Goal: Task Accomplishment & Management: Complete application form

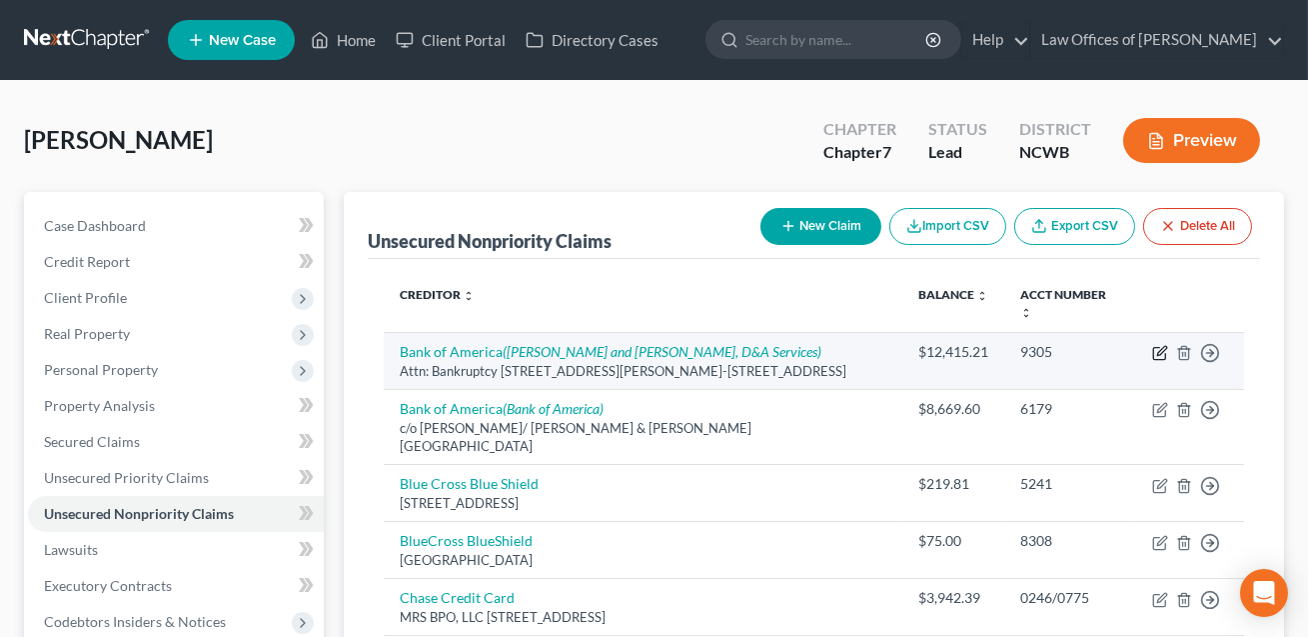
click at [1163, 348] on icon "button" at bounding box center [1159, 354] width 12 height 12
select select "28"
select select "14"
select select "0"
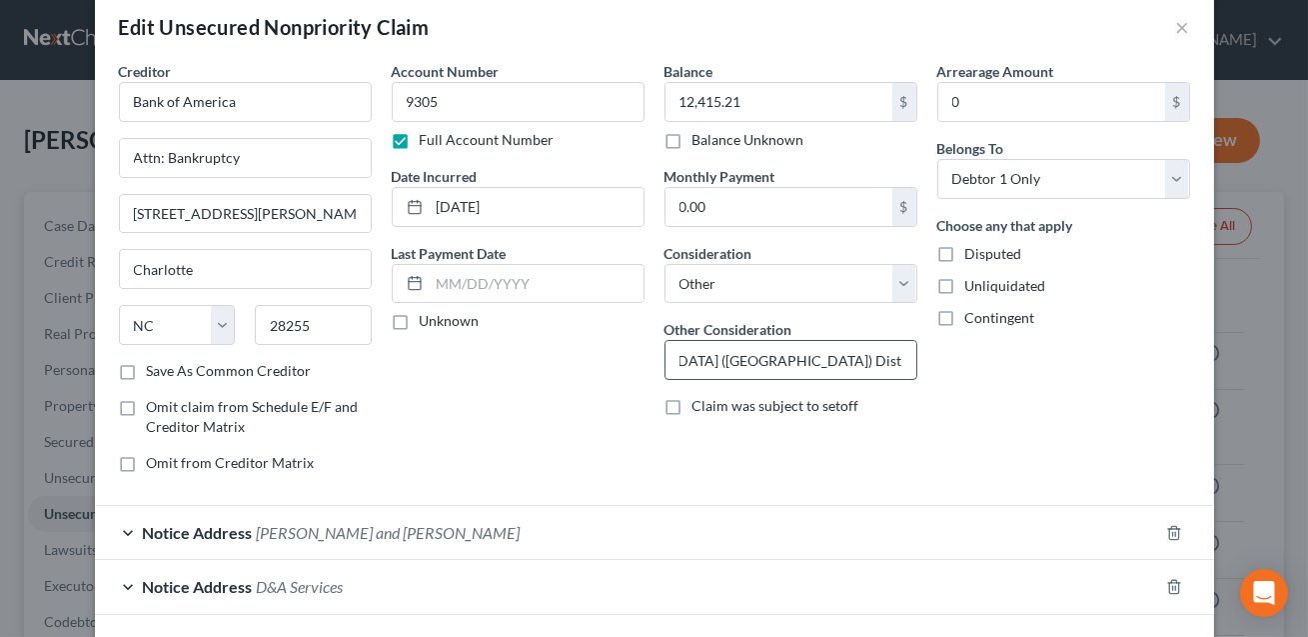
scroll to position [0, 539]
click at [731, 362] on input "Cedit Card. Civil Action: Bank of America v. [PERSON_NAME], [GEOGRAPHIC_DATA] (…" at bounding box center [791, 360] width 251 height 38
click at [900, 364] on input "Cedit Card. Civil Action: Bank of America v. [PERSON_NAME], [GEOGRAPHIC_DATA] (…" at bounding box center [791, 360] width 251 height 38
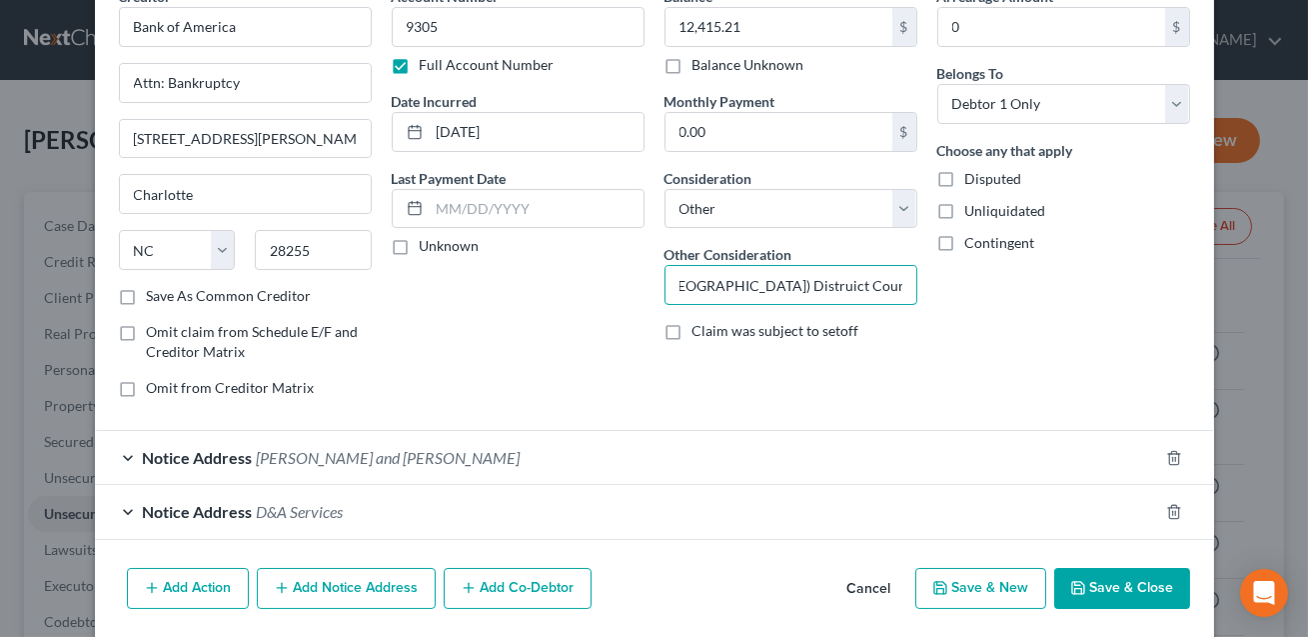
scroll to position [107, 0]
type input "Cedit Card. Civil Action: Bank of America v. [PERSON_NAME], [GEOGRAPHIC_DATA] (…"
click at [1149, 575] on button "Save & Close" at bounding box center [1122, 588] width 136 height 42
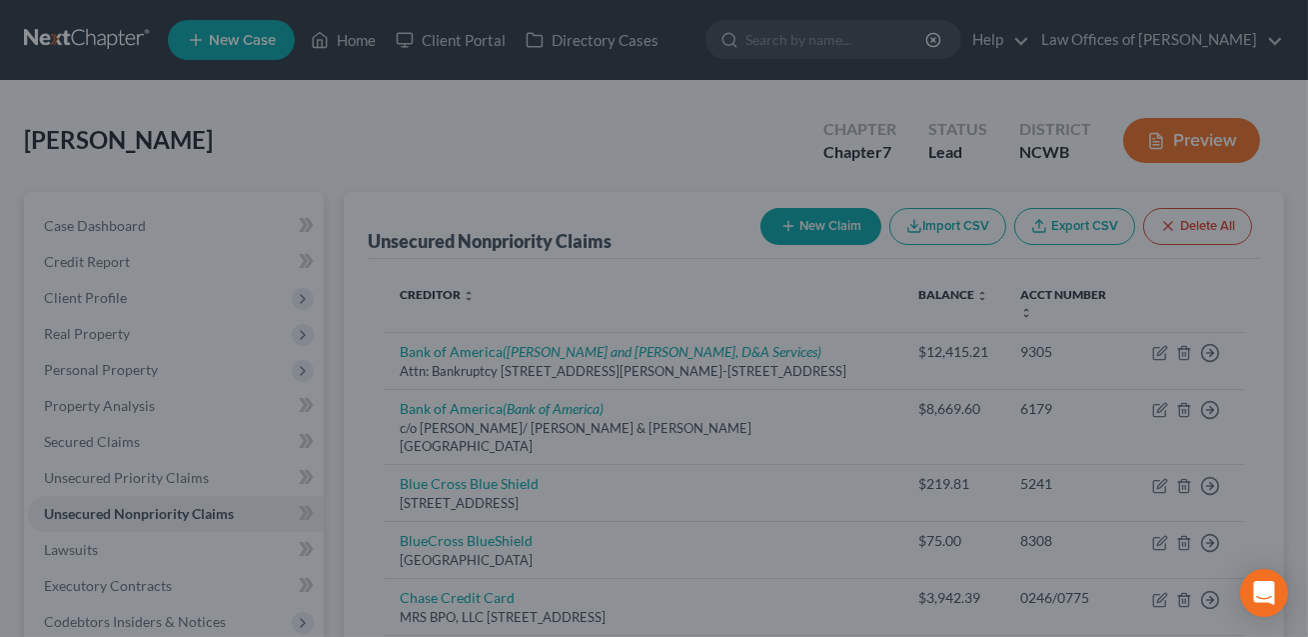
scroll to position [0, 0]
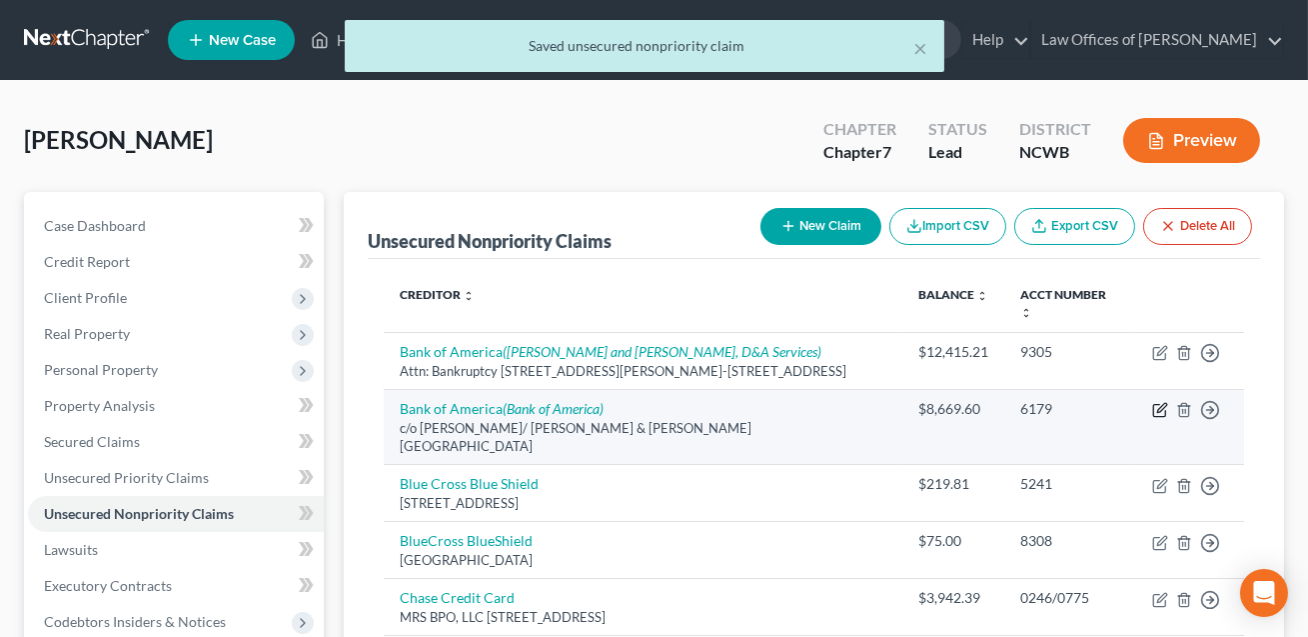
click at [1161, 403] on icon "button" at bounding box center [1161, 407] width 9 height 9
select select "48"
select select "2"
select select "0"
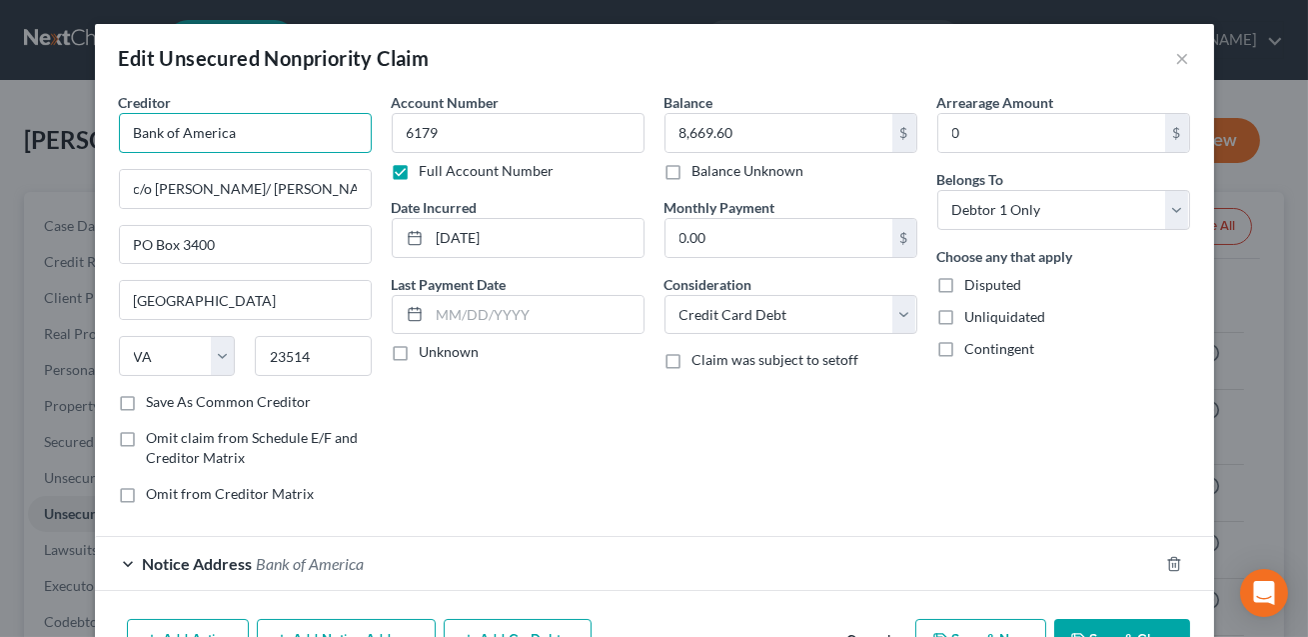
click at [242, 135] on input "Bank of America" at bounding box center [245, 133] width 253 height 40
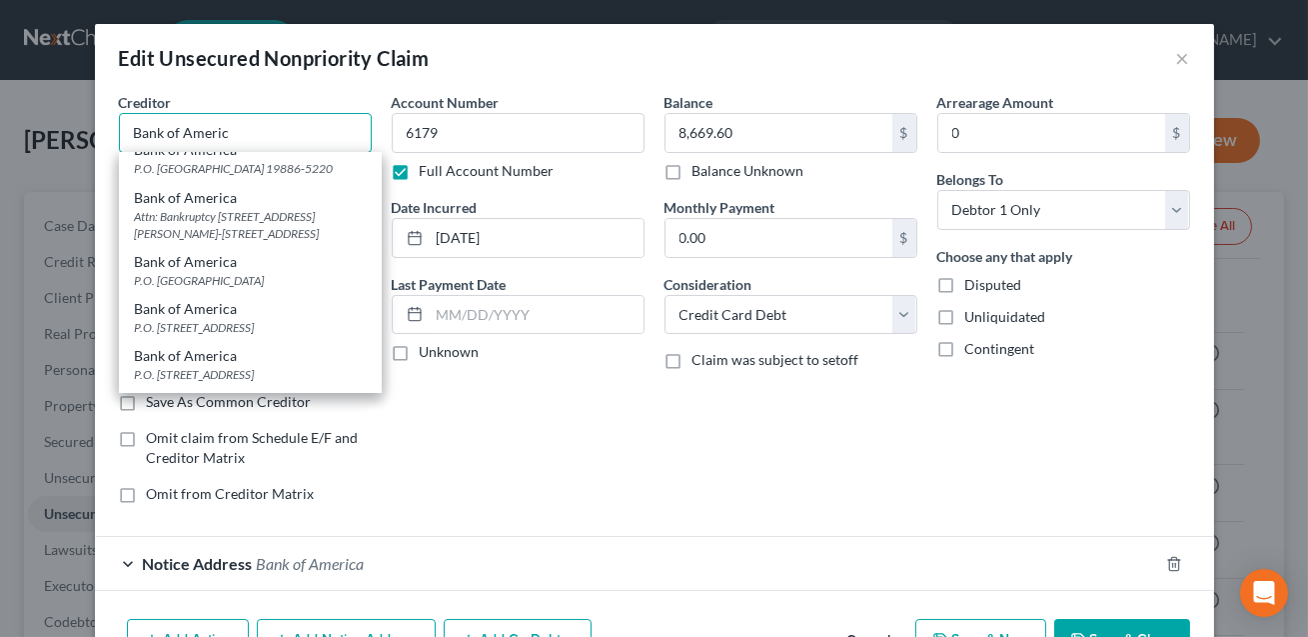
scroll to position [226, 0]
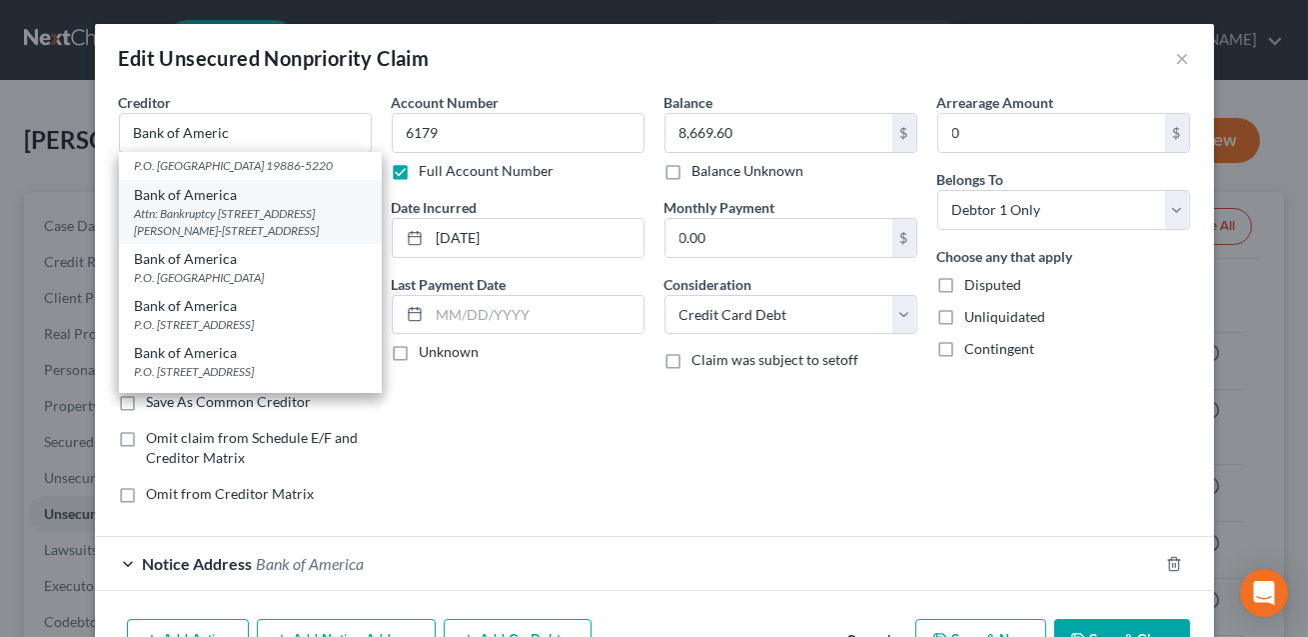
click at [217, 234] on div "Attn: Bankruptcy [STREET_ADDRESS][PERSON_NAME]-[STREET_ADDRESS]" at bounding box center [250, 222] width 231 height 34
type input "Bank of America"
type input "Attn: Bankruptcy"
type input "[STREET_ADDRESS][PERSON_NAME]-19-26"
type input "Charlotte"
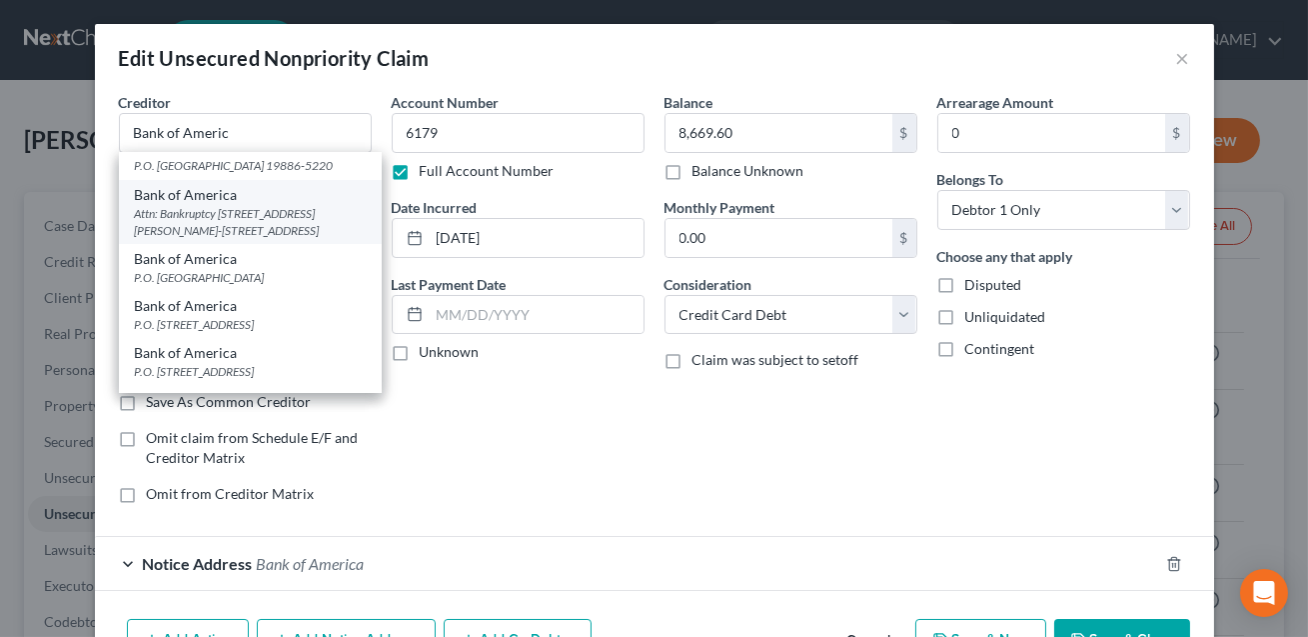
select select "28"
type input "28255"
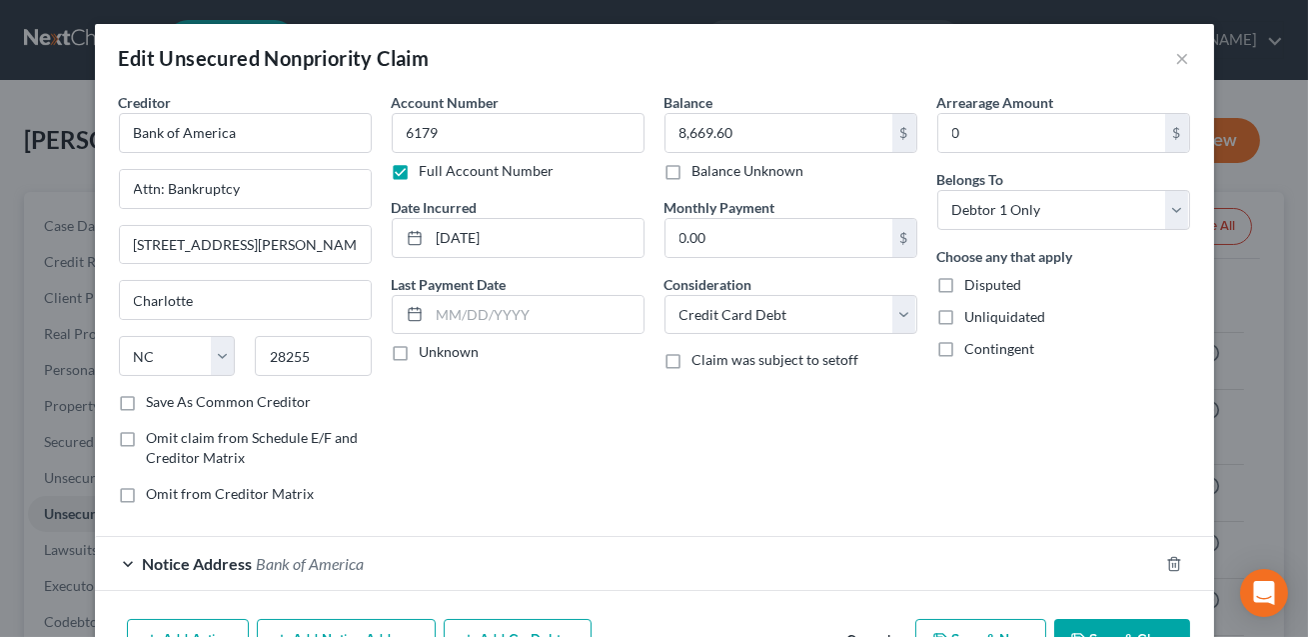
scroll to position [120, 0]
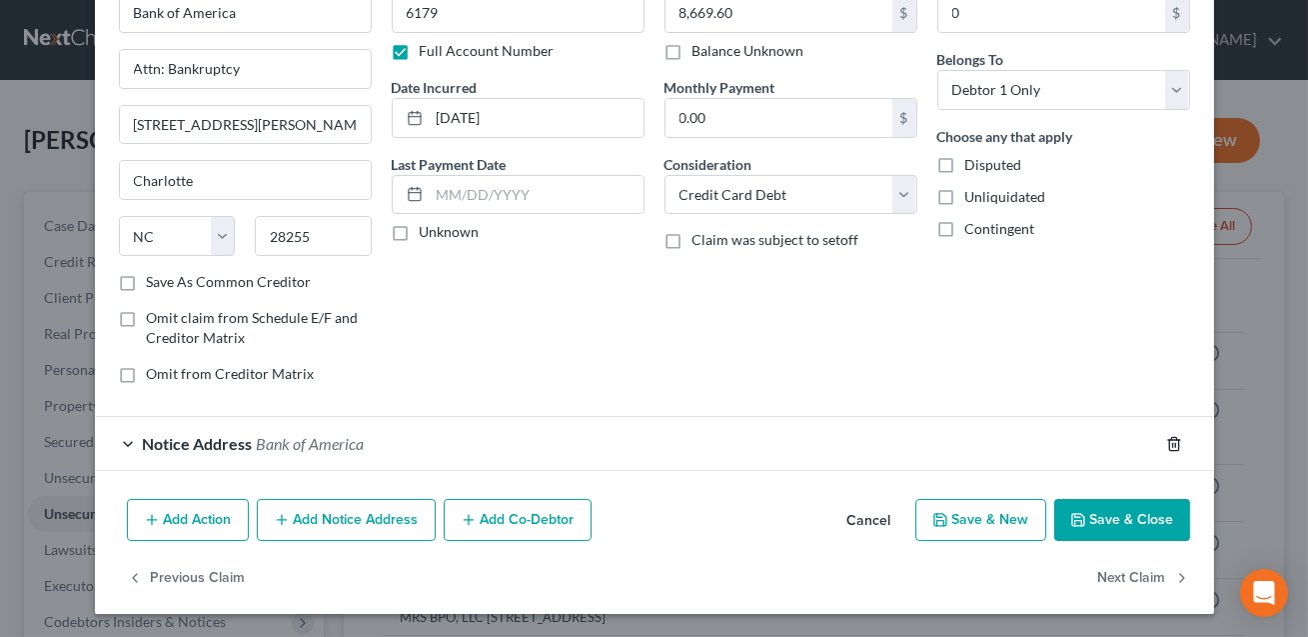
click at [1172, 440] on icon "button" at bounding box center [1174, 444] width 16 height 16
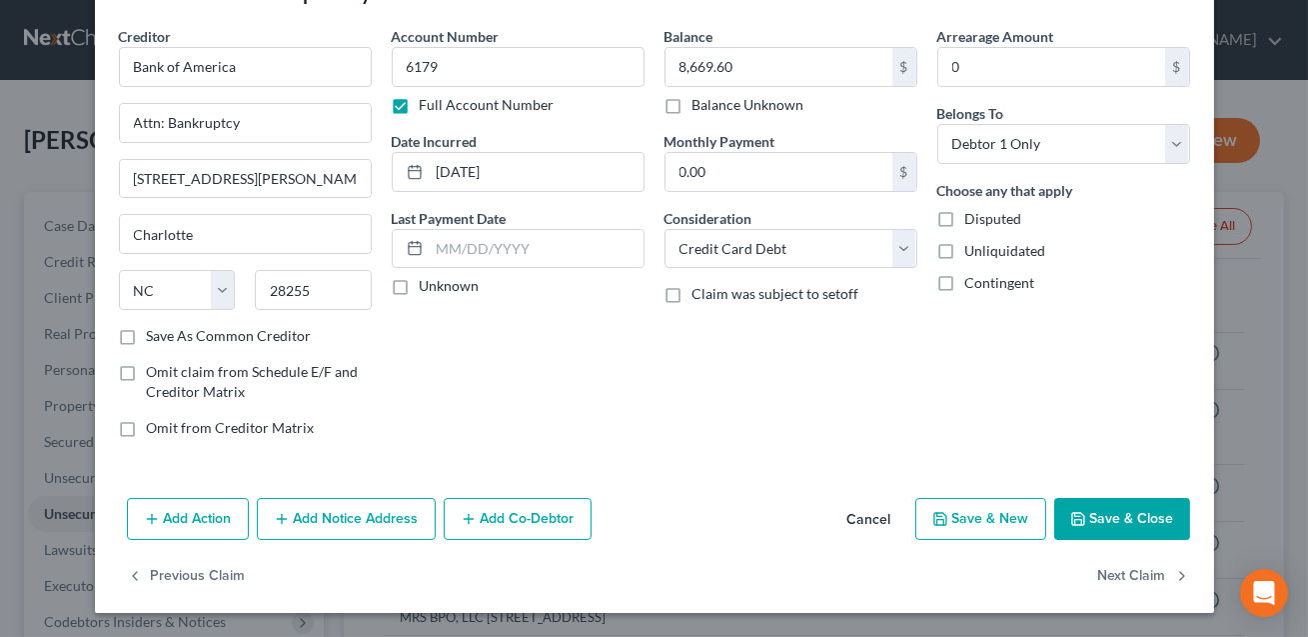
scroll to position [64, 0]
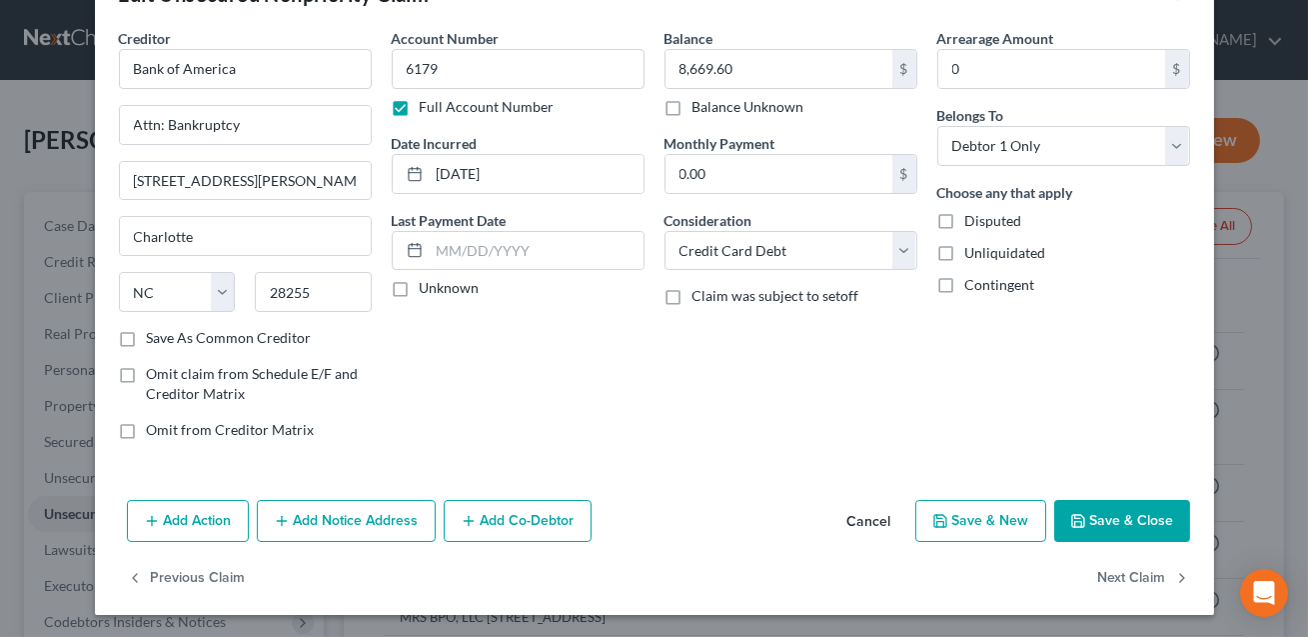
click at [350, 527] on button "Add Notice Address" at bounding box center [346, 521] width 179 height 42
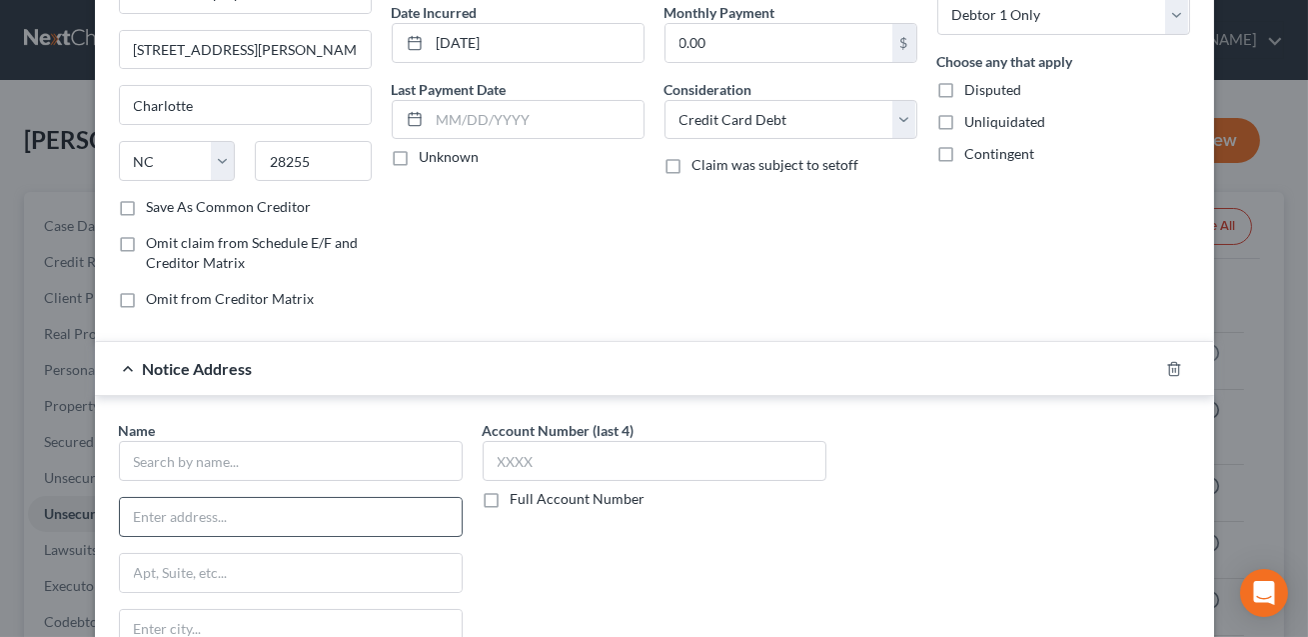
scroll to position [247, 0]
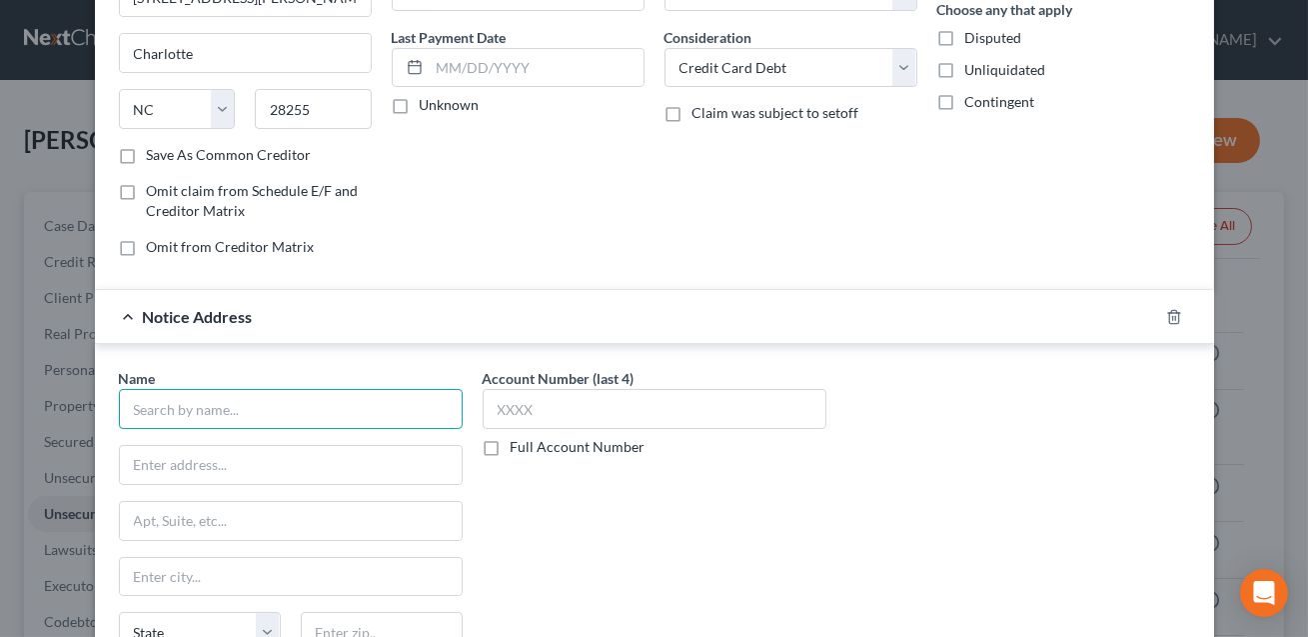
click at [255, 414] on input "text" at bounding box center [291, 409] width 344 height 40
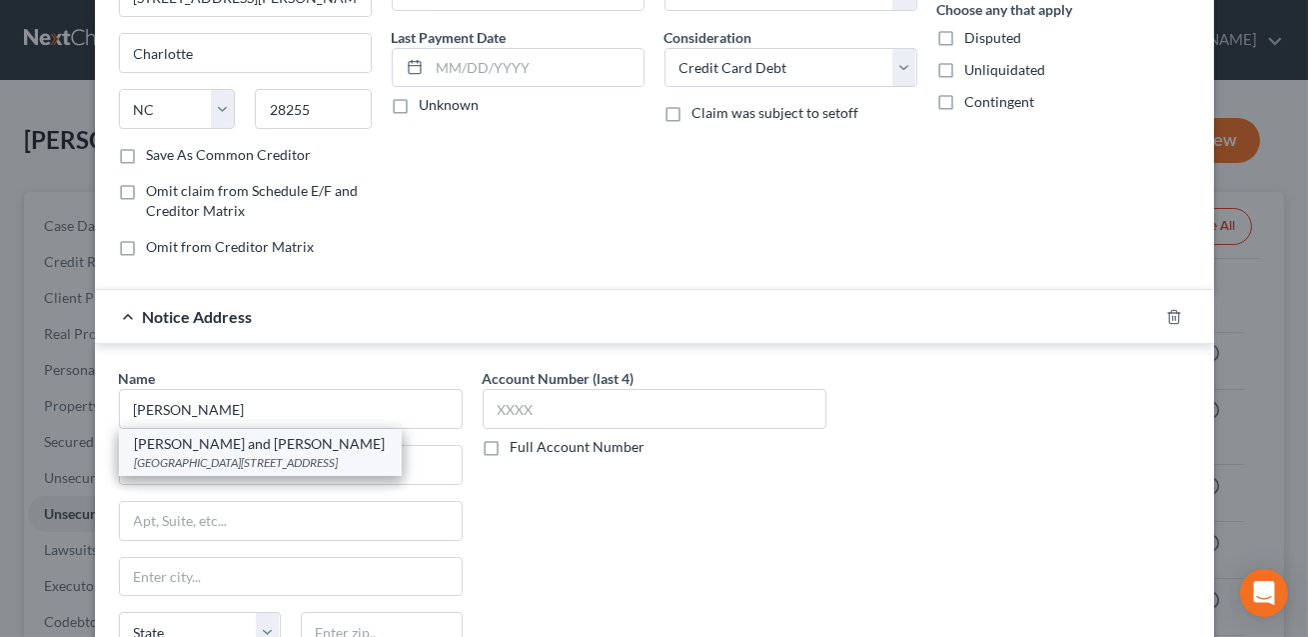
click at [249, 460] on div "[GEOGRAPHIC_DATA][STREET_ADDRESS]" at bounding box center [260, 462] width 251 height 17
type input "[PERSON_NAME] and [PERSON_NAME]"
type input "[GEOGRAPHIC_DATA]"
type input "[STREET_ADDRESS]"
type input "[GEOGRAPHIC_DATA]"
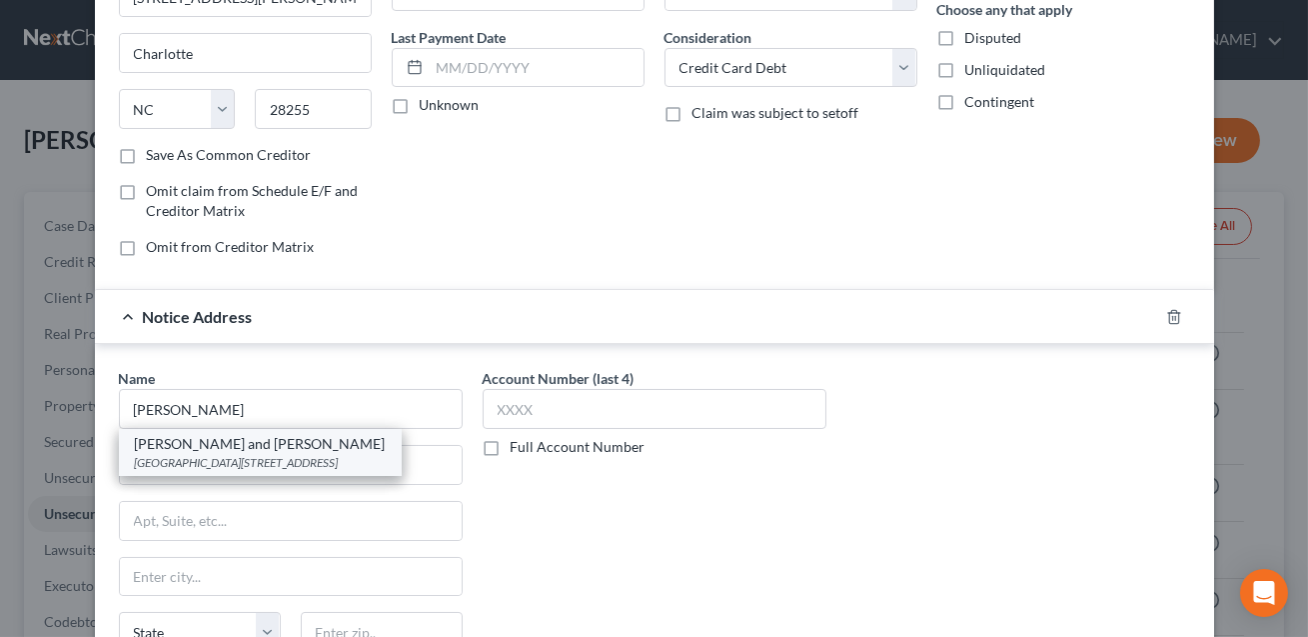
select select "48"
type input "23510"
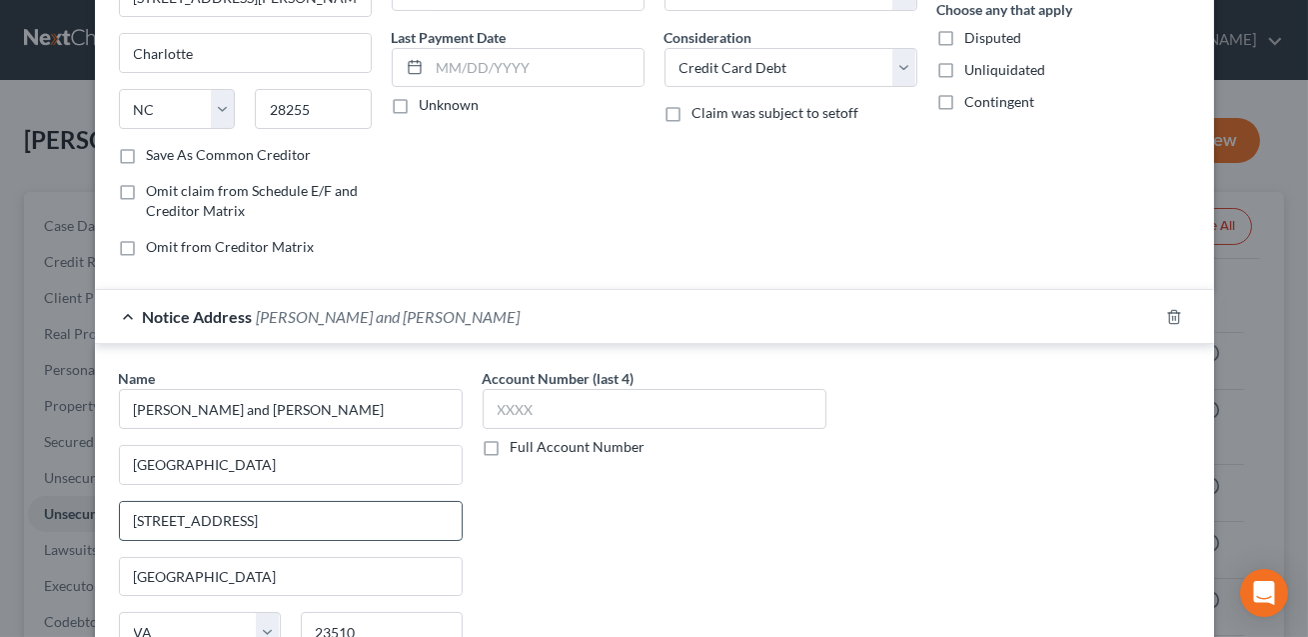
click at [254, 514] on input "[STREET_ADDRESS]" at bounding box center [291, 521] width 342 height 38
type input "[STREET_ADDRESS]"
drag, startPoint x: 220, startPoint y: 464, endPoint x: 295, endPoint y: 466, distance: 75.0
click at [295, 466] on input "[GEOGRAPHIC_DATA]" at bounding box center [291, 465] width 342 height 38
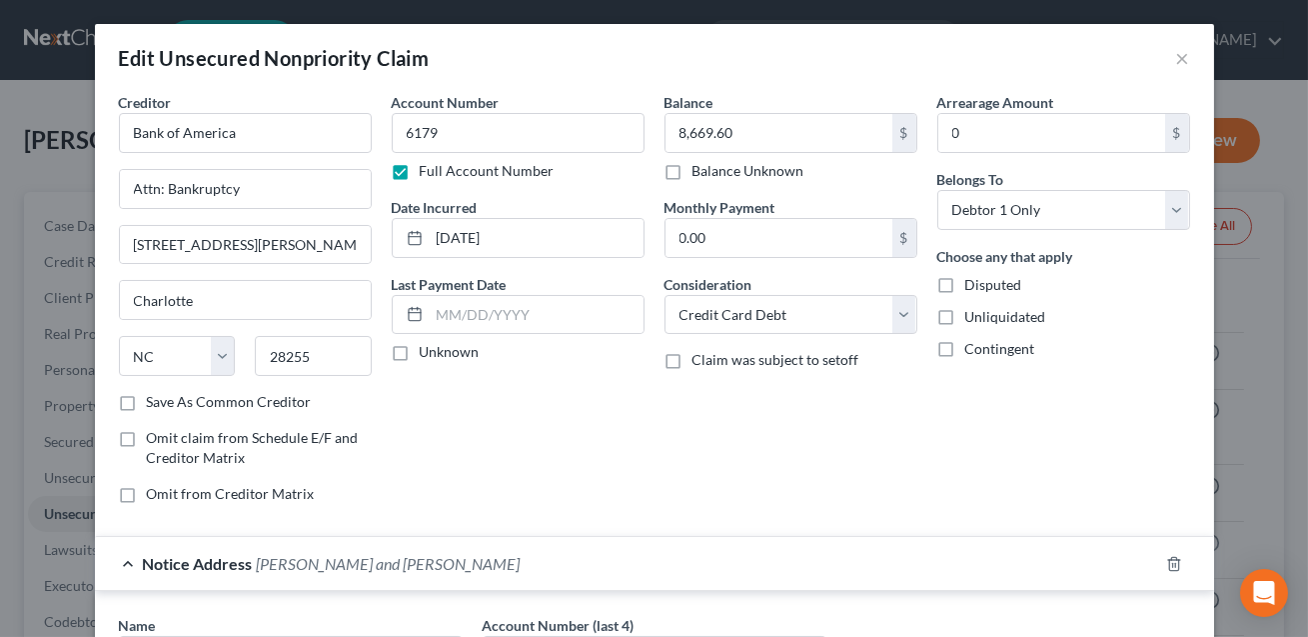
scroll to position [3, 0]
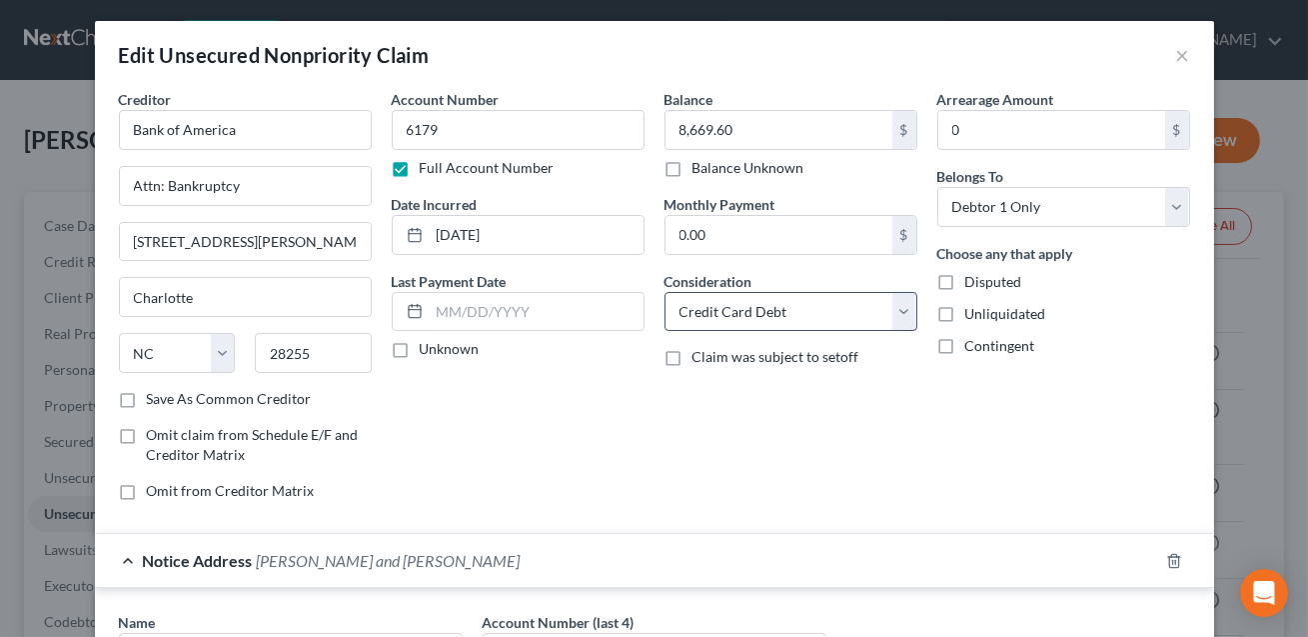
type input "[GEOGRAPHIC_DATA]"
click at [732, 311] on select "Select Cable / Satellite Services Collection Agency Credit Card Debt Debt Couns…" at bounding box center [791, 312] width 253 height 40
select select "14"
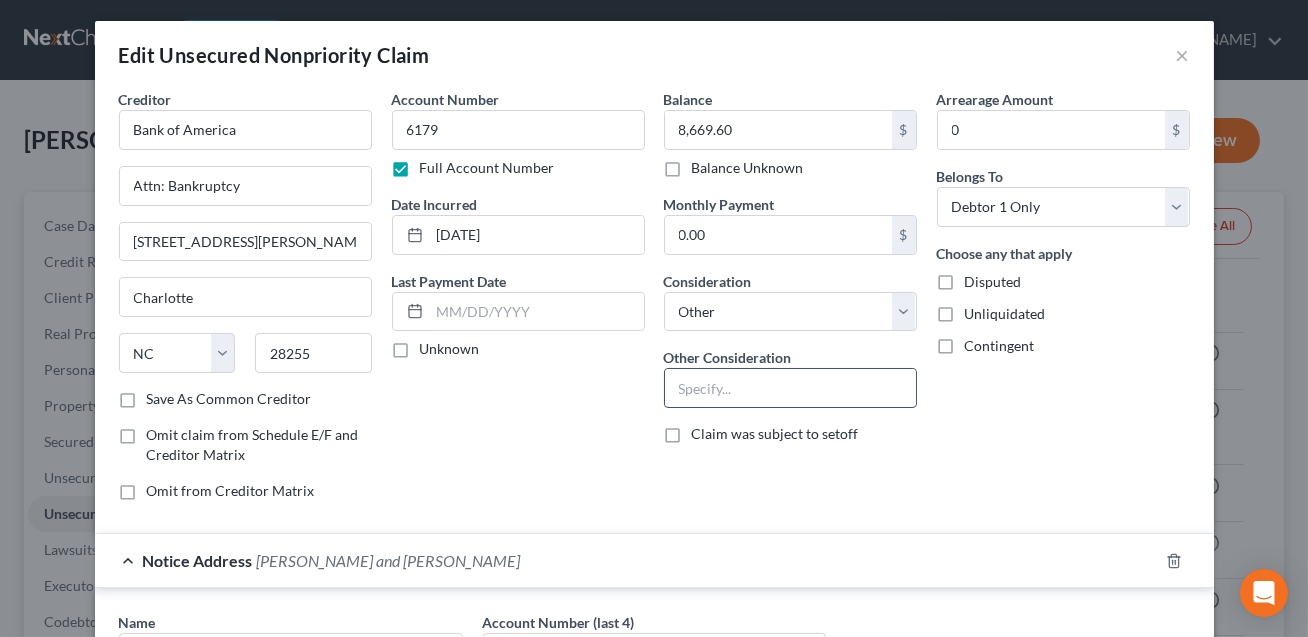
click at [724, 386] on input "text" at bounding box center [791, 388] width 251 height 38
click at [871, 387] on input "Cedit card. Civil Action: Bank of America v. [PERSON_NAME], [GEOGRAPHIC_DATA] (…" at bounding box center [791, 388] width 251 height 38
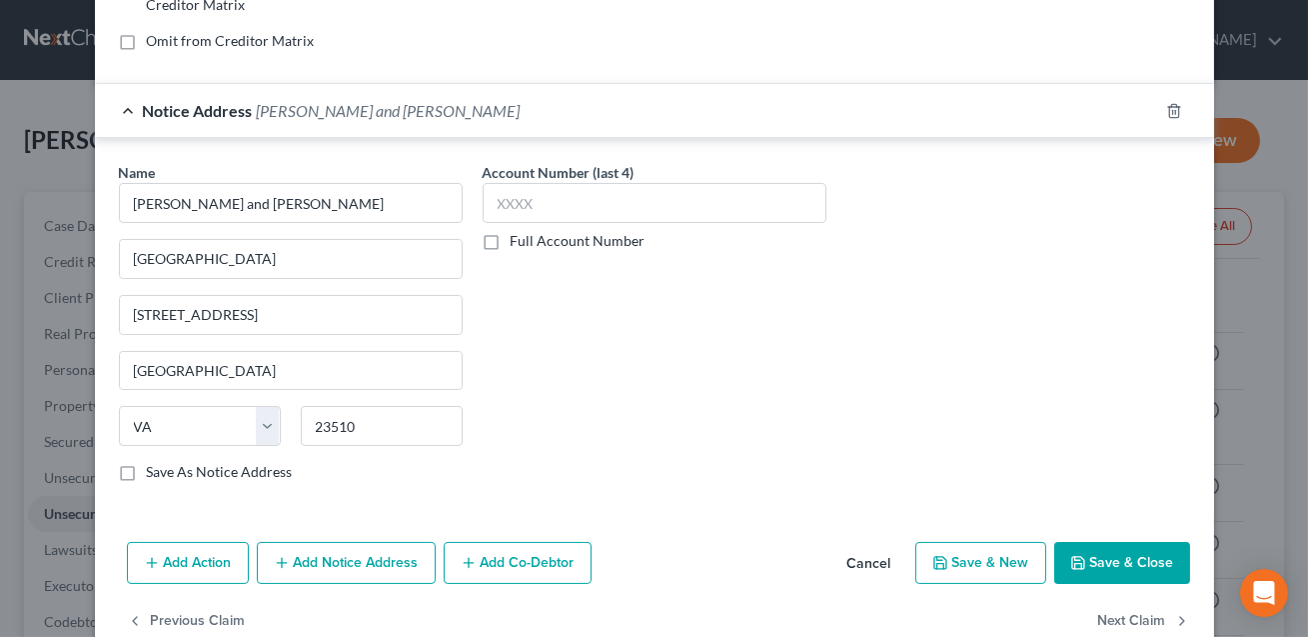
scroll to position [494, 0]
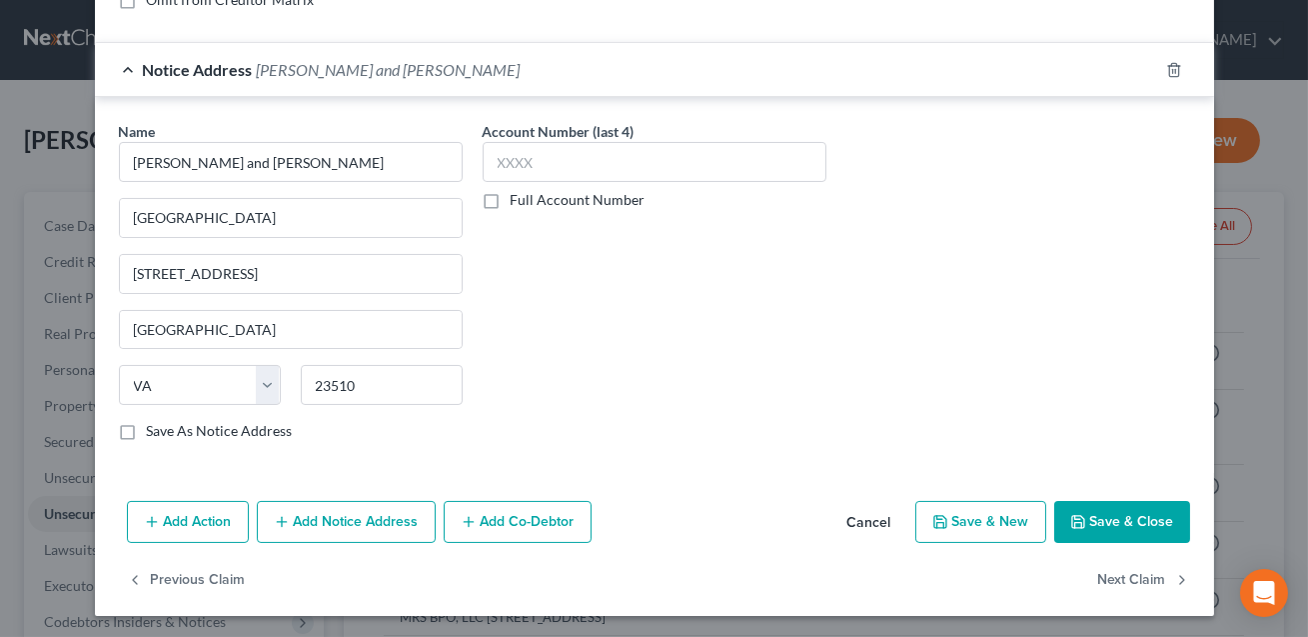
type input "Cedit card. Civil Action: Bank of America v. [PERSON_NAME], [GEOGRAPHIC_DATA] (…"
click at [1127, 509] on button "Save & Close" at bounding box center [1122, 522] width 136 height 42
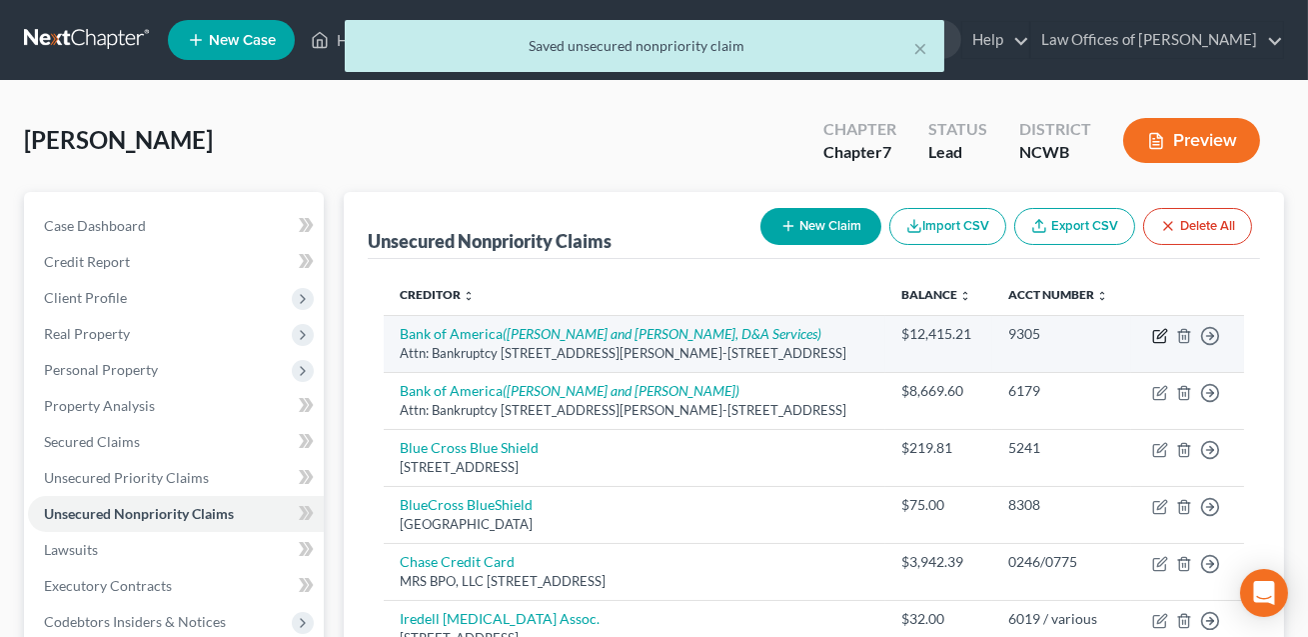
click at [1159, 335] on icon "button" at bounding box center [1160, 336] width 16 height 16
select select "28"
select select "14"
select select "0"
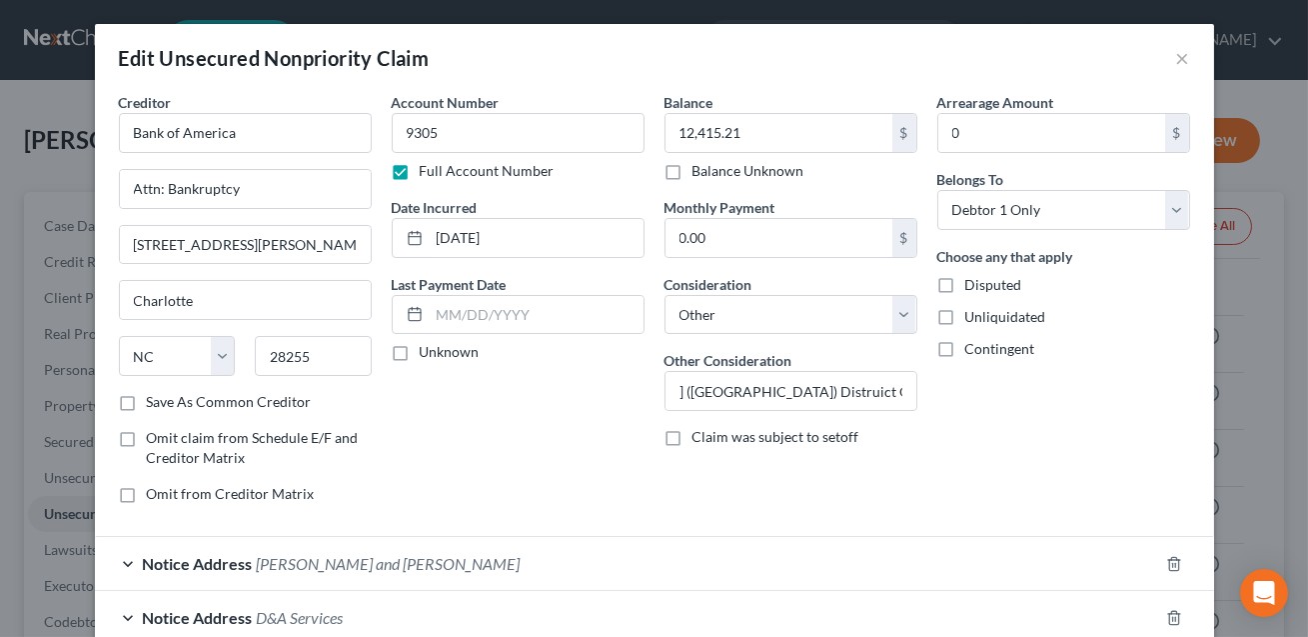
scroll to position [174, 0]
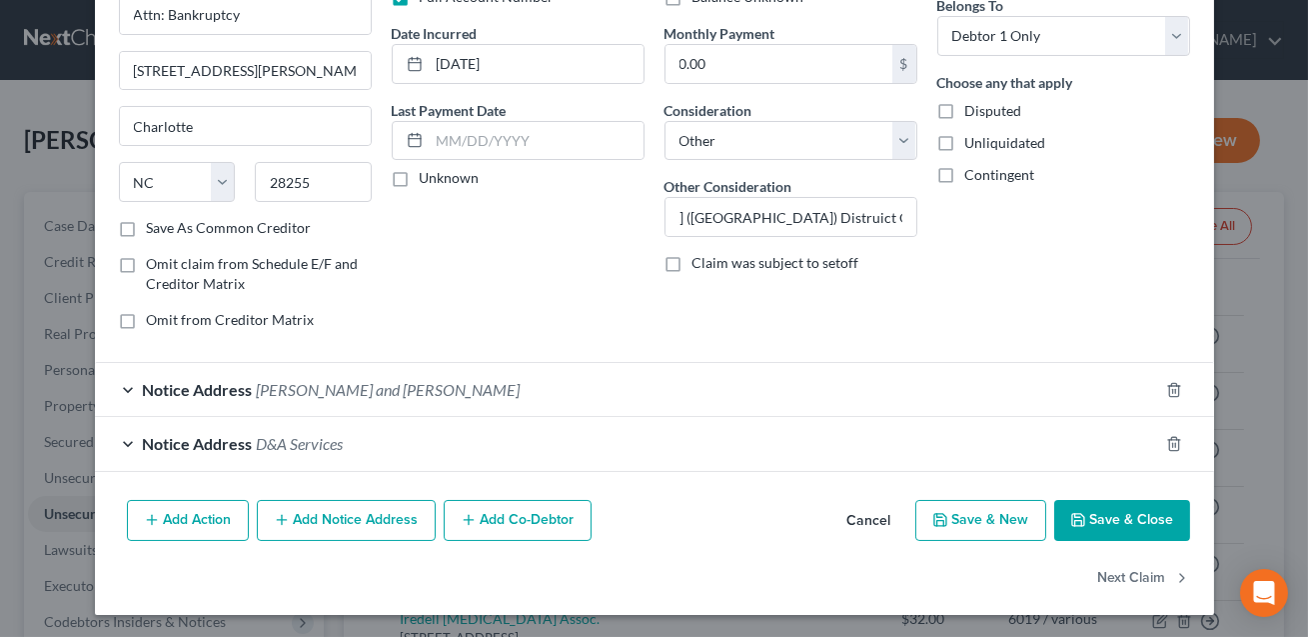
click at [1120, 527] on button "Save & Close" at bounding box center [1122, 521] width 136 height 42
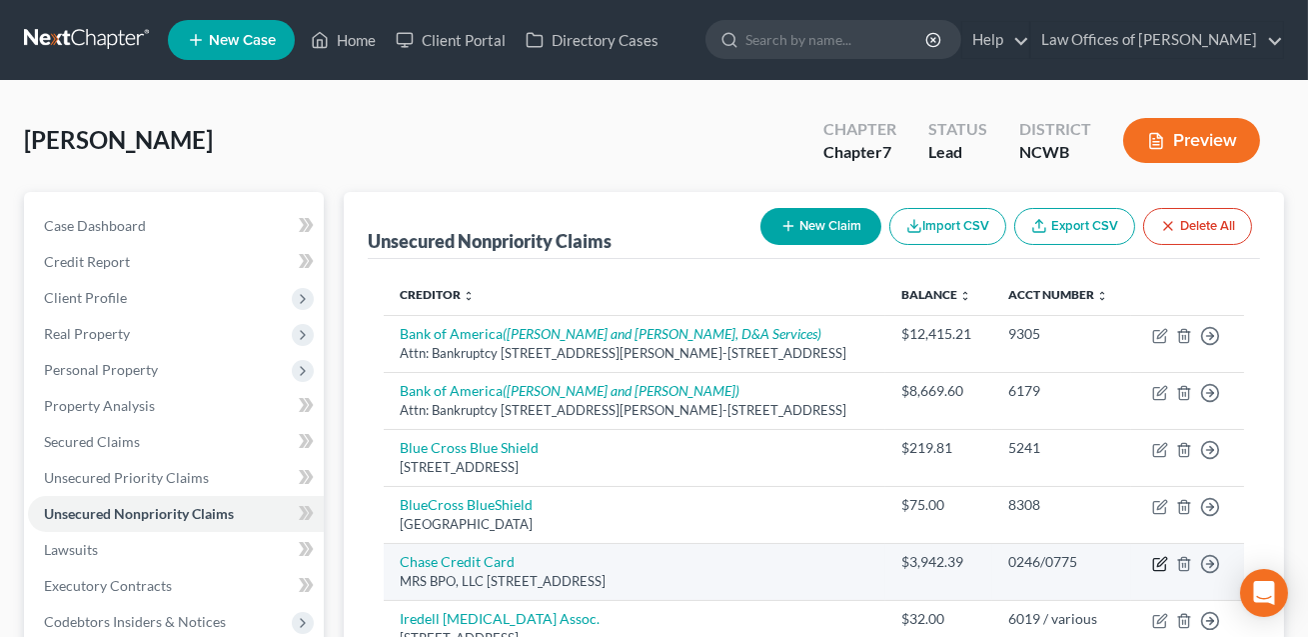
click at [1161, 560] on icon "button" at bounding box center [1160, 564] width 16 height 16
select select "33"
select select "2"
select select "0"
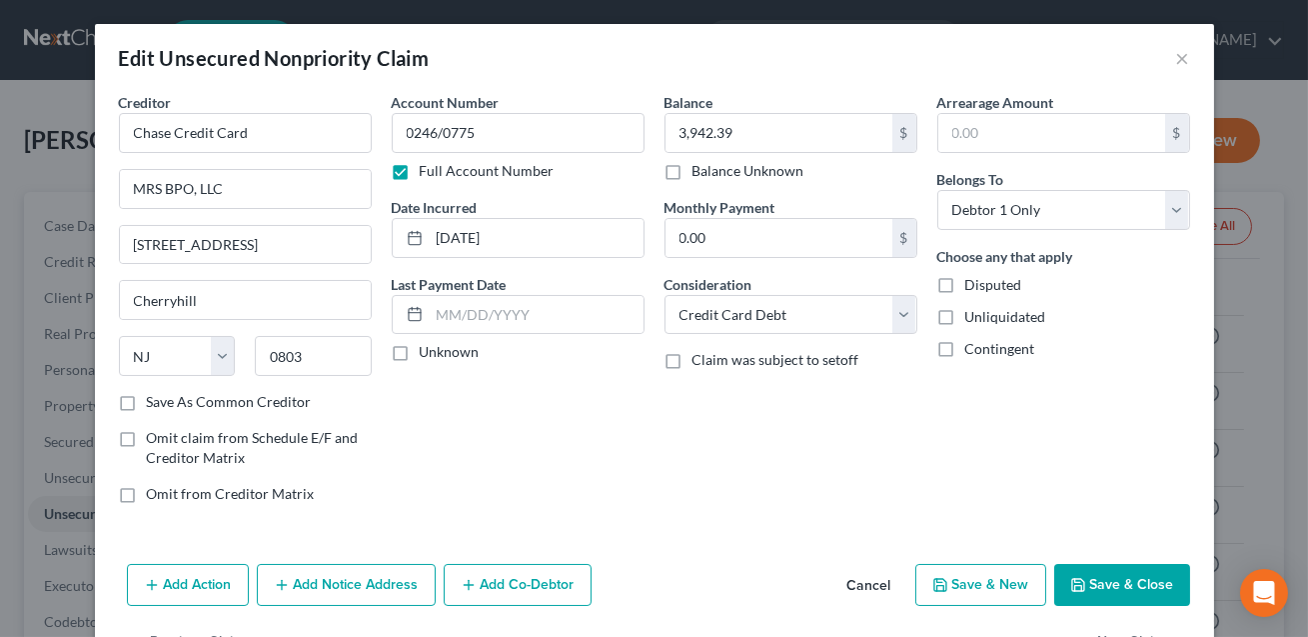
click at [420, 169] on label "Full Account Number" at bounding box center [487, 171] width 135 height 20
click at [428, 169] on input "Full Account Number" at bounding box center [434, 167] width 13 height 13
click at [472, 239] on input "[DATE]" at bounding box center [537, 238] width 214 height 38
type input "01/2024"
click at [1131, 599] on button "Save & Close" at bounding box center [1122, 585] width 136 height 42
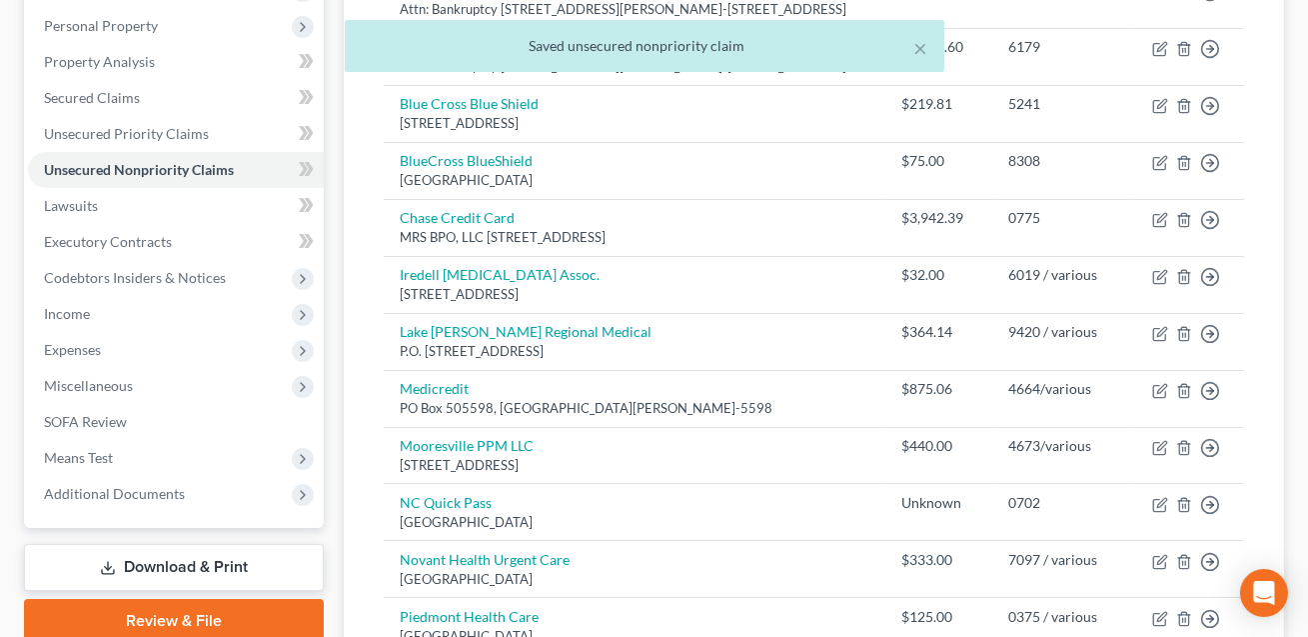
scroll to position [565, 0]
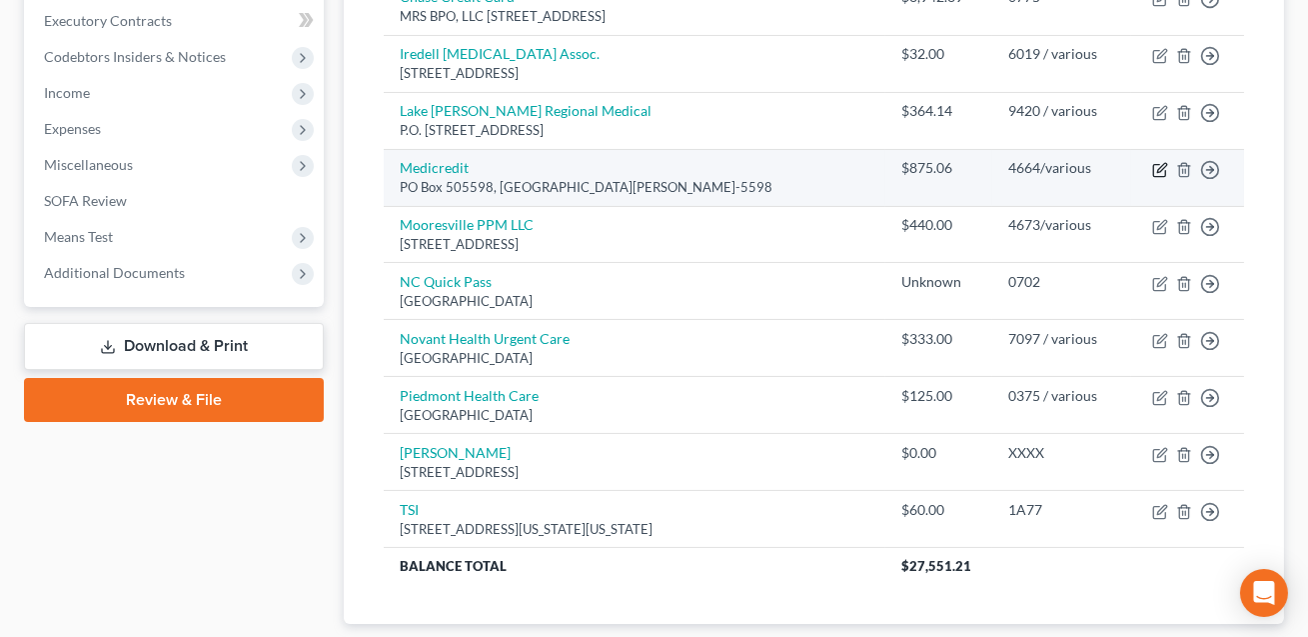
click at [1154, 171] on icon "button" at bounding box center [1160, 170] width 16 height 16
select select "26"
select select "9"
select select "0"
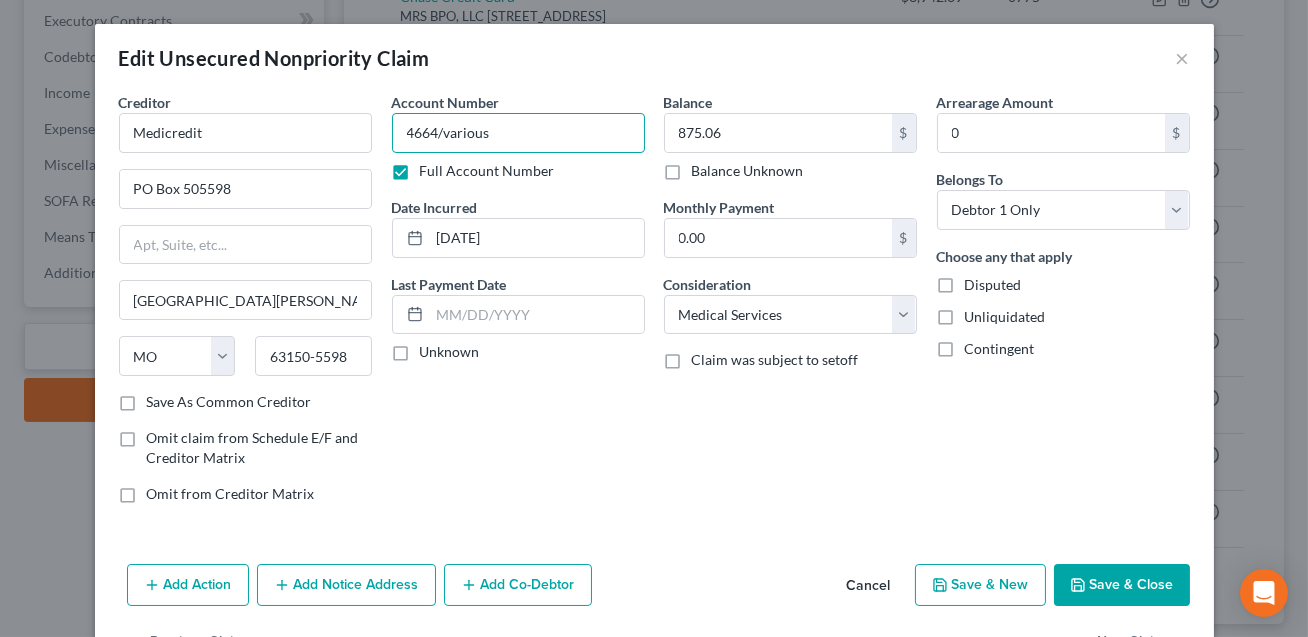
drag, startPoint x: 499, startPoint y: 137, endPoint x: 441, endPoint y: 137, distance: 58.0
click at [441, 137] on input "4664/various" at bounding box center [518, 133] width 253 height 40
type input "4664"
click at [420, 173] on label "Full Account Number" at bounding box center [487, 171] width 135 height 20
click at [428, 173] on input "Full Account Number" at bounding box center [434, 167] width 13 height 13
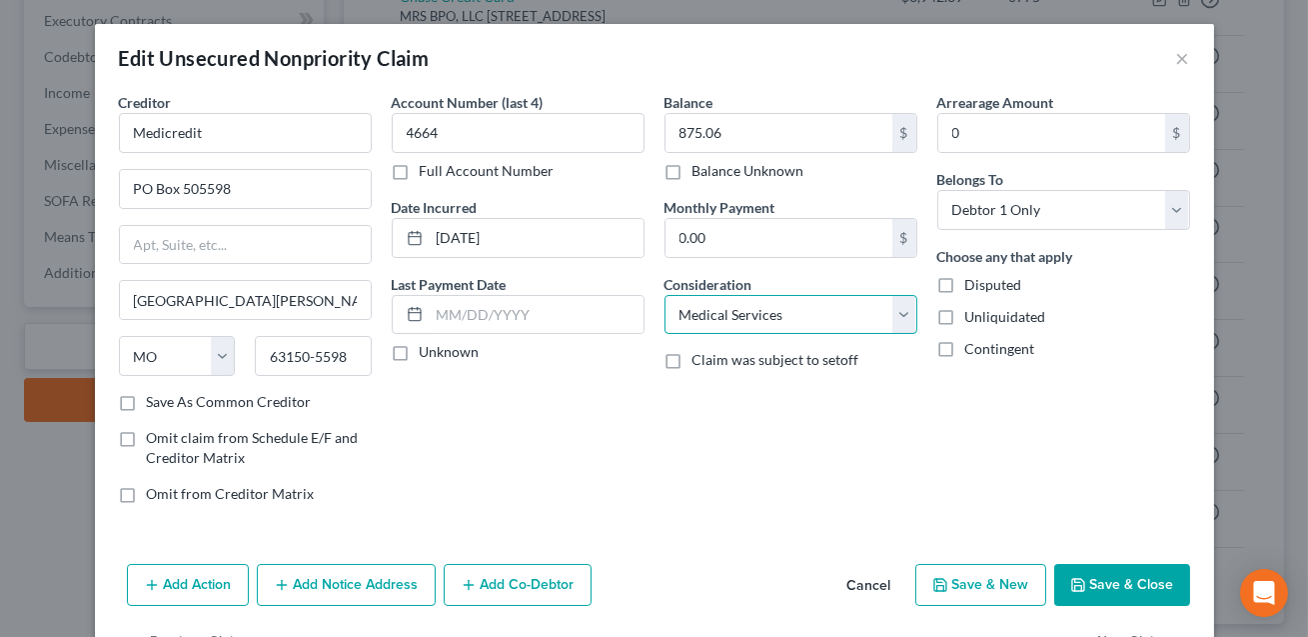
click at [792, 317] on select "Select Cable / Satellite Services Collection Agency Credit Card Debt Debt Couns…" at bounding box center [791, 315] width 253 height 40
select select "2"
click at [1105, 586] on button "Save & Close" at bounding box center [1122, 585] width 136 height 42
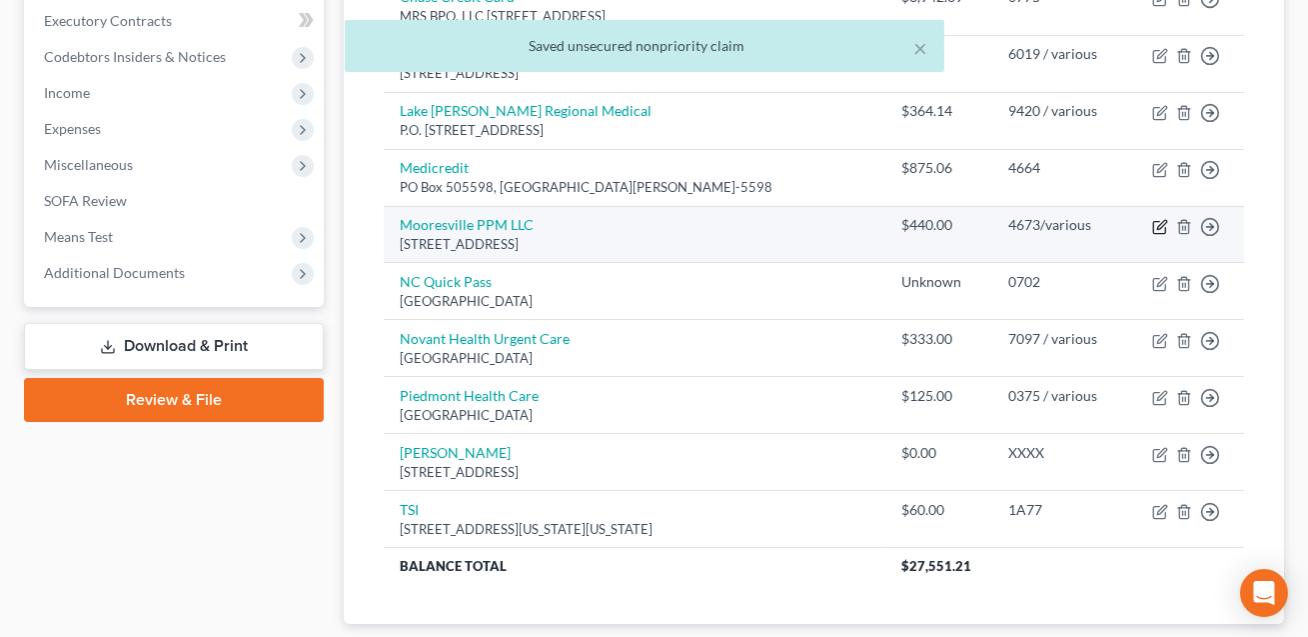
click at [1162, 222] on icon "button" at bounding box center [1160, 227] width 16 height 16
select select "20"
select select "9"
select select "0"
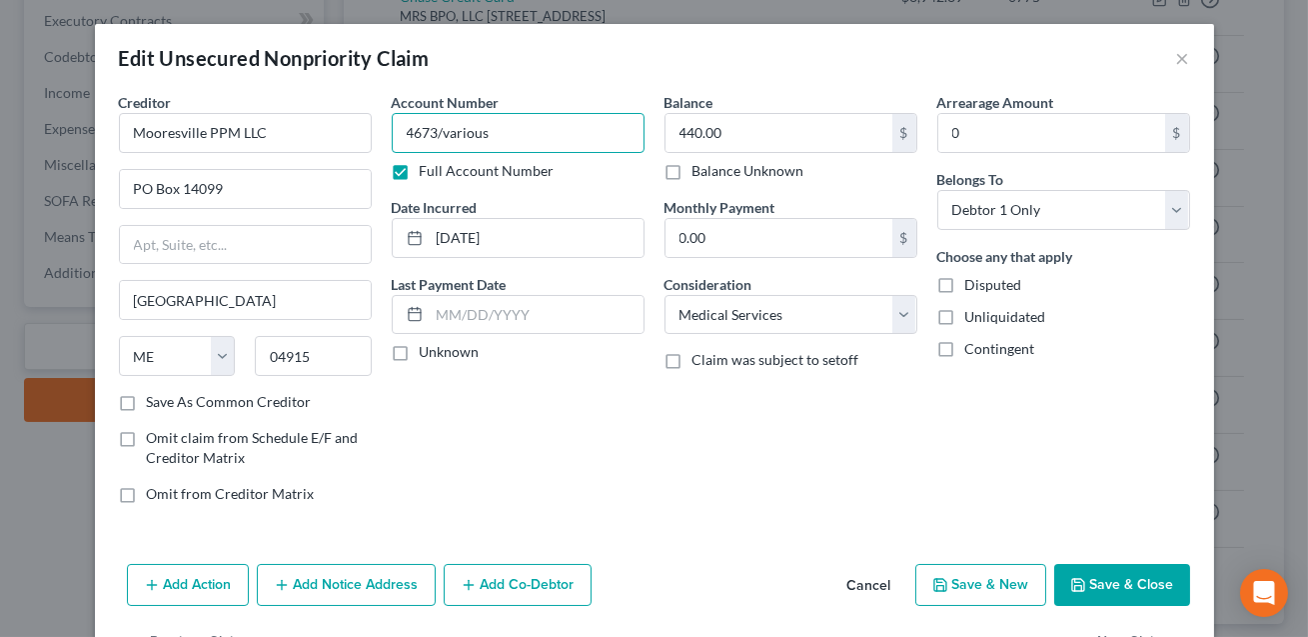
drag, startPoint x: 491, startPoint y: 131, endPoint x: 441, endPoint y: 134, distance: 50.1
click at [441, 134] on input "4673/various" at bounding box center [518, 133] width 253 height 40
type input "4673"
click at [420, 169] on label "Full Account Number" at bounding box center [487, 171] width 135 height 20
click at [428, 169] on input "Full Account Number" at bounding box center [434, 167] width 13 height 13
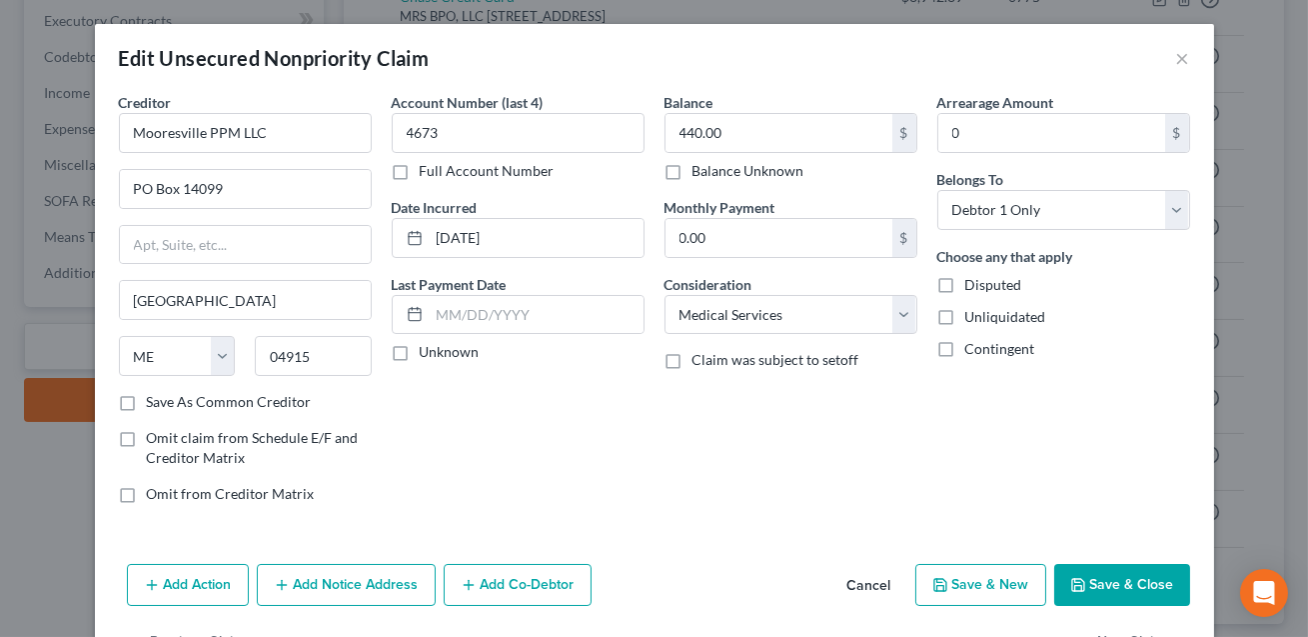
click at [1110, 587] on button "Save & Close" at bounding box center [1122, 585] width 136 height 42
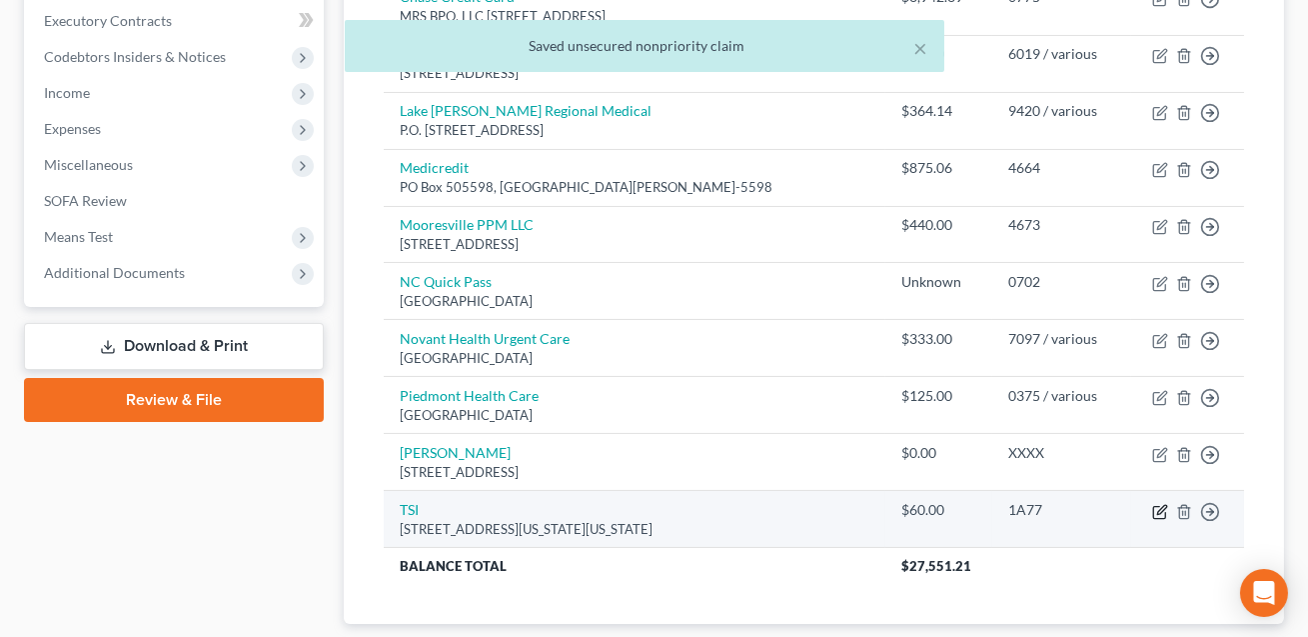
click at [1164, 511] on icon "button" at bounding box center [1160, 512] width 16 height 16
select select "39"
select select "2"
select select "0"
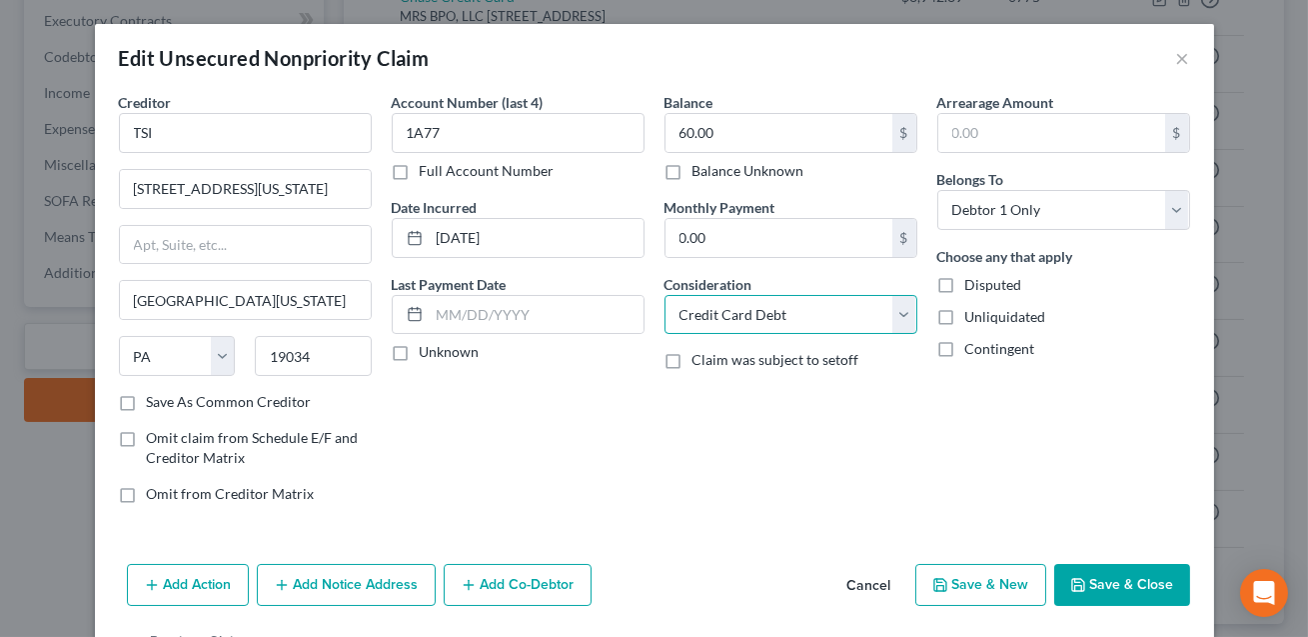
click at [783, 310] on select "Select Cable / Satellite Services Collection Agency Credit Card Debt Debt Couns…" at bounding box center [791, 315] width 253 height 40
select select "1"
click at [1118, 592] on button "Save & Close" at bounding box center [1122, 585] width 136 height 42
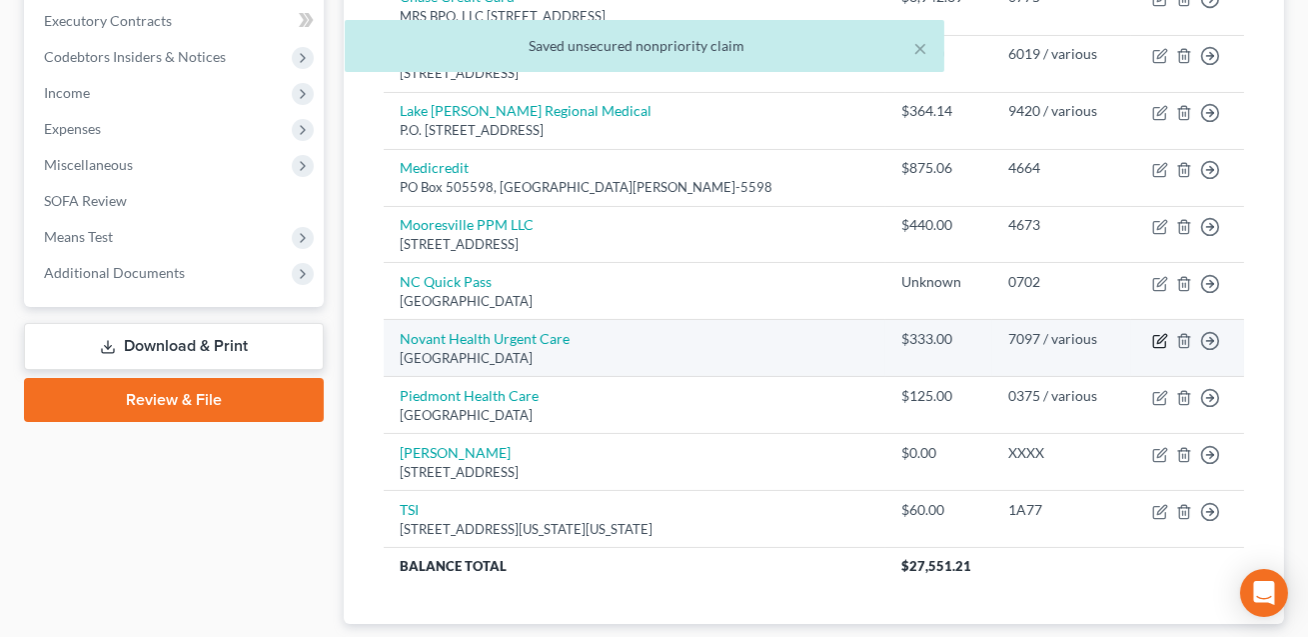
click at [1161, 341] on icon "button" at bounding box center [1160, 341] width 16 height 16
select select "28"
select select "9"
select select "0"
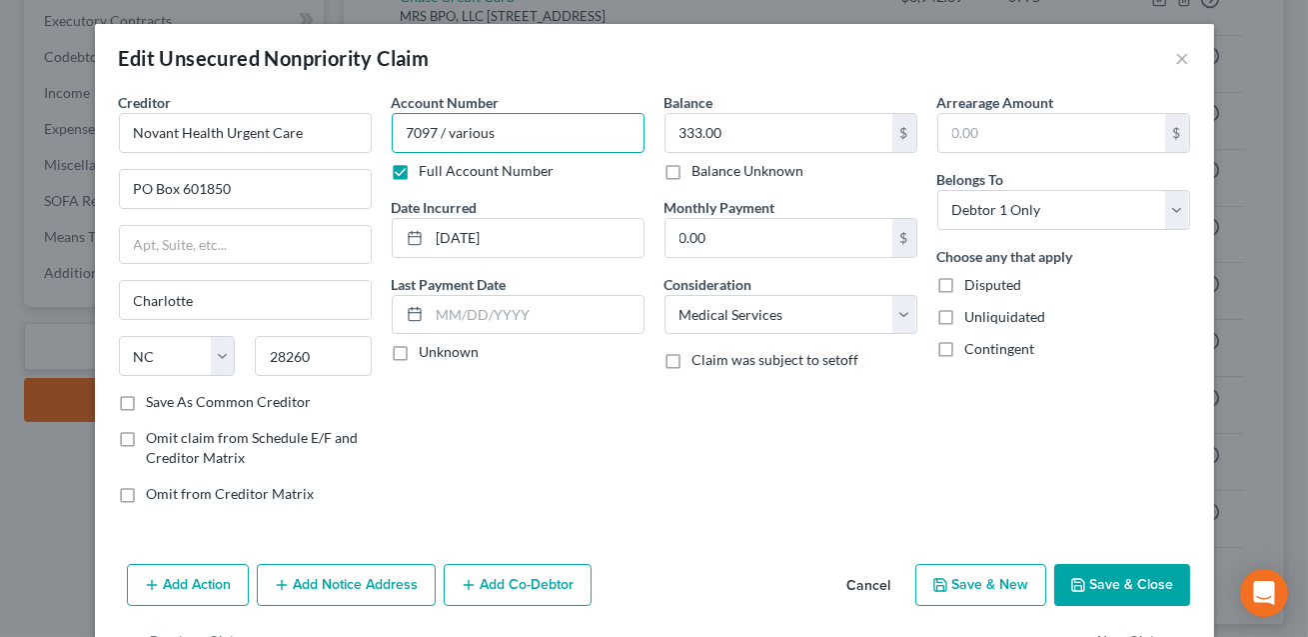
drag, startPoint x: 501, startPoint y: 133, endPoint x: 439, endPoint y: 129, distance: 62.1
click at [439, 129] on input "7097 / various" at bounding box center [518, 133] width 253 height 40
type input "7097"
click at [420, 172] on label "Full Account Number" at bounding box center [487, 171] width 135 height 20
click at [428, 172] on input "Full Account Number" at bounding box center [434, 167] width 13 height 13
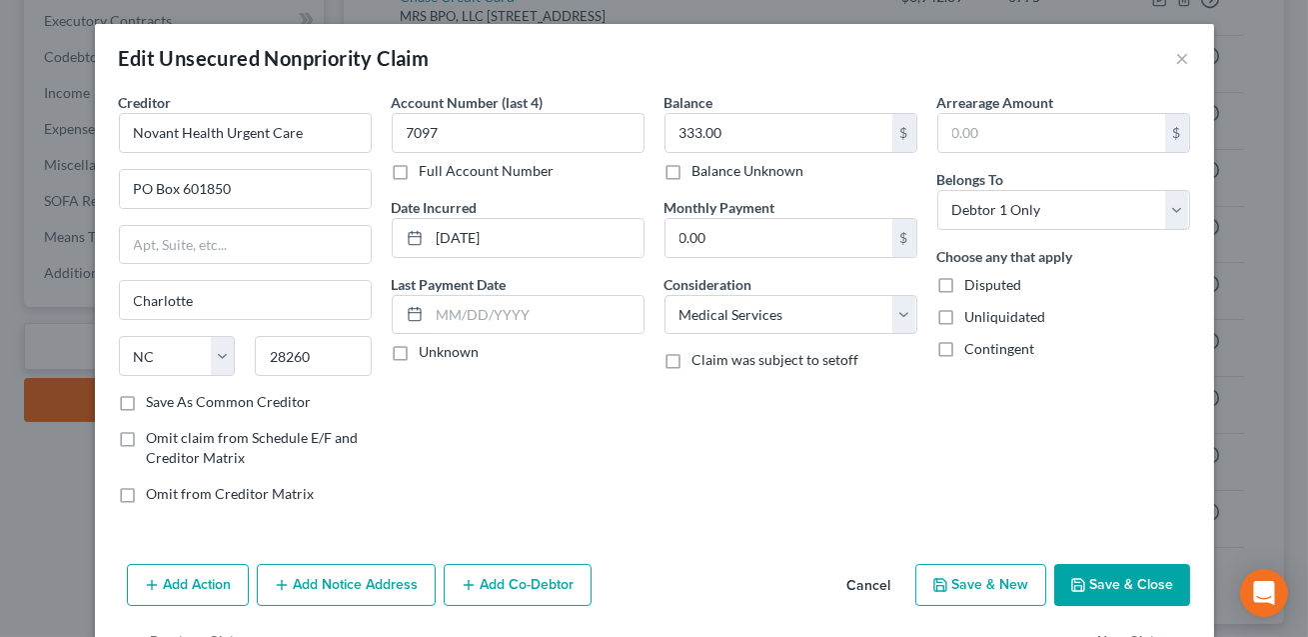
click at [1107, 580] on button "Save & Close" at bounding box center [1122, 585] width 136 height 42
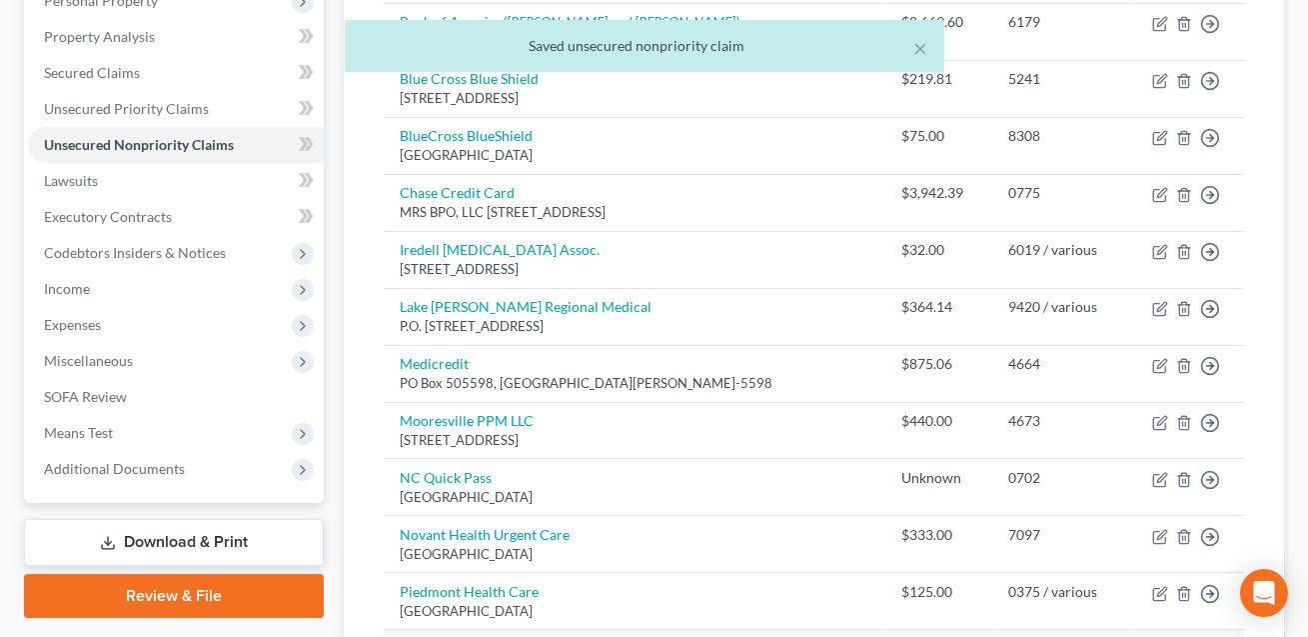
scroll to position [45, 0]
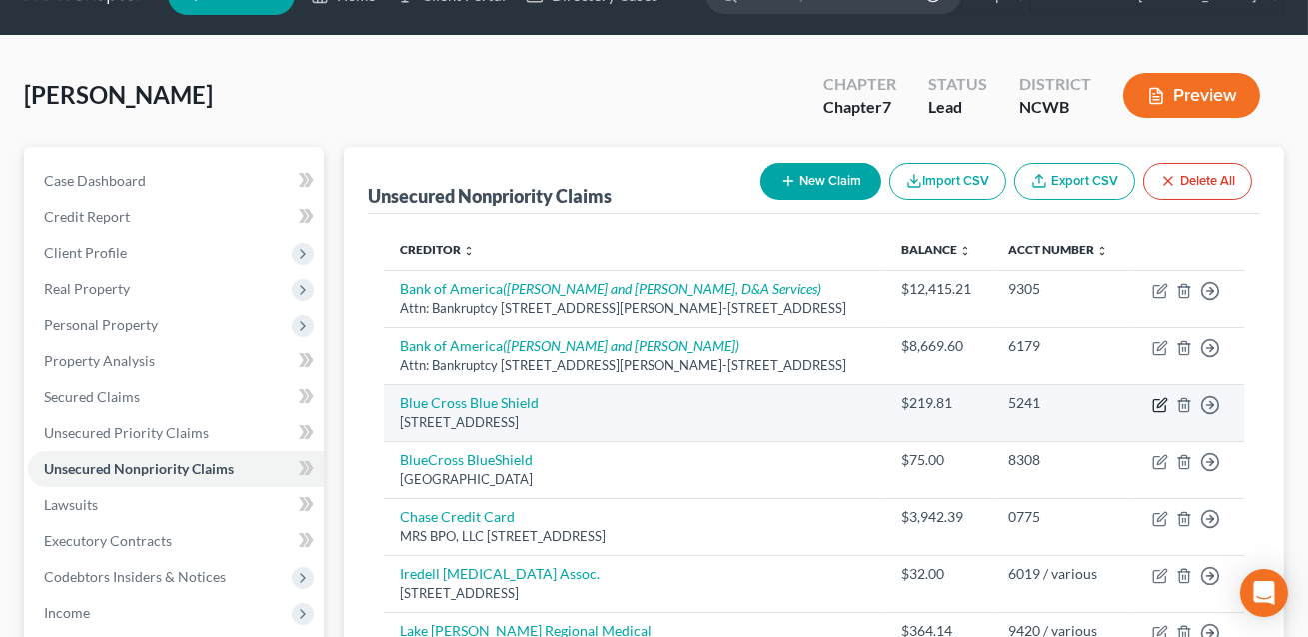
click at [1160, 409] on icon "button" at bounding box center [1159, 406] width 12 height 12
select select "28"
select select "0"
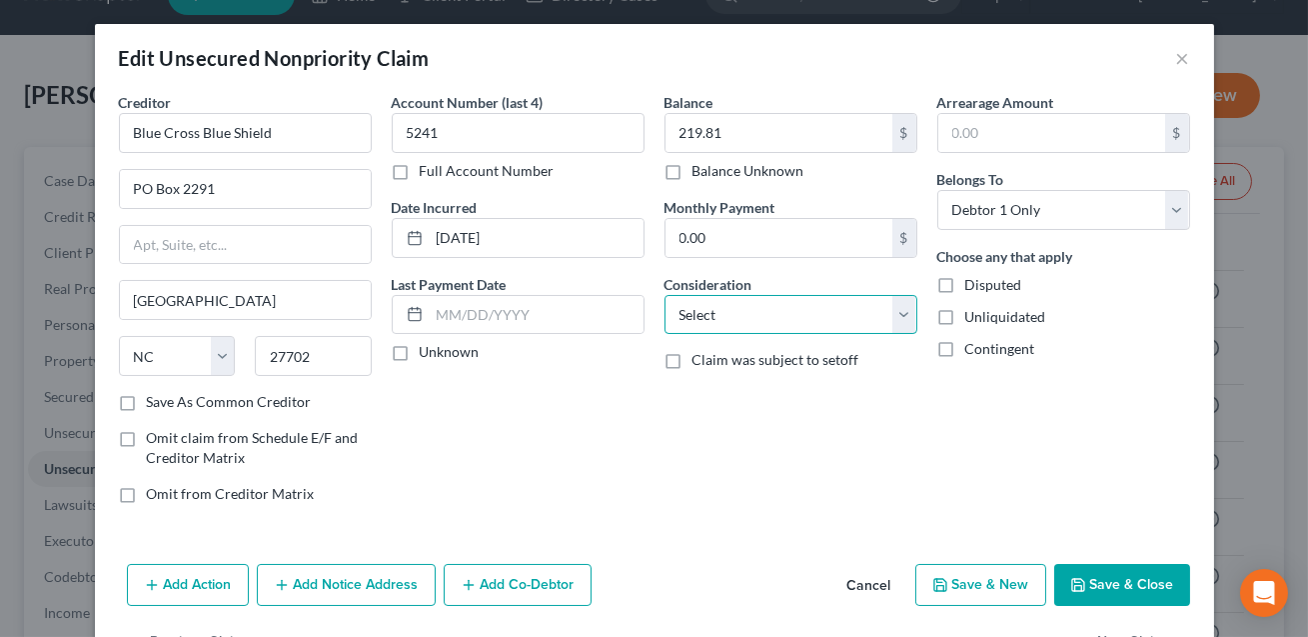
click at [814, 328] on select "Select Cable / Satellite Services Collection Agency Credit Card Debt Debt Couns…" at bounding box center [791, 315] width 253 height 40
select select "14"
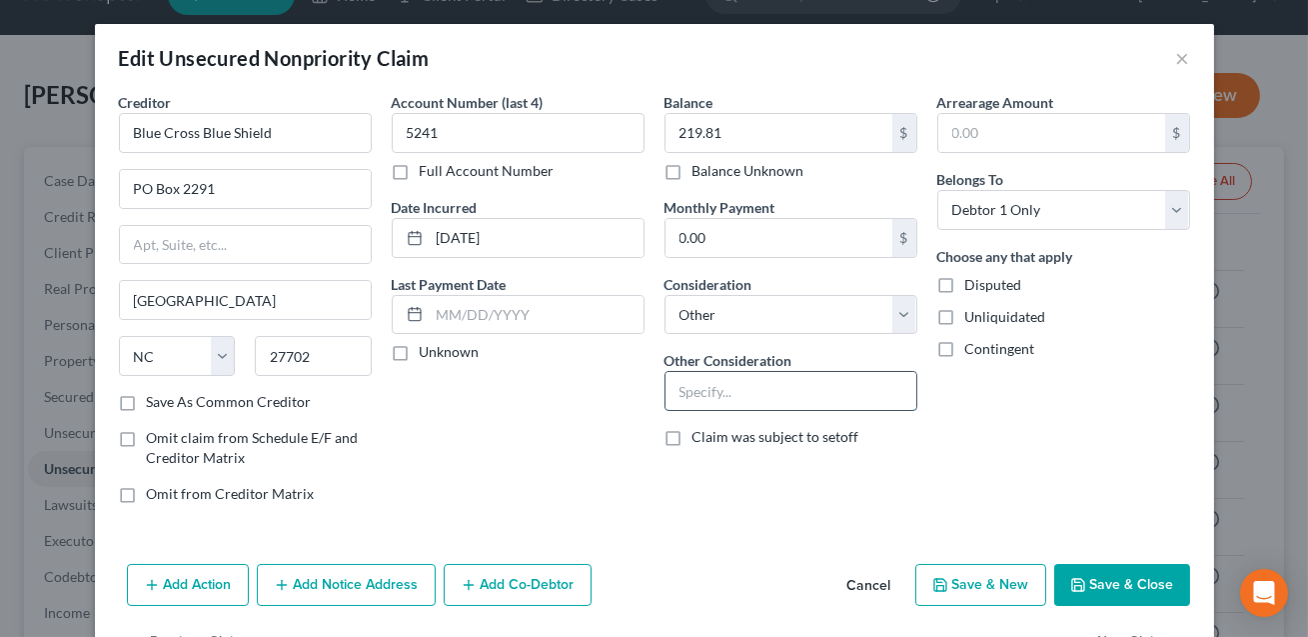
click at [701, 401] on input "text" at bounding box center [791, 391] width 251 height 38
click at [697, 321] on select "Select Cable / Satellite Services Collection Agency Credit Card Debt Debt Couns…" at bounding box center [791, 315] width 253 height 40
click at [692, 394] on input "text" at bounding box center [791, 391] width 251 height 38
drag, startPoint x: 856, startPoint y: 394, endPoint x: 743, endPoint y: 389, distance: 113.0
click at [743, 389] on input "Insurance--multiple accounts" at bounding box center [791, 391] width 251 height 38
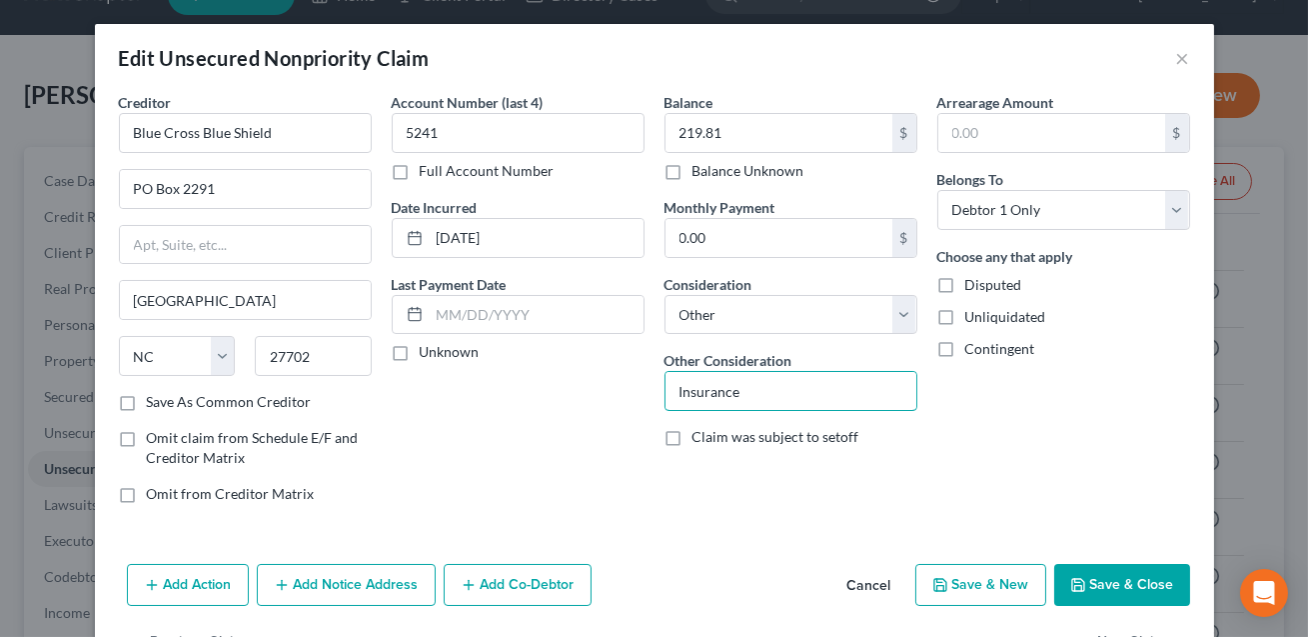
type input "Insurance"
click at [1150, 577] on button "Save & Close" at bounding box center [1122, 585] width 136 height 42
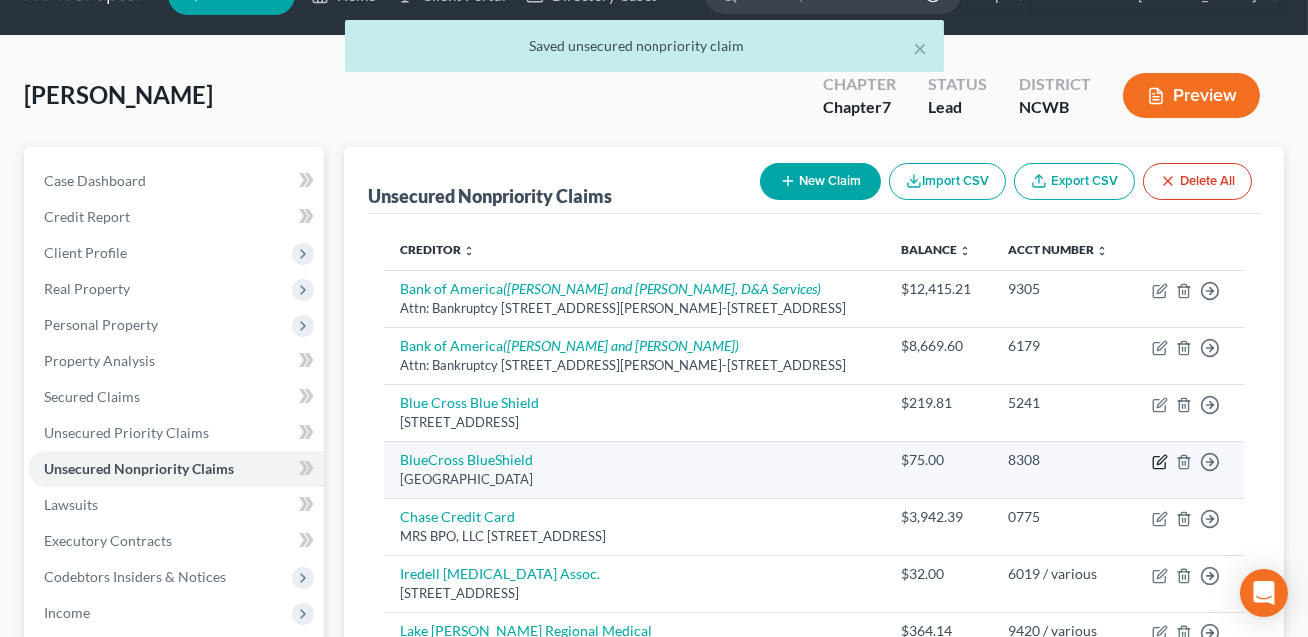
click at [1158, 463] on icon "button" at bounding box center [1160, 462] width 16 height 16
select select "28"
select select "0"
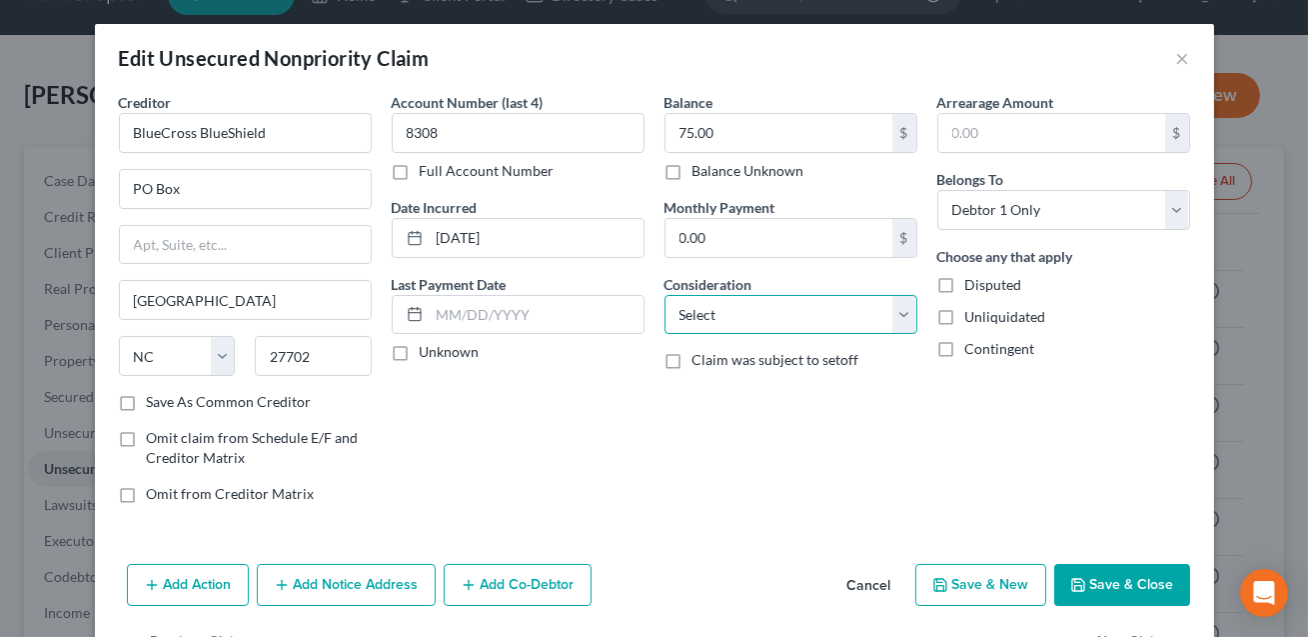
click at [821, 314] on select "Select Cable / Satellite Services Collection Agency Credit Card Debt Debt Couns…" at bounding box center [791, 315] width 253 height 40
select select "14"
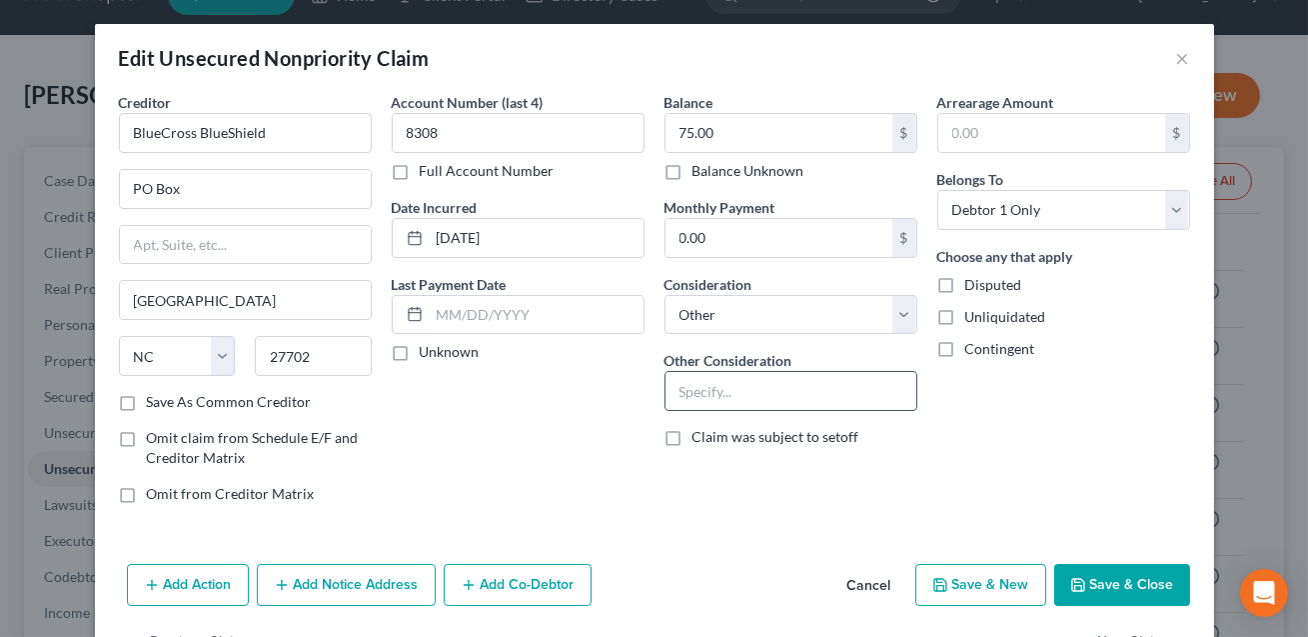
click at [712, 378] on input "text" at bounding box center [791, 391] width 251 height 38
type input "Insurance"
click at [1094, 588] on button "Save & Close" at bounding box center [1122, 585] width 136 height 42
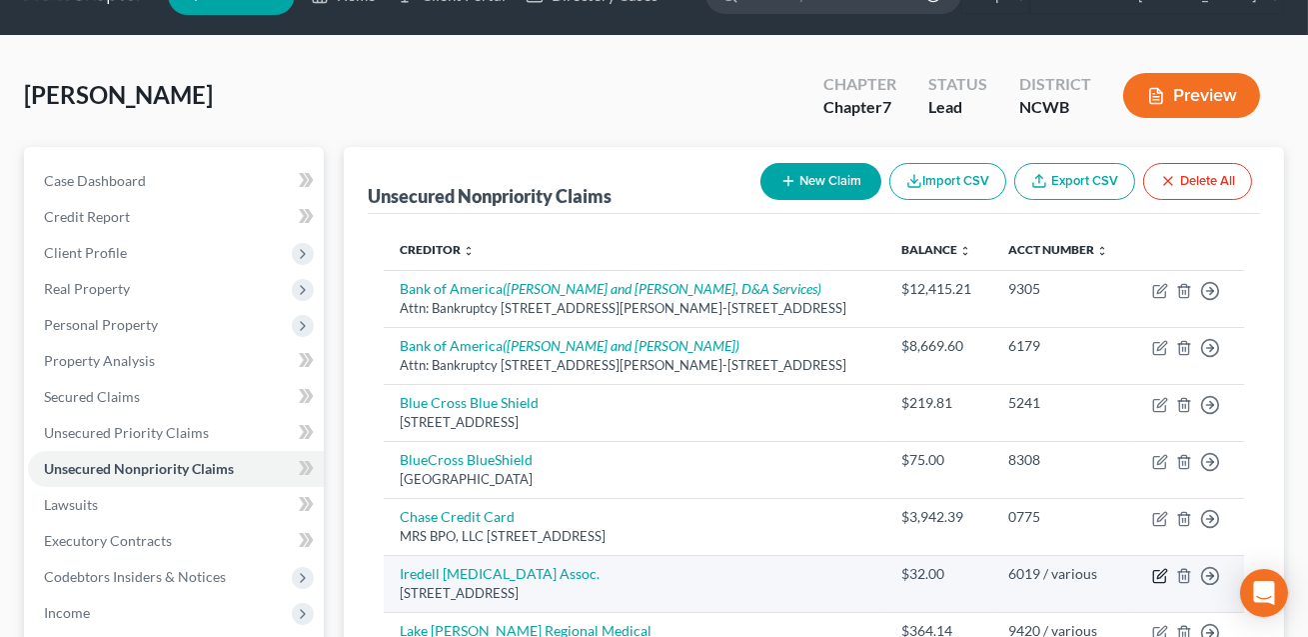
click at [1160, 577] on icon "button" at bounding box center [1160, 576] width 16 height 16
select select "28"
select select "9"
select select "0"
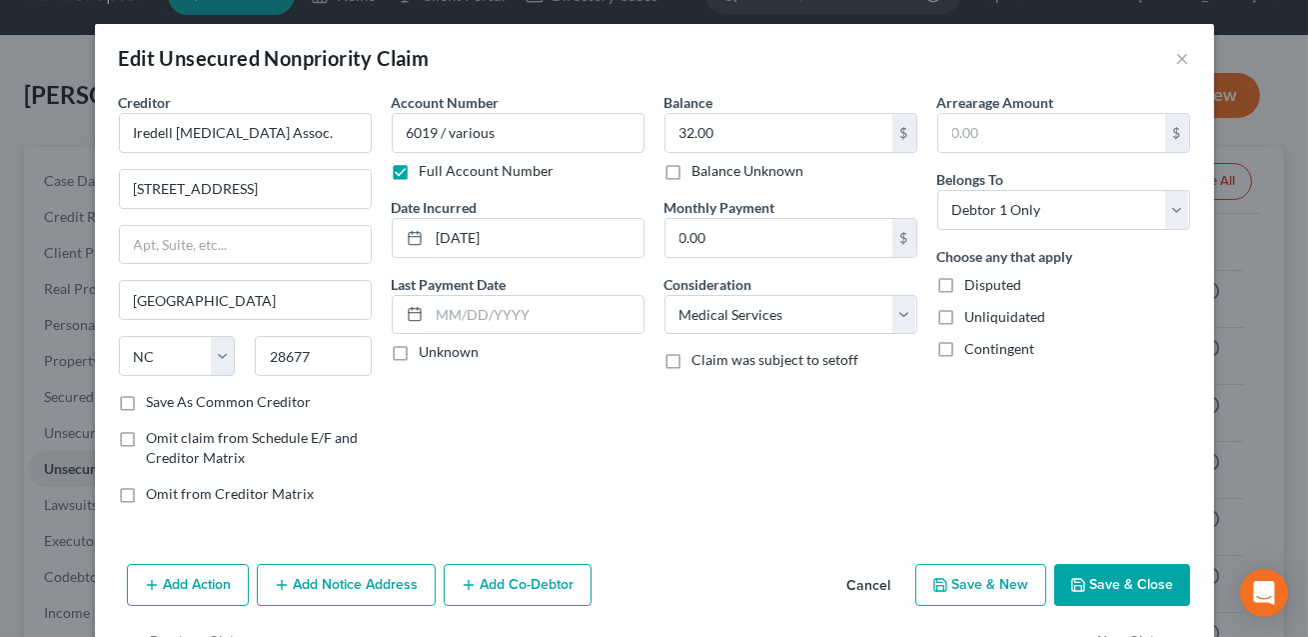
click at [420, 169] on label "Full Account Number" at bounding box center [487, 171] width 135 height 20
click at [428, 169] on input "Full Account Number" at bounding box center [434, 167] width 13 height 13
drag, startPoint x: 497, startPoint y: 133, endPoint x: 398, endPoint y: 127, distance: 99.1
click at [398, 127] on input "ious" at bounding box center [518, 133] width 253 height 40
click at [420, 175] on label "Full Account Number" at bounding box center [487, 171] width 135 height 20
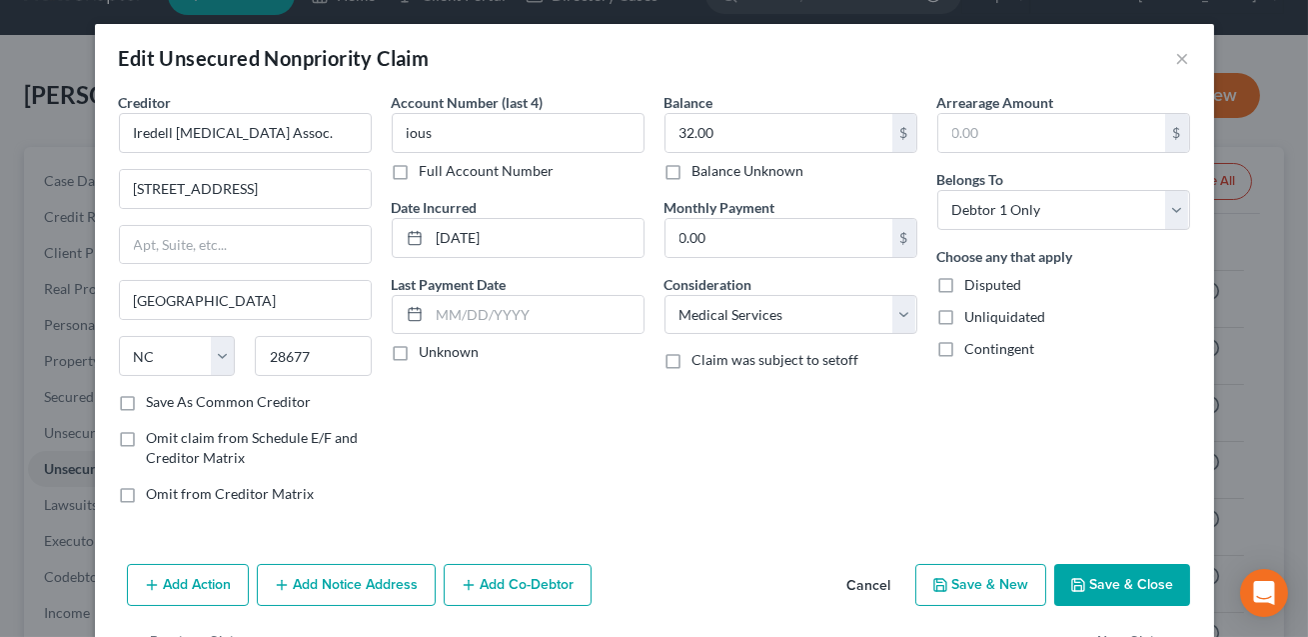
click at [428, 174] on input "Full Account Number" at bounding box center [434, 167] width 13 height 13
click at [441, 136] on input "ious" at bounding box center [518, 133] width 253 height 40
type input "i"
type input "6019"
click at [1100, 577] on button "Save & Close" at bounding box center [1122, 585] width 136 height 42
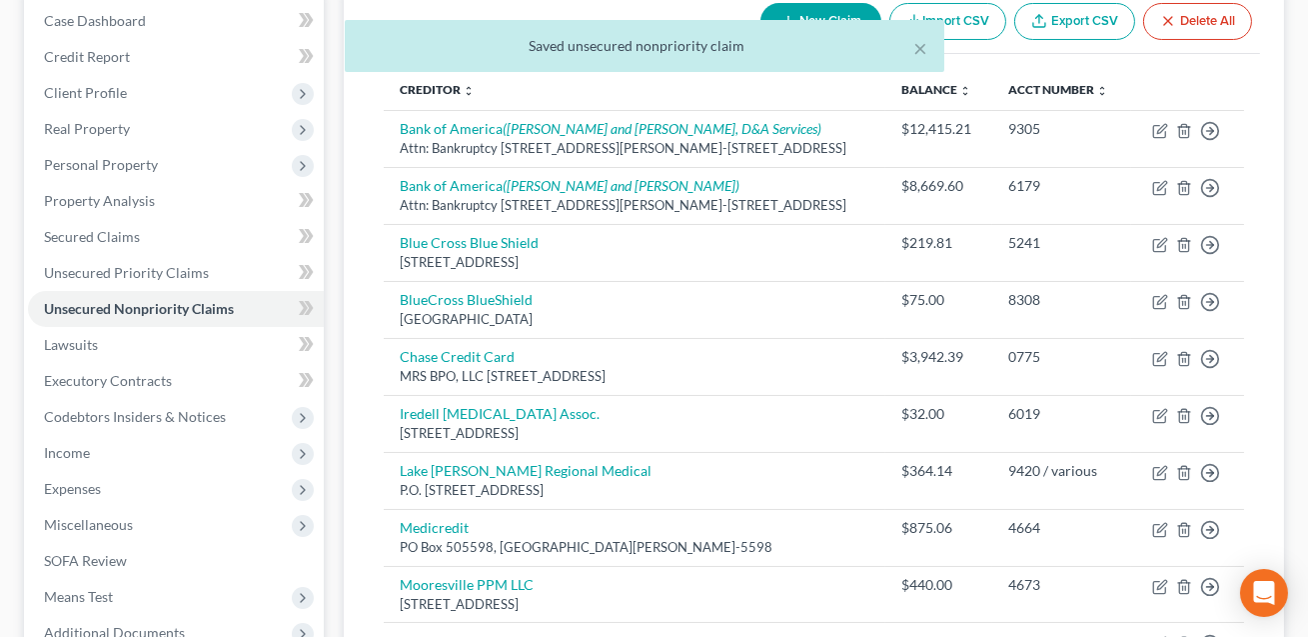
scroll to position [607, 0]
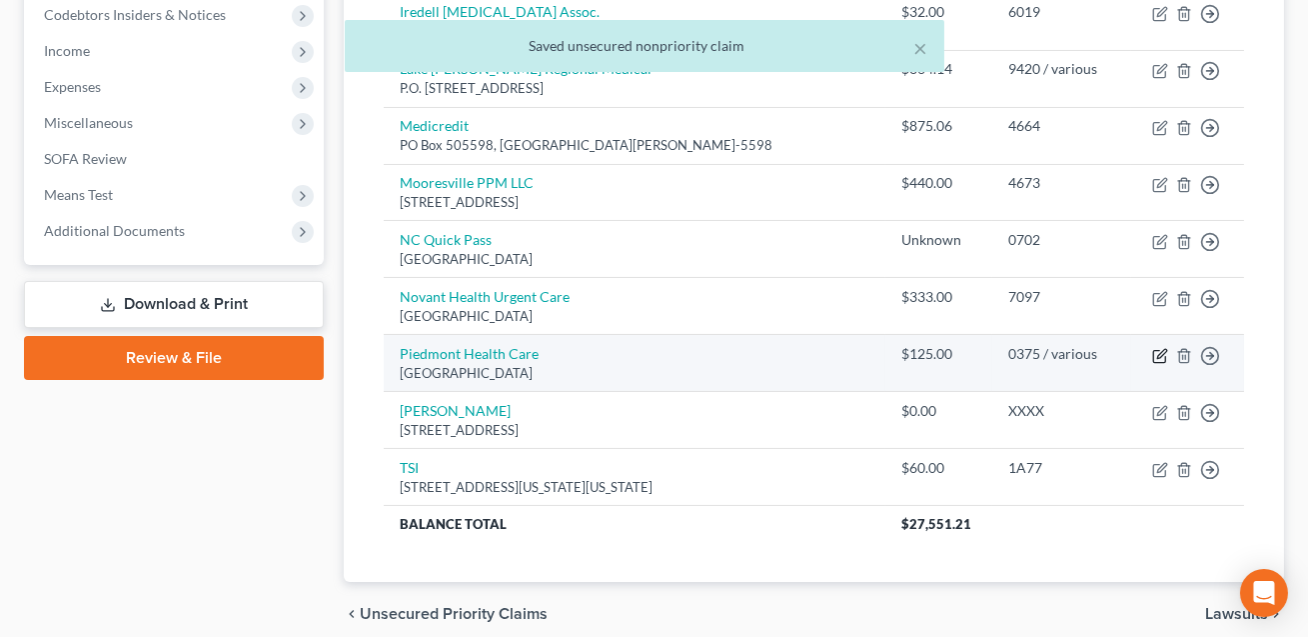
click at [1160, 351] on icon "button" at bounding box center [1161, 353] width 9 height 9
select select "28"
select select "9"
select select "0"
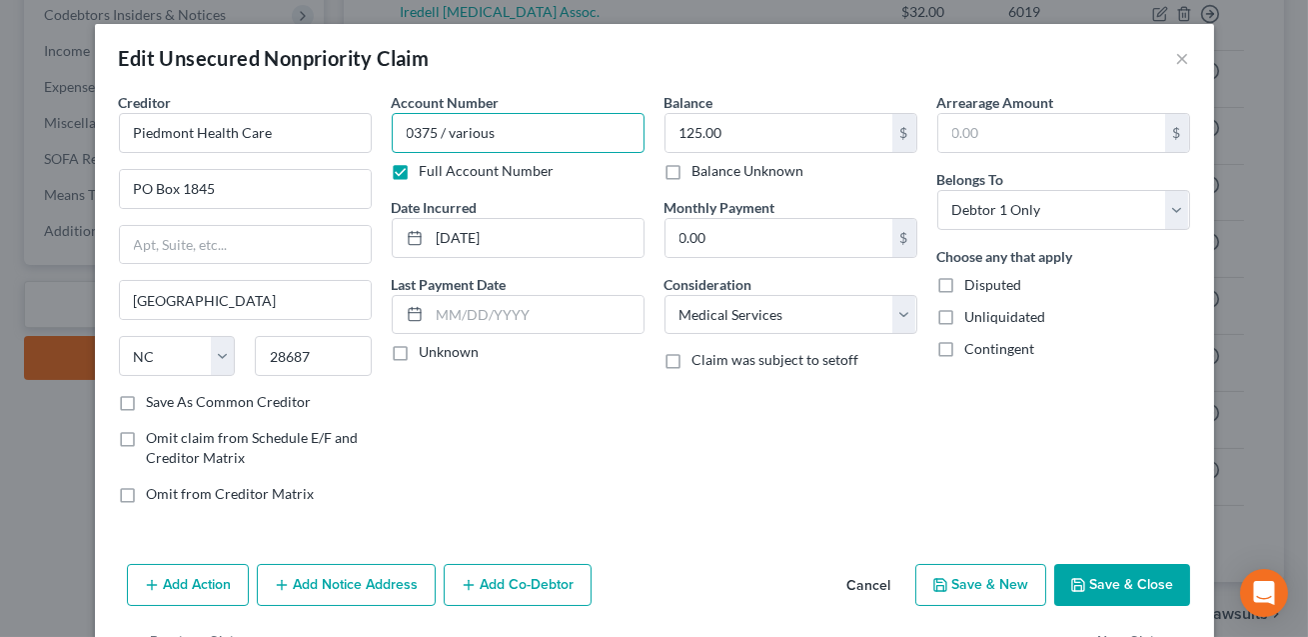
drag, startPoint x: 437, startPoint y: 133, endPoint x: 574, endPoint y: 133, distance: 136.9
click at [574, 133] on input "0375 / various" at bounding box center [518, 133] width 253 height 40
type input "0375"
click at [420, 173] on label "Full Account Number" at bounding box center [487, 171] width 135 height 20
click at [428, 173] on input "Full Account Number" at bounding box center [434, 167] width 13 height 13
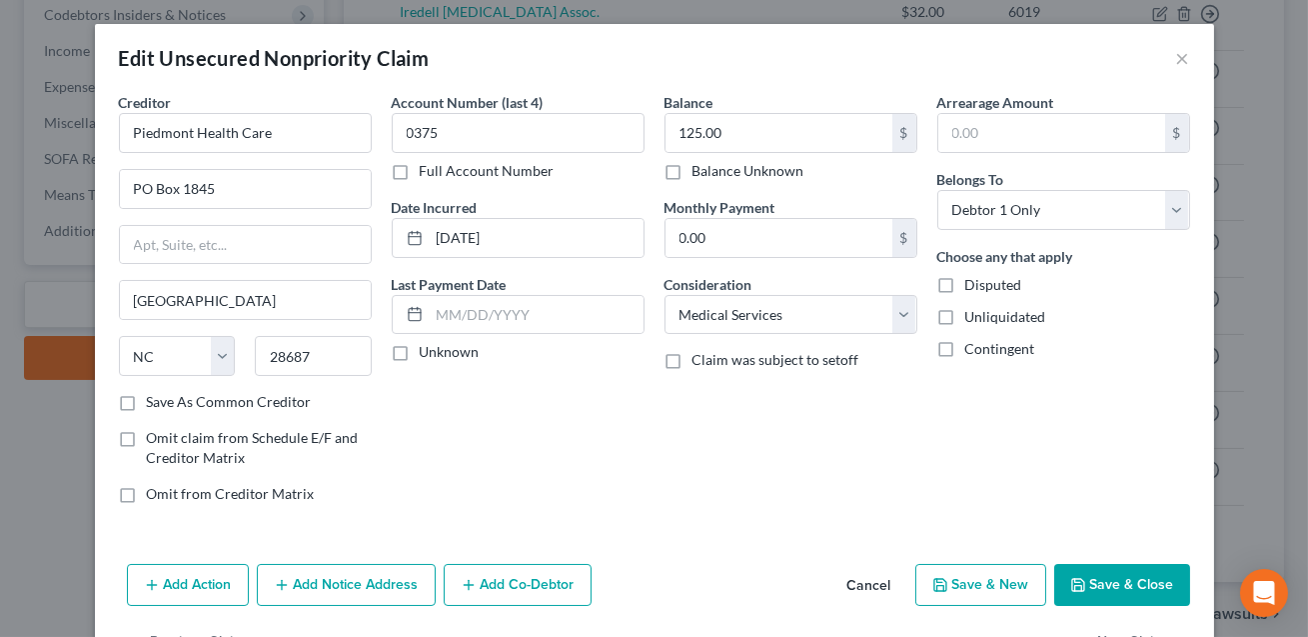
scroll to position [64, 0]
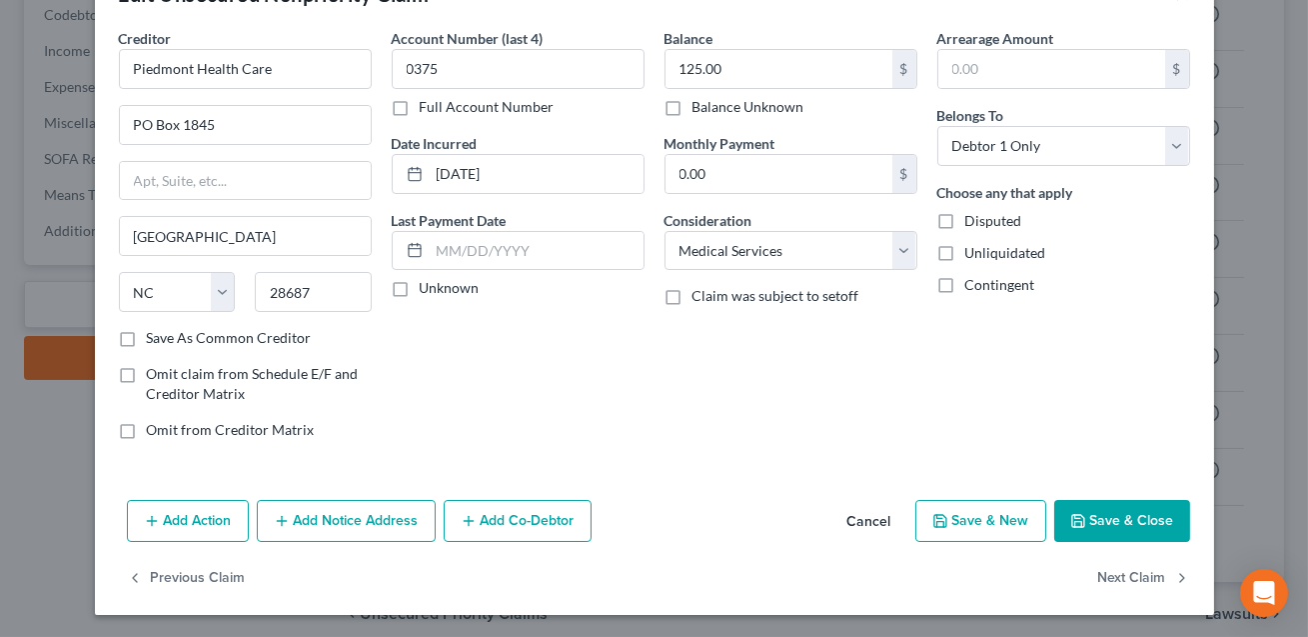
click at [1110, 526] on button "Save & Close" at bounding box center [1122, 521] width 136 height 42
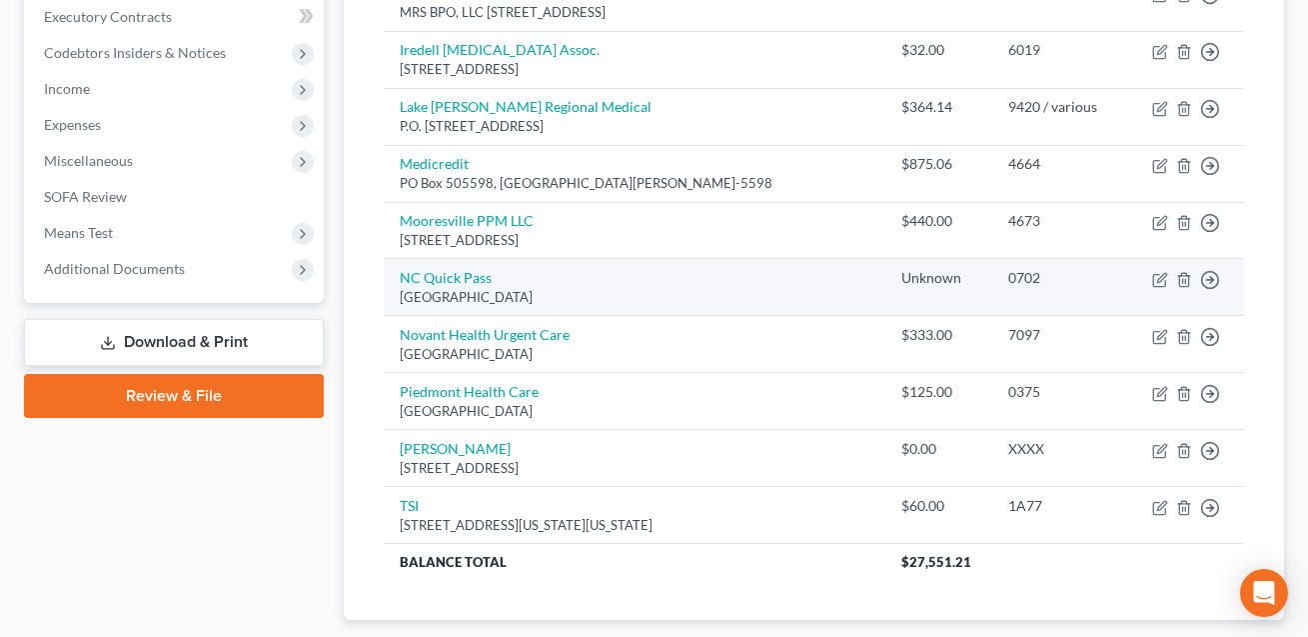
scroll to position [565, 0]
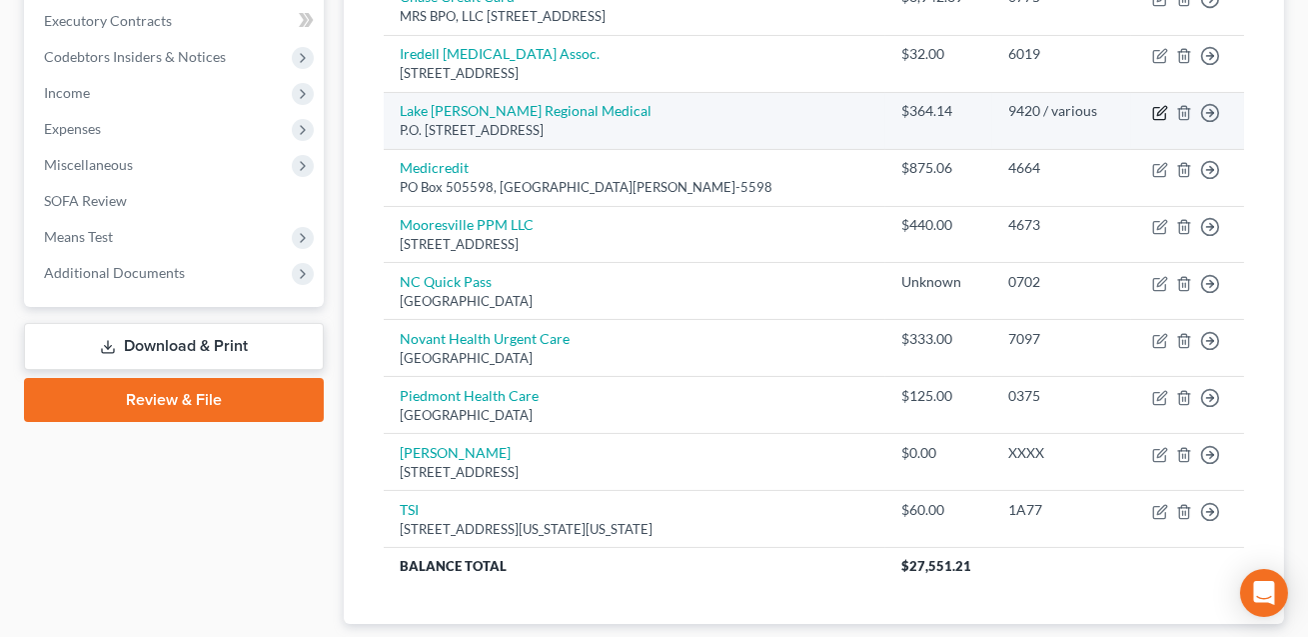
click at [1158, 116] on icon "button" at bounding box center [1160, 113] width 16 height 16
select select "39"
select select "9"
select select "0"
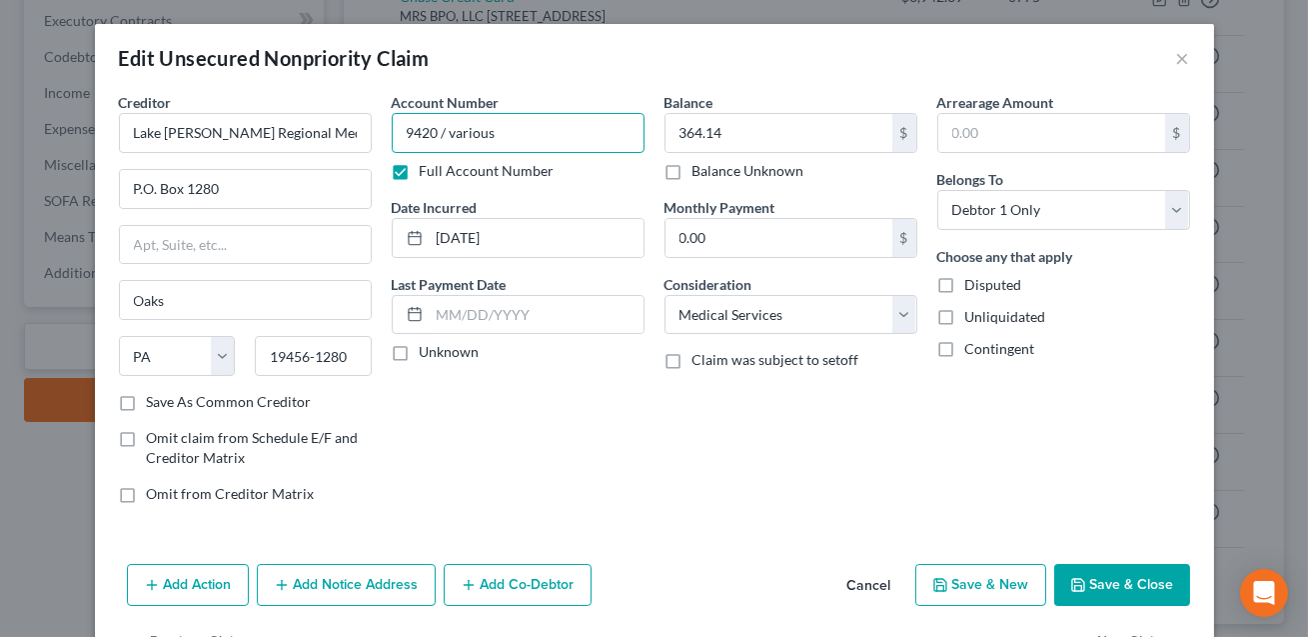
drag, startPoint x: 437, startPoint y: 134, endPoint x: 548, endPoint y: 136, distance: 110.9
click at [548, 136] on input "9420 / various" at bounding box center [518, 133] width 253 height 40
type input "9420"
click at [420, 173] on label "Full Account Number" at bounding box center [487, 171] width 135 height 20
click at [428, 173] on input "Full Account Number" at bounding box center [434, 167] width 13 height 13
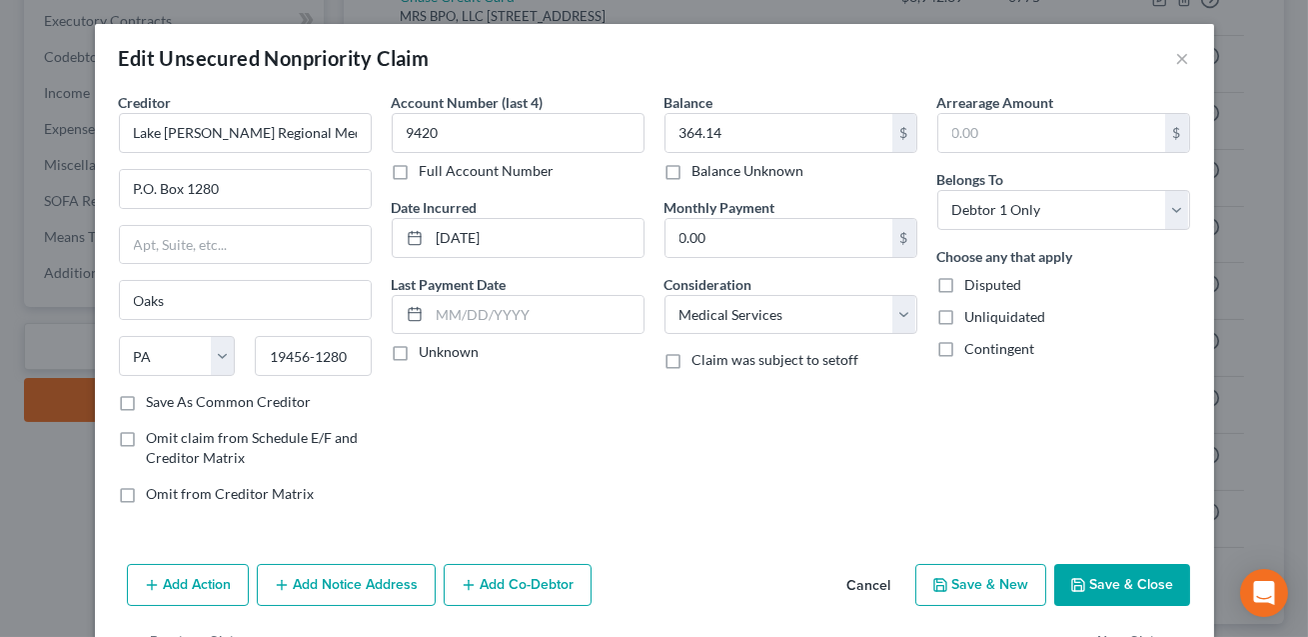
click at [352, 584] on button "Add Notice Address" at bounding box center [346, 585] width 179 height 42
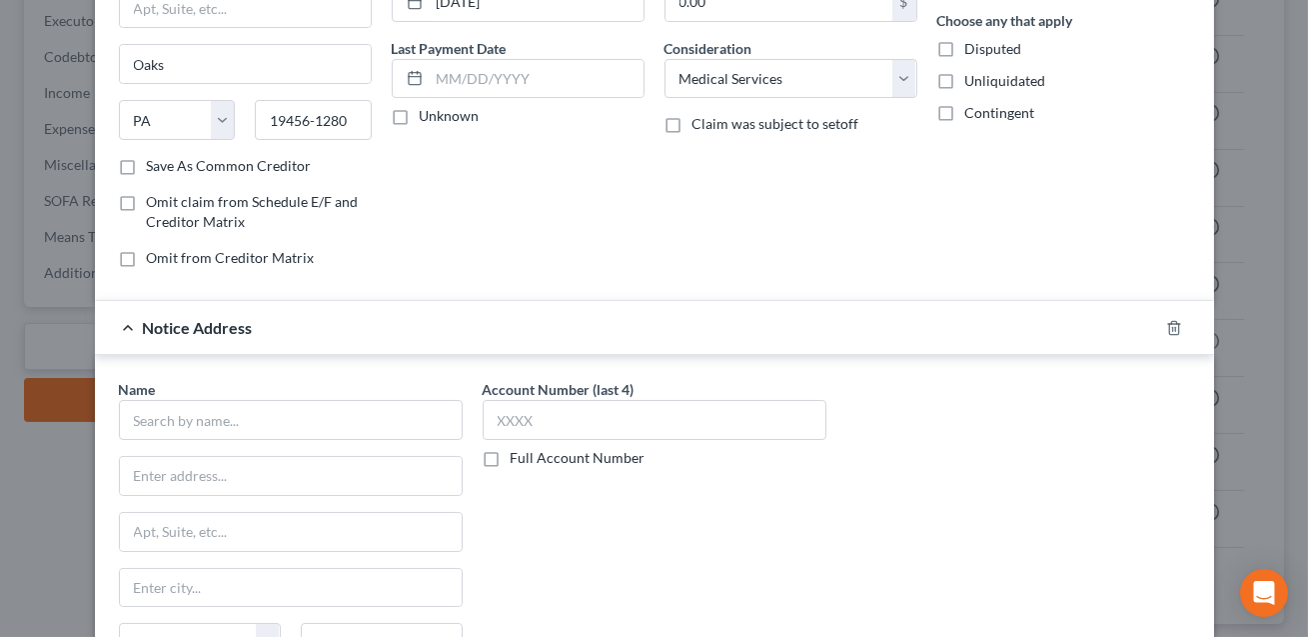
scroll to position [494, 0]
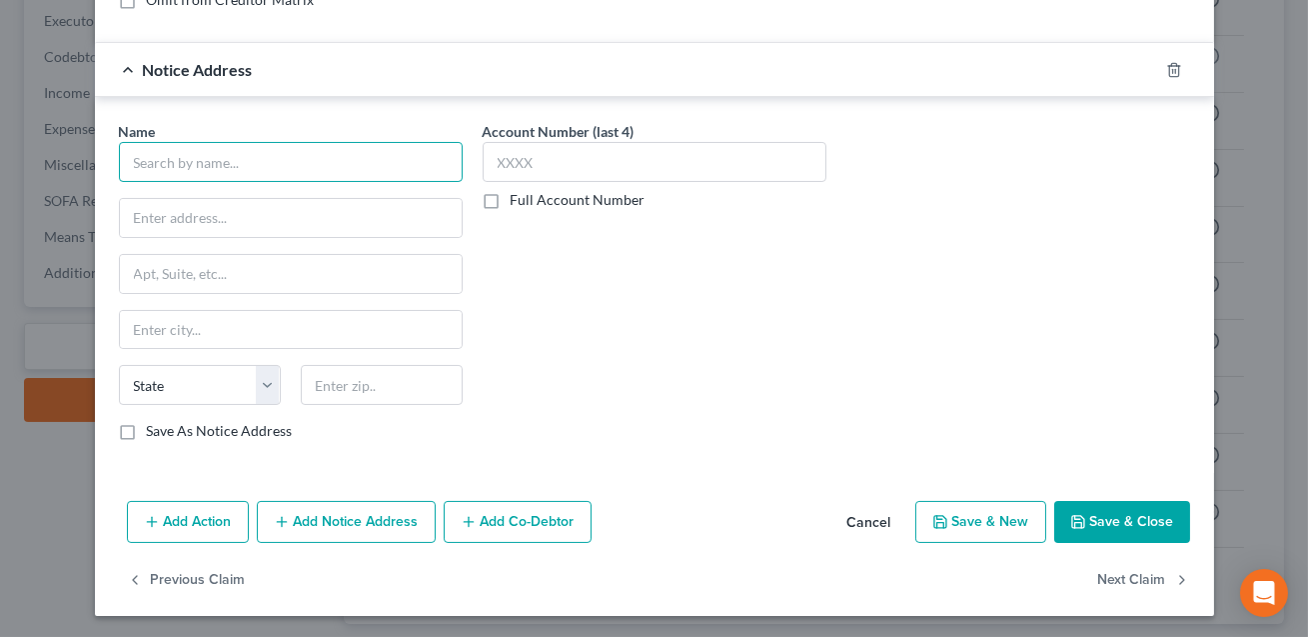
click at [154, 166] on input "text" at bounding box center [291, 162] width 344 height 40
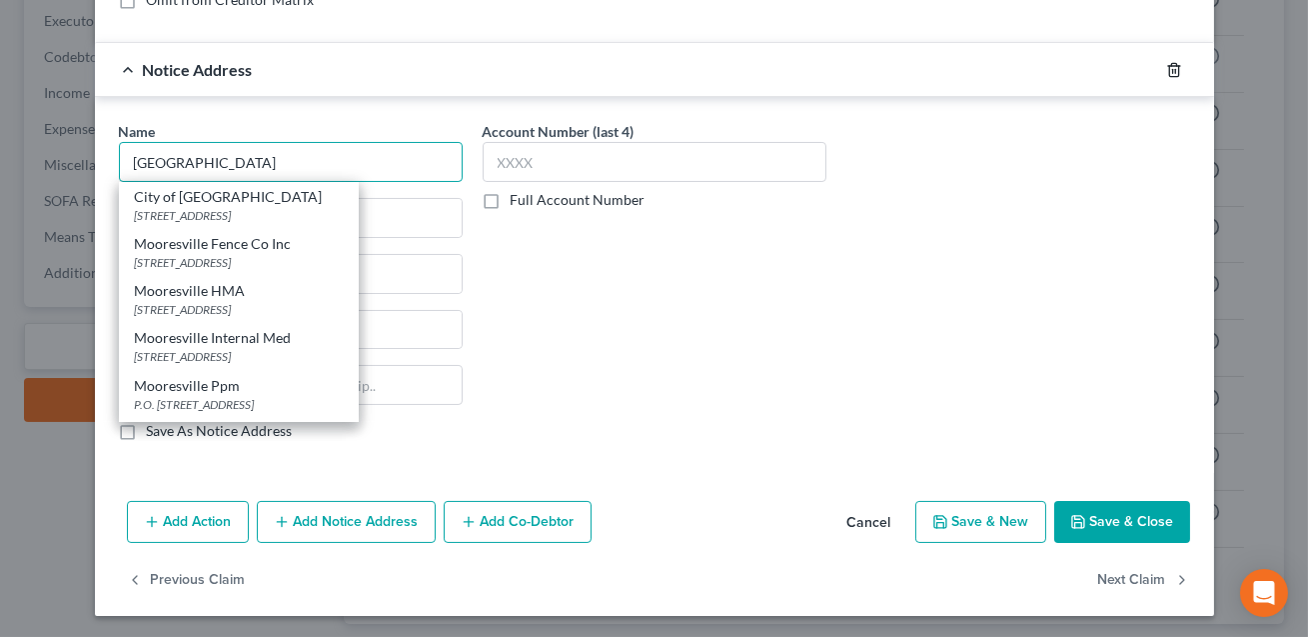
type input "[GEOGRAPHIC_DATA]"
click at [1170, 73] on icon "button" at bounding box center [1174, 70] width 16 height 16
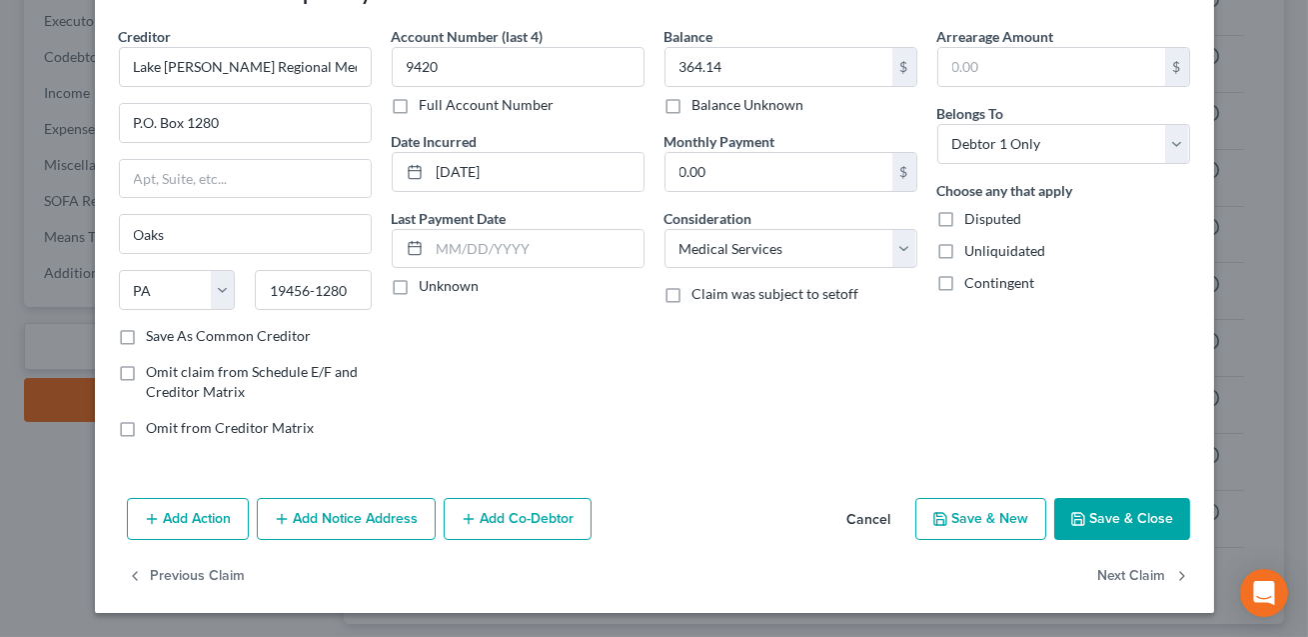
scroll to position [64, 0]
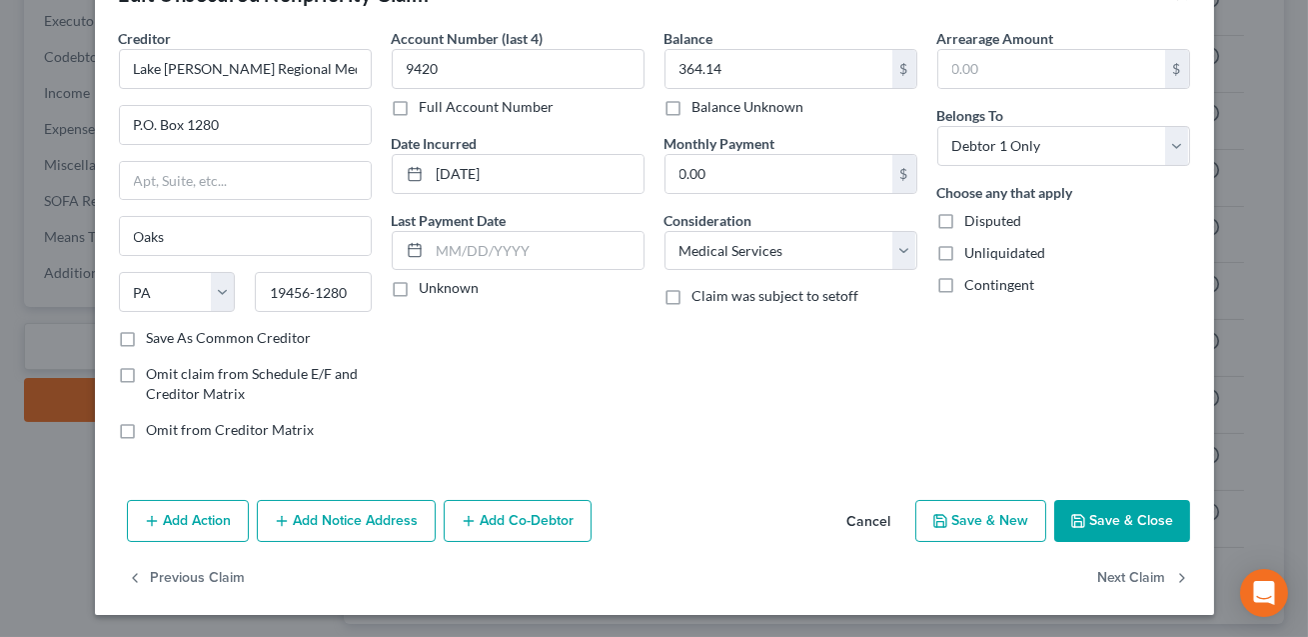
click at [1119, 528] on button "Save & Close" at bounding box center [1122, 521] width 136 height 42
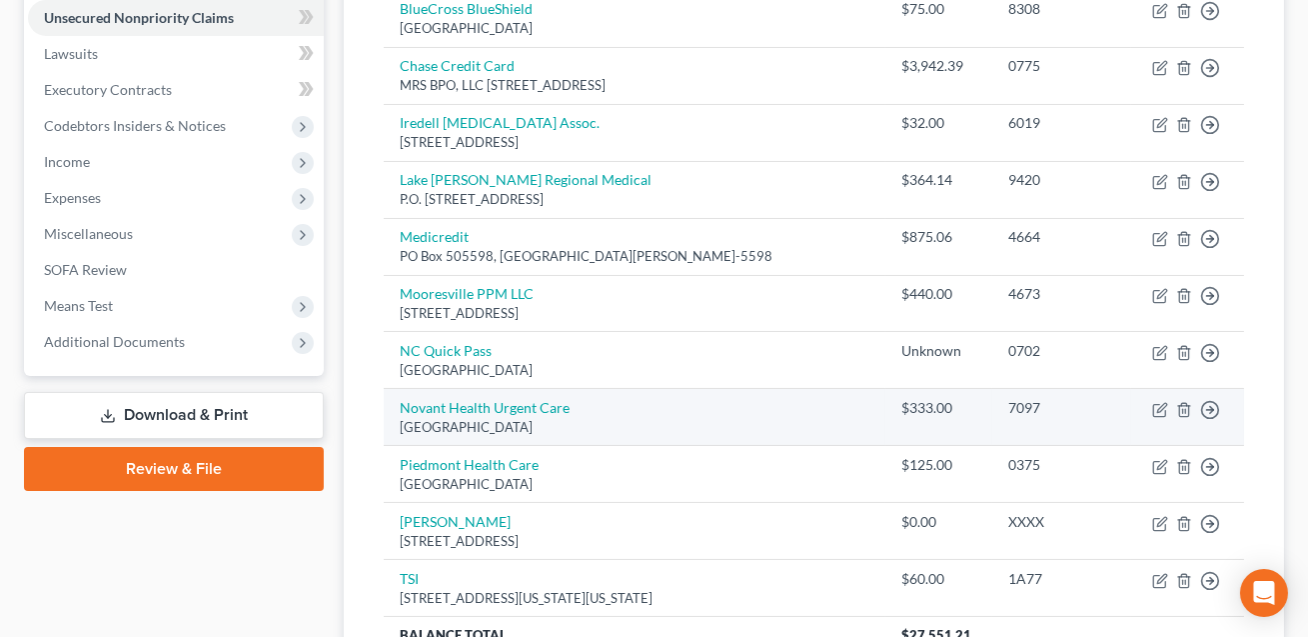
scroll to position [494, 0]
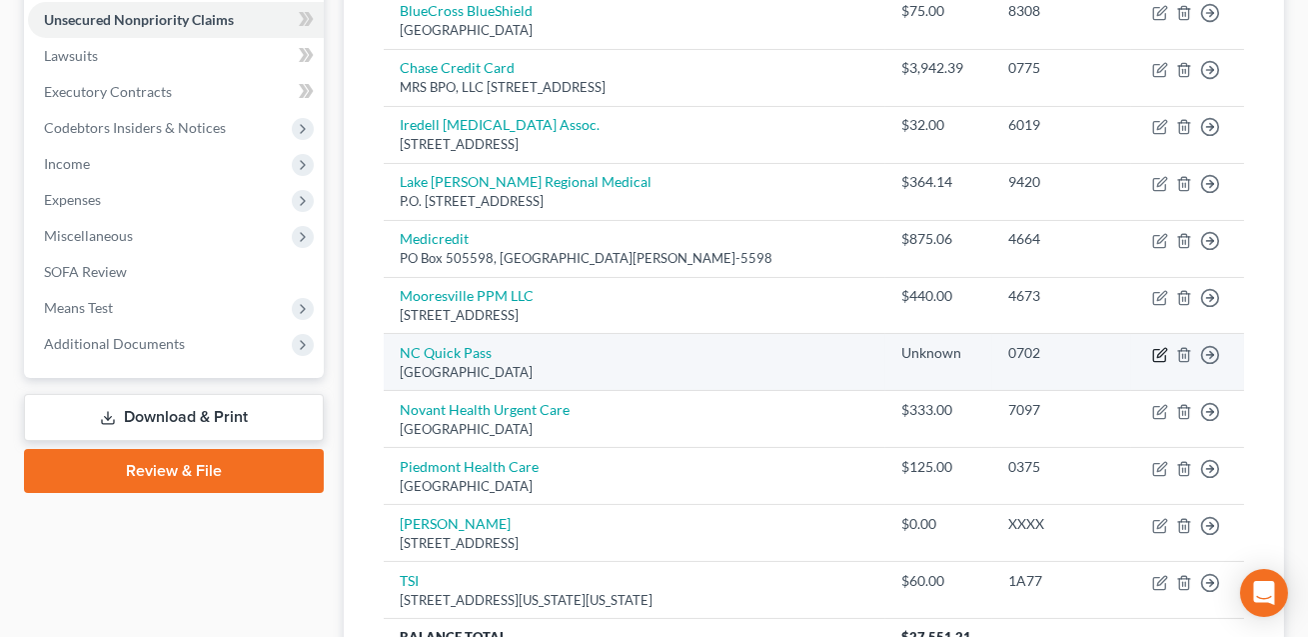
click at [1166, 355] on icon "button" at bounding box center [1160, 355] width 16 height 16
select select "45"
select select "14"
select select "0"
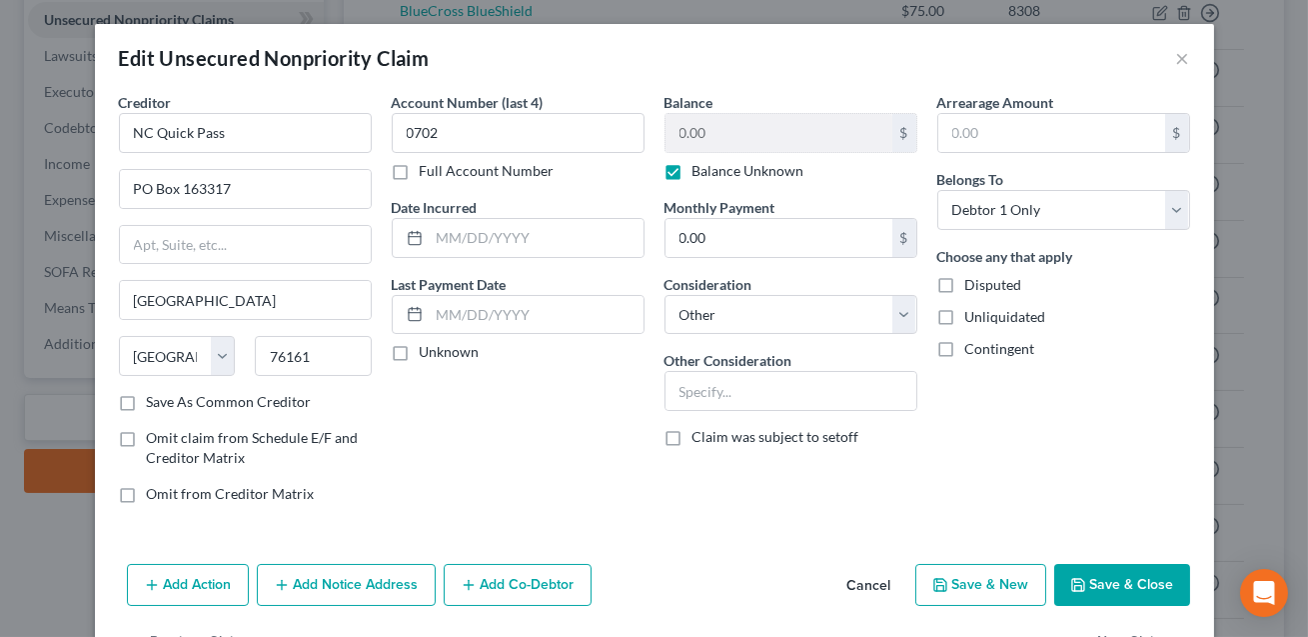
click at [693, 174] on label "Balance Unknown" at bounding box center [749, 171] width 112 height 20
click at [701, 174] on input "Balance Unknown" at bounding box center [707, 167] width 13 height 13
checkbox input "false"
click at [685, 136] on input "0.00" at bounding box center [779, 133] width 227 height 38
type input "1.00"
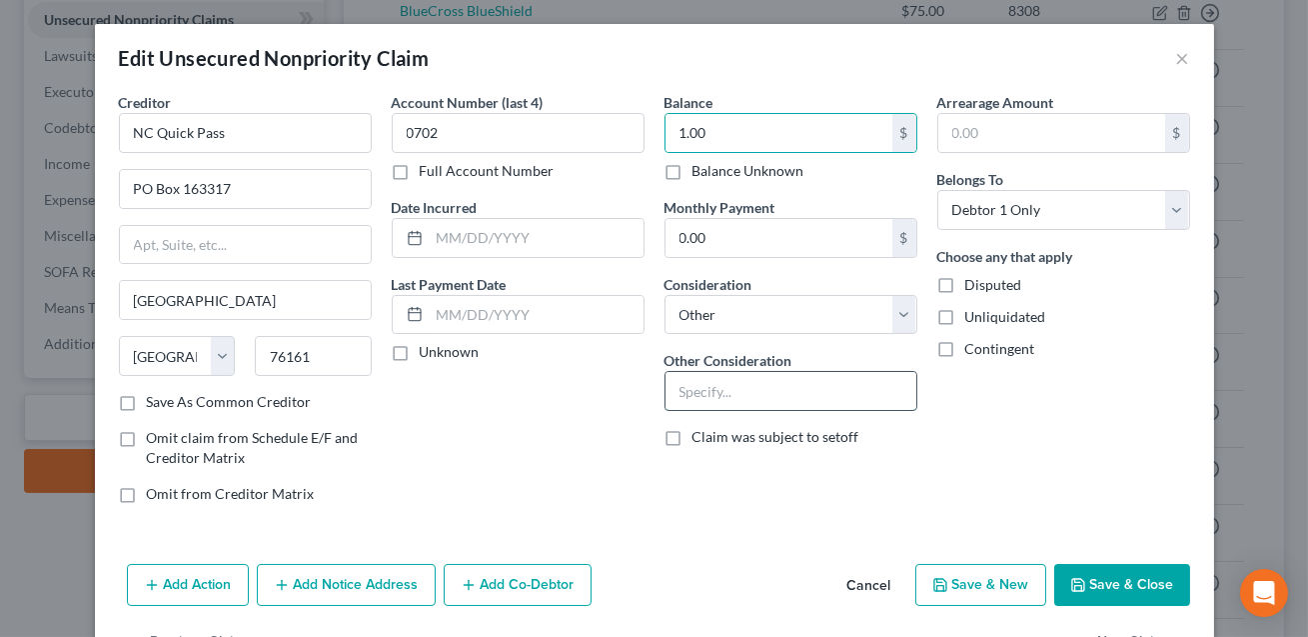
click at [704, 394] on input "text" at bounding box center [791, 391] width 251 height 38
type input "Tolls/fees"
click at [1139, 589] on button "Save & Close" at bounding box center [1122, 585] width 136 height 42
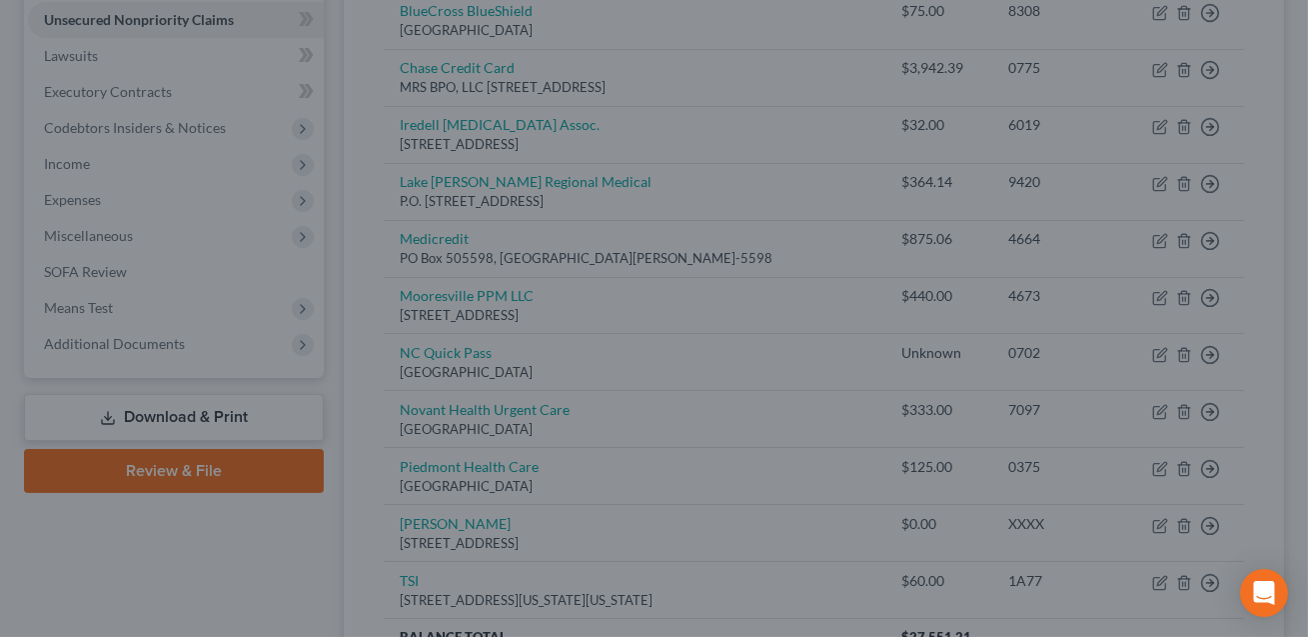
type input "0"
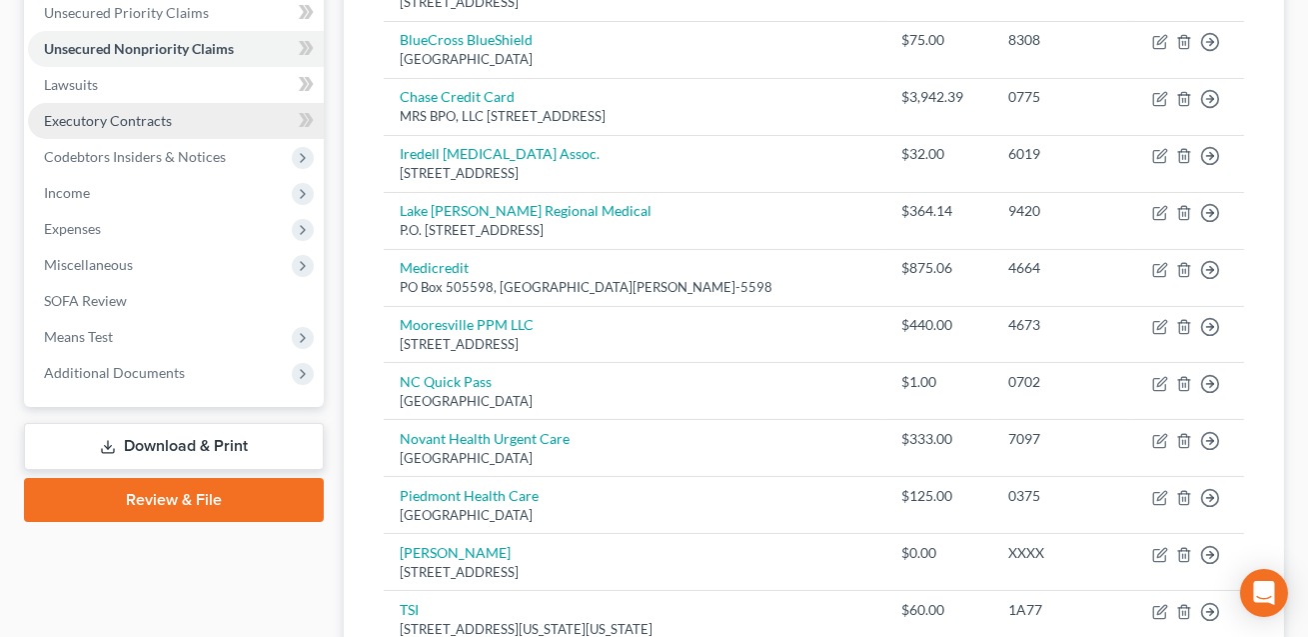
scroll to position [460, 0]
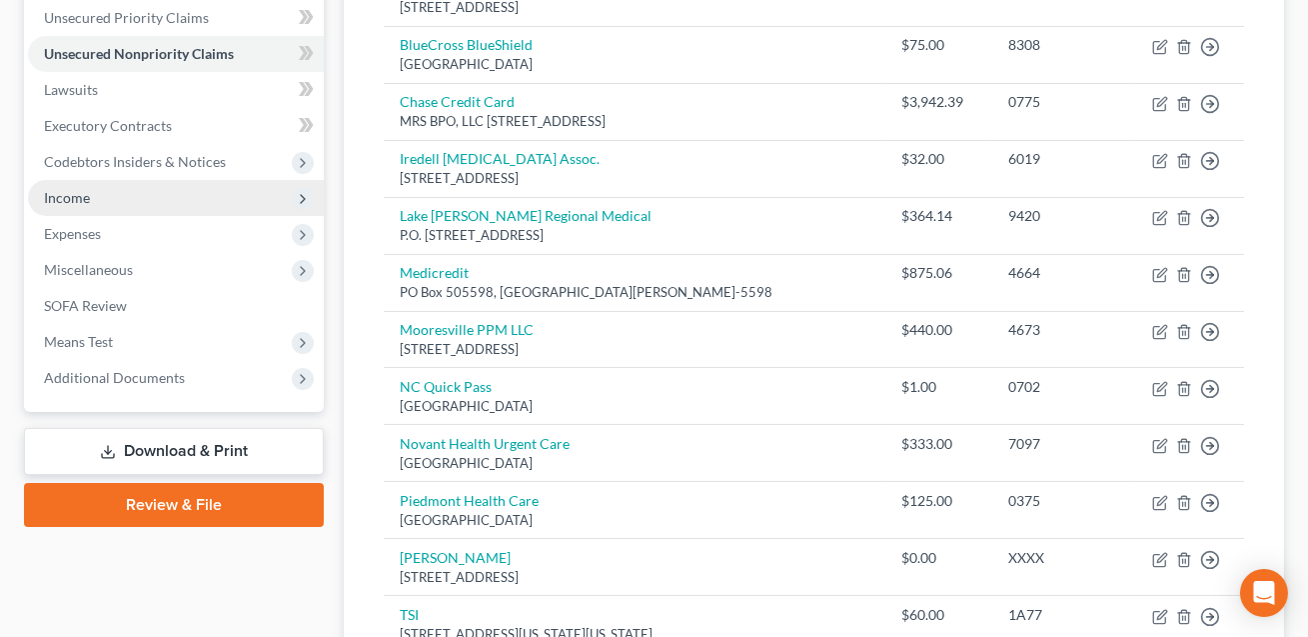
click at [72, 198] on span "Income" at bounding box center [67, 197] width 46 height 17
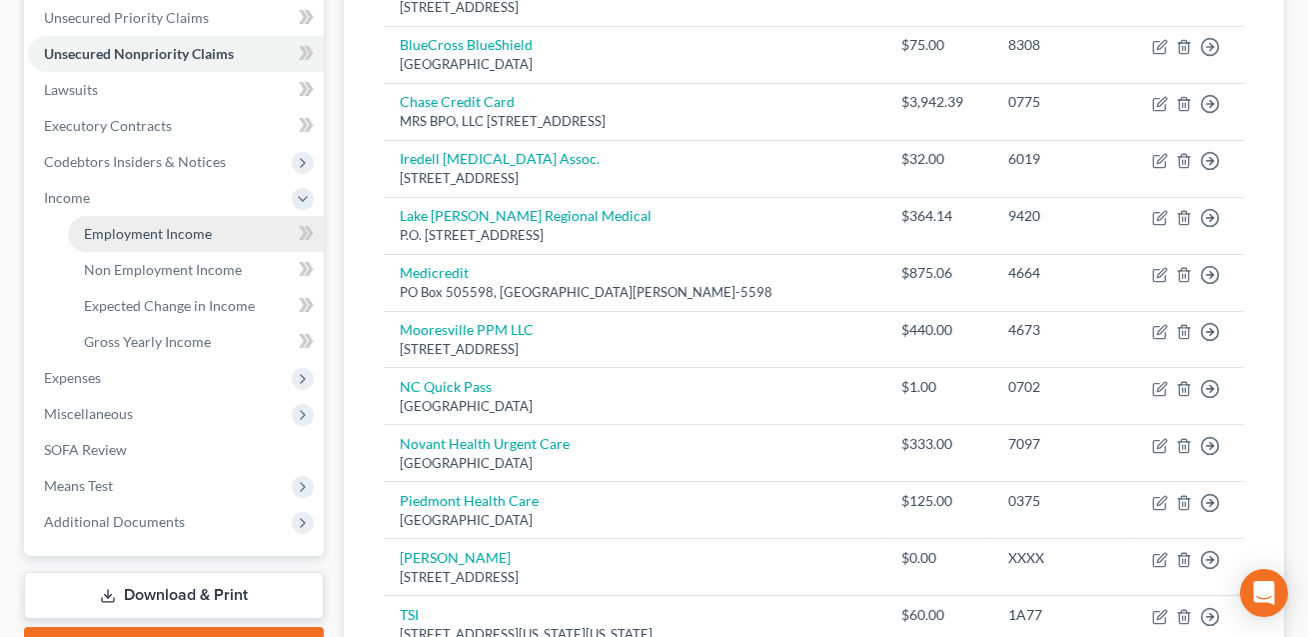
click at [119, 234] on span "Employment Income" at bounding box center [148, 233] width 128 height 17
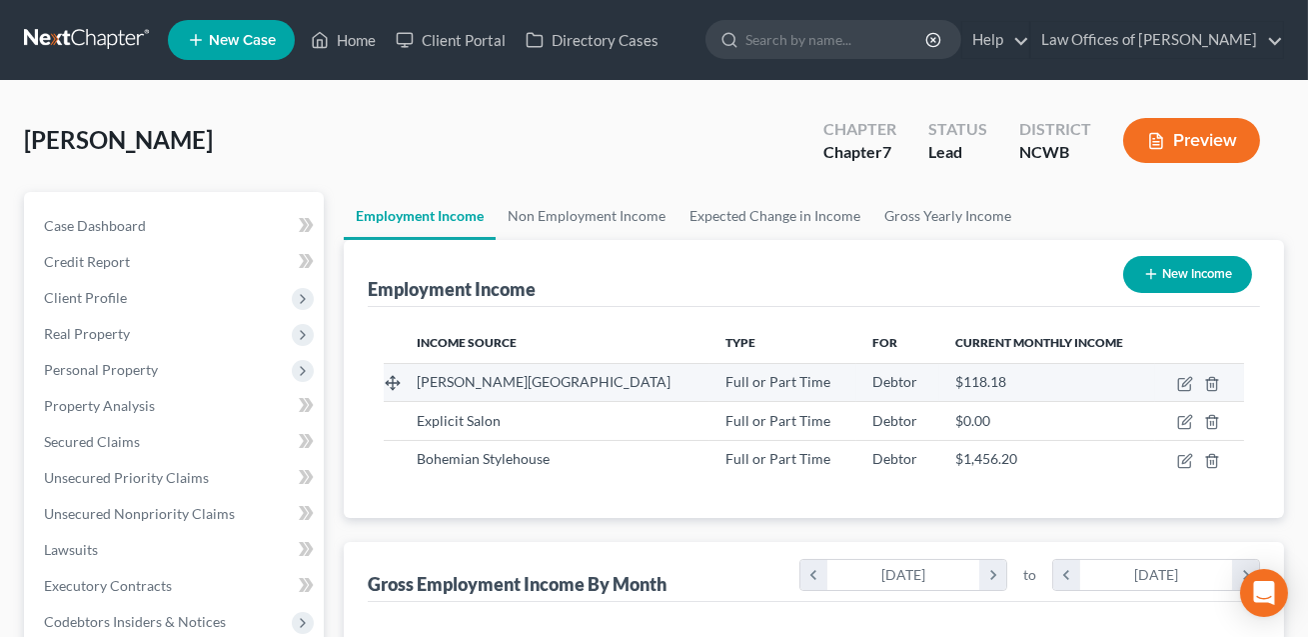
scroll to position [358, 525]
click at [1185, 382] on icon "button" at bounding box center [1185, 384] width 16 height 16
select select "0"
select select "28"
select select "0"
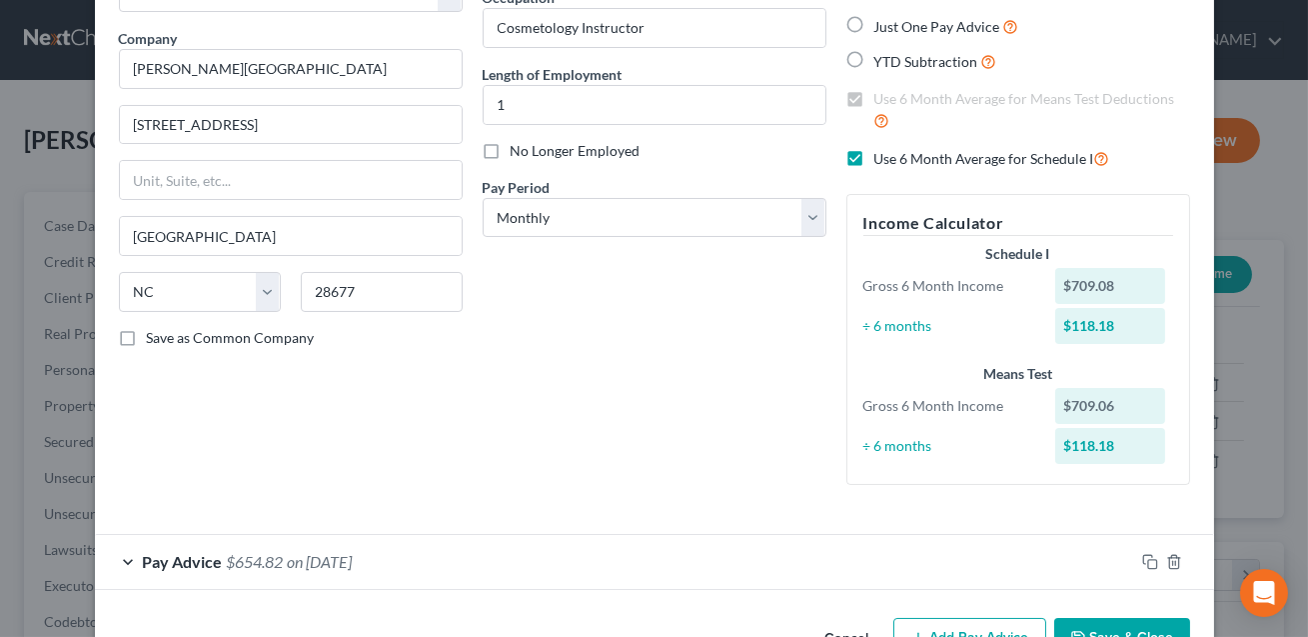
scroll to position [201, 0]
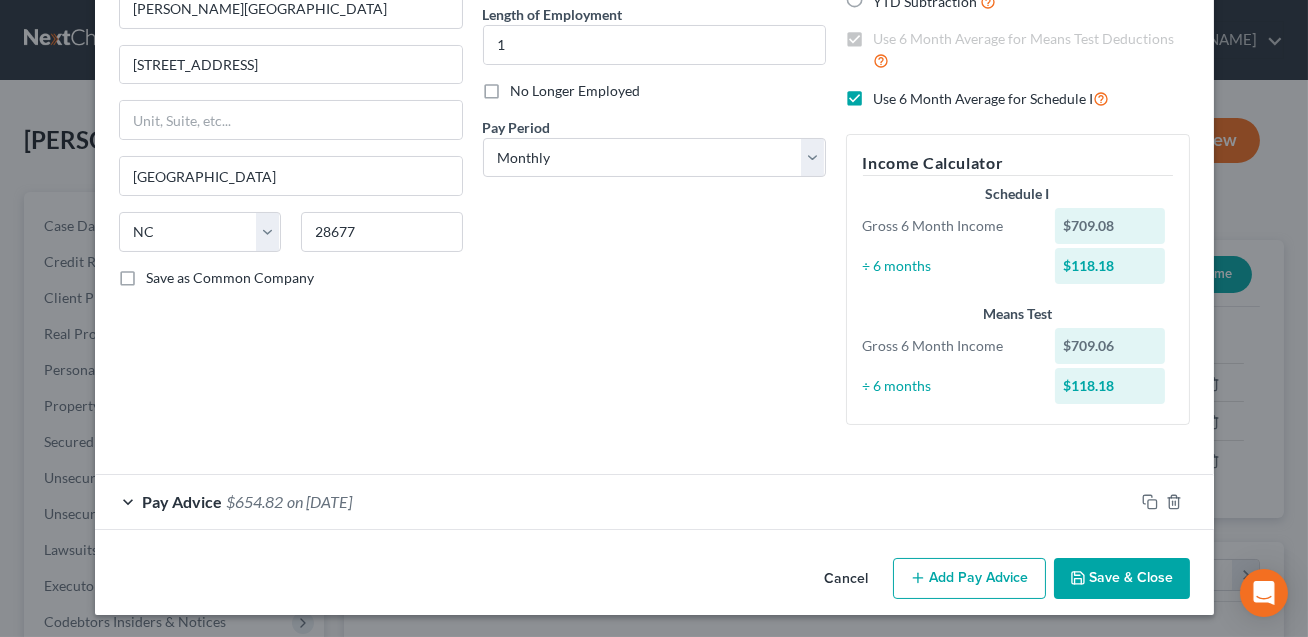
click at [1110, 582] on button "Save & Close" at bounding box center [1122, 579] width 136 height 42
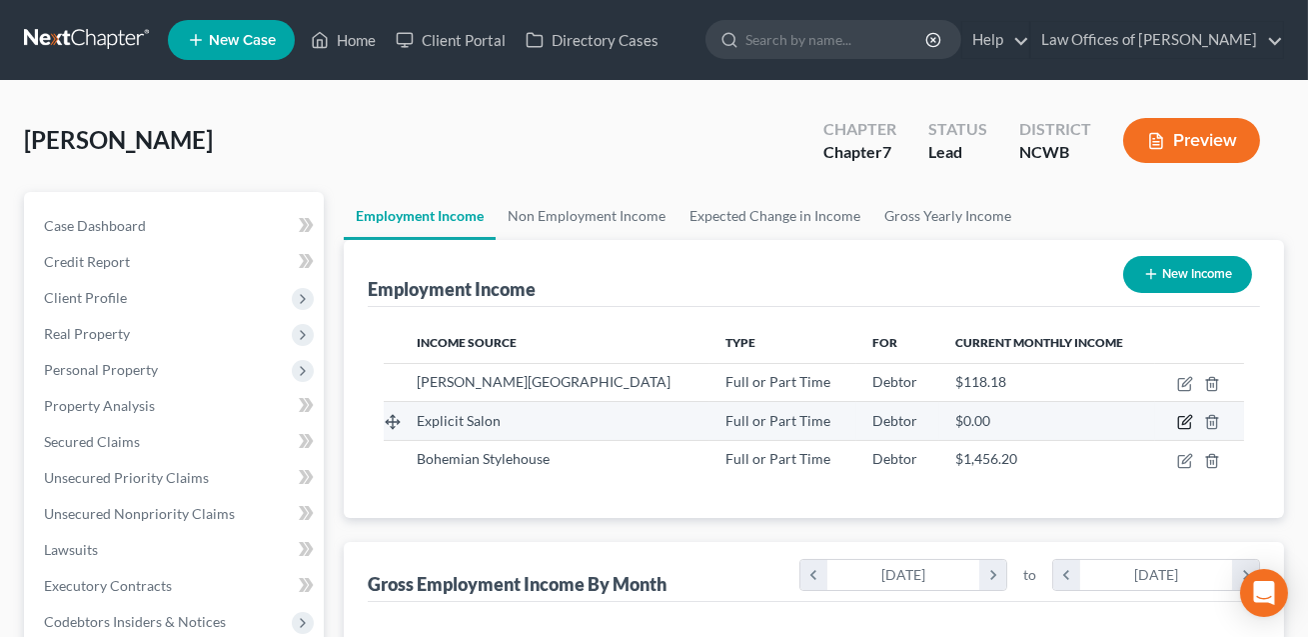
click at [1185, 422] on icon "button" at bounding box center [1185, 422] width 16 height 16
select select "0"
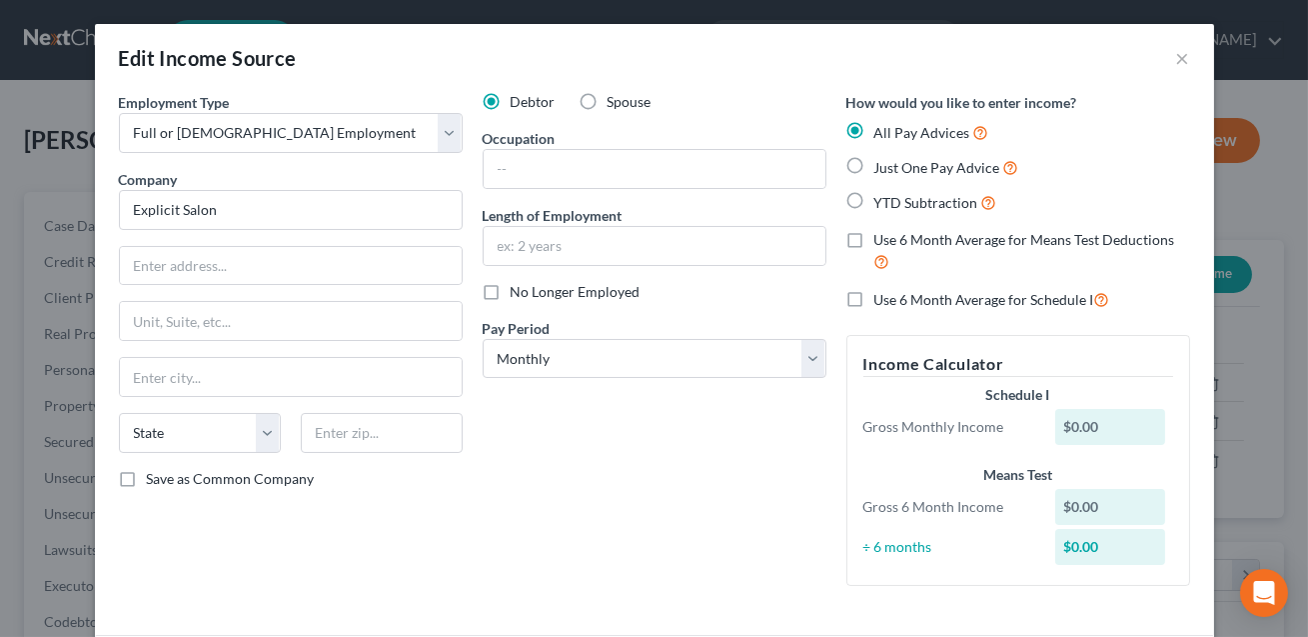
scroll to position [161, 0]
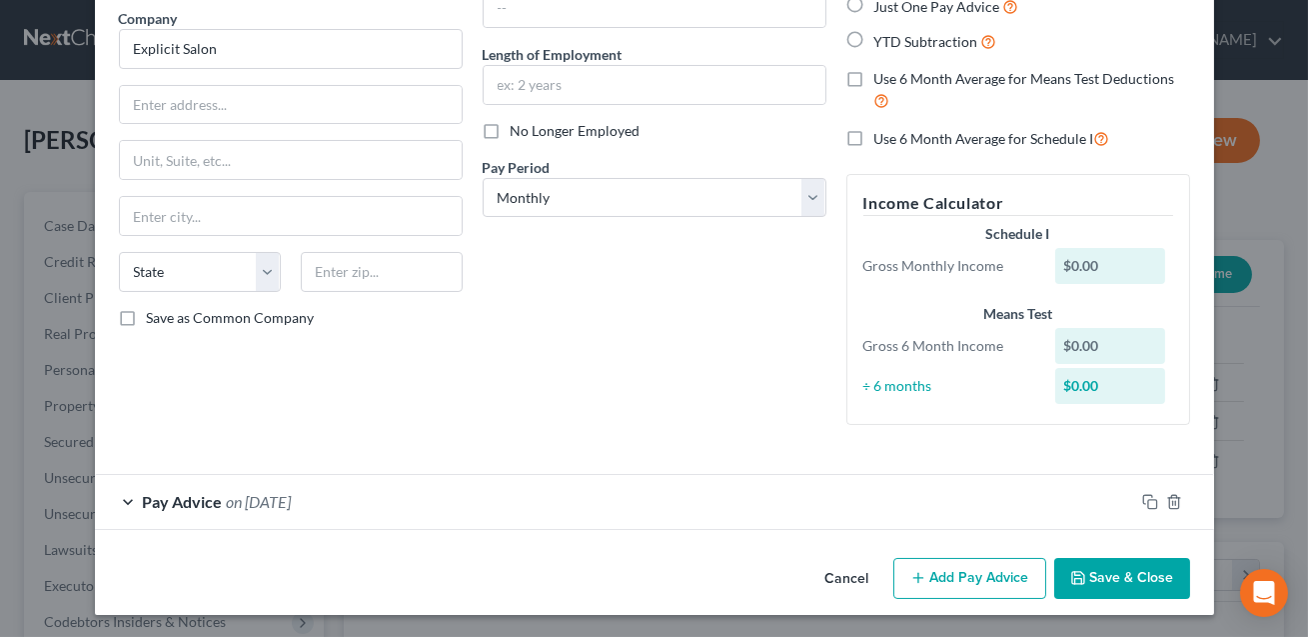
click at [1097, 584] on button "Save & Close" at bounding box center [1122, 579] width 136 height 42
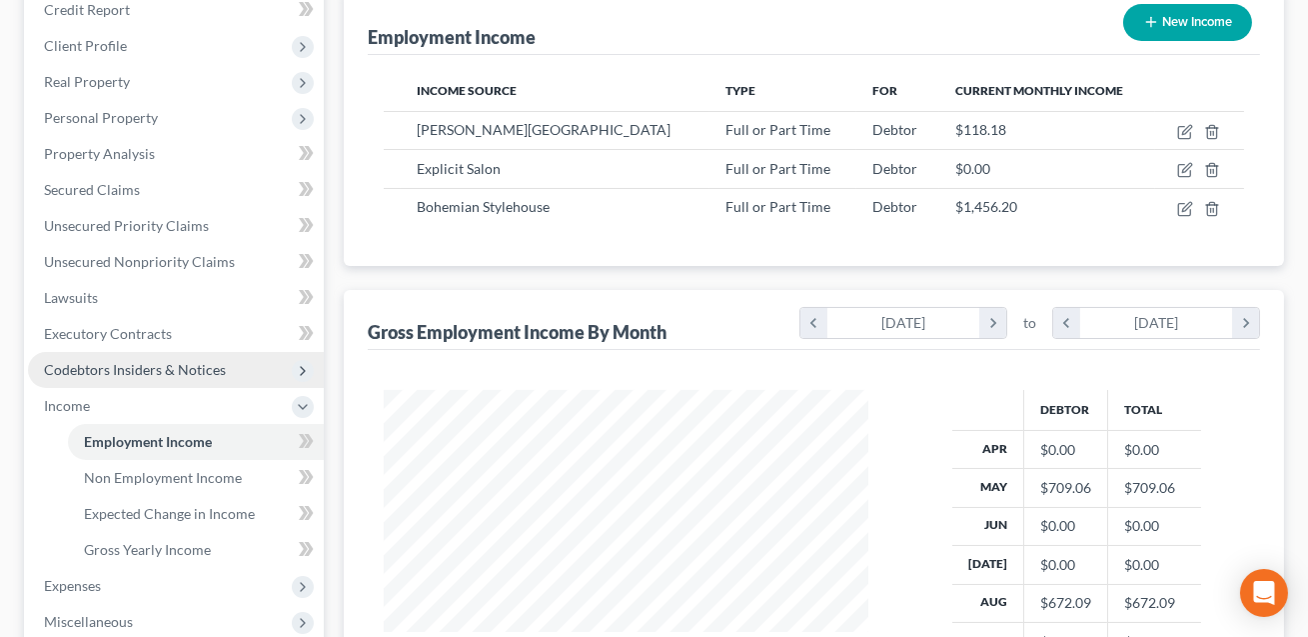
scroll to position [254, 0]
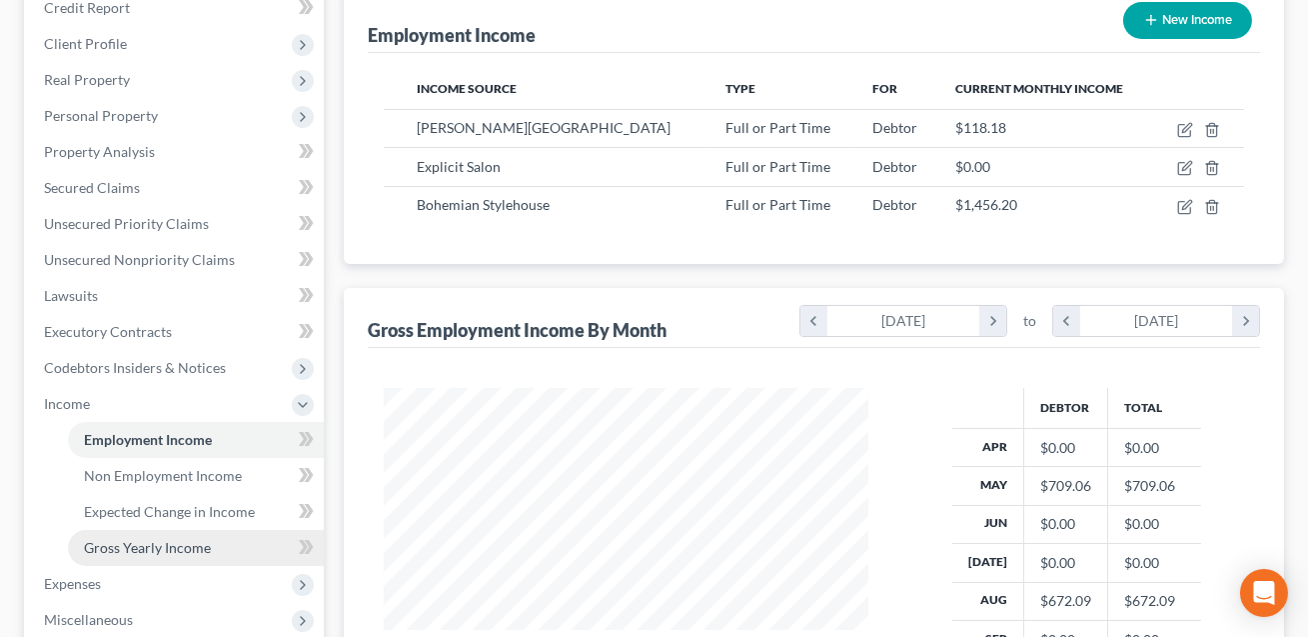
click at [127, 545] on span "Gross Yearly Income" at bounding box center [147, 547] width 127 height 17
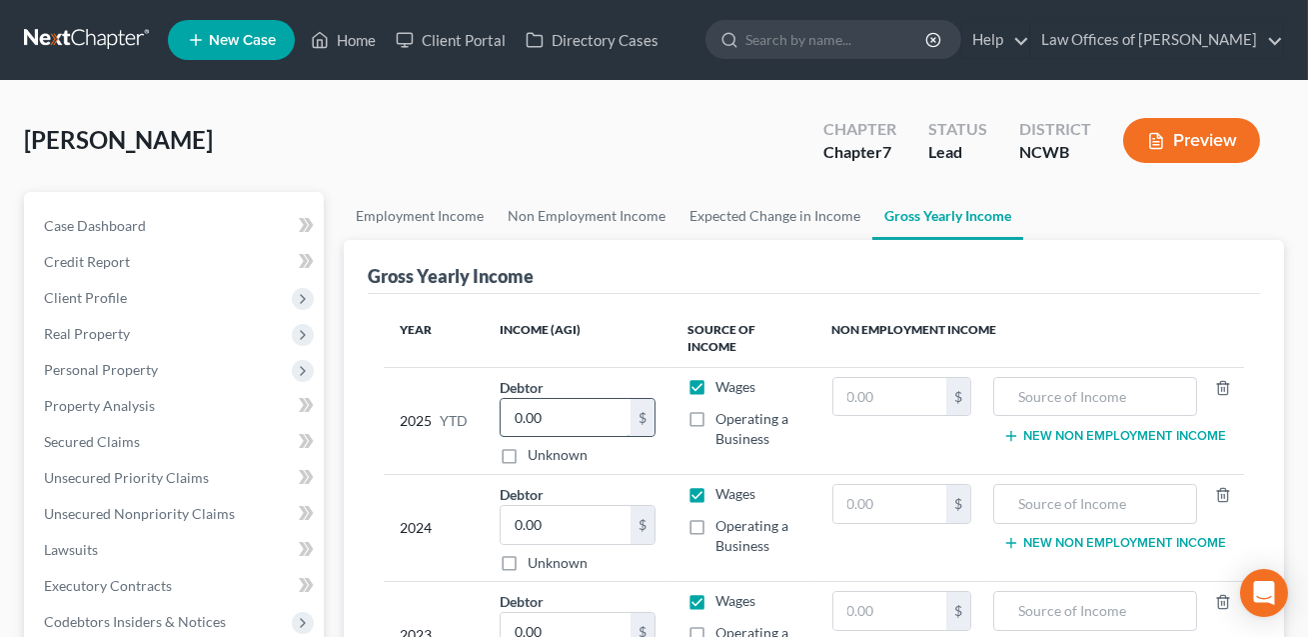
click at [522, 423] on input "0.00" at bounding box center [566, 418] width 130 height 38
type input "1.00"
click at [527, 517] on input "0.00" at bounding box center [566, 525] width 130 height 38
type input "1.00"
click at [716, 418] on label "Operating a Business" at bounding box center [758, 429] width 84 height 40
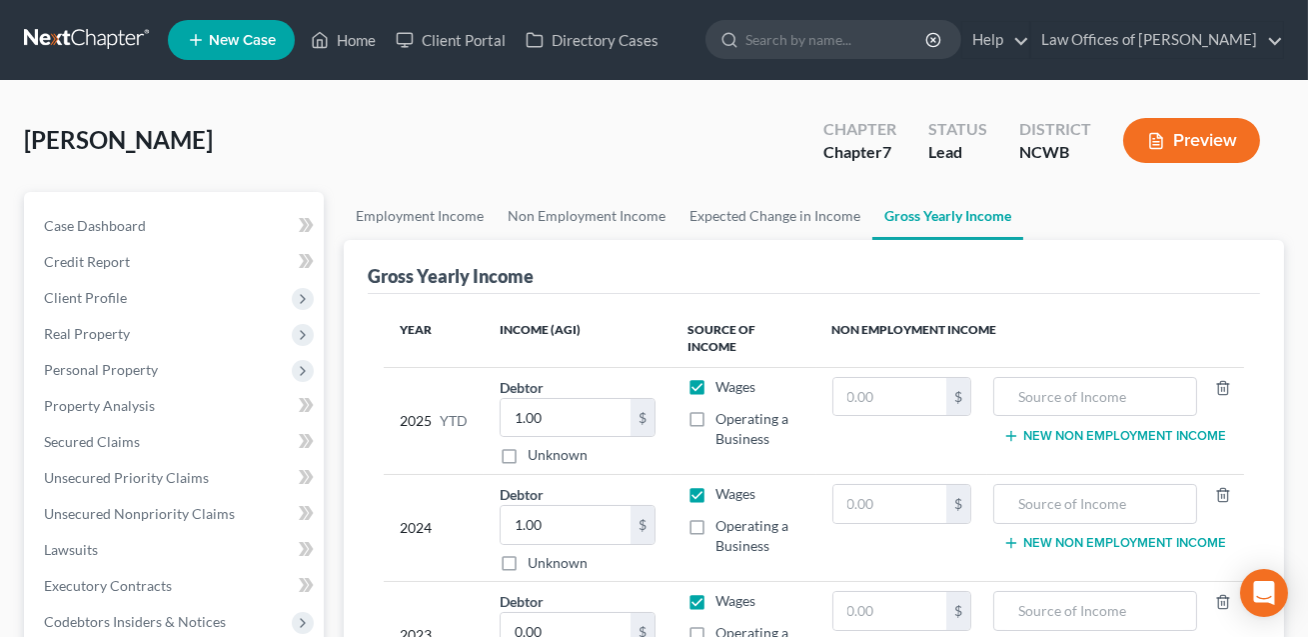
click at [724, 418] on input "Operating a Business" at bounding box center [730, 415] width 13 height 13
checkbox input "true"
click at [716, 525] on label "Operating a Business" at bounding box center [758, 536] width 84 height 40
click at [724, 525] on input "Operating a Business" at bounding box center [730, 522] width 13 height 13
checkbox input "true"
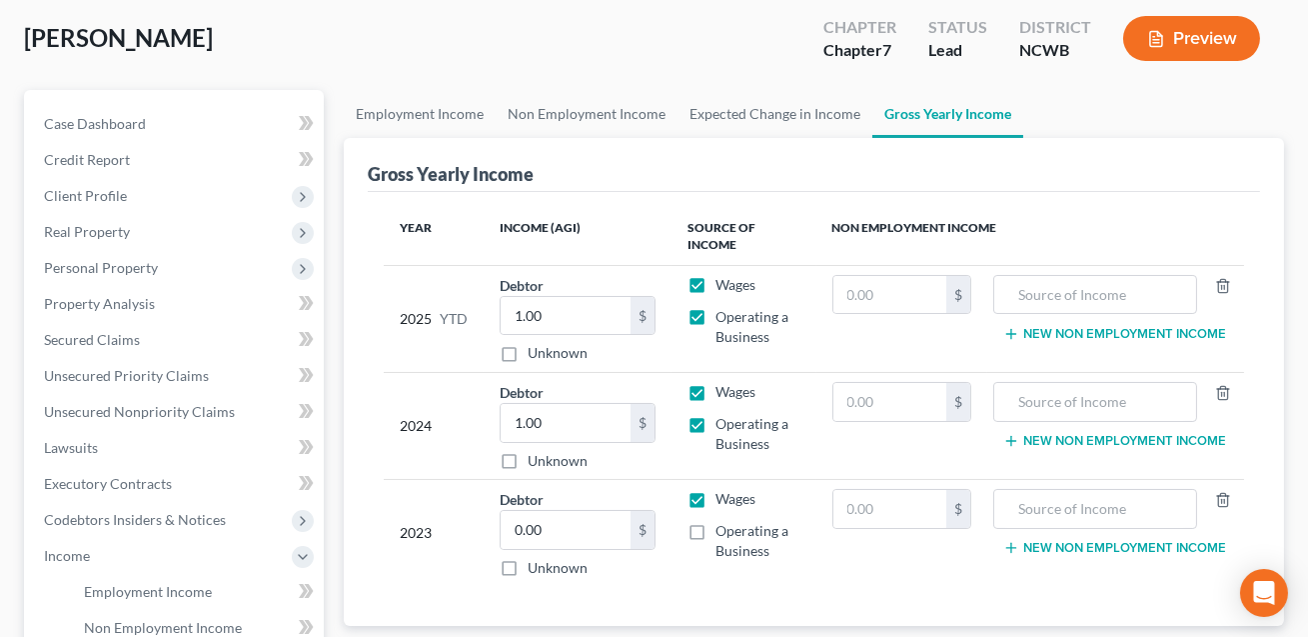
scroll to position [160, 0]
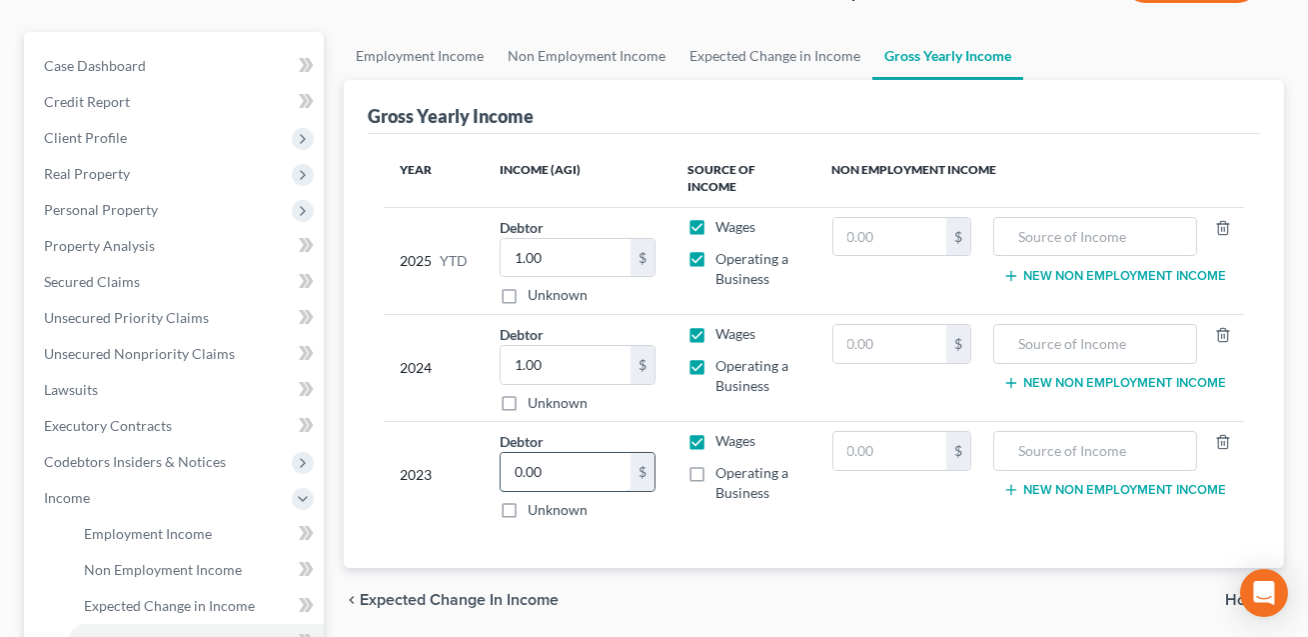
click at [593, 474] on input "0.00" at bounding box center [566, 472] width 130 height 38
type input "1.00"
click at [716, 469] on label "Operating a Business" at bounding box center [758, 483] width 84 height 40
click at [724, 469] on input "Operating a Business" at bounding box center [730, 469] width 13 height 13
checkbox input "true"
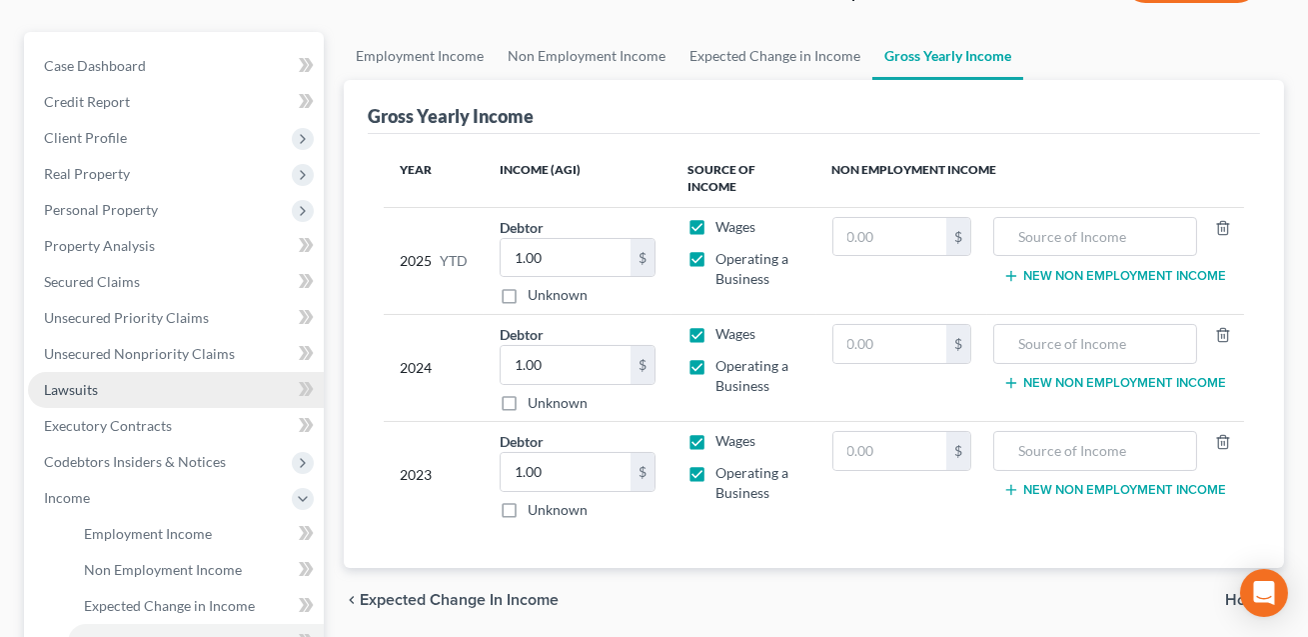
click at [92, 385] on span "Lawsuits" at bounding box center [71, 389] width 54 height 17
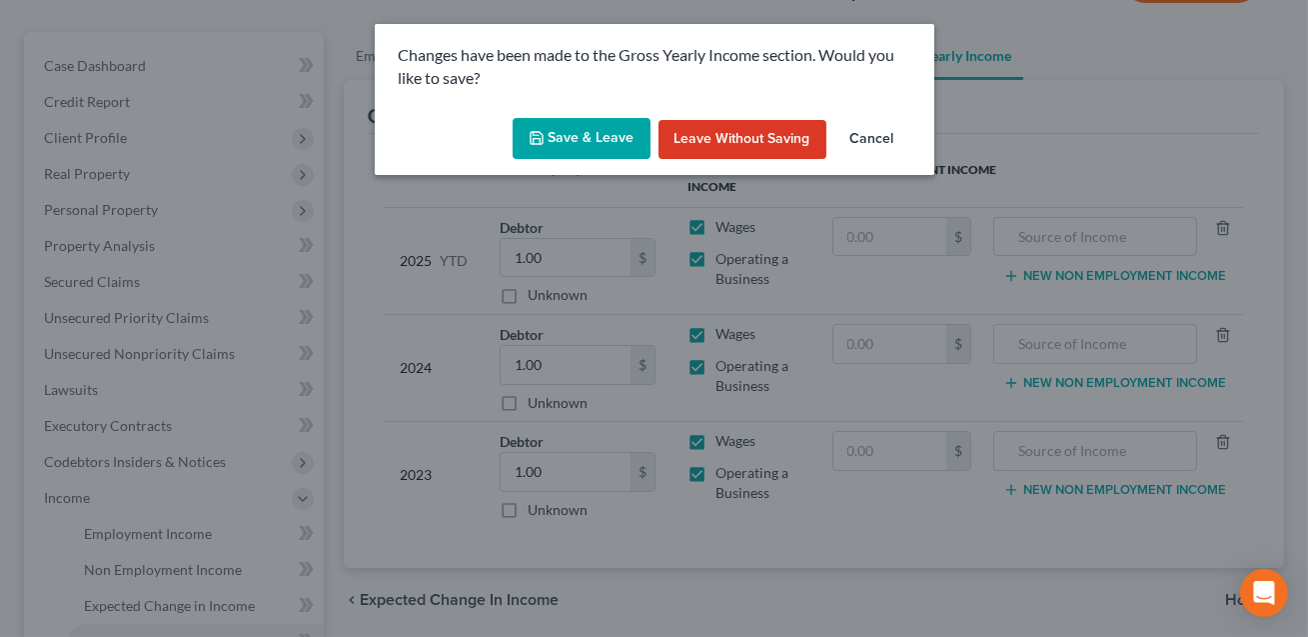
click at [601, 141] on button "Save & Leave" at bounding box center [582, 139] width 138 height 42
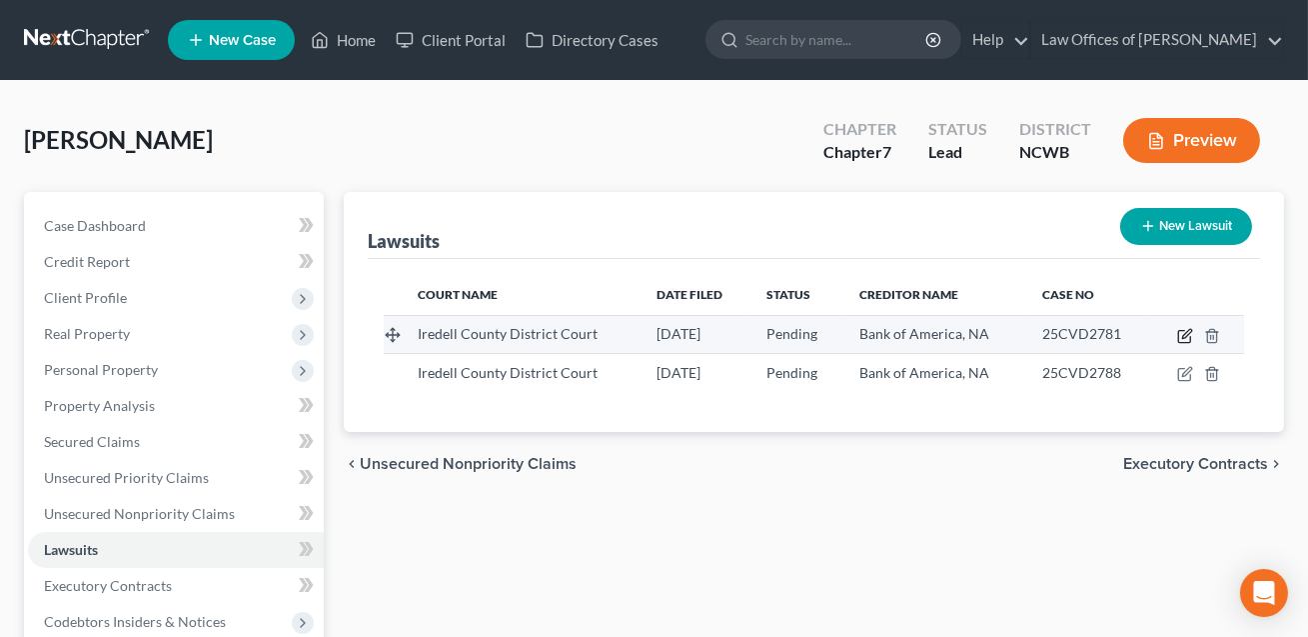
click at [1189, 332] on icon "button" at bounding box center [1186, 333] width 9 height 9
select select "28"
select select "0"
select select "4"
select select "48"
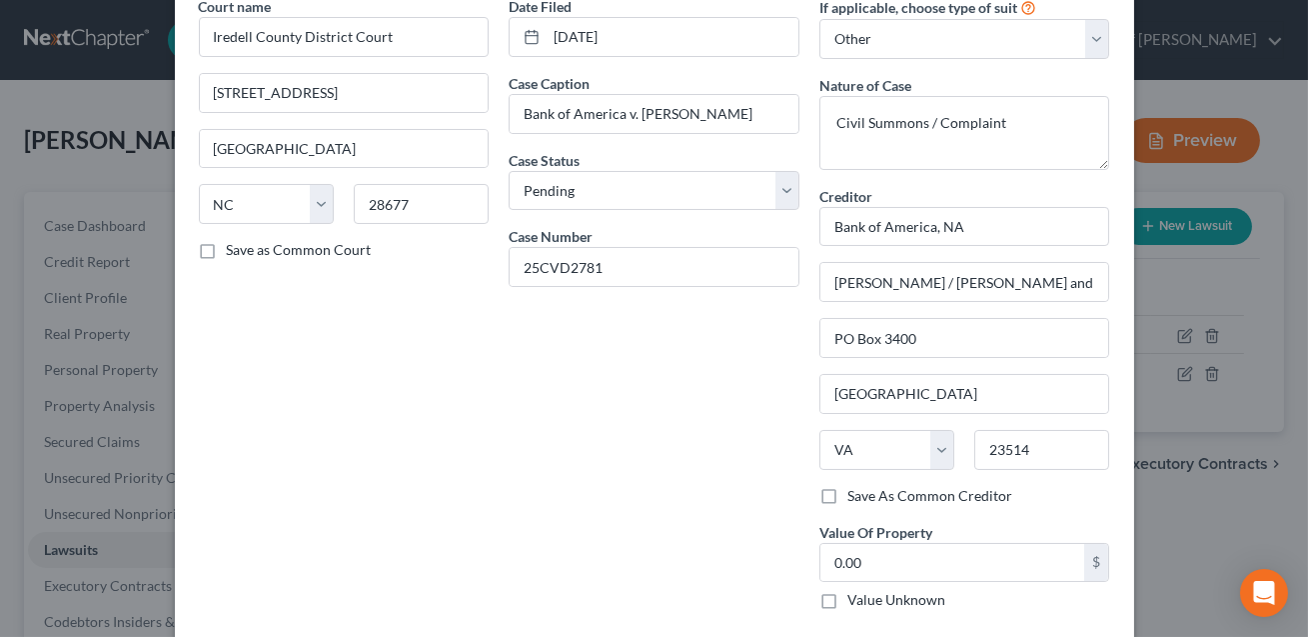
scroll to position [95, 0]
drag, startPoint x: 976, startPoint y: 231, endPoint x: 831, endPoint y: 228, distance: 144.9
click at [831, 228] on input "Bank of America, NA" at bounding box center [964, 228] width 291 height 40
drag, startPoint x: 830, startPoint y: 279, endPoint x: 1032, endPoint y: 271, distance: 202.0
click at [1032, 271] on input "[PERSON_NAME] / [PERSON_NAME] and [PERSON_NAME], PLC" at bounding box center [964, 283] width 289 height 38
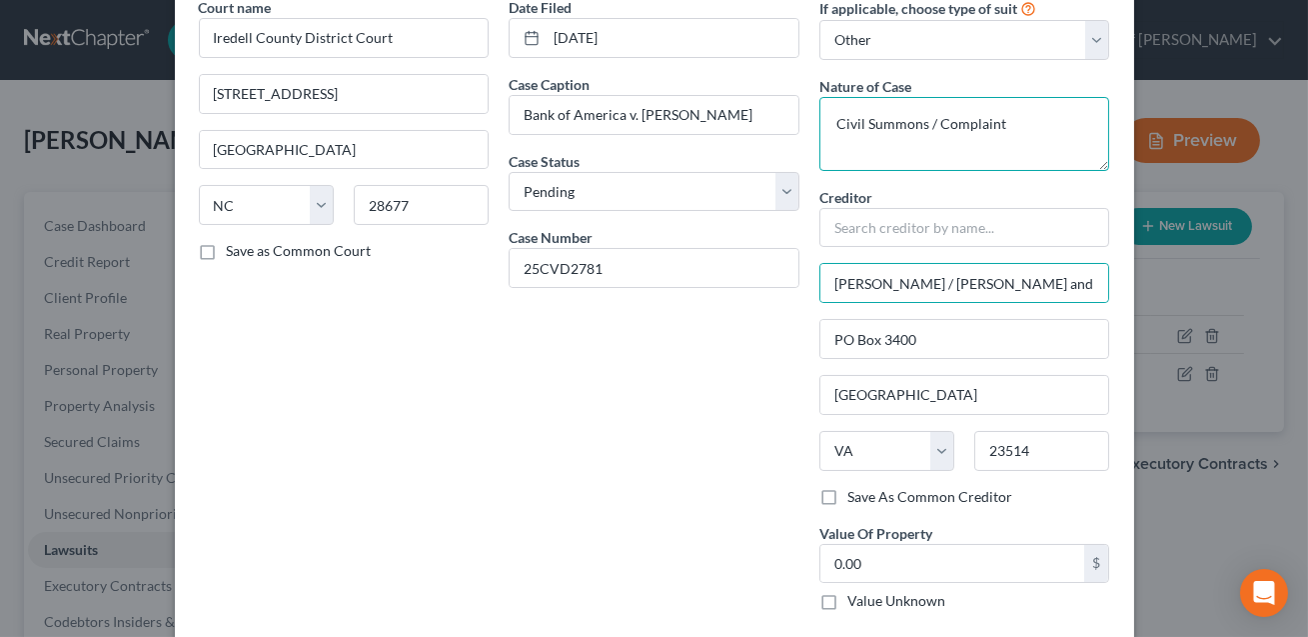
click at [1012, 129] on textarea "Civil Summons / Complaint" at bounding box center [964, 134] width 291 height 74
drag, startPoint x: 1012, startPoint y: 129, endPoint x: 829, endPoint y: 118, distance: 183.2
click at [829, 118] on textarea "Civil Summons / Complaint" at bounding box center [964, 134] width 291 height 74
type textarea "Suit for money owed."
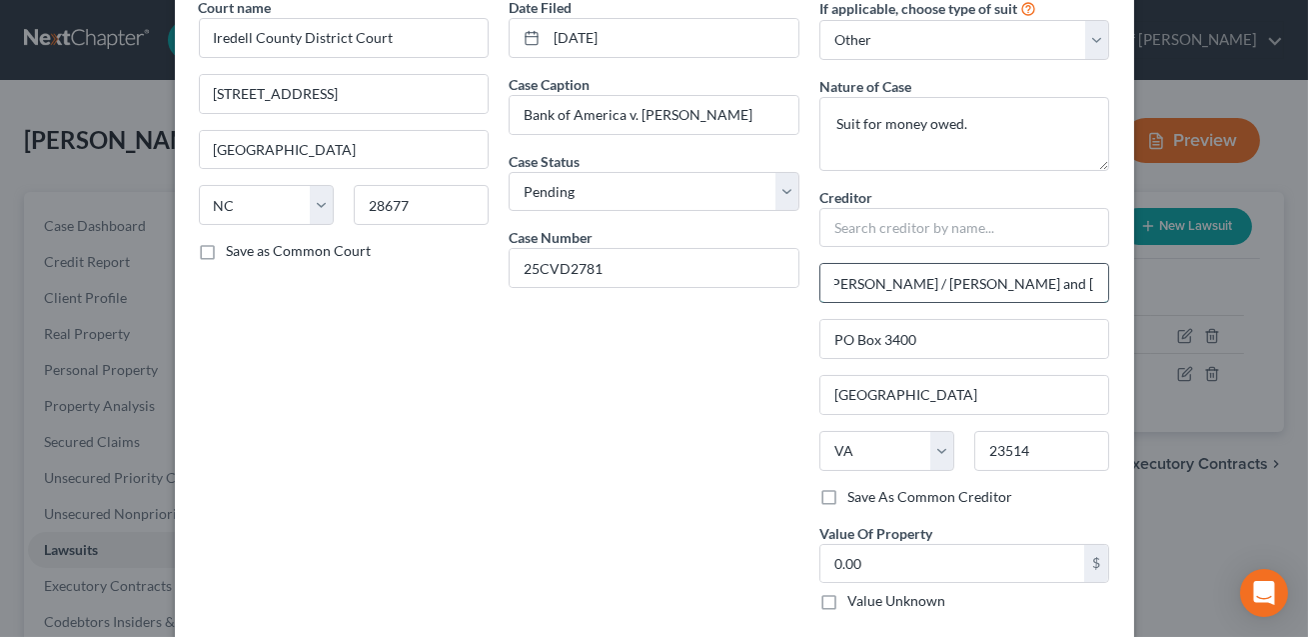
drag, startPoint x: 836, startPoint y: 285, endPoint x: 1095, endPoint y: 279, distance: 258.9
click at [1095, 279] on input "[PERSON_NAME] / [PERSON_NAME] and [PERSON_NAME], PLC" at bounding box center [964, 283] width 289 height 38
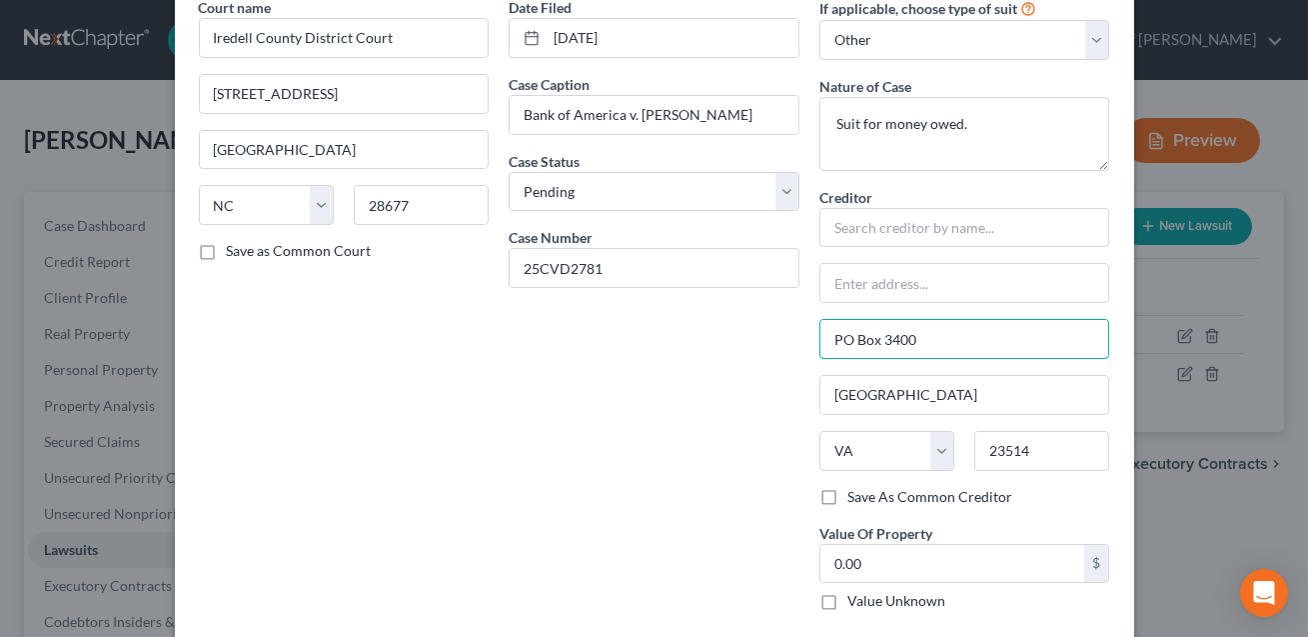
drag, startPoint x: 1015, startPoint y: 336, endPoint x: 785, endPoint y: 364, distance: 231.5
click at [785, 364] on div "Court name * [GEOGRAPHIC_DATA] [GEOGRAPHIC_DATA] [GEOGRAPHIC_DATA] [US_STATE][G…" at bounding box center [654, 312] width 931 height 630
drag, startPoint x: 923, startPoint y: 335, endPoint x: 820, endPoint y: 338, distance: 103.0
click at [820, 338] on input "PO Box 3400" at bounding box center [964, 339] width 289 height 38
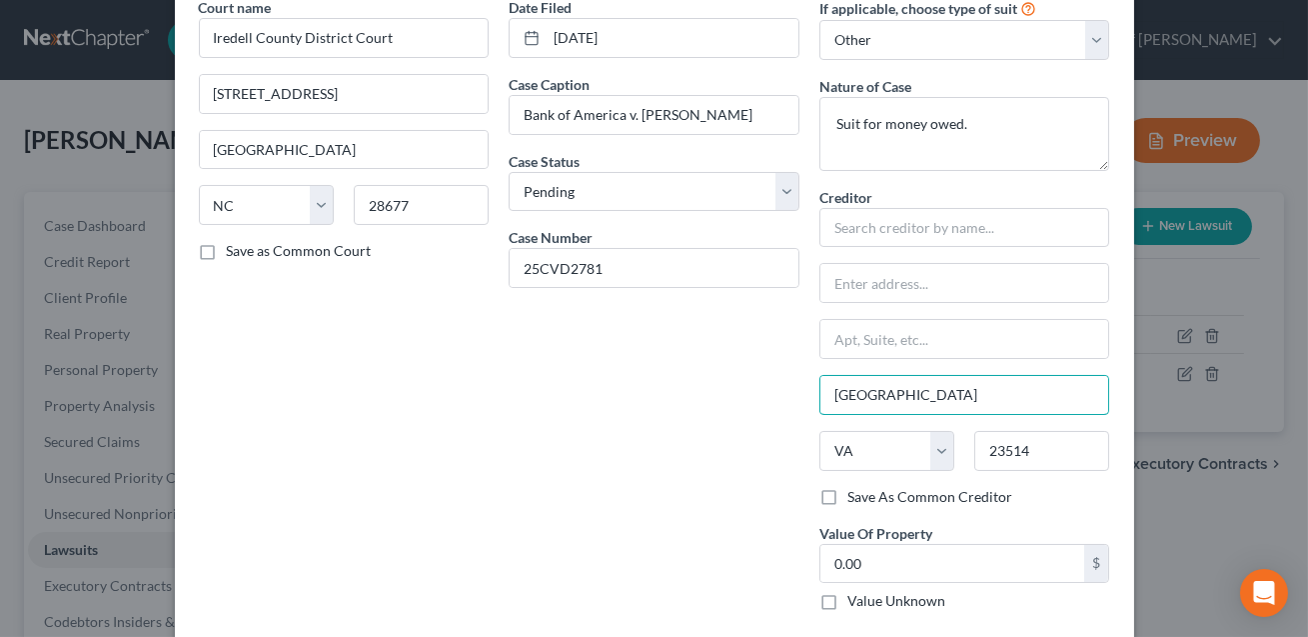
drag, startPoint x: 898, startPoint y: 392, endPoint x: 799, endPoint y: 392, distance: 98.9
click at [799, 392] on div "Court name * [GEOGRAPHIC_DATA] [GEOGRAPHIC_DATA] [GEOGRAPHIC_DATA] [US_STATE][G…" at bounding box center [654, 312] width 931 height 630
click at [856, 451] on select "State [US_STATE] AK AR AZ CA CO CT DE DC [GEOGRAPHIC_DATA] [GEOGRAPHIC_DATA] GU…" at bounding box center [886, 451] width 135 height 40
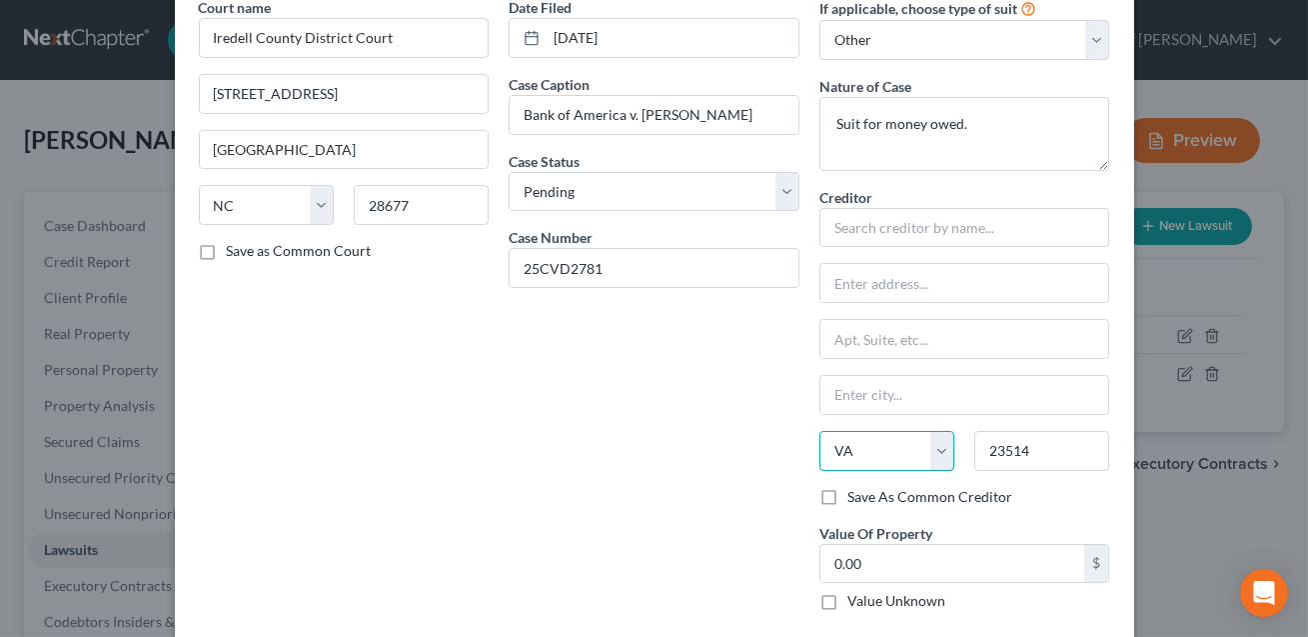
click at [910, 447] on select "State [US_STATE] AK AR AZ CA CO CT DE DC [GEOGRAPHIC_DATA] [GEOGRAPHIC_DATA] GU…" at bounding box center [886, 451] width 135 height 40
select select
drag, startPoint x: 1039, startPoint y: 455, endPoint x: 980, endPoint y: 458, distance: 59.0
click at [980, 458] on input "23514" at bounding box center [1041, 451] width 135 height 40
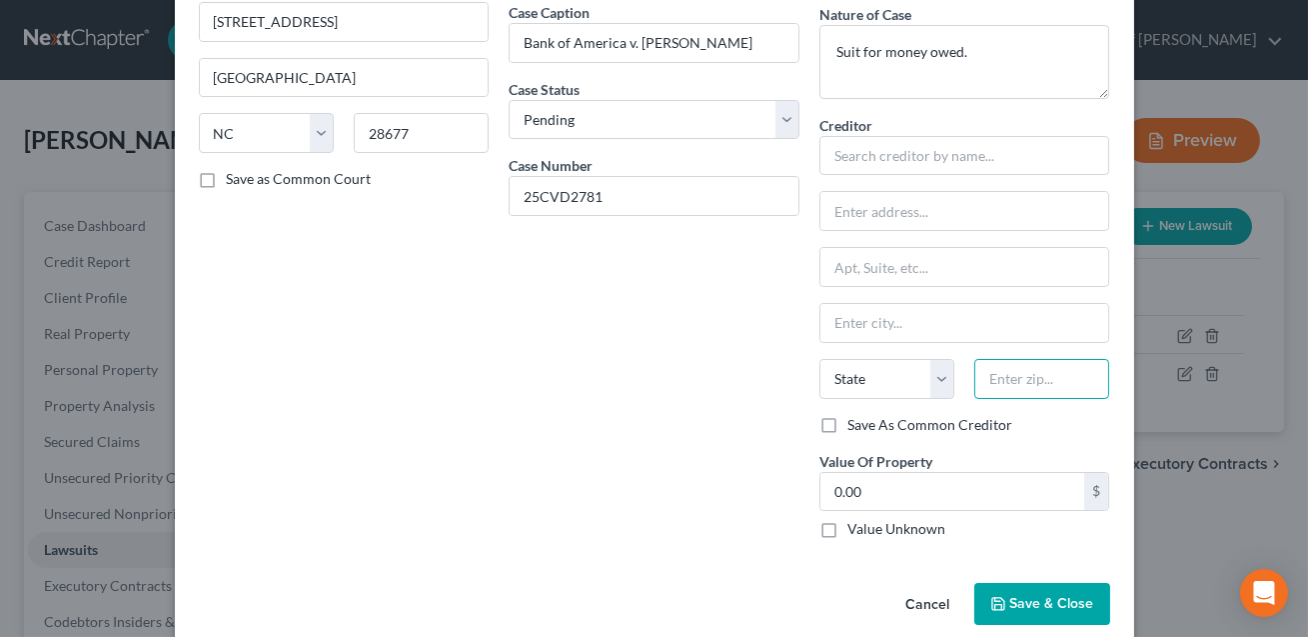
scroll to position [192, 0]
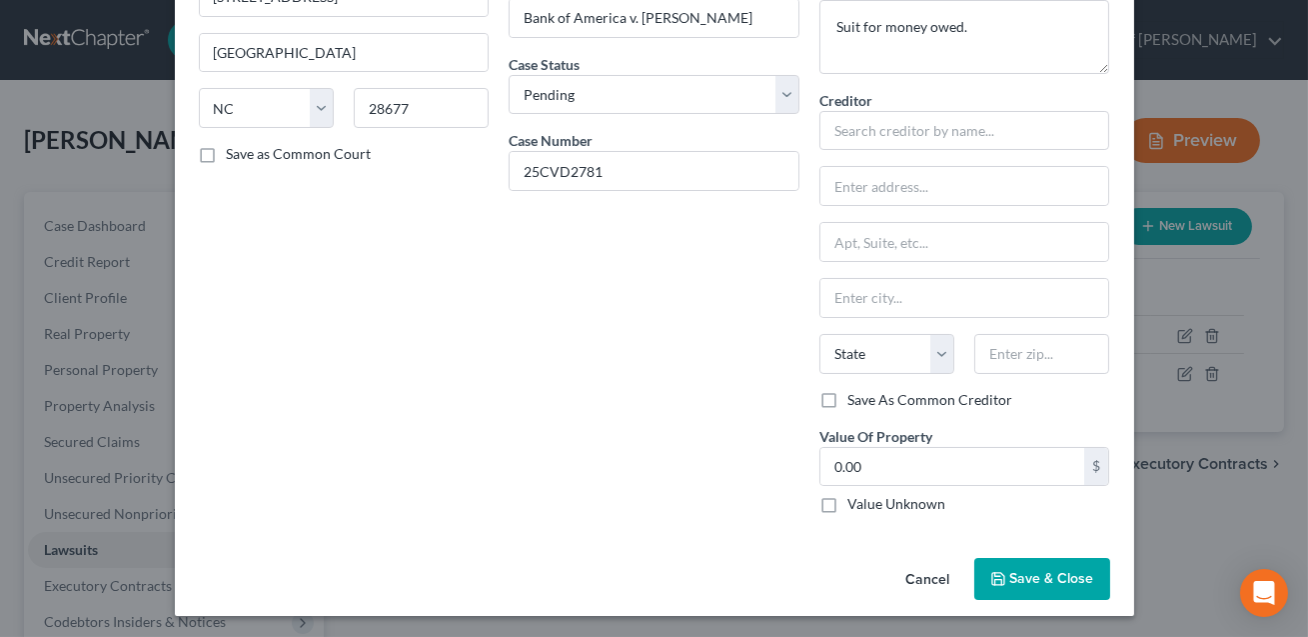
click at [1033, 580] on span "Save & Close" at bounding box center [1052, 578] width 84 height 17
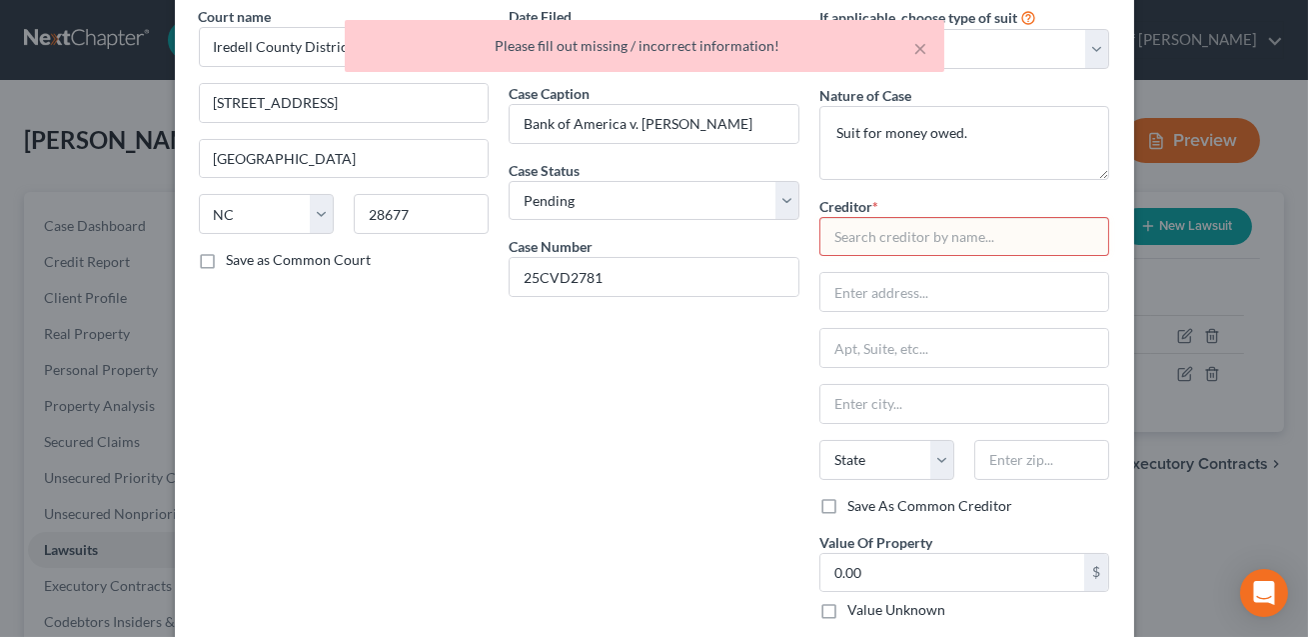
scroll to position [0, 0]
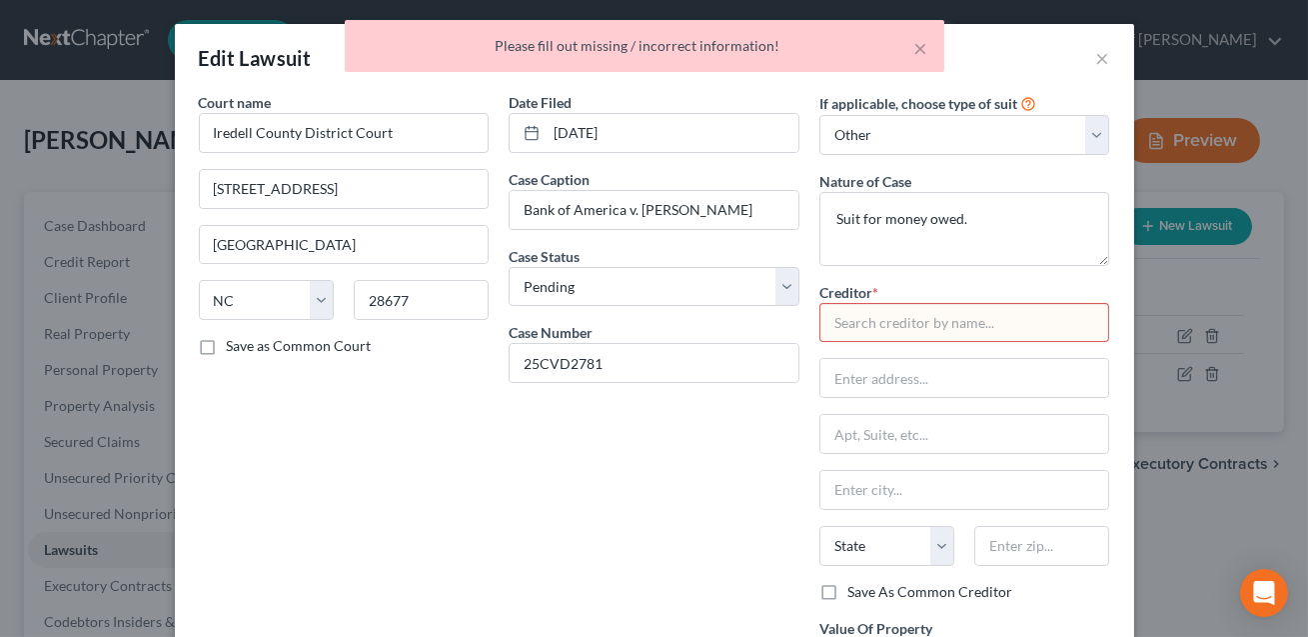
click at [839, 326] on input "text" at bounding box center [964, 323] width 291 height 40
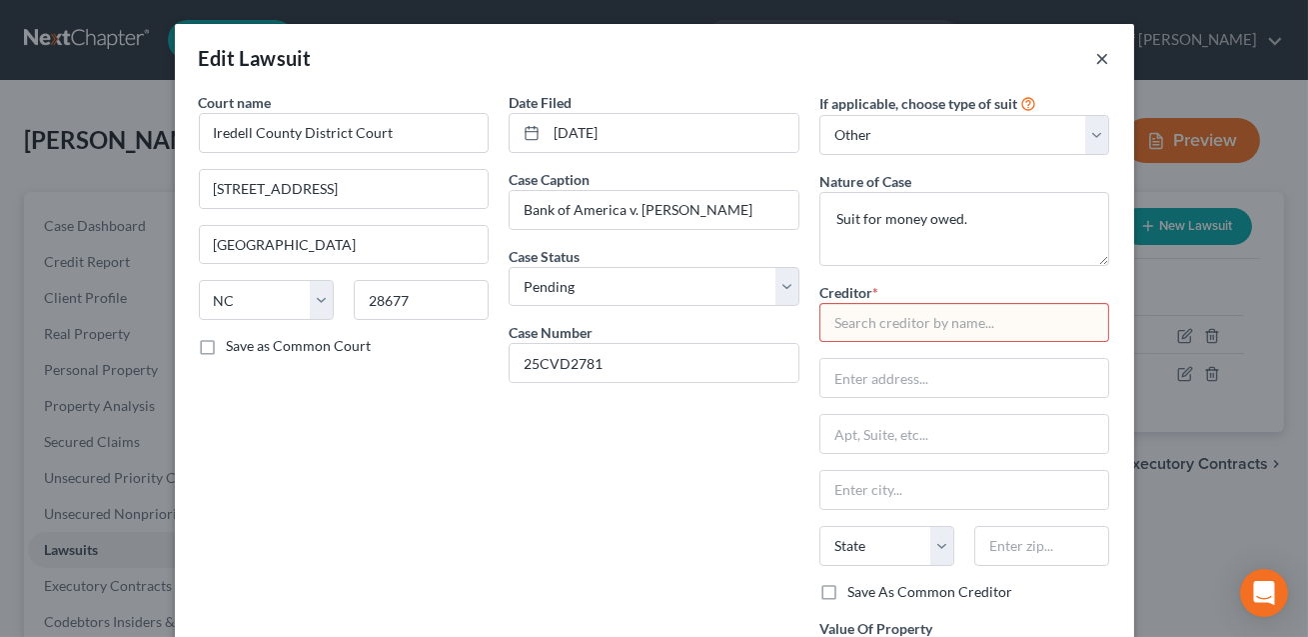
click at [1100, 58] on button "×" at bounding box center [1103, 58] width 14 height 24
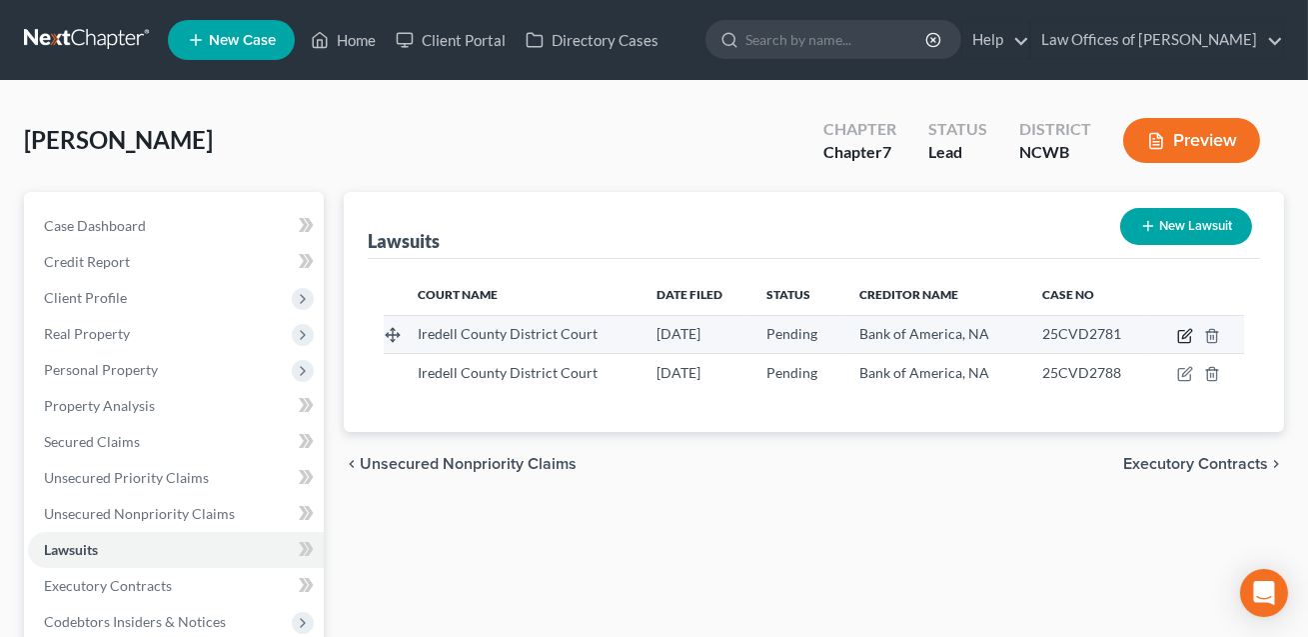
click at [1186, 335] on icon "button" at bounding box center [1186, 333] width 9 height 9
select select "28"
select select "0"
select select "4"
select select "48"
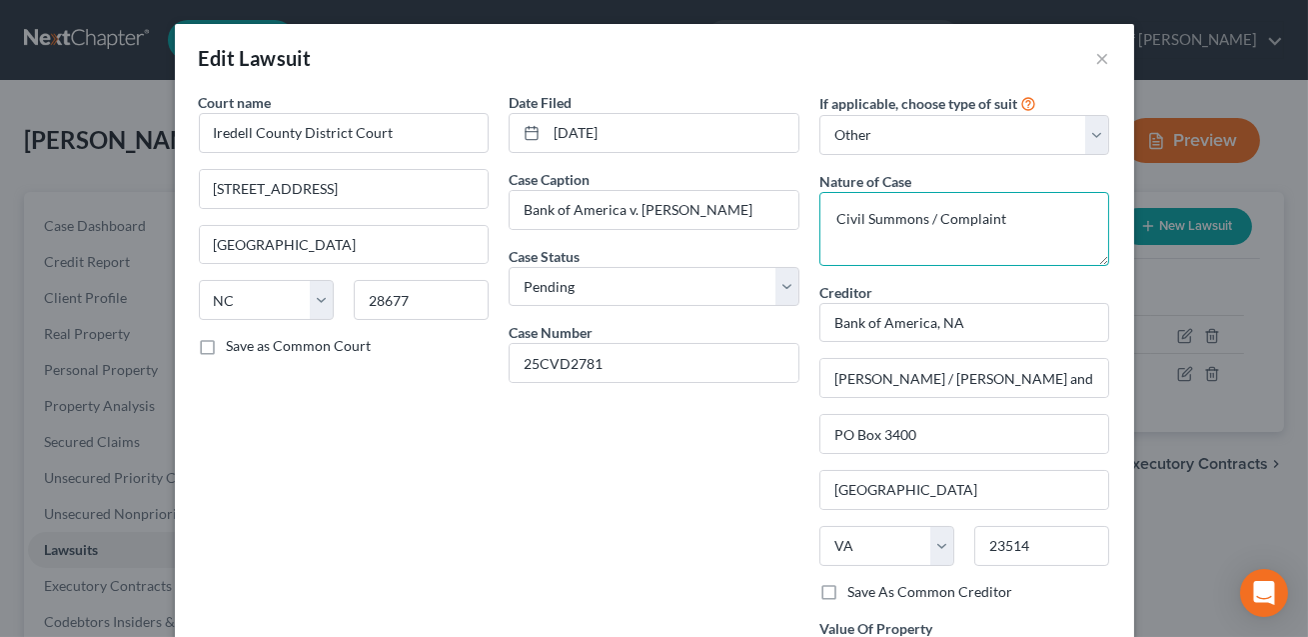
drag, startPoint x: 1010, startPoint y: 215, endPoint x: 818, endPoint y: 217, distance: 191.9
click at [819, 217] on textarea "Civil Summons / Complaint" at bounding box center [964, 229] width 291 height 74
type textarea "Suit for money owed"
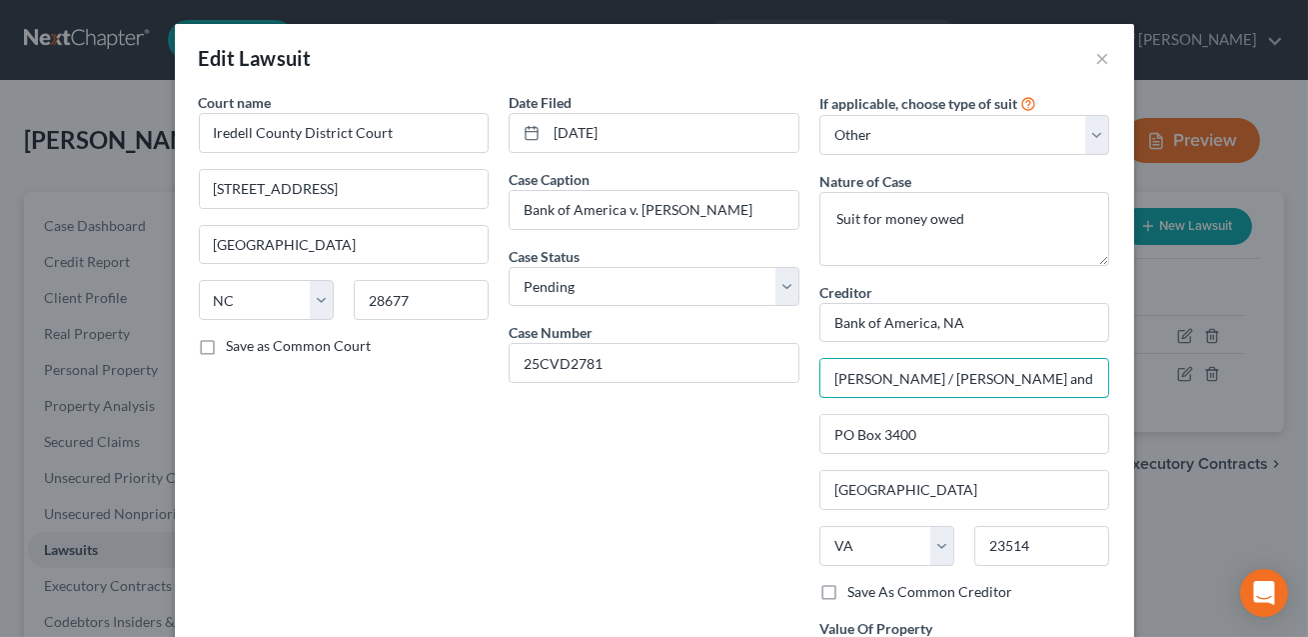
scroll to position [0, 7]
drag, startPoint x: 833, startPoint y: 377, endPoint x: 1181, endPoint y: 354, distance: 348.5
click at [1181, 365] on div "Edit Lawsuit × Court name * [GEOGRAPHIC_DATA] [GEOGRAPHIC_DATA] [GEOGRAPHIC_DAT…" at bounding box center [654, 318] width 1308 height 637
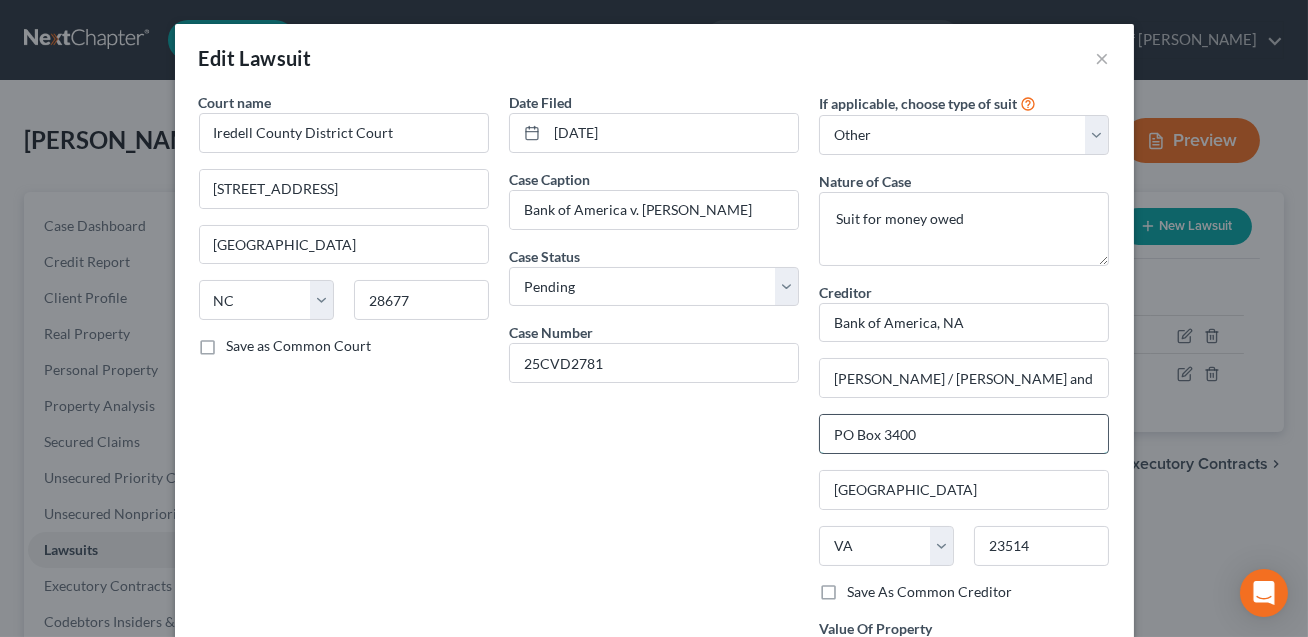
drag, startPoint x: 948, startPoint y: 432, endPoint x: 824, endPoint y: 431, distance: 123.9
click at [824, 431] on input "PO Box 3400" at bounding box center [964, 434] width 289 height 38
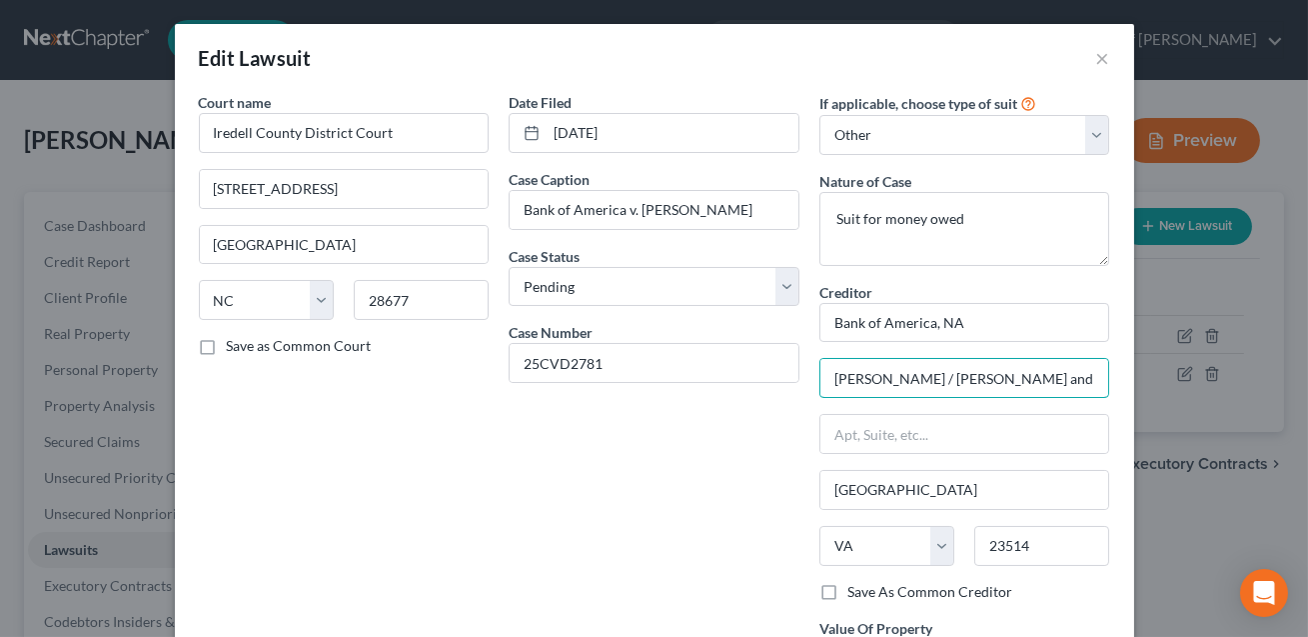
scroll to position [0, 7]
drag, startPoint x: 828, startPoint y: 377, endPoint x: 1159, endPoint y: 382, distance: 330.8
click at [1159, 382] on div "Edit Lawsuit × Court name * [GEOGRAPHIC_DATA] [GEOGRAPHIC_DATA] [GEOGRAPHIC_DAT…" at bounding box center [654, 318] width 1308 height 637
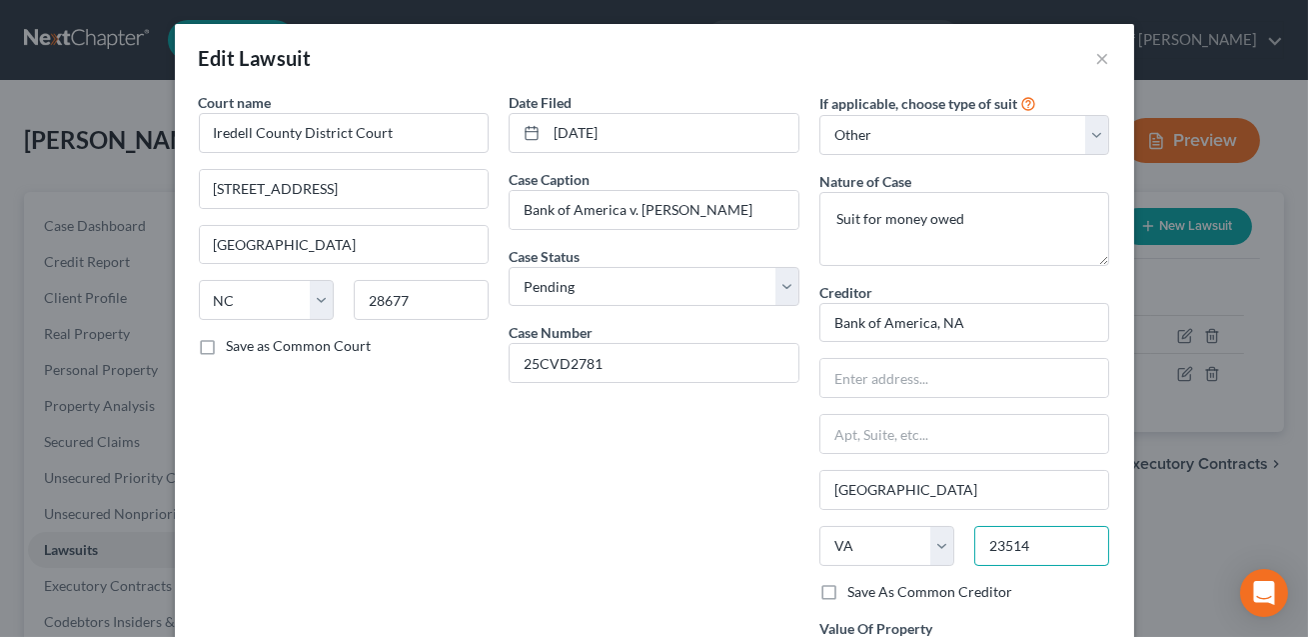
drag, startPoint x: 1034, startPoint y: 541, endPoint x: 983, endPoint y: 541, distance: 51.0
click at [983, 541] on input "23514" at bounding box center [1041, 546] width 135 height 40
click at [913, 494] on input "[GEOGRAPHIC_DATA]" at bounding box center [964, 490] width 289 height 38
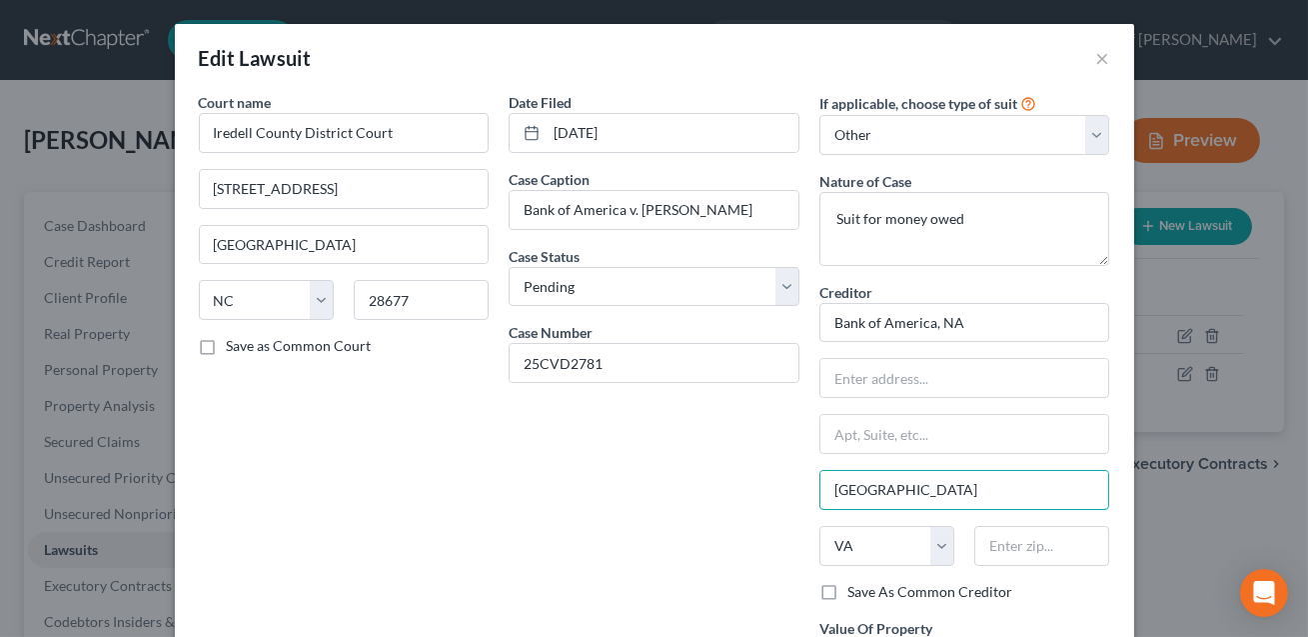
drag, startPoint x: 913, startPoint y: 494, endPoint x: 794, endPoint y: 490, distance: 119.0
click at [794, 490] on div "Court name * [GEOGRAPHIC_DATA] [GEOGRAPHIC_DATA] [GEOGRAPHIC_DATA] [US_STATE][G…" at bounding box center [654, 407] width 931 height 630
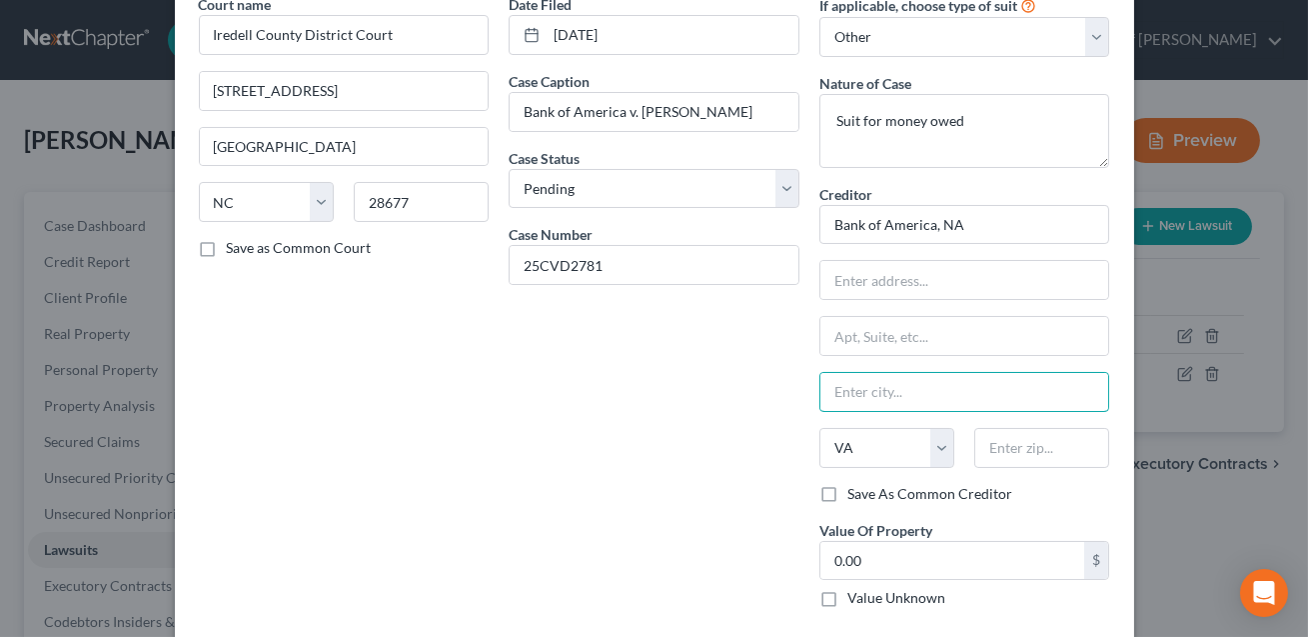
scroll to position [192, 0]
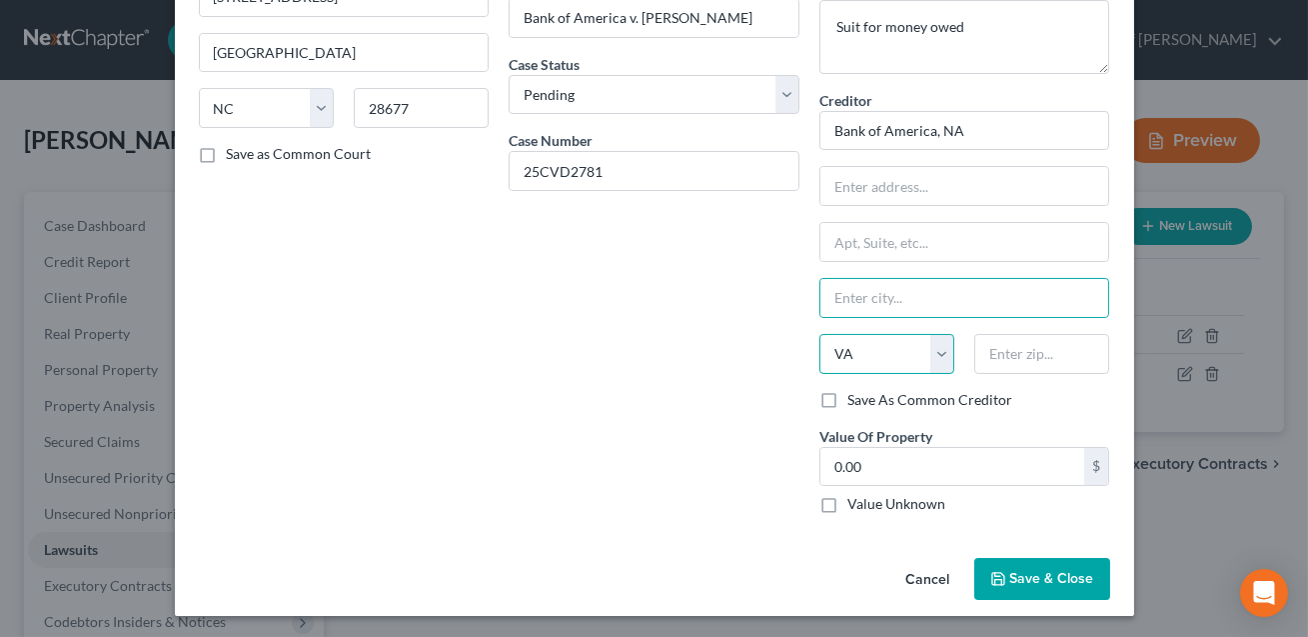
click at [865, 353] on select "State [US_STATE] AK AR AZ CA CO CT DE DC [GEOGRAPHIC_DATA] [GEOGRAPHIC_DATA] GU…" at bounding box center [886, 354] width 135 height 40
select select
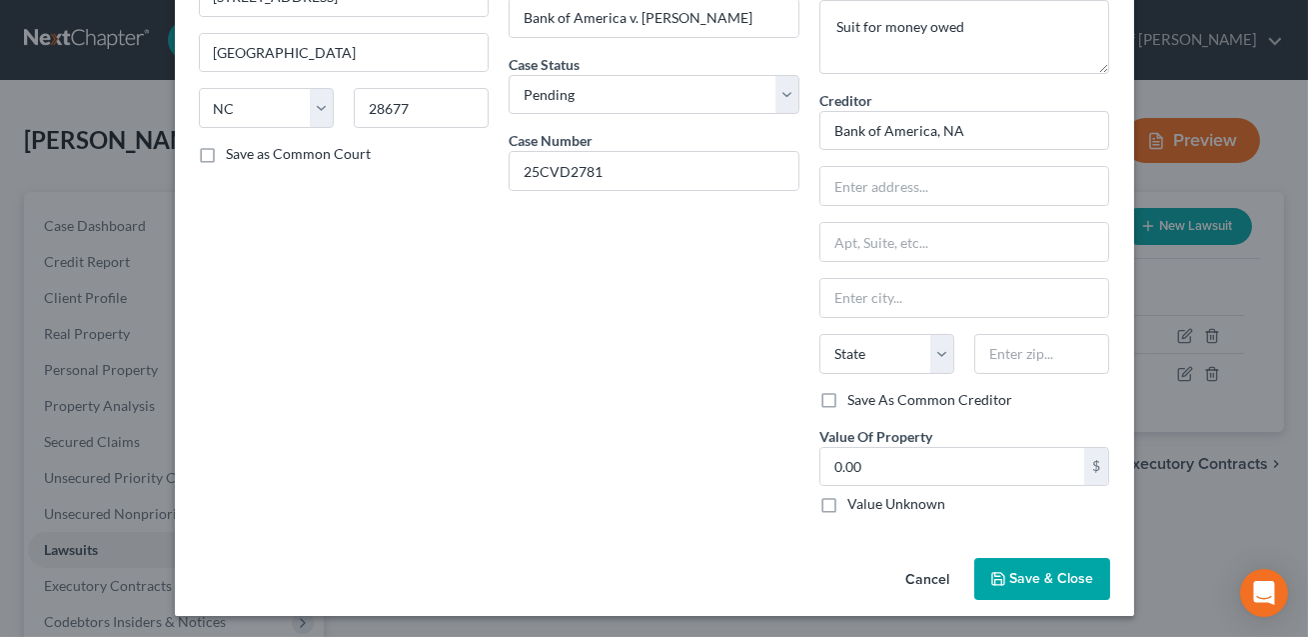
click at [1035, 586] on button "Save & Close" at bounding box center [1042, 579] width 136 height 42
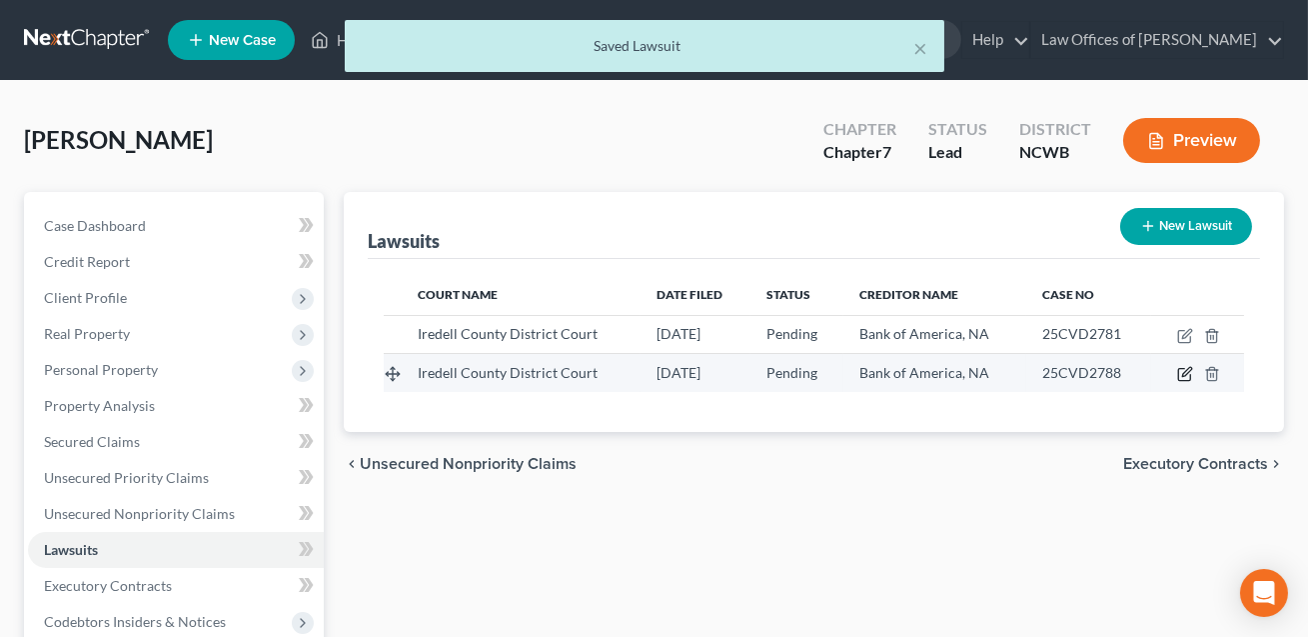
click at [1185, 375] on icon "button" at bounding box center [1186, 372] width 9 height 9
select select "28"
select select "0"
select select "4"
select select "48"
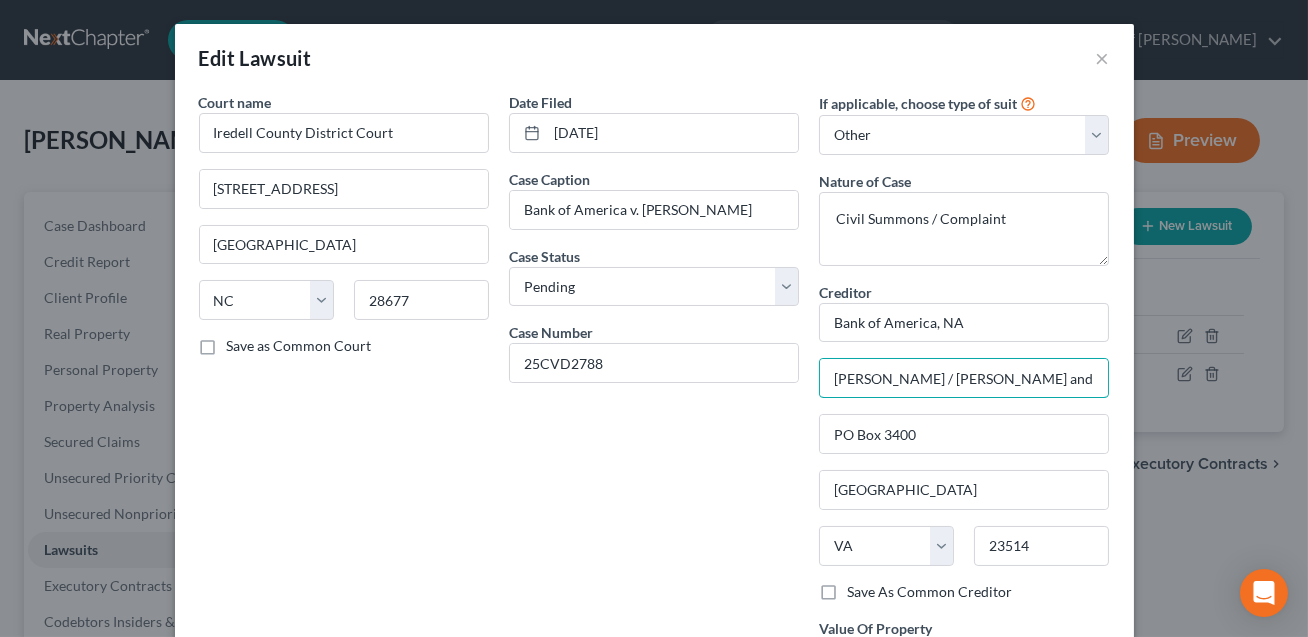
drag, startPoint x: 826, startPoint y: 377, endPoint x: 1012, endPoint y: 406, distance: 188.1
click at [1012, 406] on div "Creditor * Bank of America, [PERSON_NAME] / [PERSON_NAME] and [PERSON_NAME], PL…" at bounding box center [964, 432] width 291 height 300
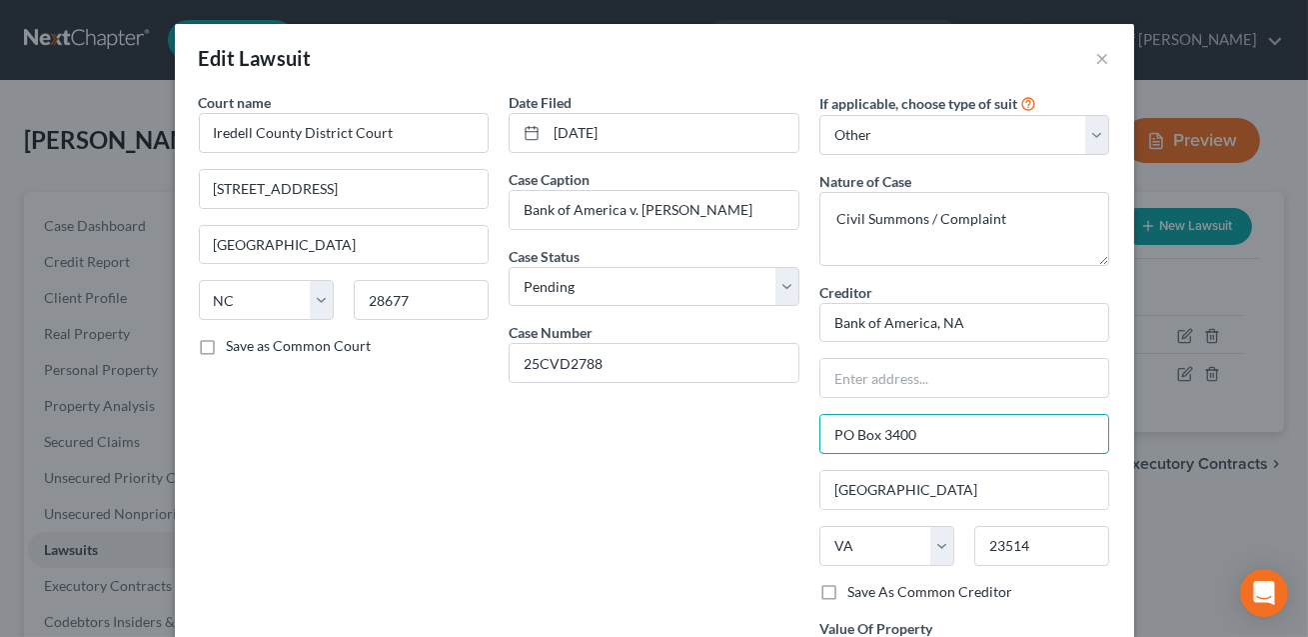
drag, startPoint x: 968, startPoint y: 434, endPoint x: 808, endPoint y: 428, distance: 160.0
click at [809, 428] on div "If applicable, choose type of suit Select Repossession Garnishment Foreclosure …" at bounding box center [964, 407] width 311 height 630
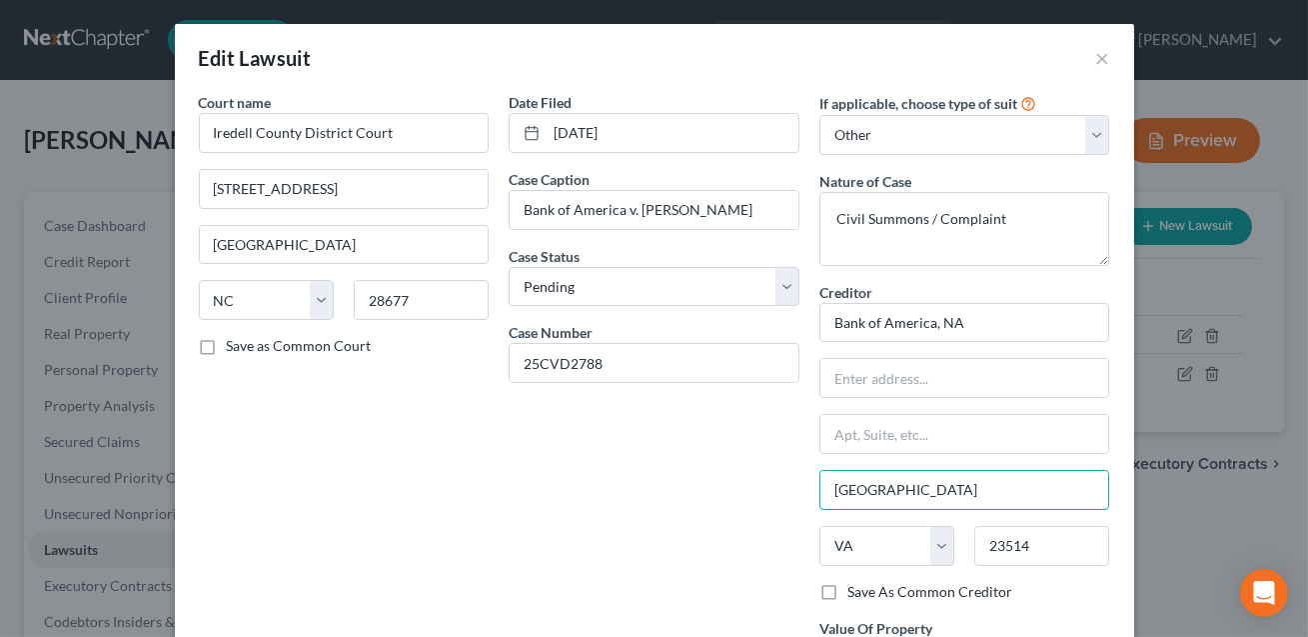
drag, startPoint x: 936, startPoint y: 488, endPoint x: 779, endPoint y: 486, distance: 156.9
click at [779, 486] on div "Court name * [GEOGRAPHIC_DATA] [GEOGRAPHIC_DATA] [GEOGRAPHIC_DATA] [US_STATE][G…" at bounding box center [654, 407] width 931 height 630
click at [860, 529] on select "State [US_STATE] AK AR AZ CA CO CT DE DC [GEOGRAPHIC_DATA] [GEOGRAPHIC_DATA] GU…" at bounding box center [886, 546] width 135 height 40
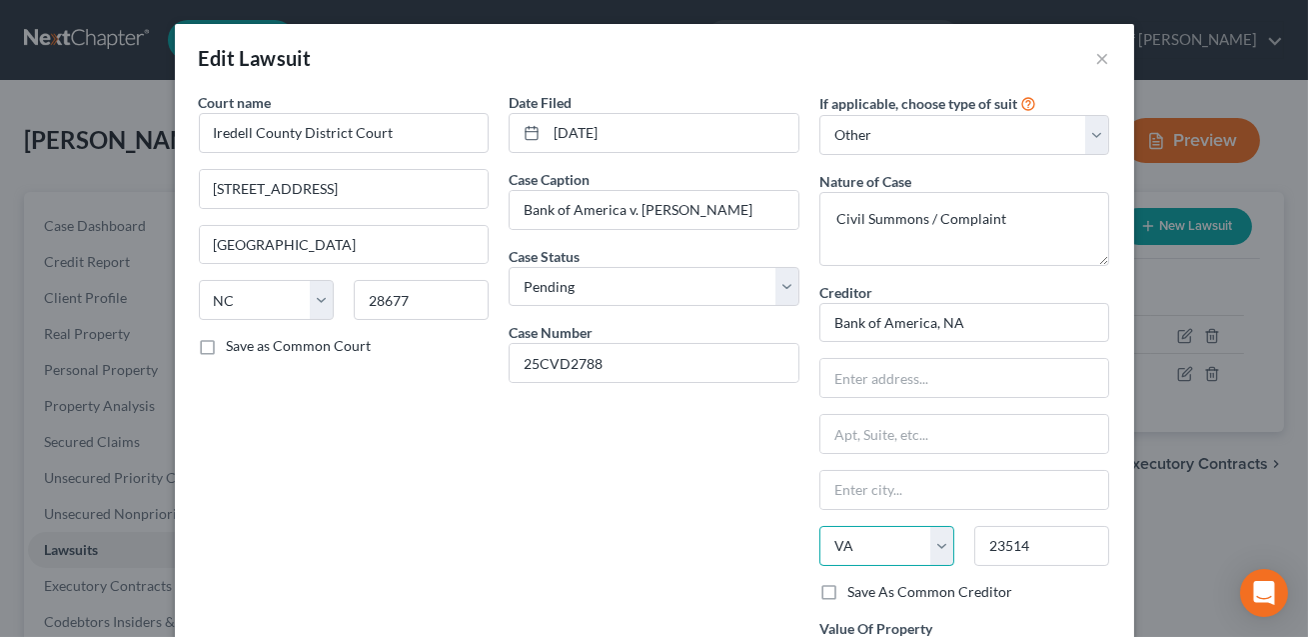
select select "0"
click at [937, 546] on select "State [US_STATE] AK AR AZ CA CO CT DE DC [GEOGRAPHIC_DATA] [GEOGRAPHIC_DATA] GU…" at bounding box center [886, 546] width 135 height 40
select select
drag, startPoint x: 1064, startPoint y: 545, endPoint x: 971, endPoint y: 550, distance: 93.1
click at [971, 550] on div "23514" at bounding box center [1041, 546] width 155 height 40
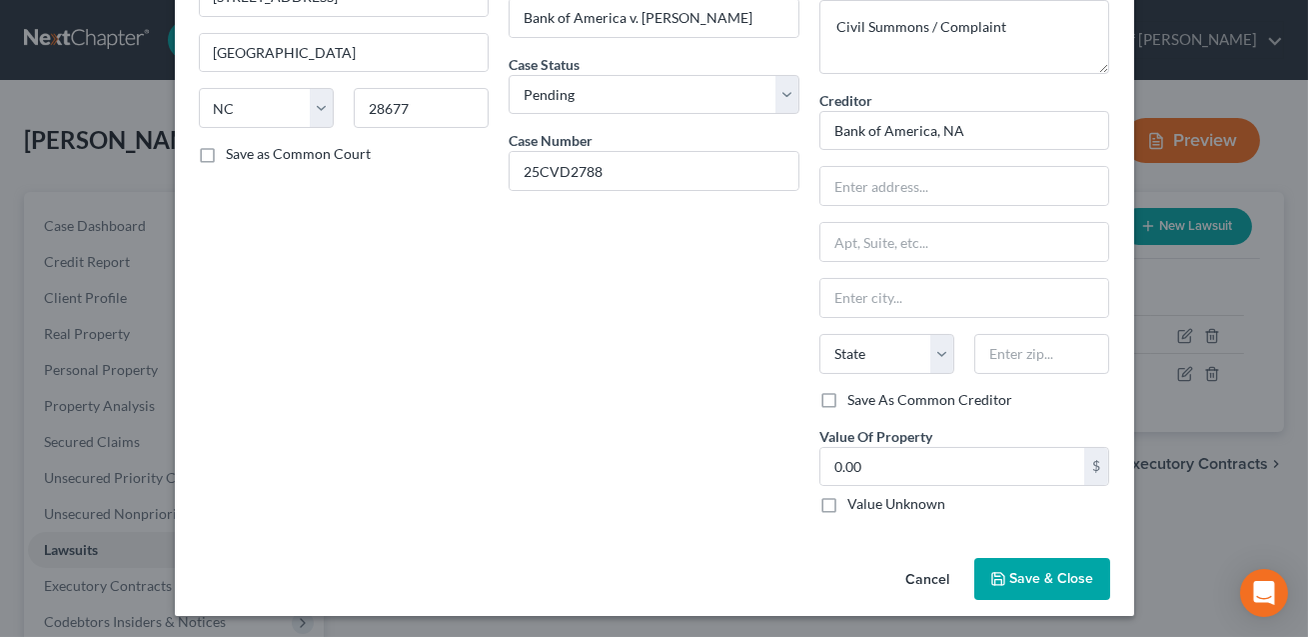
click at [1027, 576] on span "Save & Close" at bounding box center [1052, 578] width 84 height 17
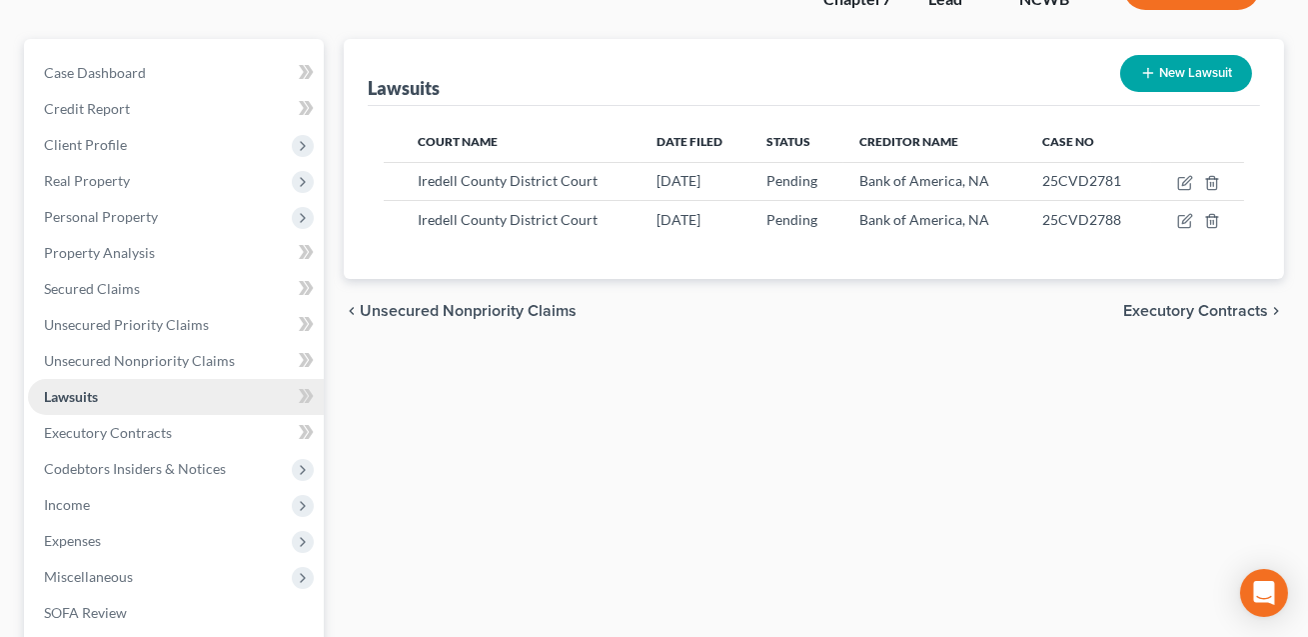
scroll to position [423, 0]
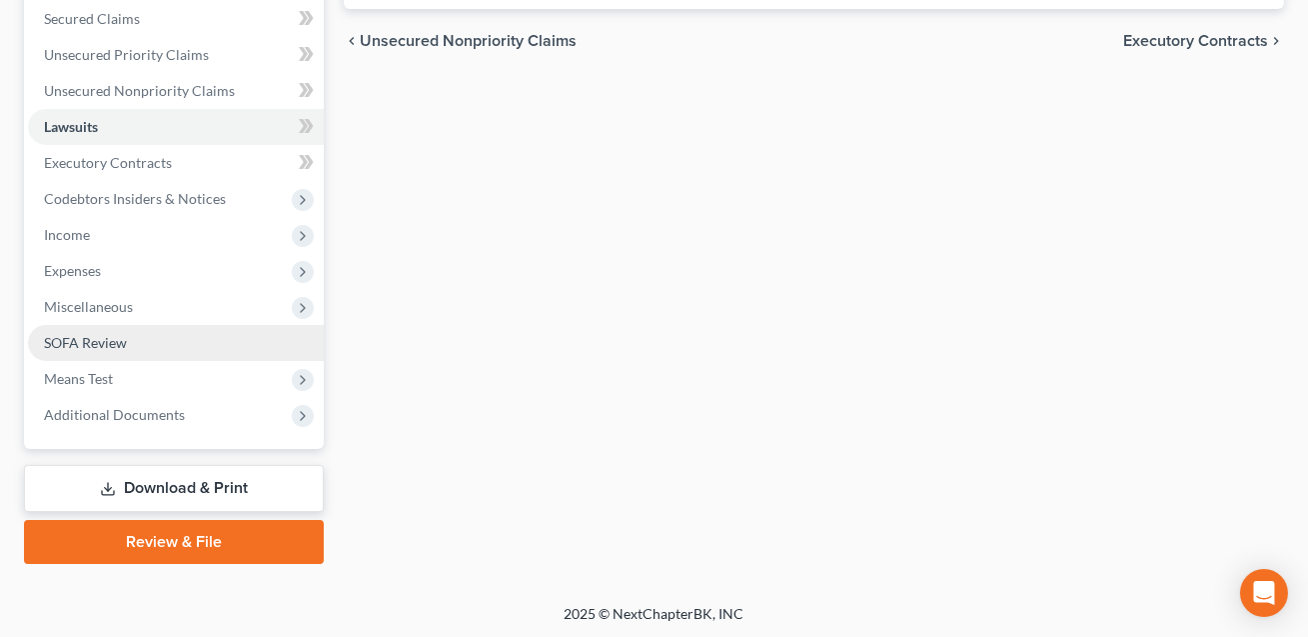
click at [91, 343] on span "SOFA Review" at bounding box center [85, 342] width 83 height 17
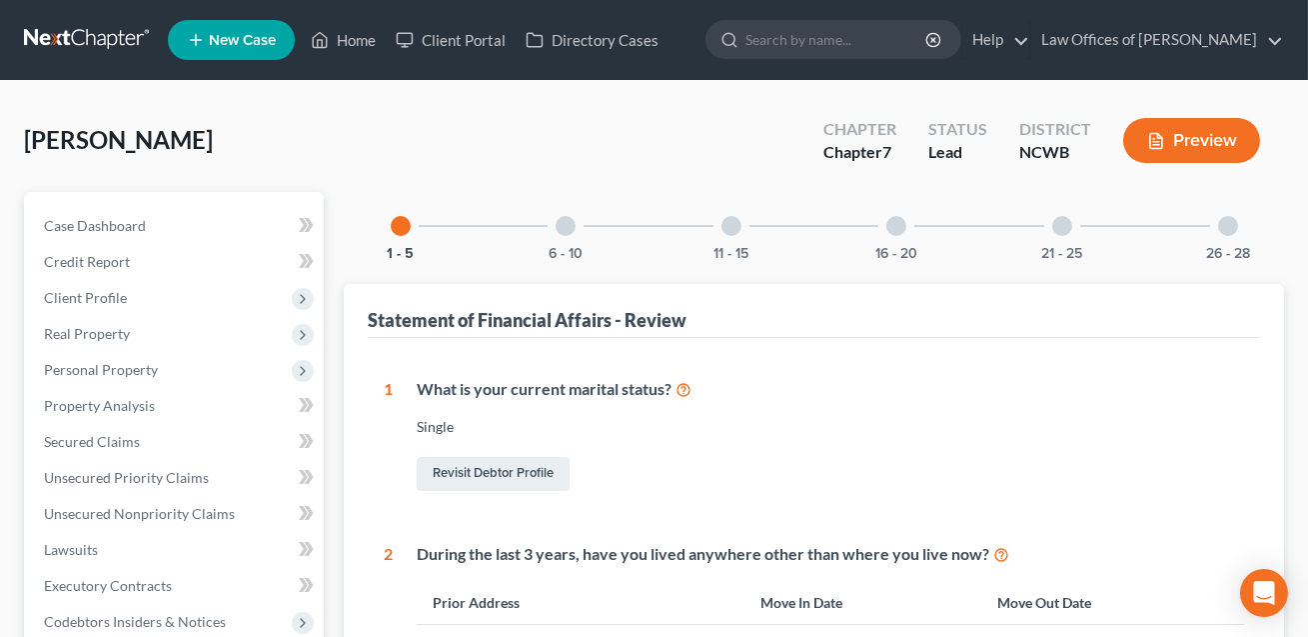
click at [891, 228] on div at bounding box center [896, 226] width 20 height 20
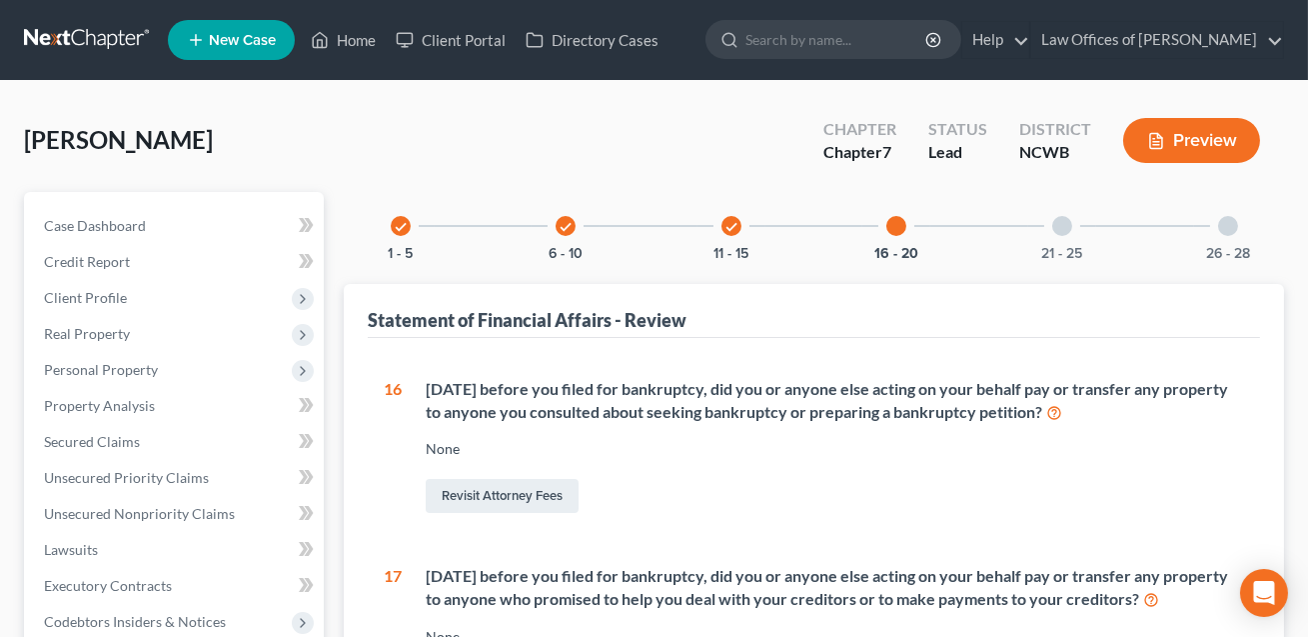
scroll to position [535, 0]
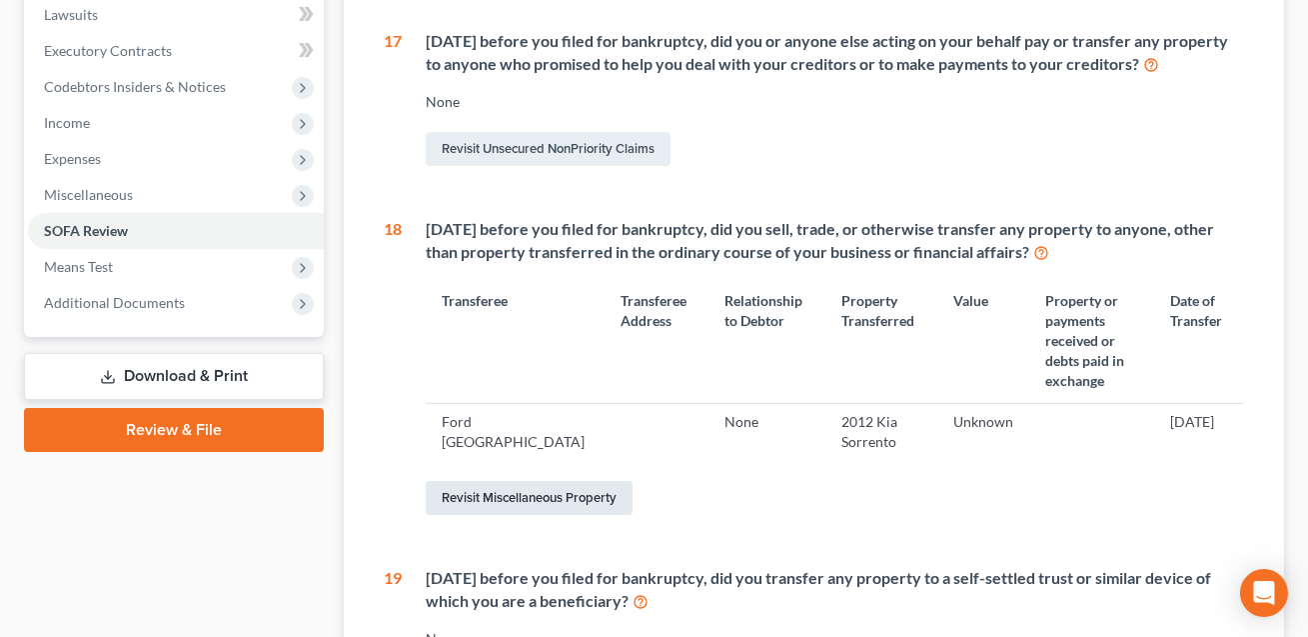
click at [595, 481] on link "Revisit Miscellaneous Property" at bounding box center [529, 498] width 207 height 34
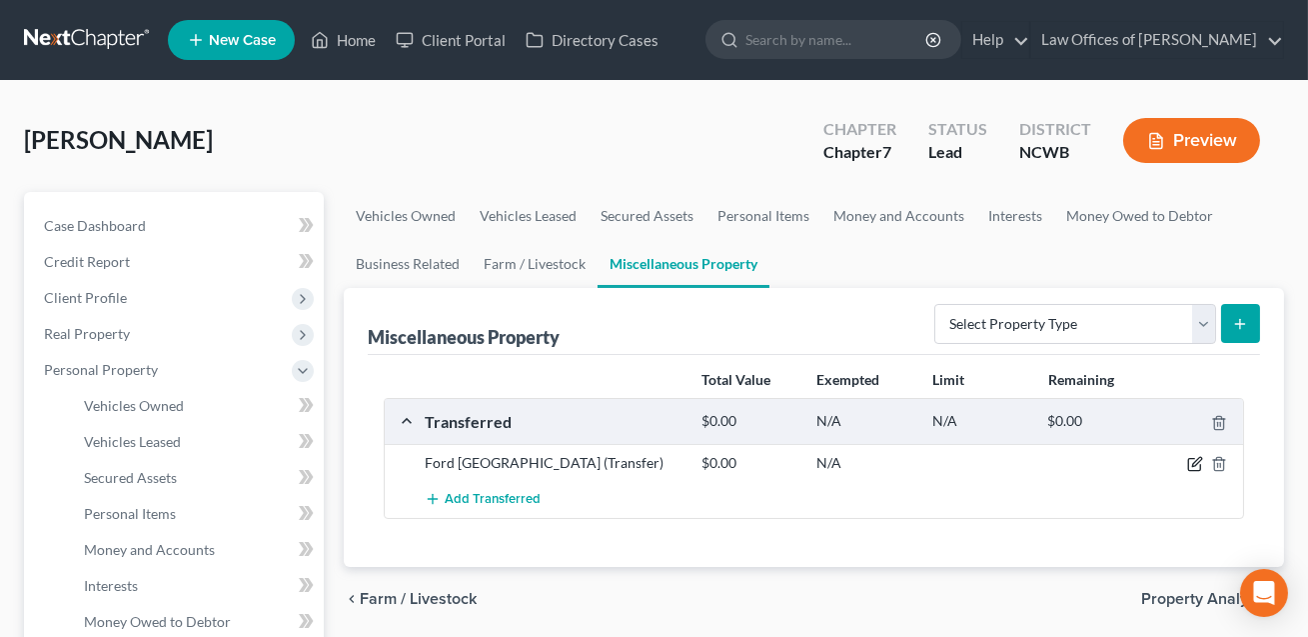
click at [1193, 463] on icon "button" at bounding box center [1196, 462] width 9 height 9
select select "Ordinary ([DATE])"
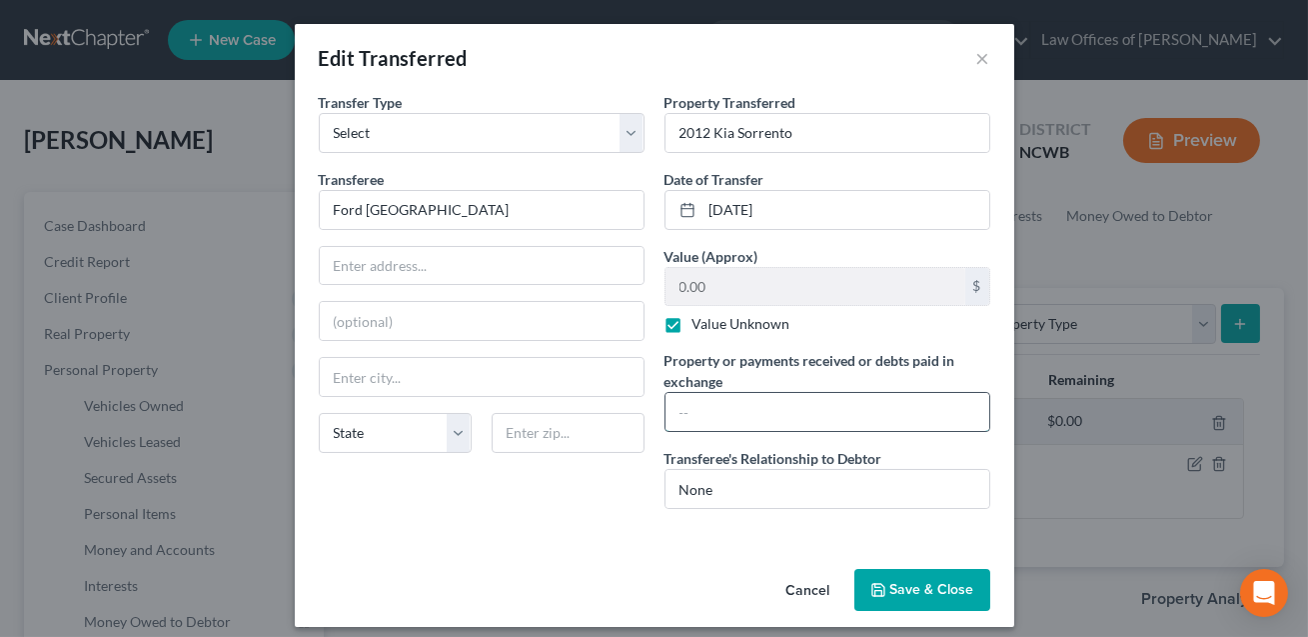
click at [763, 426] on input "text" at bounding box center [828, 412] width 324 height 38
click at [693, 322] on label "Value Unknown" at bounding box center [742, 324] width 98 height 20
click at [701, 322] on input "Value Unknown" at bounding box center [707, 320] width 13 height 13
checkbox input "false"
click at [691, 406] on input "text" at bounding box center [828, 412] width 324 height 38
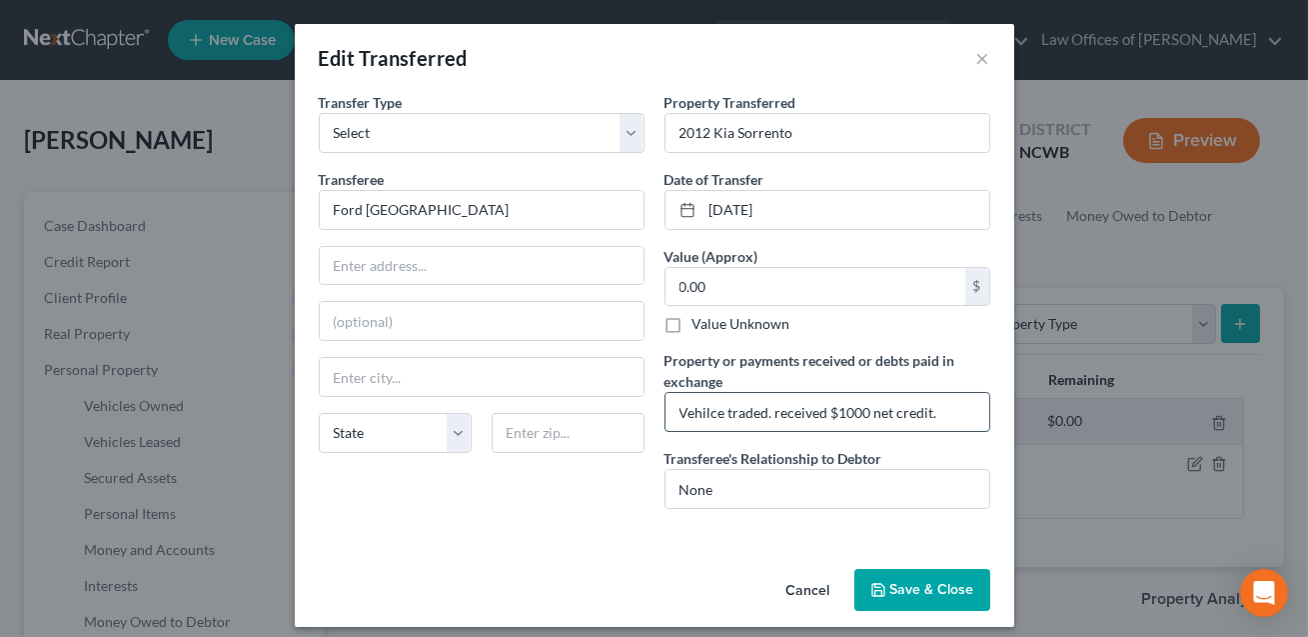
click at [714, 412] on input "Vehilce traded. received $1000 net credit." at bounding box center [828, 412] width 324 height 38
click at [723, 411] on input "Vehilce traded. received $1000 net credit." at bounding box center [828, 412] width 324 height 38
type input "Vehicle traded. received $1000 net credit."
click at [933, 584] on button "Save & Close" at bounding box center [922, 590] width 136 height 42
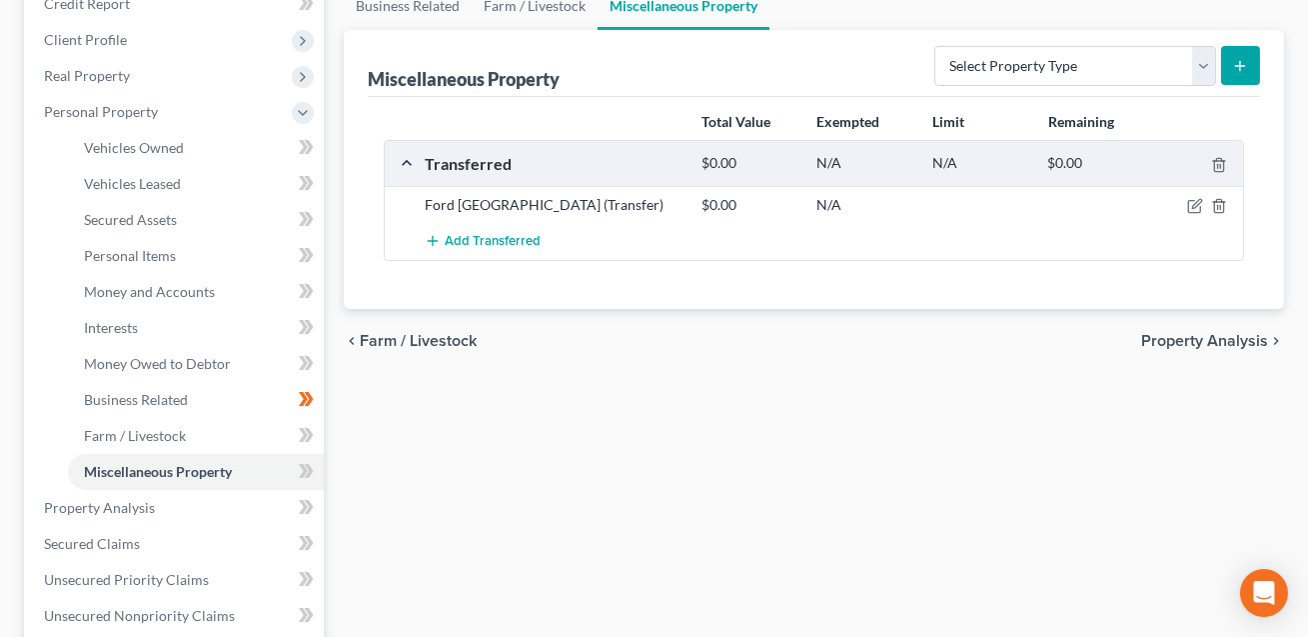
scroll to position [645, 0]
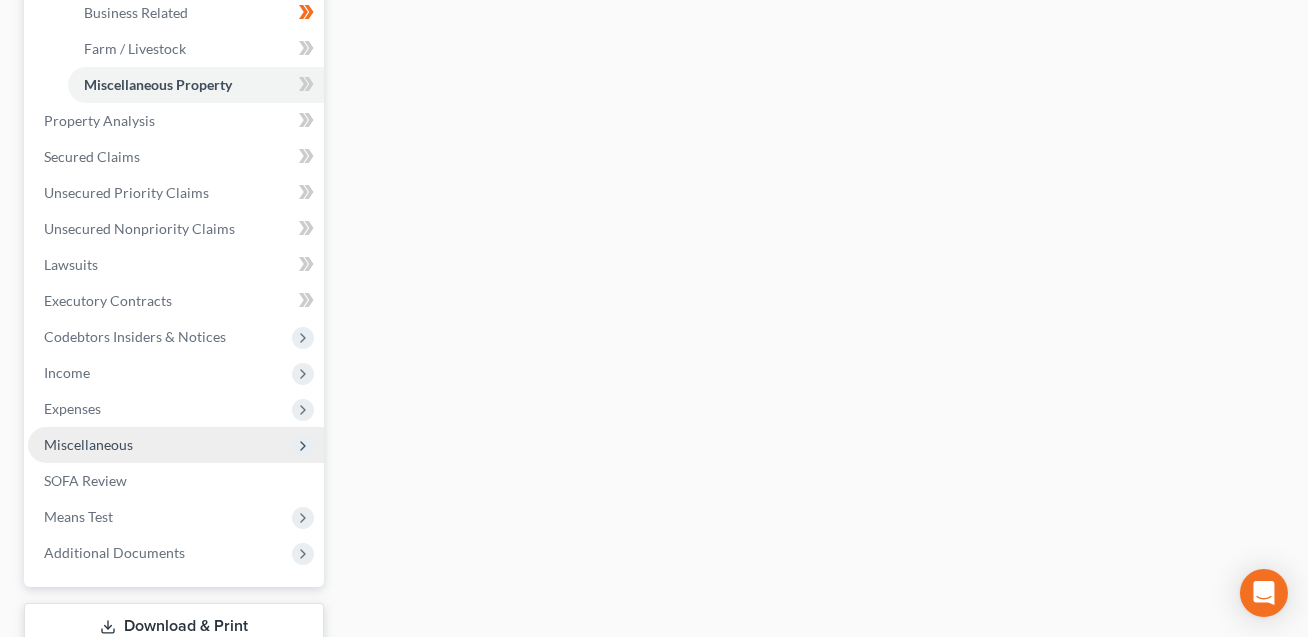
click at [84, 445] on span "Miscellaneous" at bounding box center [88, 444] width 89 height 17
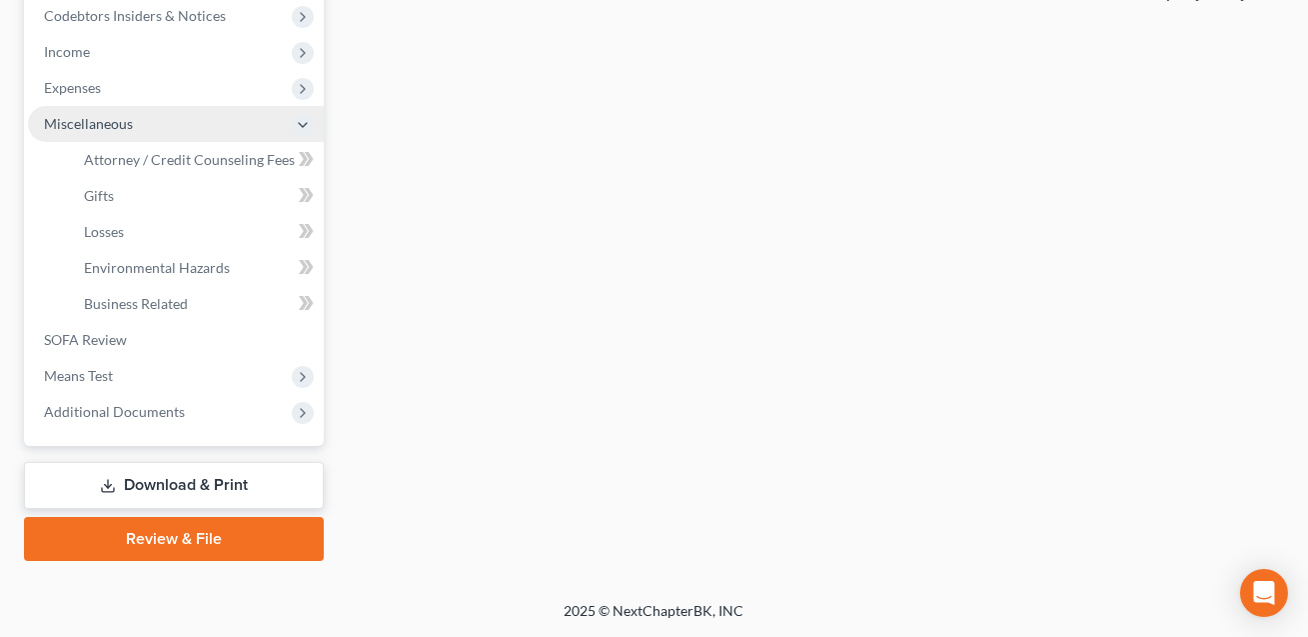
scroll to position [602, 0]
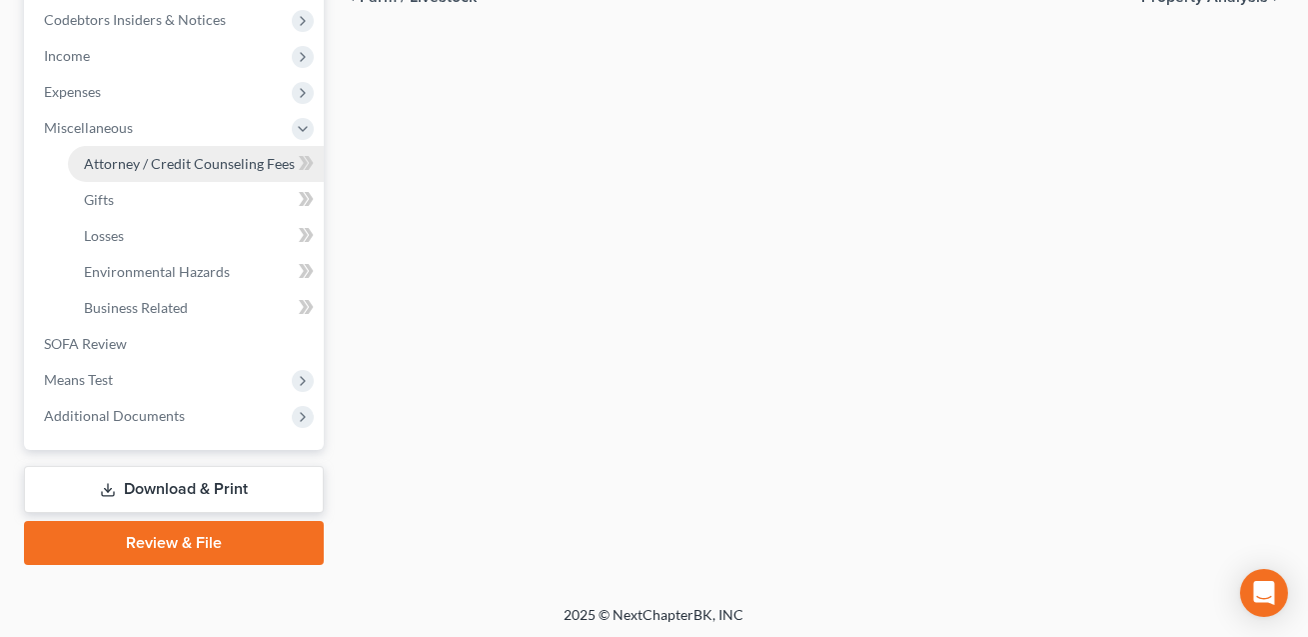
click at [164, 166] on span "Attorney / Credit Counseling Fees" at bounding box center [189, 163] width 211 height 17
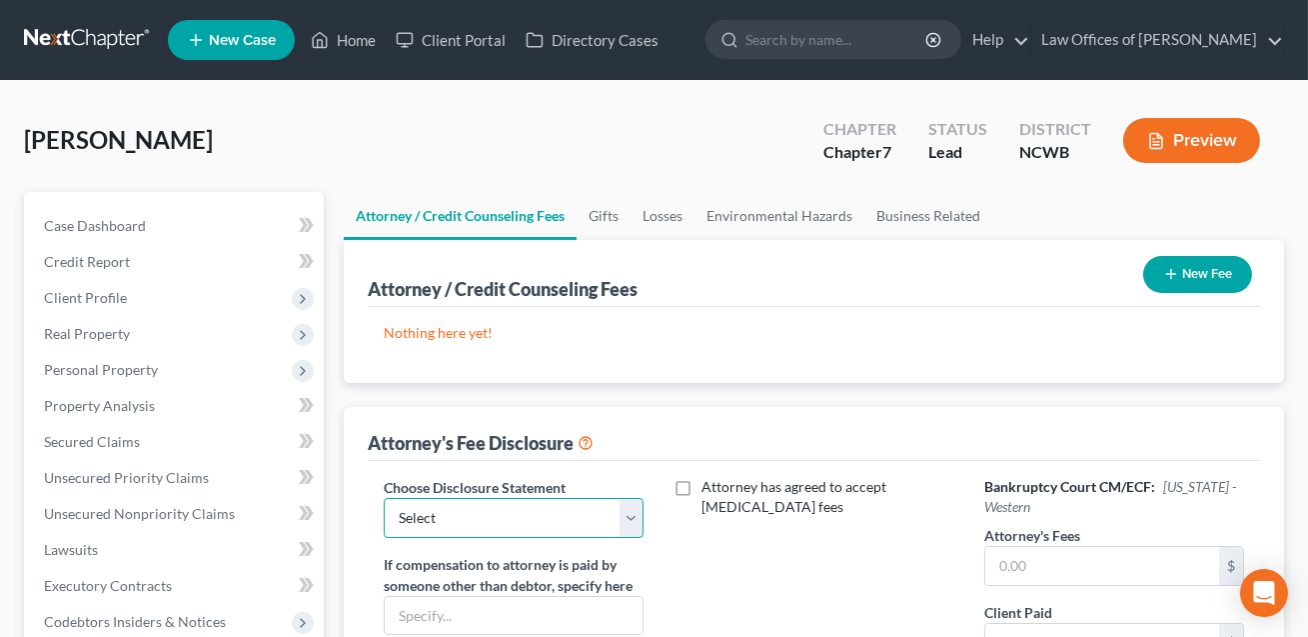
click at [629, 502] on select "Select Attorney Fee Discloure" at bounding box center [514, 518] width 260 height 40
select select "0"
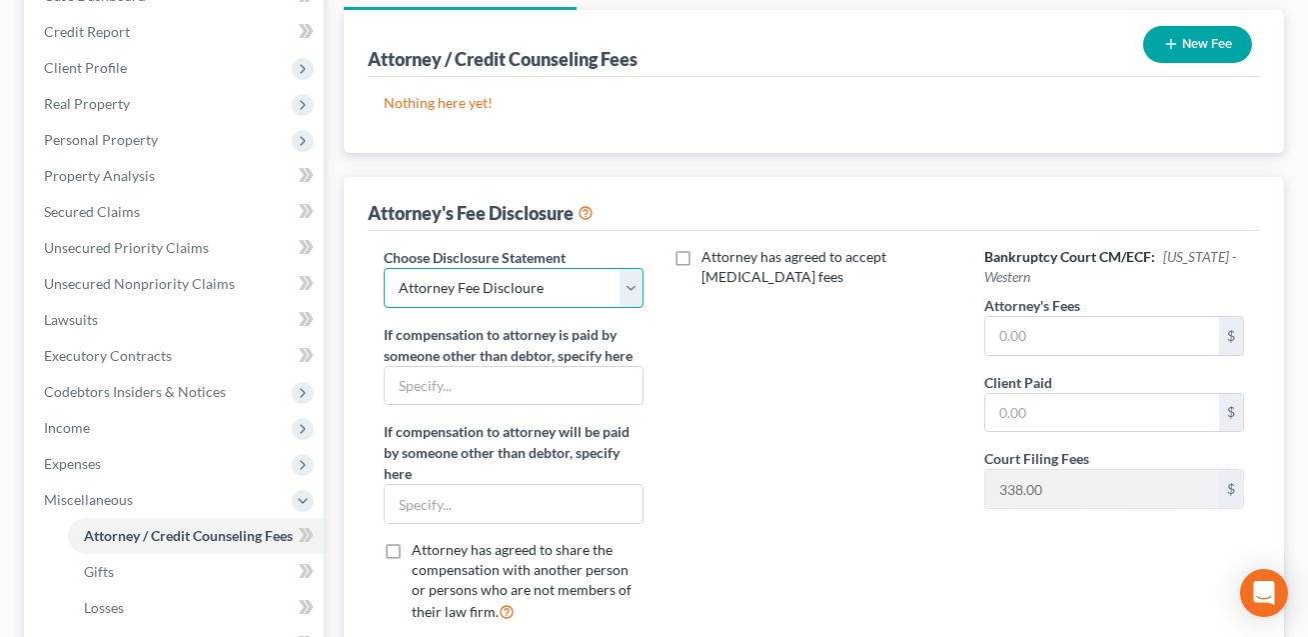
scroll to position [349, 0]
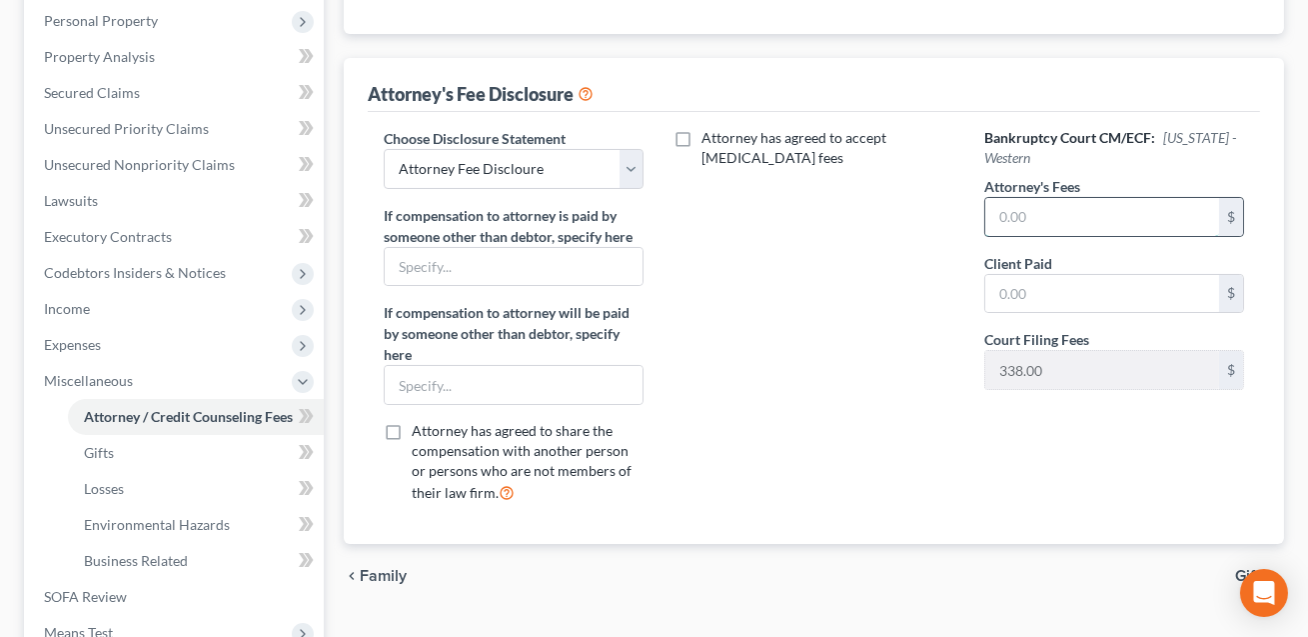
click at [1056, 227] on input "text" at bounding box center [1102, 217] width 234 height 38
type input "1,300.00"
click at [1050, 294] on input "text" at bounding box center [1102, 294] width 234 height 38
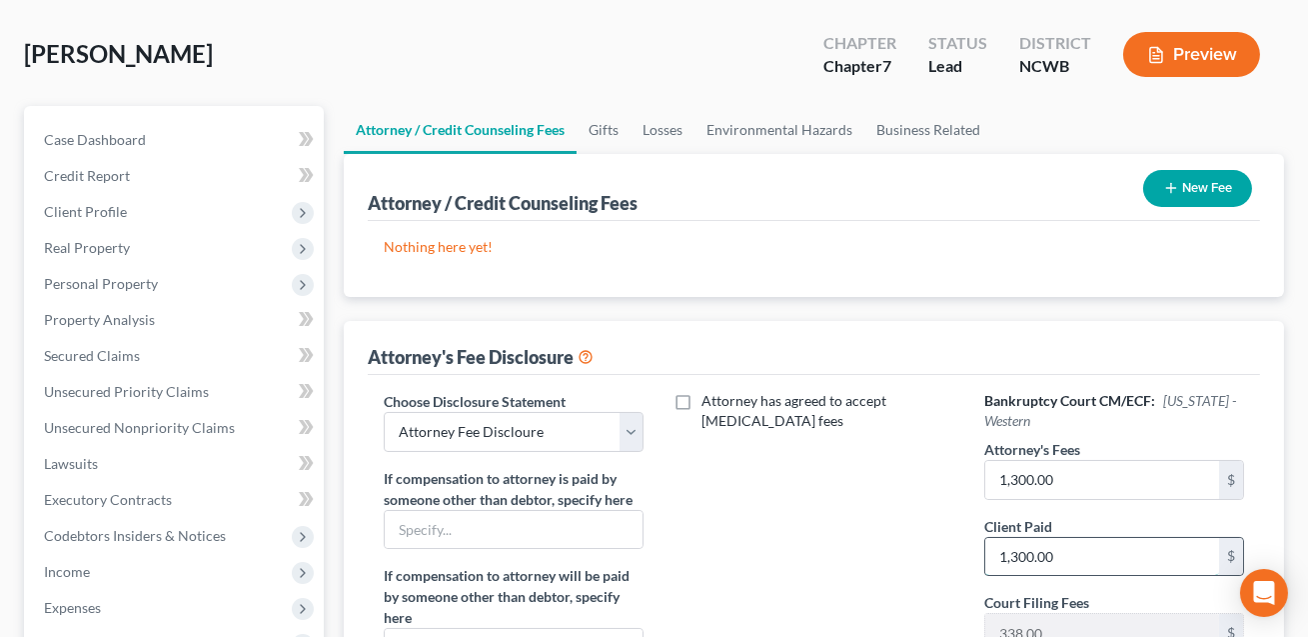
scroll to position [0, 0]
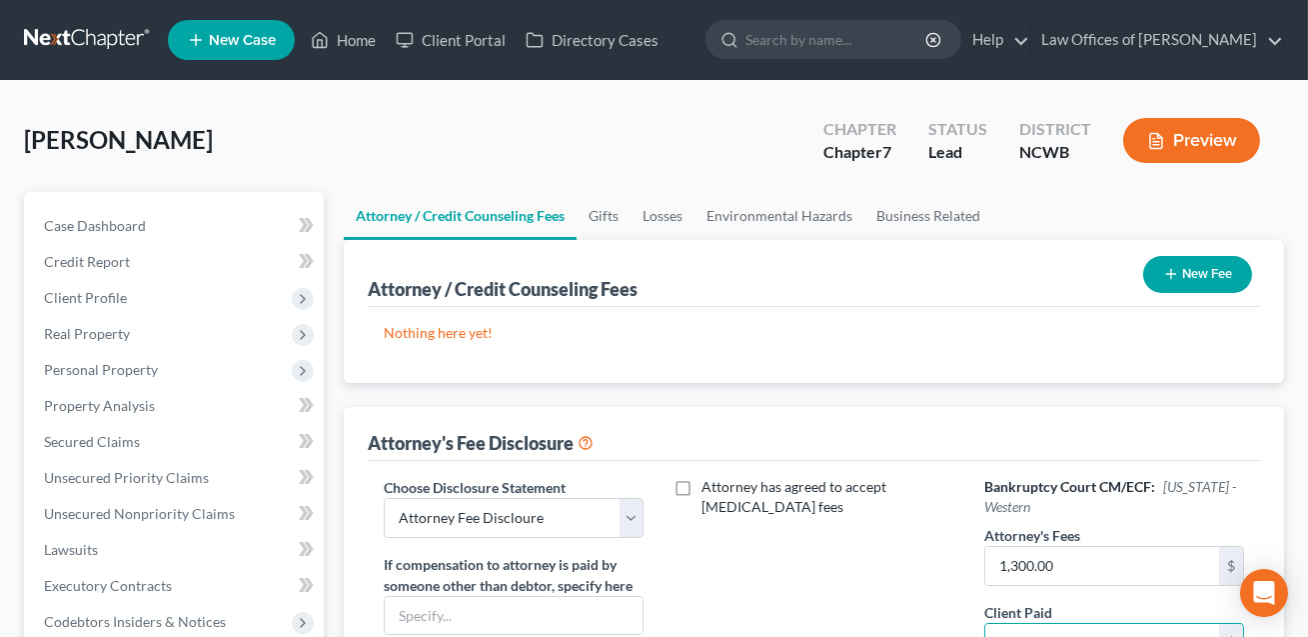
type input "1,300.00"
click at [1194, 280] on button "New Fee" at bounding box center [1197, 274] width 109 height 37
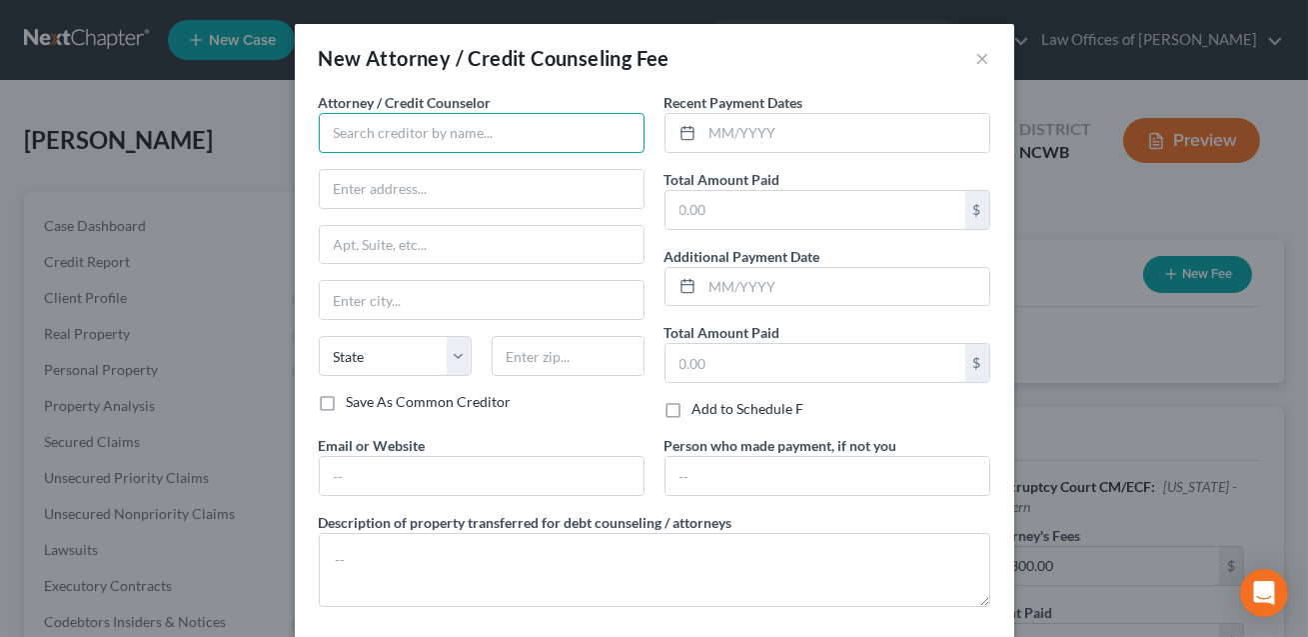
click at [354, 124] on input "text" at bounding box center [482, 133] width 326 height 40
click at [393, 135] on input "Law Offcies of [PERSON_NAME]" at bounding box center [482, 133] width 326 height 40
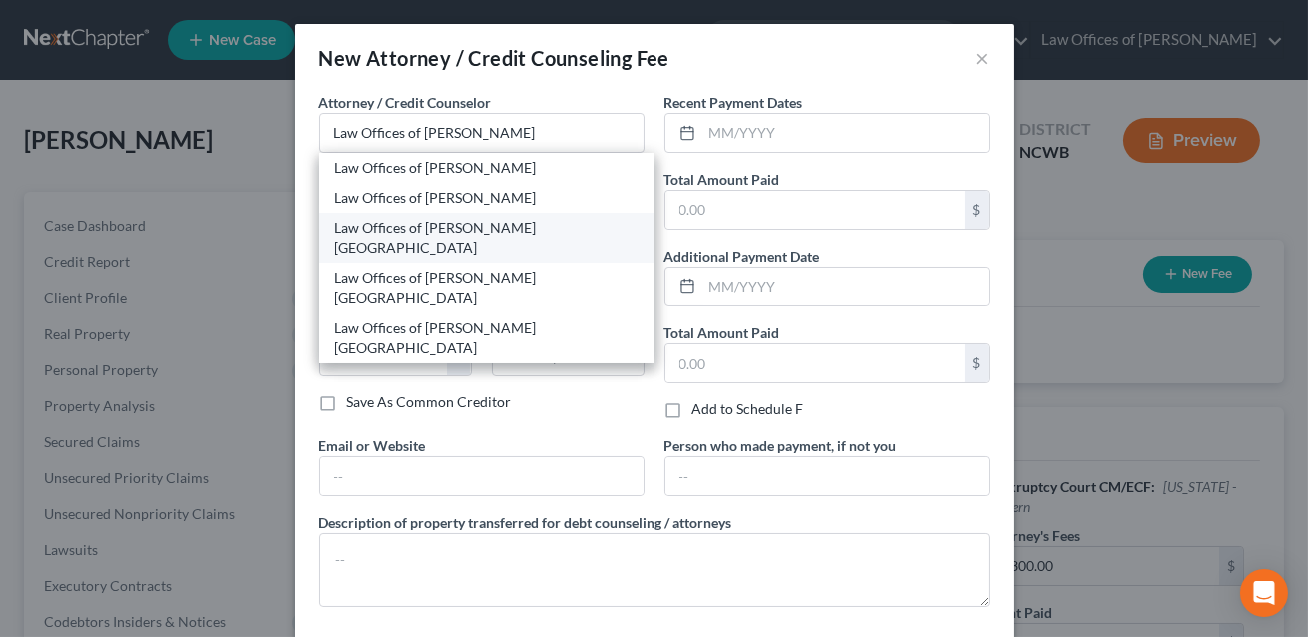
click at [467, 225] on div "Law Offices of [PERSON_NAME] [GEOGRAPHIC_DATA]" at bounding box center [487, 238] width 304 height 40
type input "Law Offices of [PERSON_NAME] [GEOGRAPHIC_DATA]"
type input "[STREET_ADDRESS]"
type input "[GEOGRAPHIC_DATA]"
select select "28"
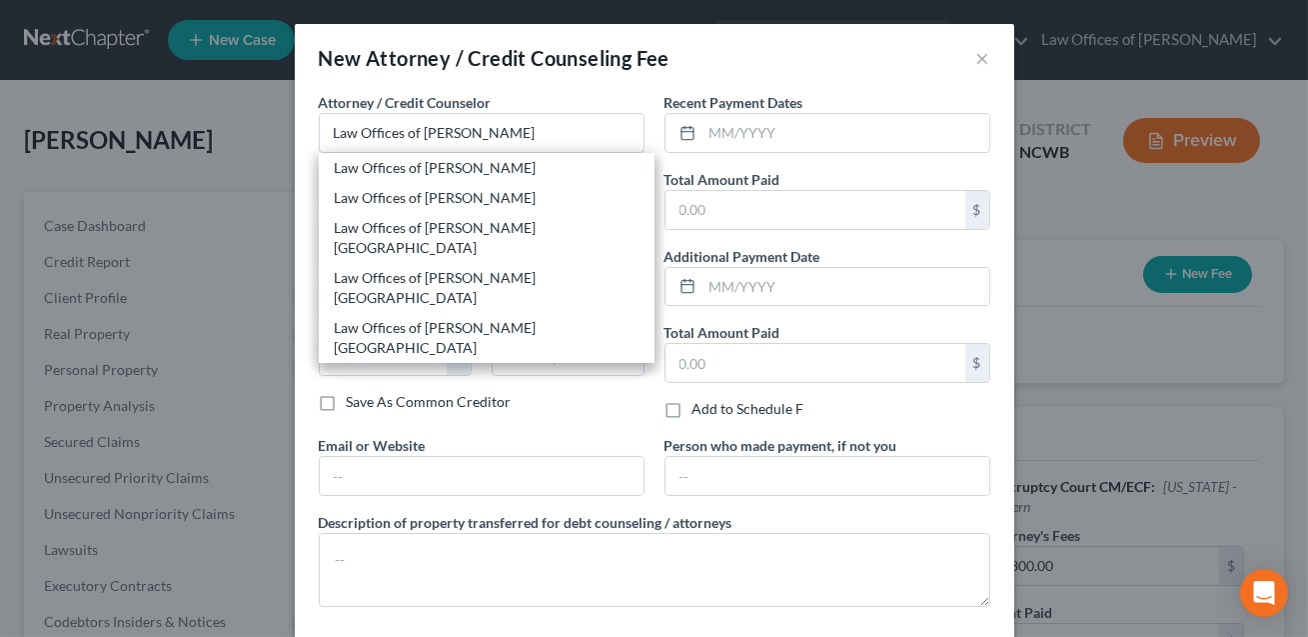
type input "28677"
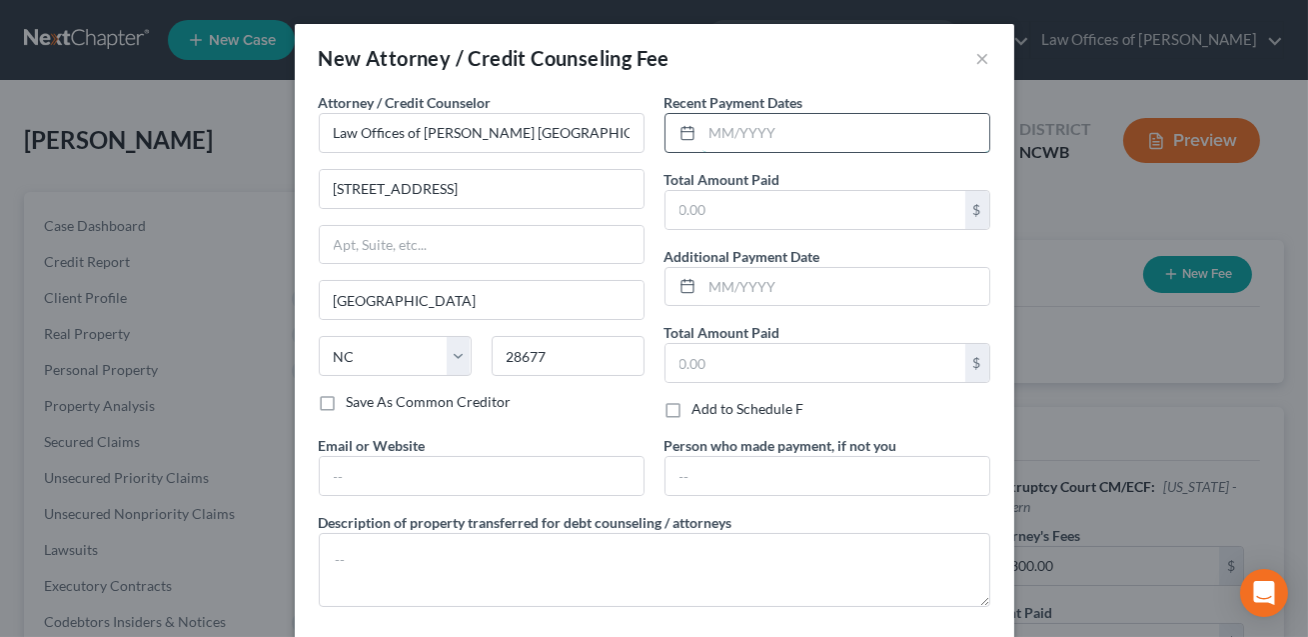
click at [730, 137] on input "text" at bounding box center [846, 133] width 287 height 38
type input "09/2025"
click at [712, 214] on input "text" at bounding box center [816, 210] width 300 height 38
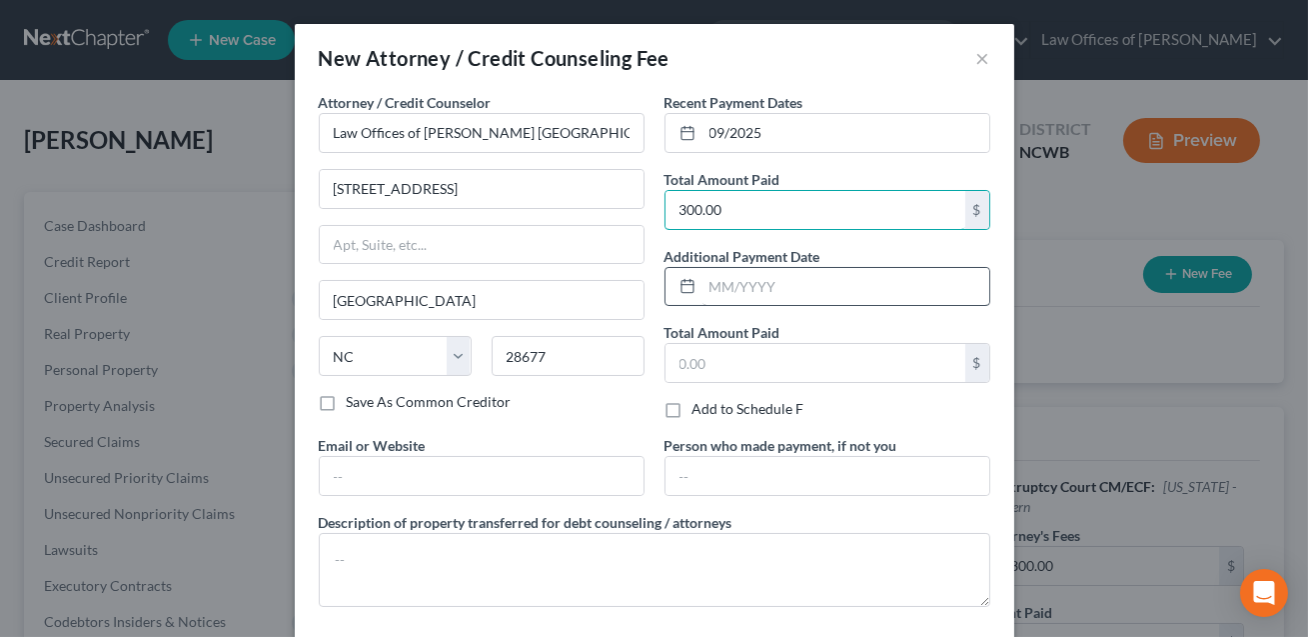
type input "300.00"
click at [723, 285] on input "text" at bounding box center [846, 287] width 287 height 38
type input "10/2025"
click at [704, 371] on input "text" at bounding box center [816, 363] width 300 height 38
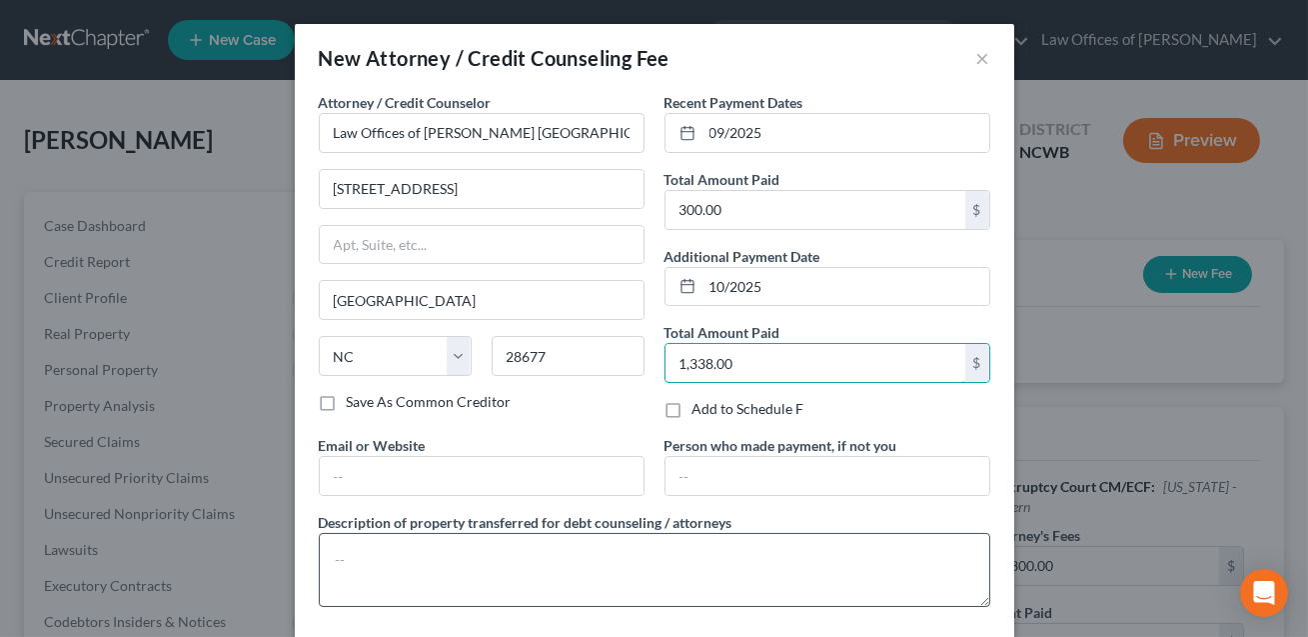
type input "1,338.00"
click at [453, 568] on textarea at bounding box center [655, 570] width 672 height 74
type textarea "F"
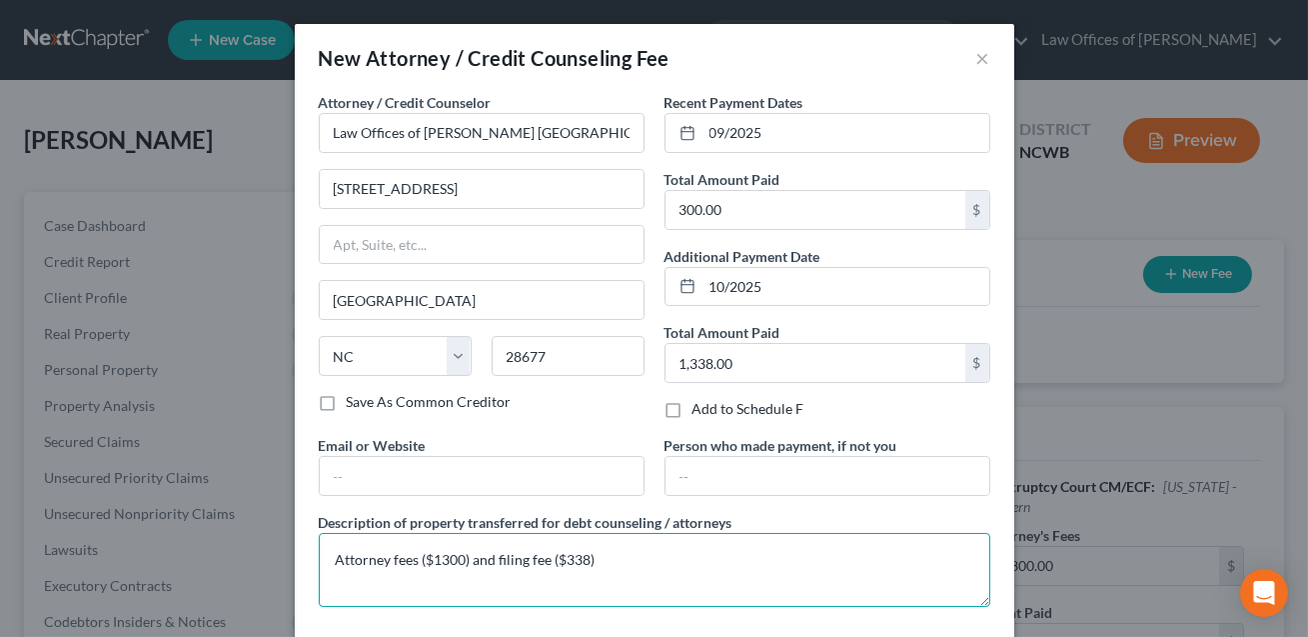
scroll to position [93, 0]
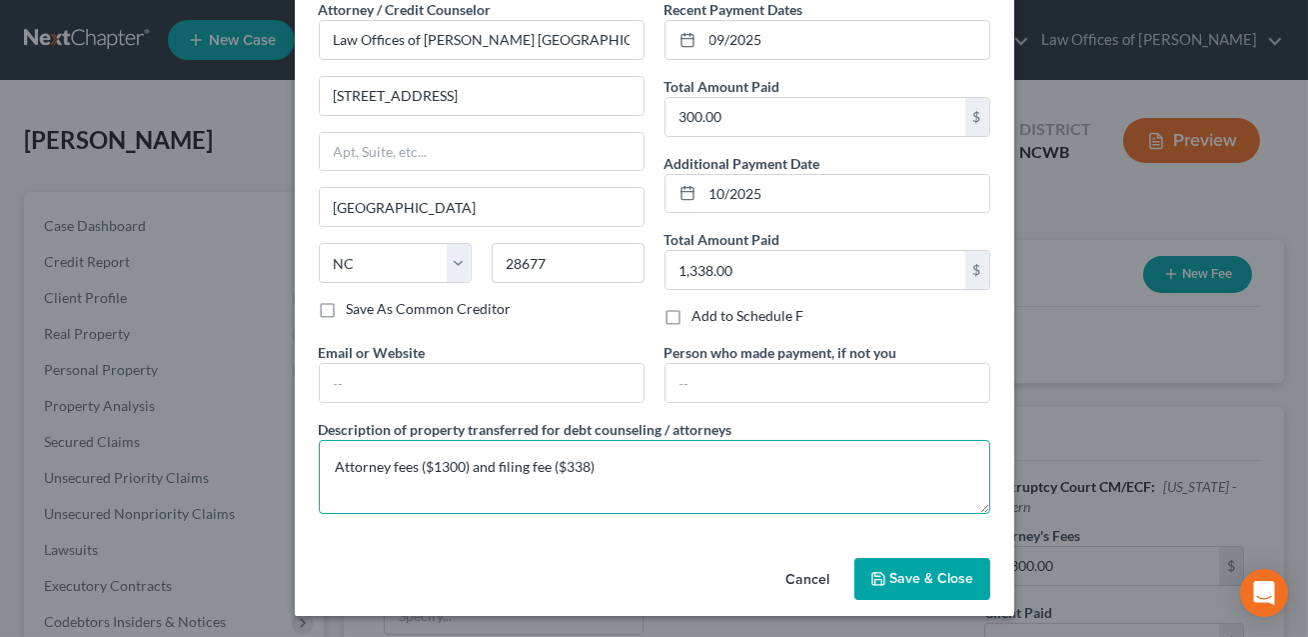
type textarea "Attorney fees ($1300) and filing fee ($338)"
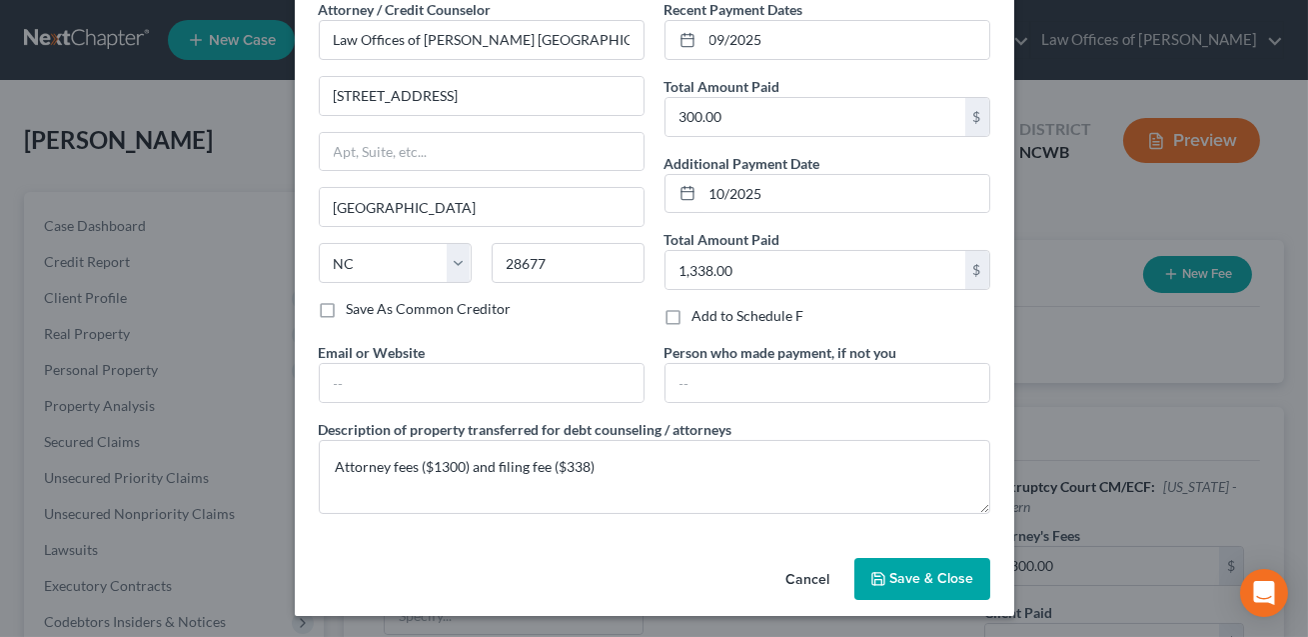
click at [962, 576] on span "Save & Close" at bounding box center [932, 578] width 84 height 17
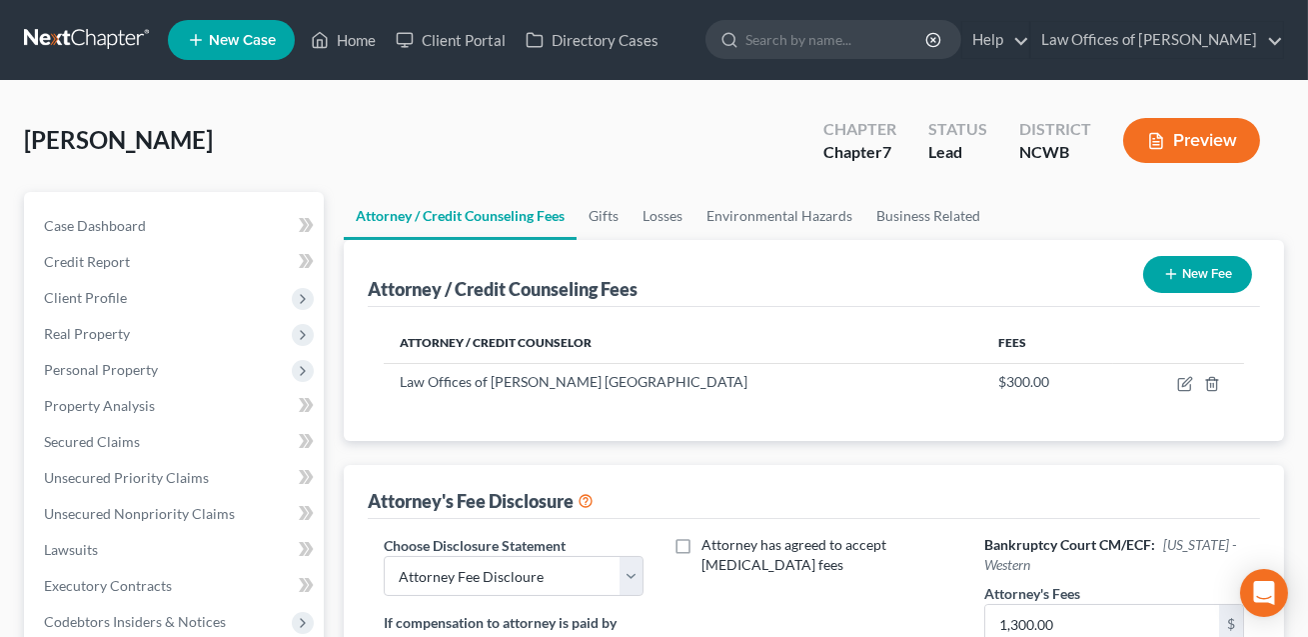
click at [1199, 275] on button "New Fee" at bounding box center [1197, 274] width 109 height 37
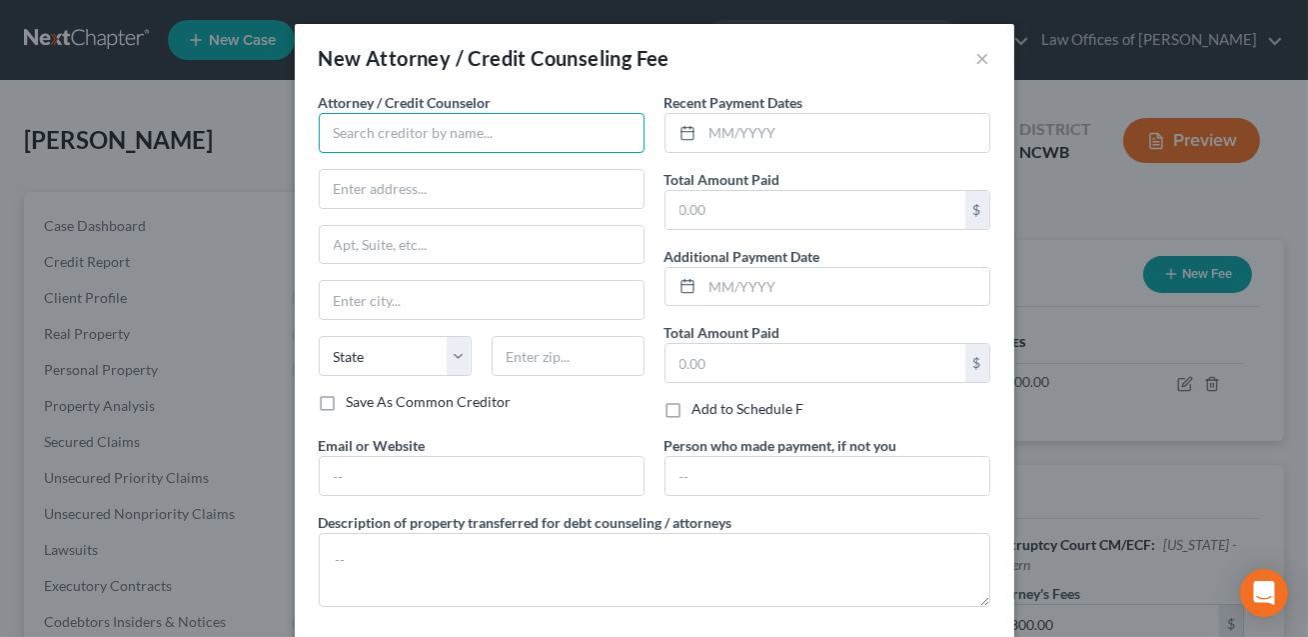
click at [350, 139] on input "text" at bounding box center [482, 133] width 326 height 40
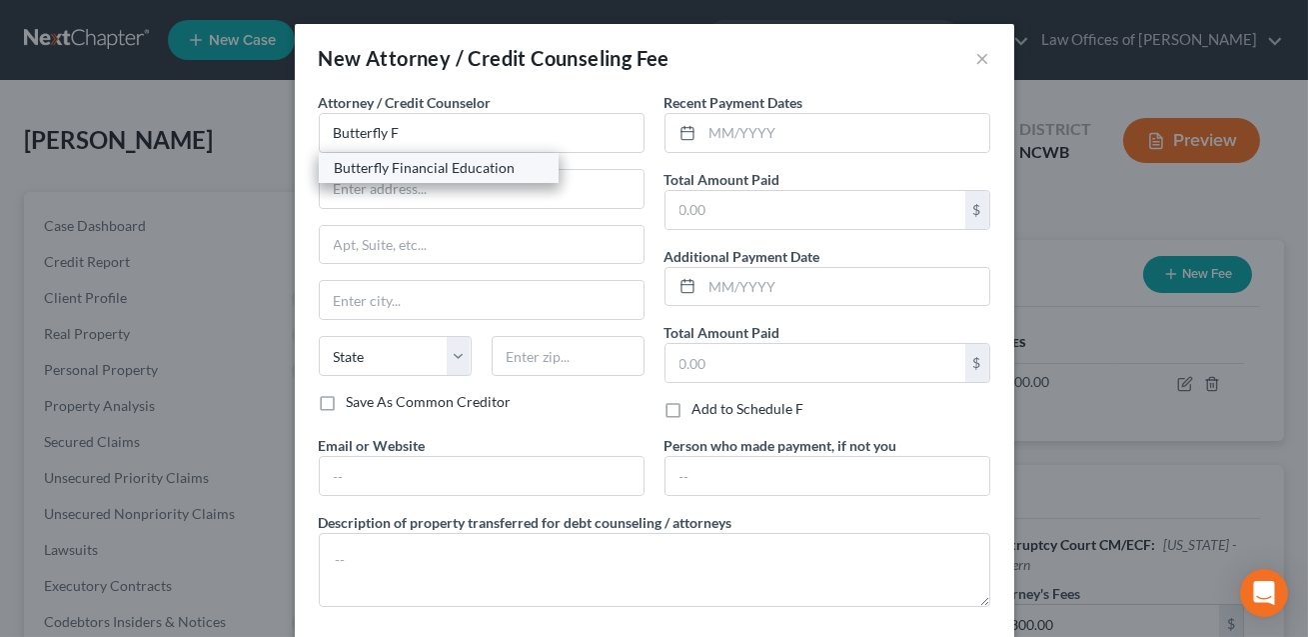
click at [366, 168] on div "Butterfly Financial Education" at bounding box center [439, 168] width 208 height 20
type input "Butterfly Financial Education"
type input "(Online)"
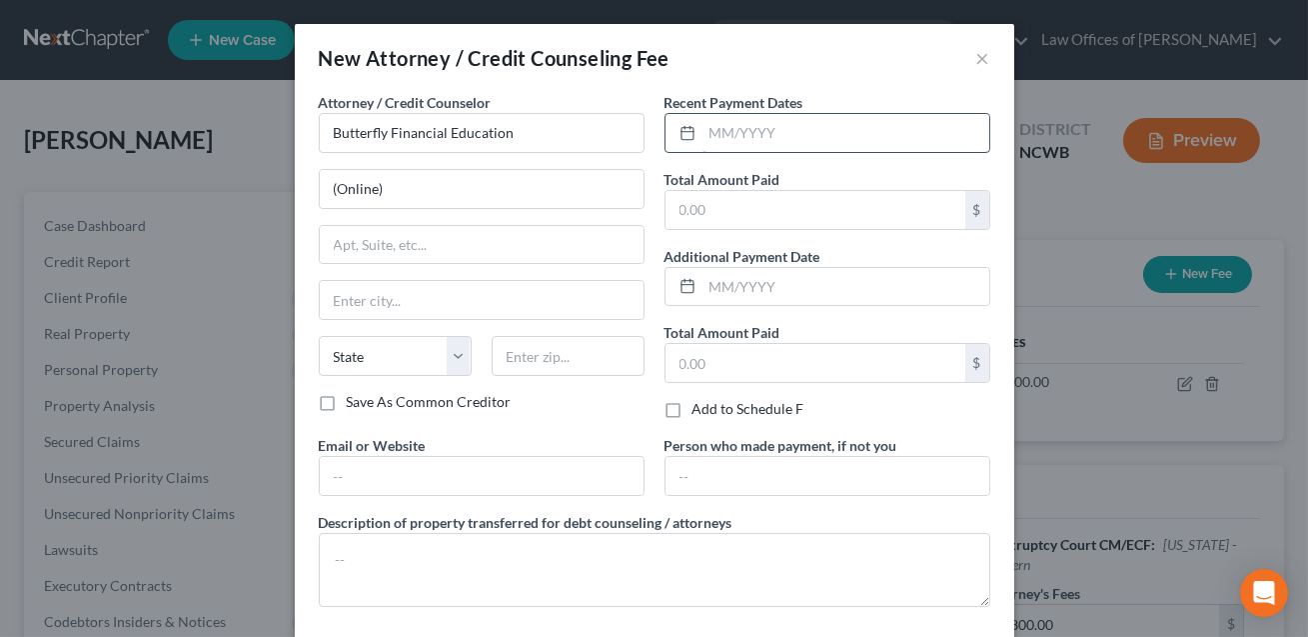
click at [716, 135] on input "text" at bounding box center [846, 133] width 287 height 38
type input "09/2025"
click at [695, 213] on input "text" at bounding box center [816, 210] width 300 height 38
type input "25.00"
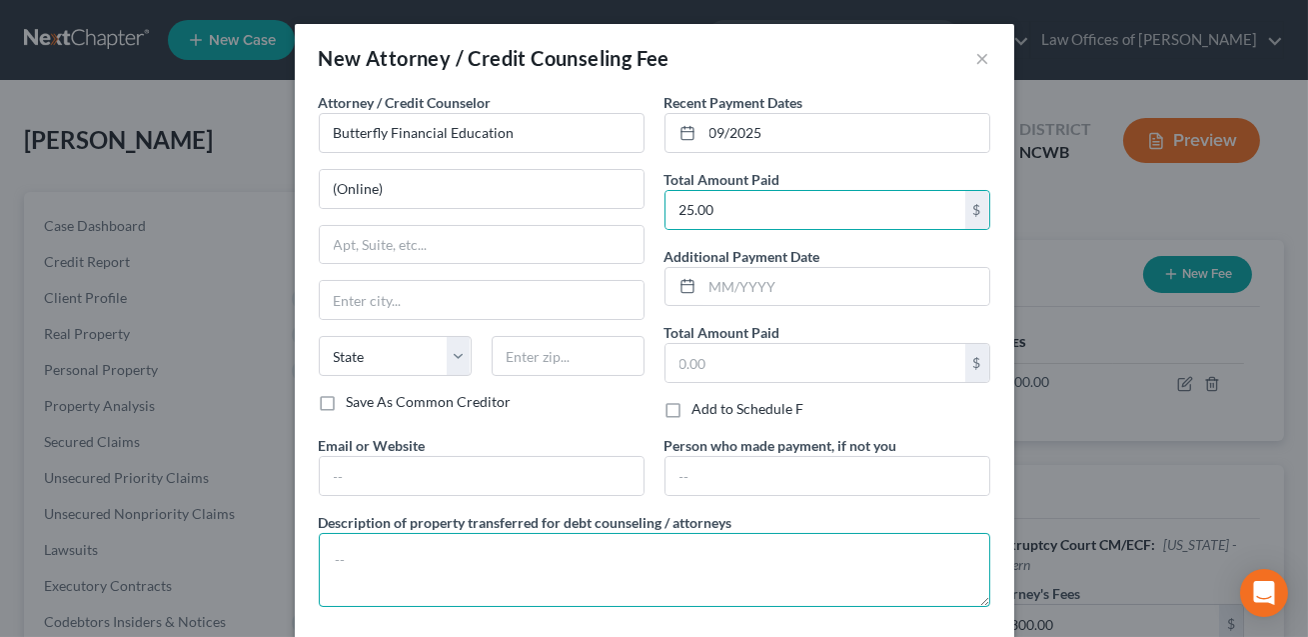
click at [448, 536] on textarea at bounding box center [655, 570] width 672 height 74
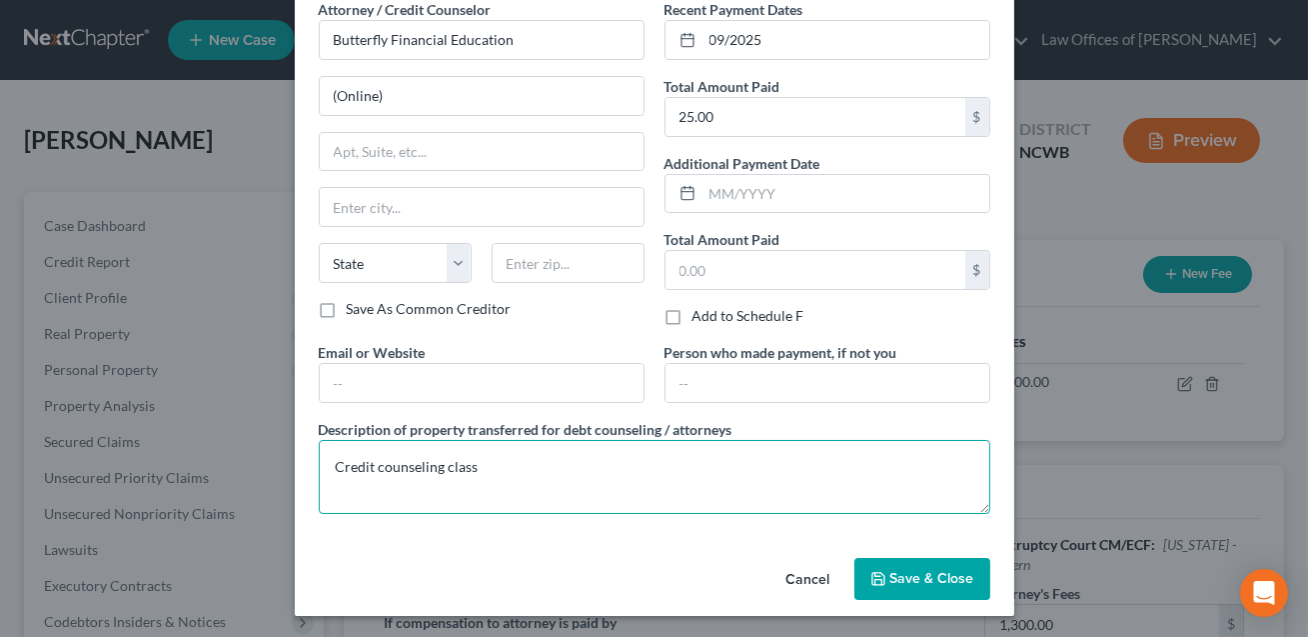
type textarea "Credit counseling class"
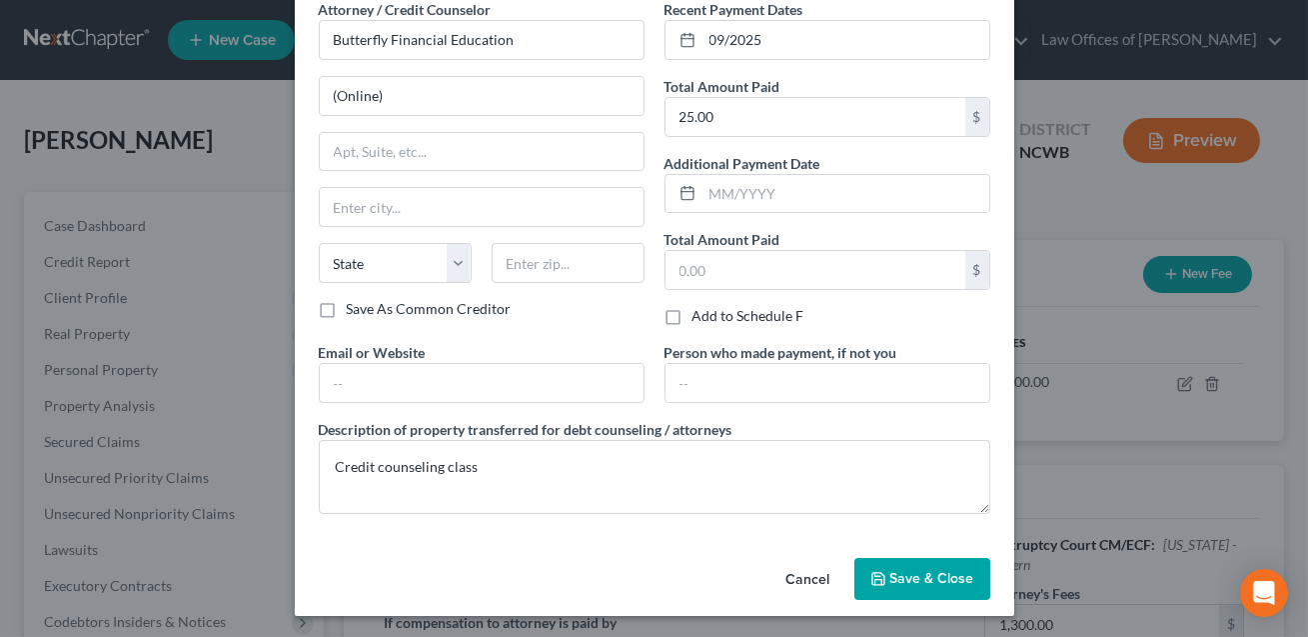
click at [920, 575] on span "Save & Close" at bounding box center [932, 578] width 84 height 17
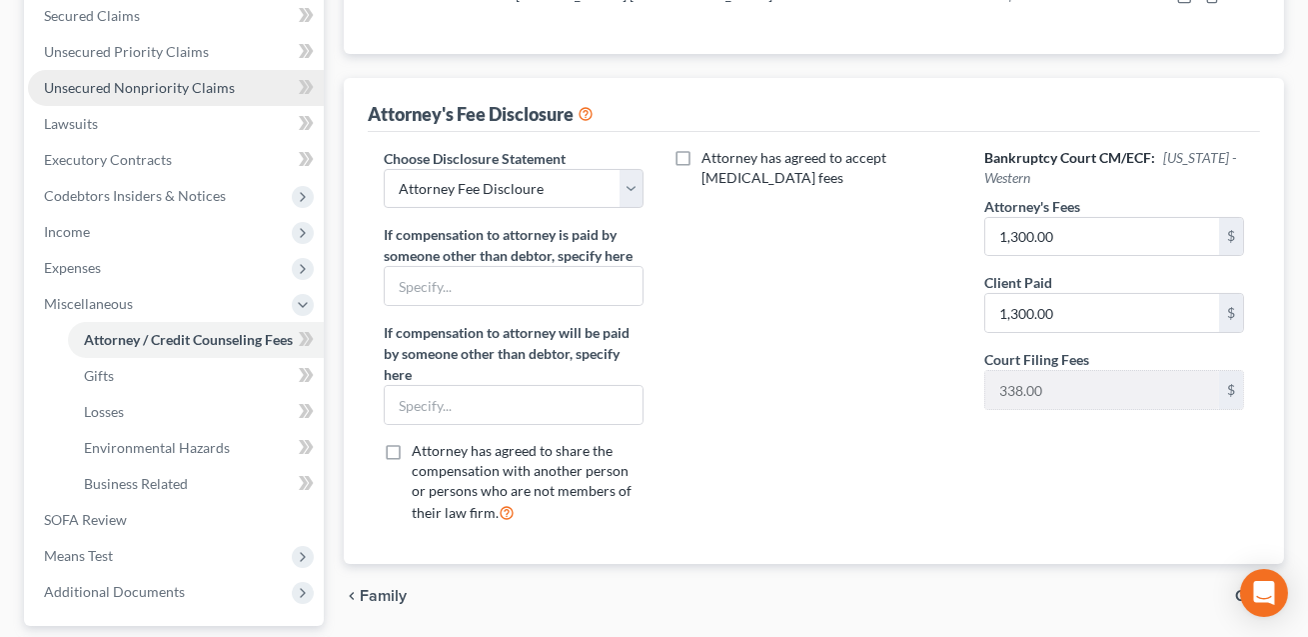
scroll to position [603, 0]
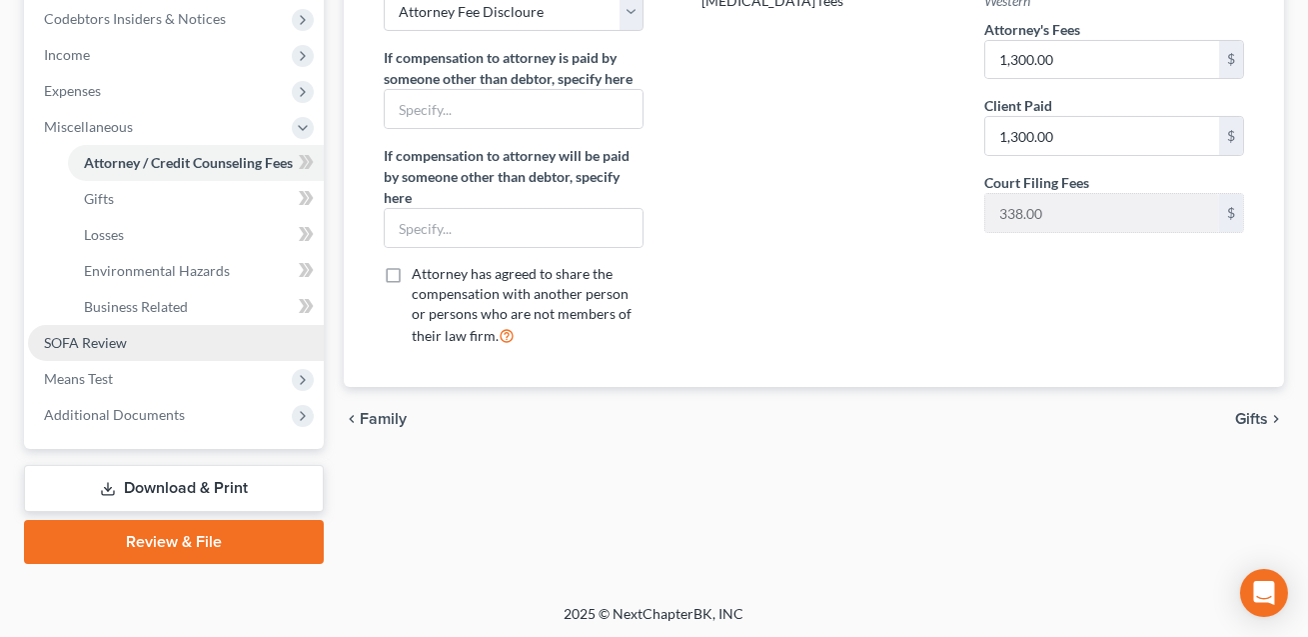
click at [101, 340] on span "SOFA Review" at bounding box center [85, 342] width 83 height 17
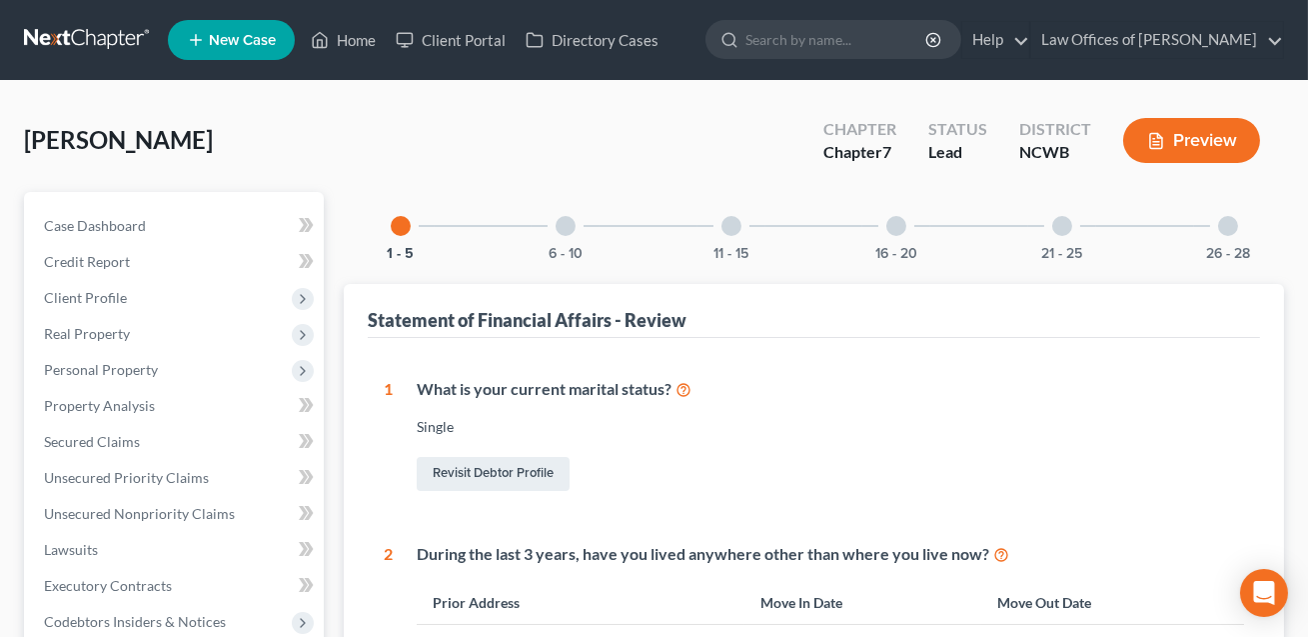
click at [898, 228] on div at bounding box center [896, 226] width 20 height 20
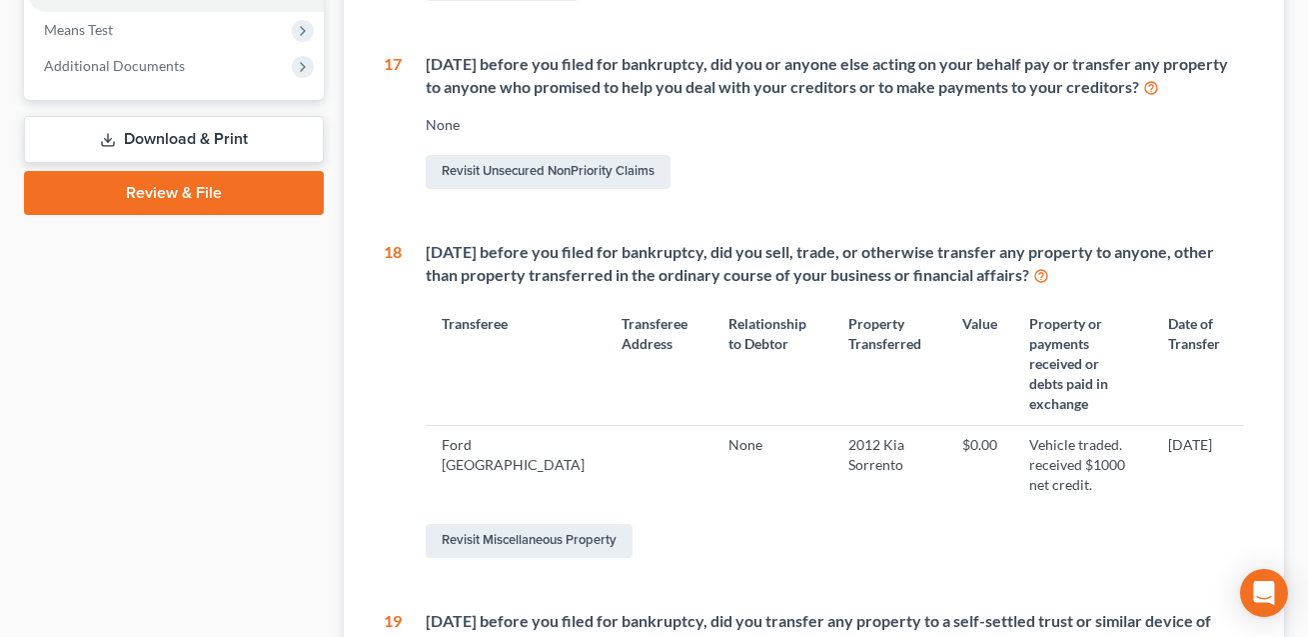
scroll to position [929, 0]
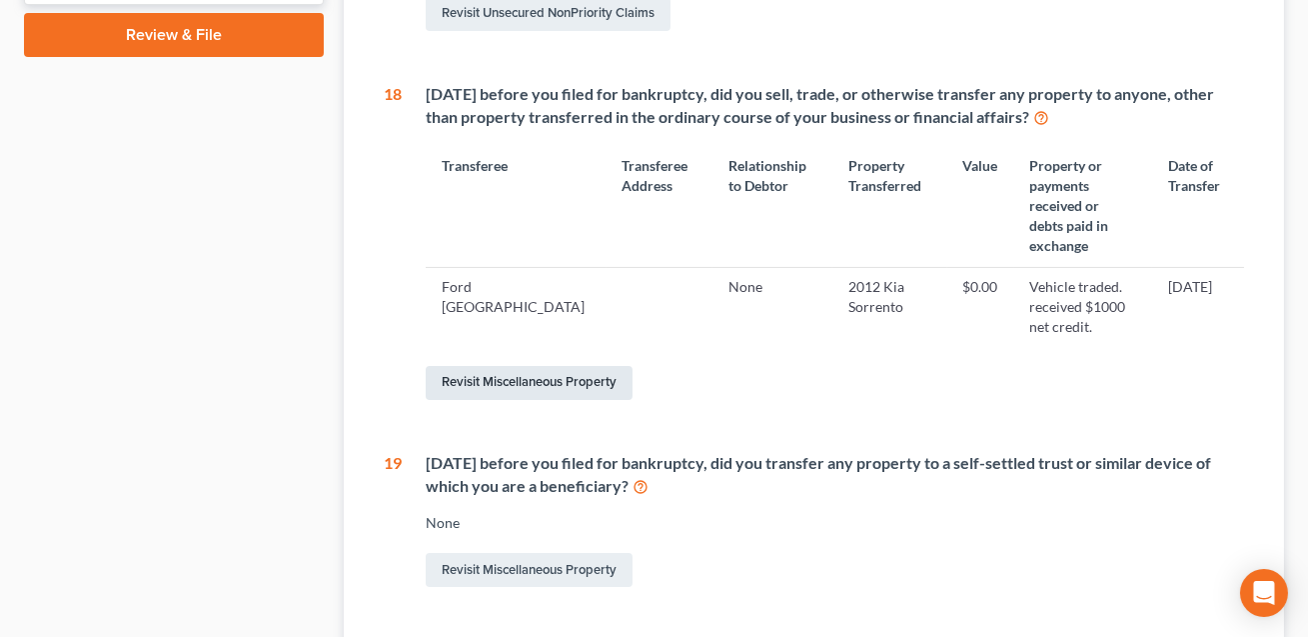
click at [503, 366] on link "Revisit Miscellaneous Property" at bounding box center [529, 383] width 207 height 34
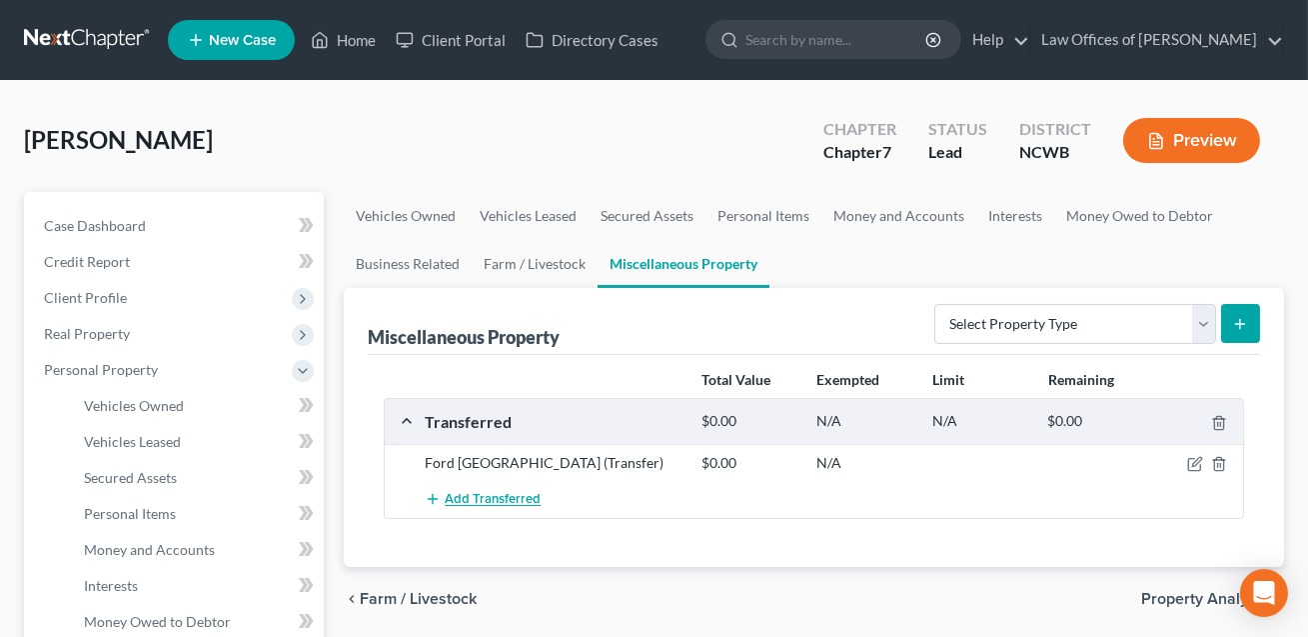
click at [522, 497] on span "Add Transferred" at bounding box center [493, 500] width 96 height 16
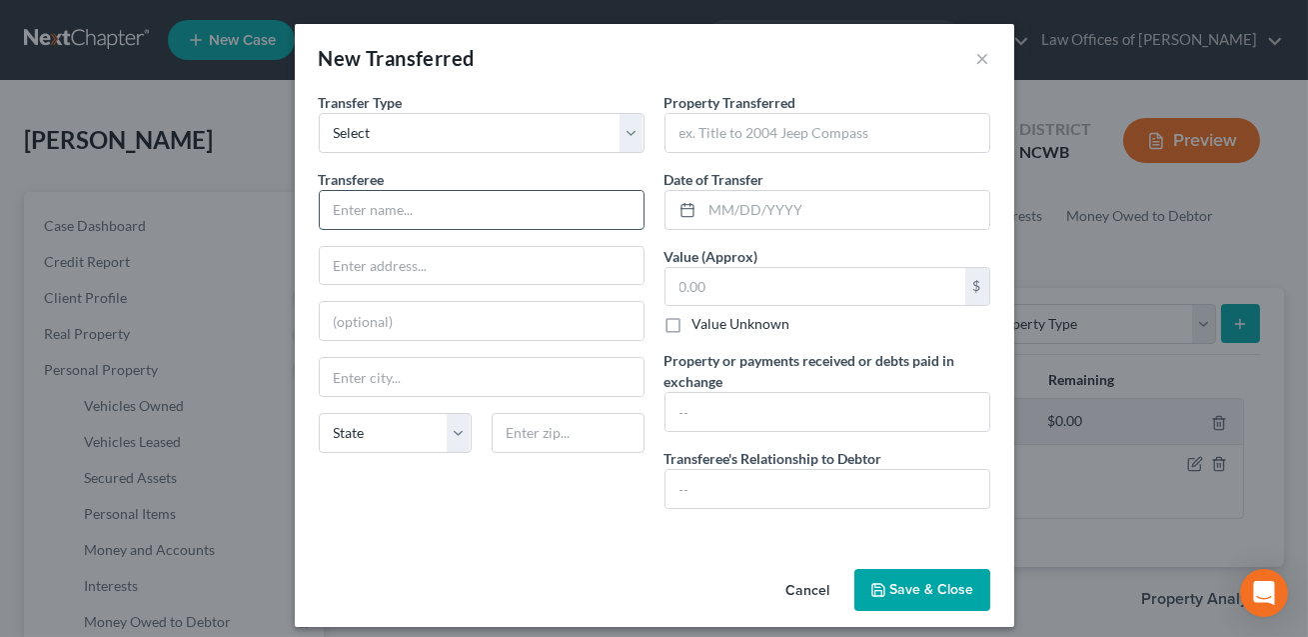
click at [402, 207] on input "text" at bounding box center [482, 210] width 324 height 38
type input "CONFIRM"
click at [715, 144] on input "text" at bounding box center [828, 133] width 324 height 38
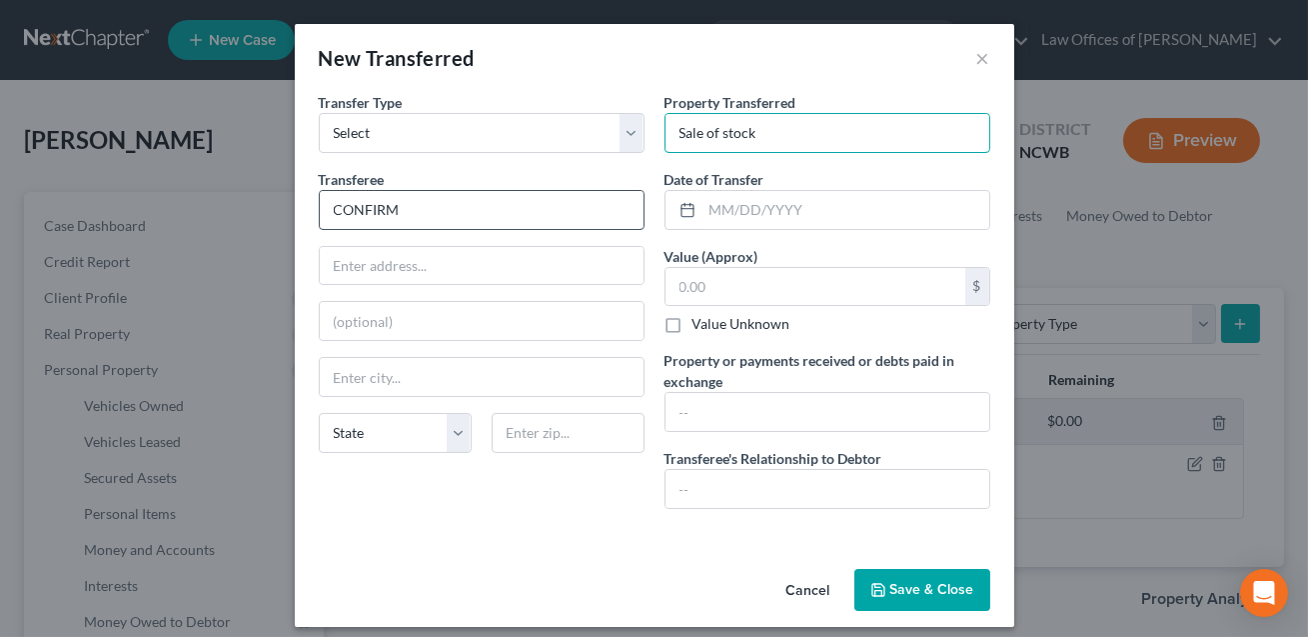
type input "Sale of stock"
click at [465, 201] on input "CONFIRM" at bounding box center [482, 210] width 324 height 38
type input "C"
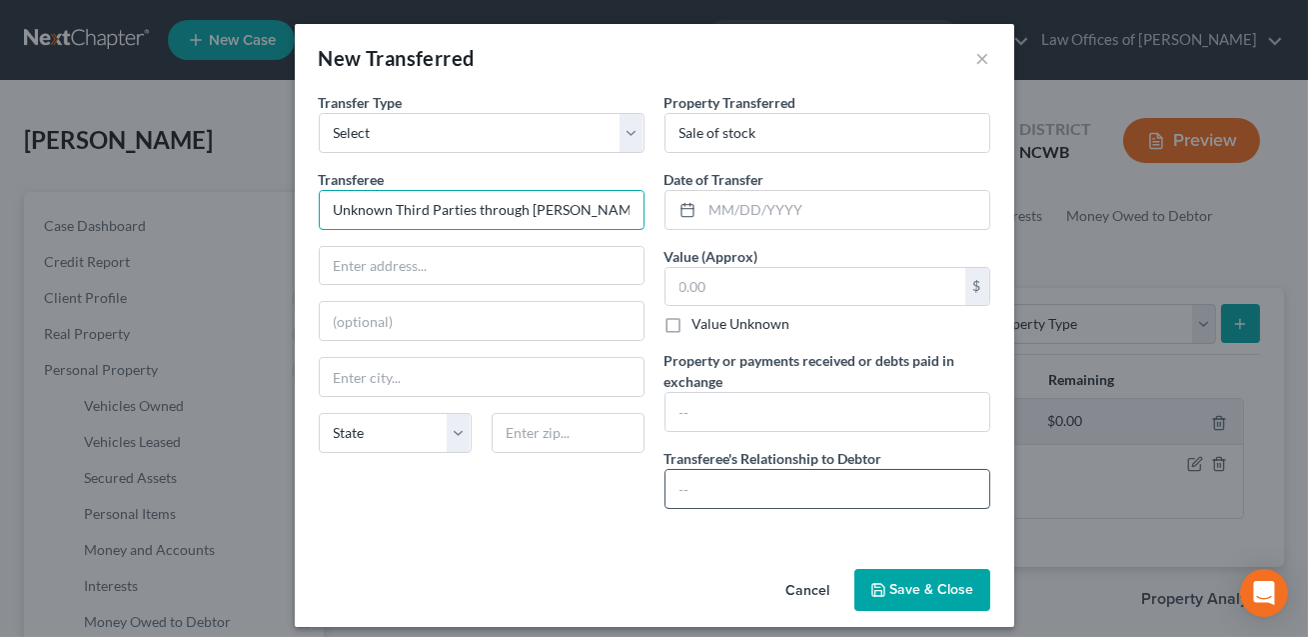
type input "Unknown Third Parties through [PERSON_NAME] [PERSON_NAME]"
click at [690, 486] on input "text" at bounding box center [828, 489] width 324 height 38
type input "None"
click at [702, 417] on input "text" at bounding box center [828, 412] width 324 height 38
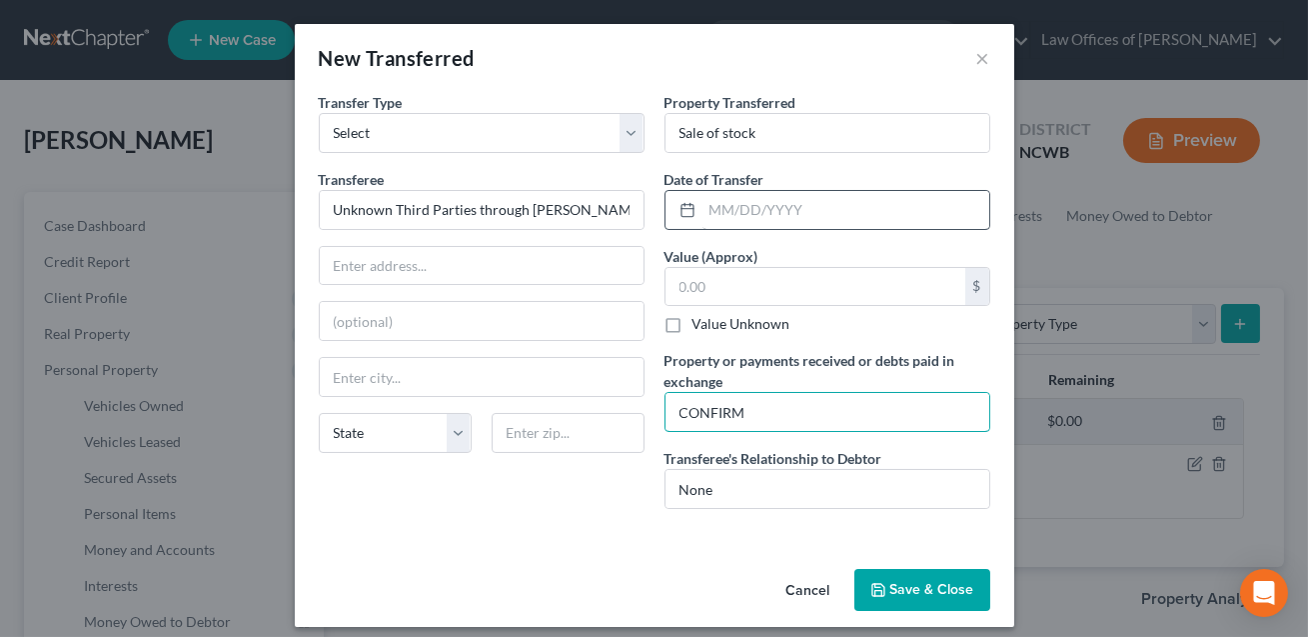
type input "CONFIRM"
click at [725, 221] on input "text" at bounding box center [846, 210] width 287 height 38
type input "0"
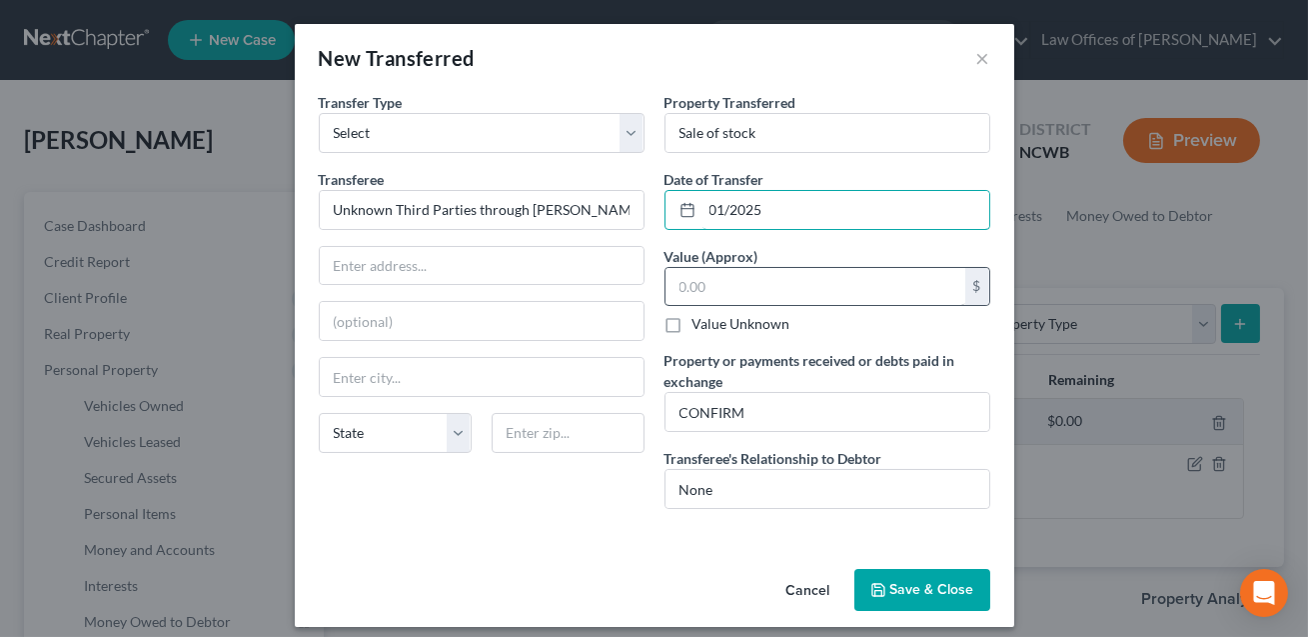
type input "01/2025"
click at [707, 294] on input "text" at bounding box center [816, 287] width 300 height 38
type input "1.00"
click at [920, 583] on button "Save & Close" at bounding box center [922, 590] width 136 height 42
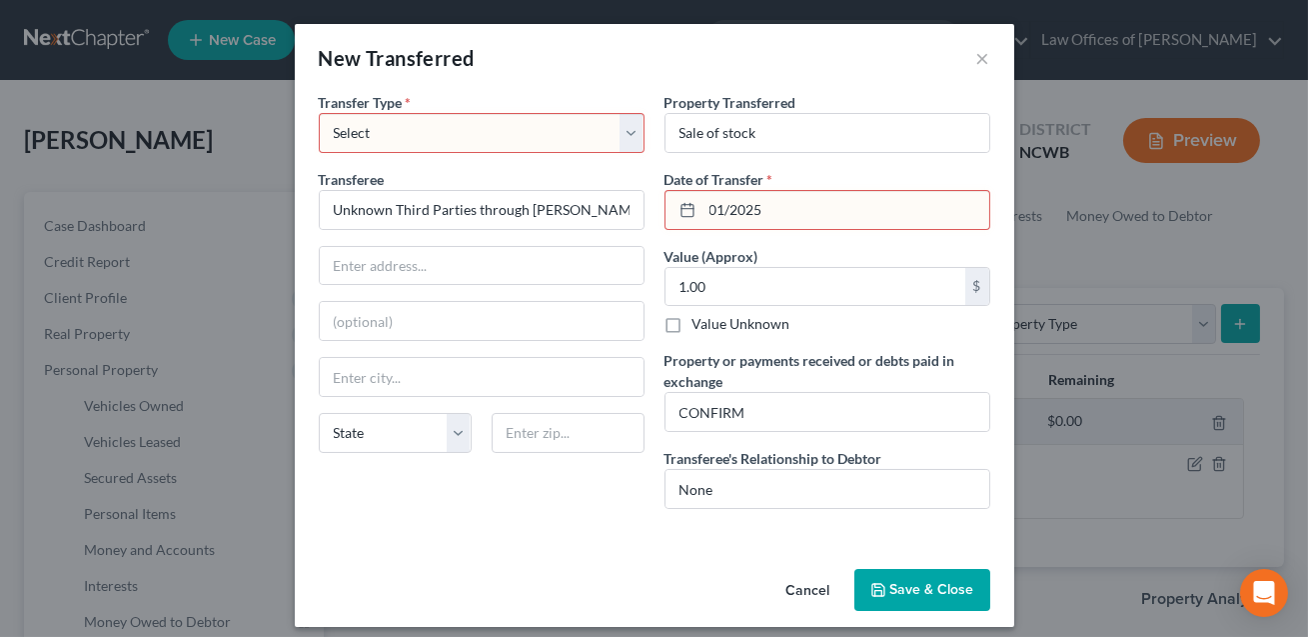
click at [920, 583] on button "Save & Close" at bounding box center [922, 590] width 136 height 42
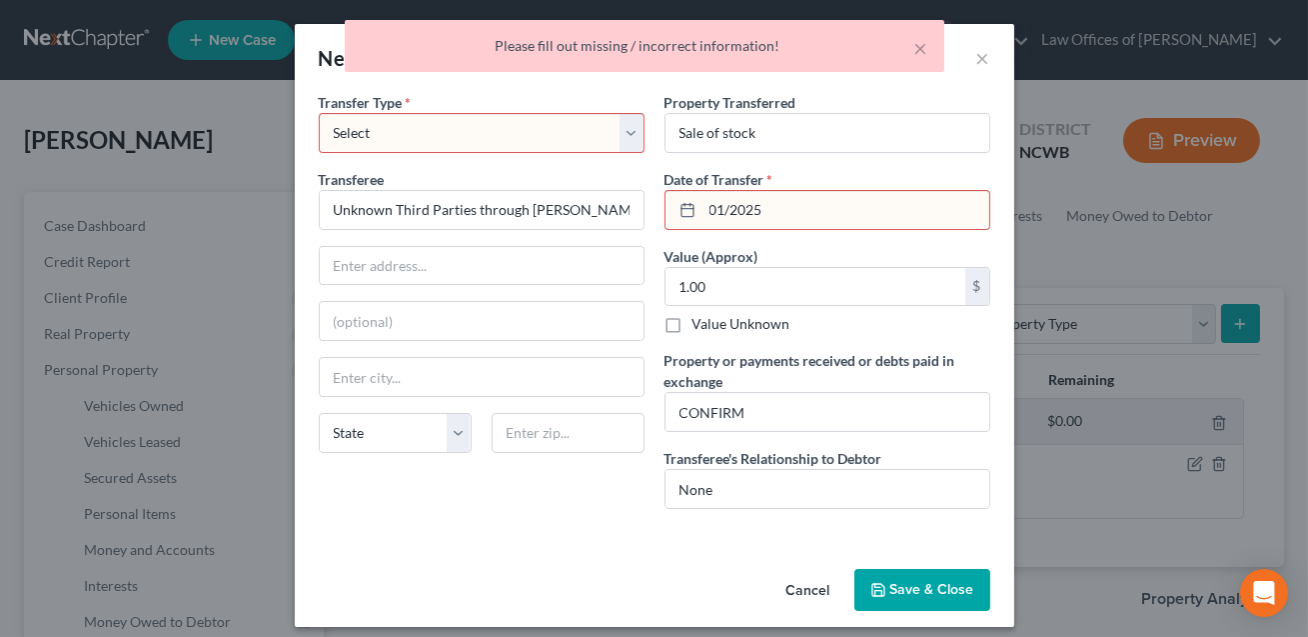
click at [579, 134] on select "Select Ordinary ([DATE]) [DATE]" at bounding box center [482, 133] width 326 height 40
select select "Ordinary ([DATE])"
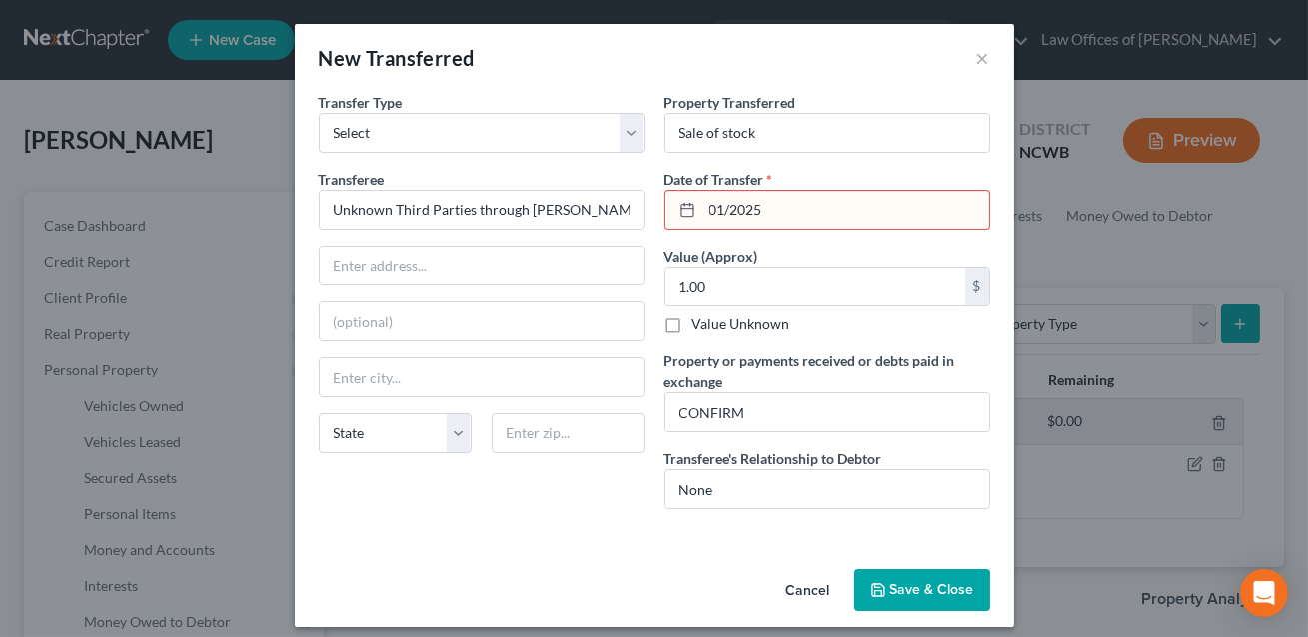
click at [729, 209] on input "01/2025" at bounding box center [846, 210] width 287 height 38
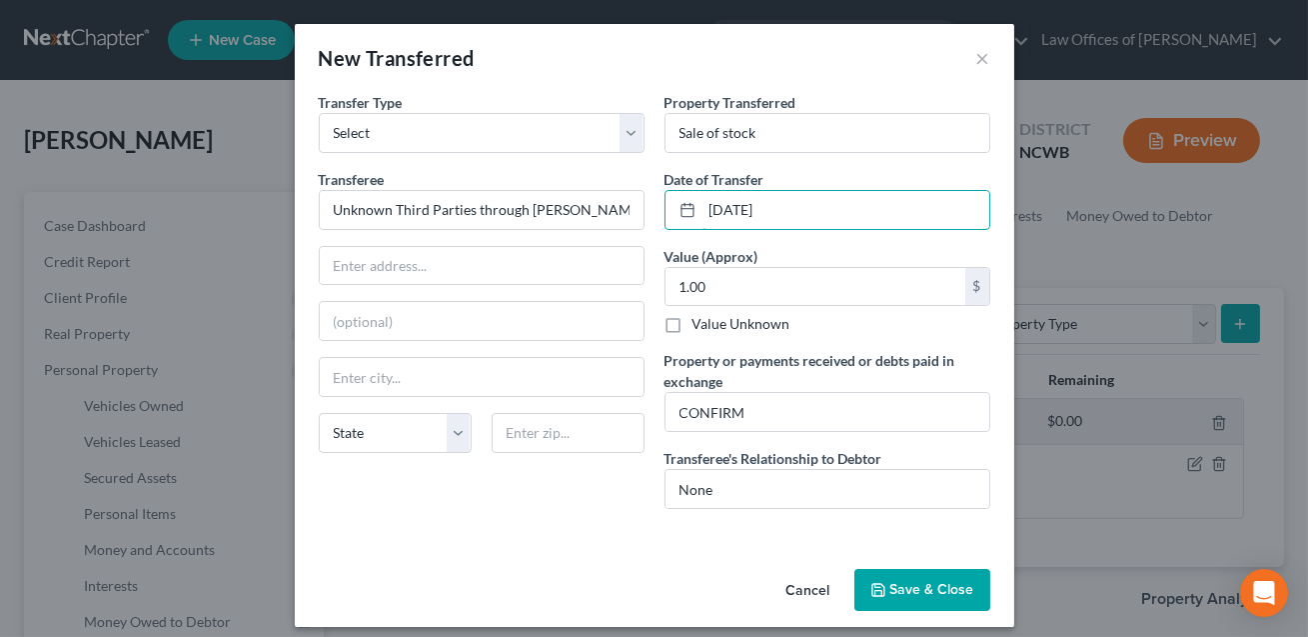
type input "[DATE]"
click at [898, 592] on button "Save & Close" at bounding box center [922, 590] width 136 height 42
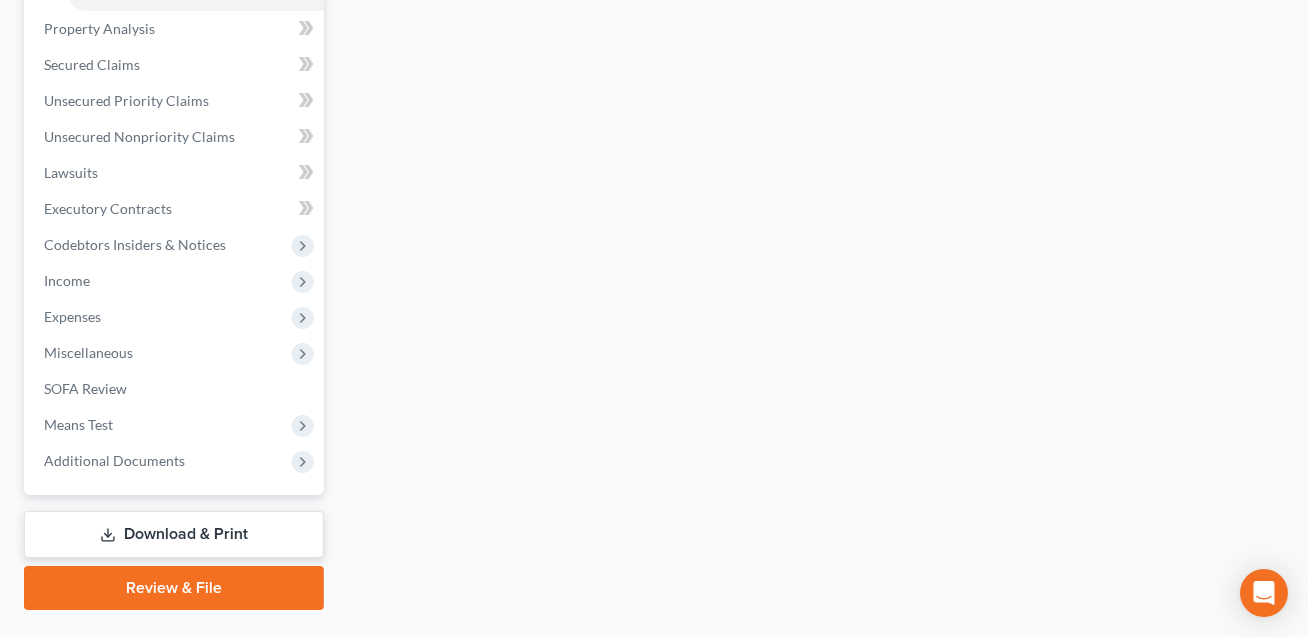
scroll to position [782, 0]
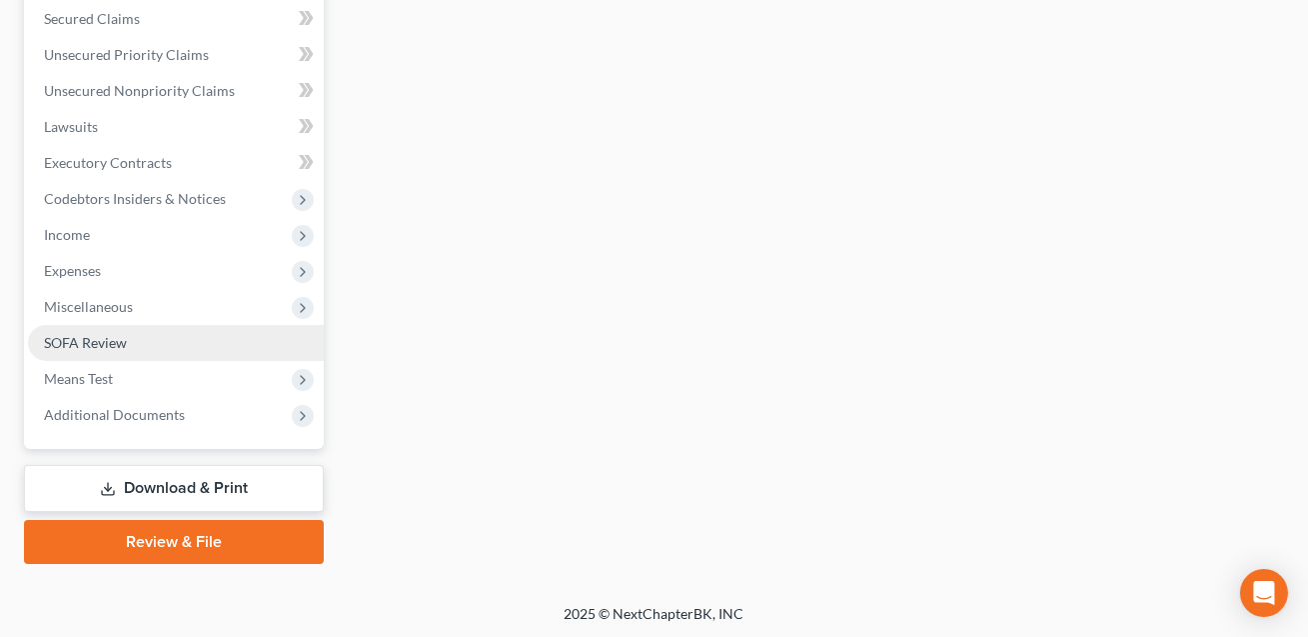
click at [96, 330] on link "SOFA Review" at bounding box center [176, 343] width 296 height 36
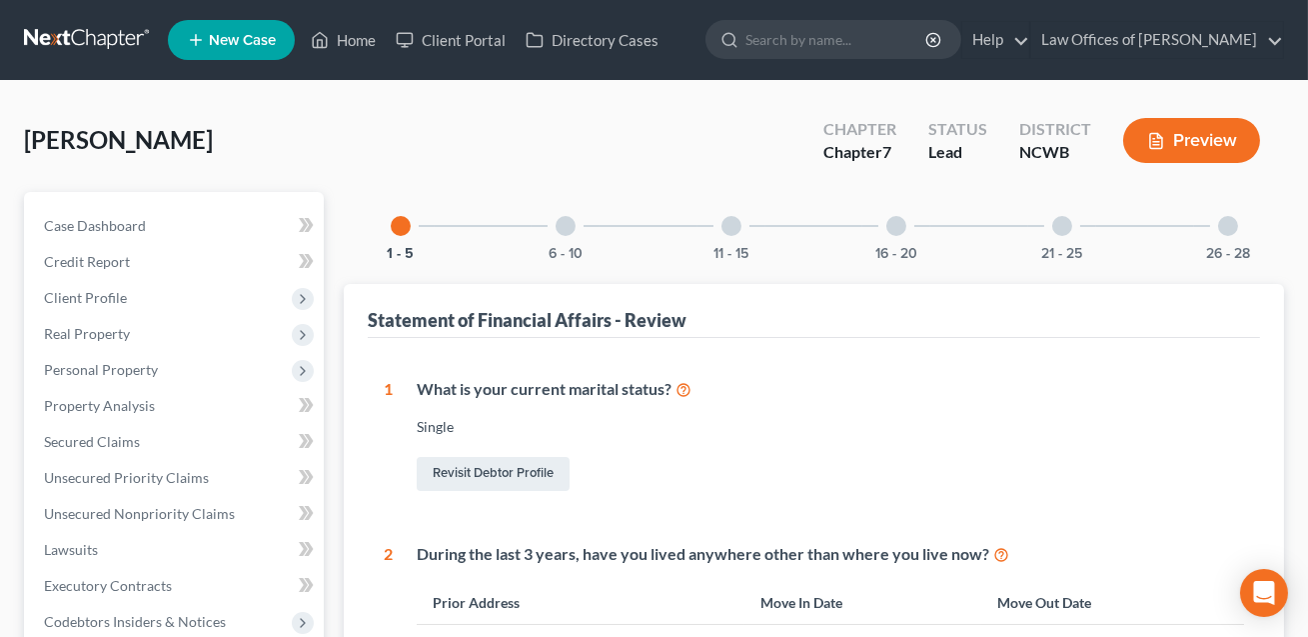
click at [1234, 226] on div at bounding box center [1228, 226] width 20 height 20
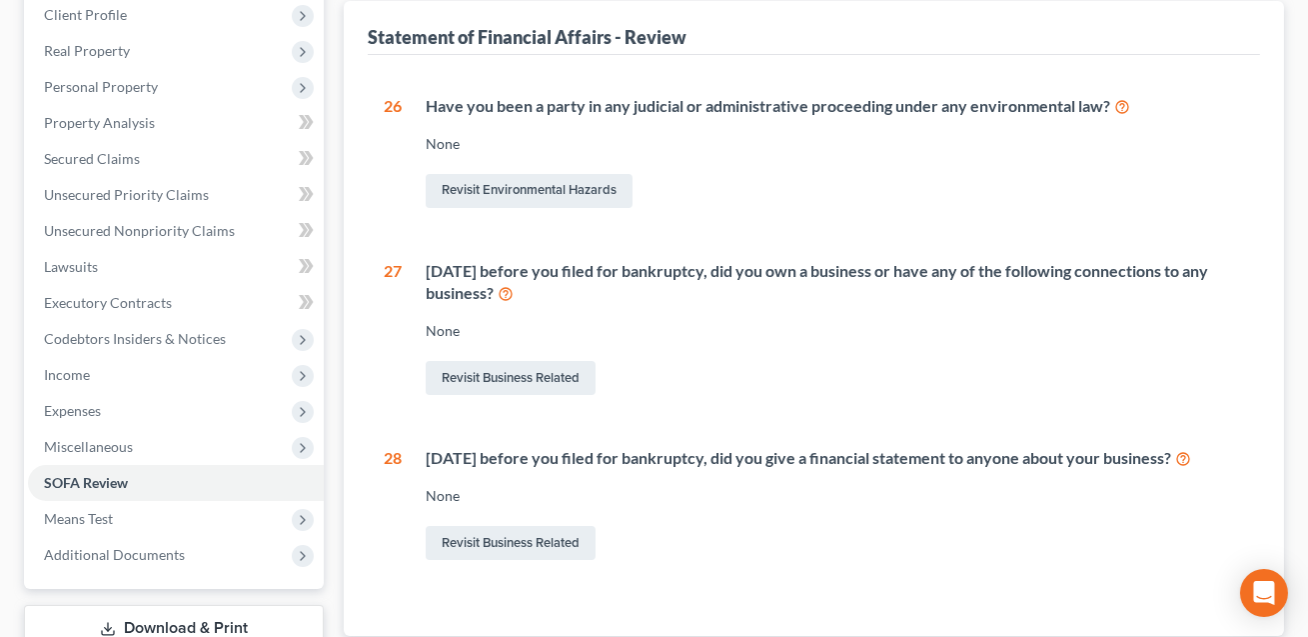
scroll to position [423, 0]
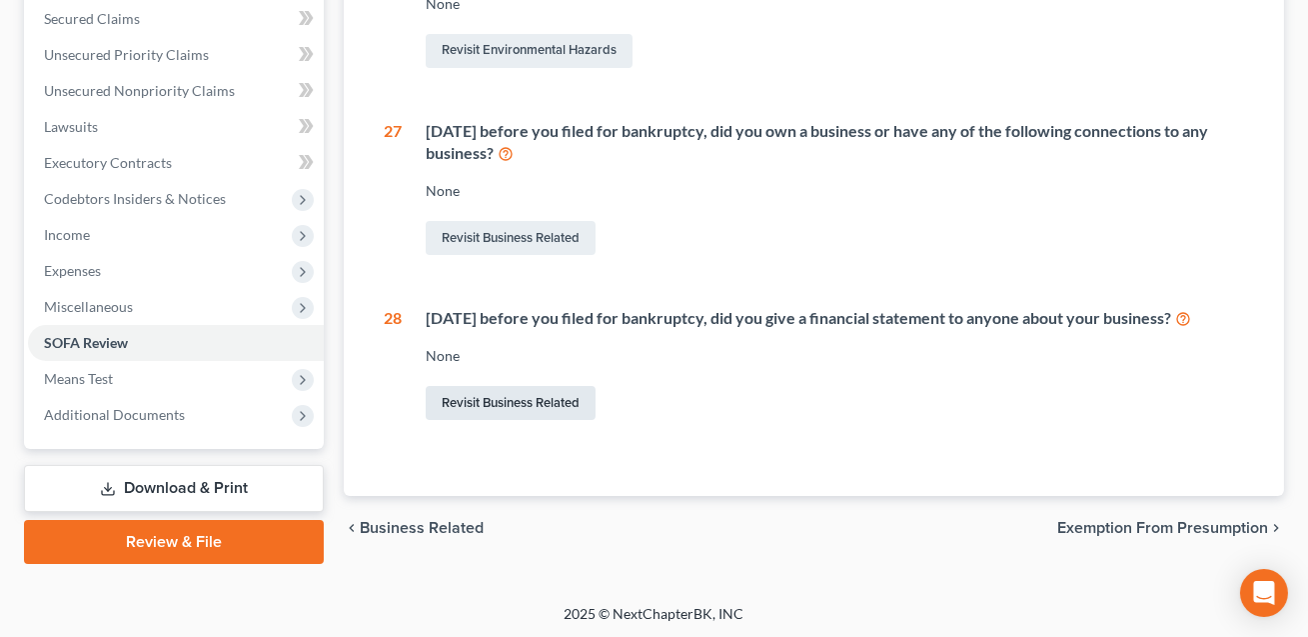
click at [529, 399] on link "Revisit Business Related" at bounding box center [511, 403] width 170 height 34
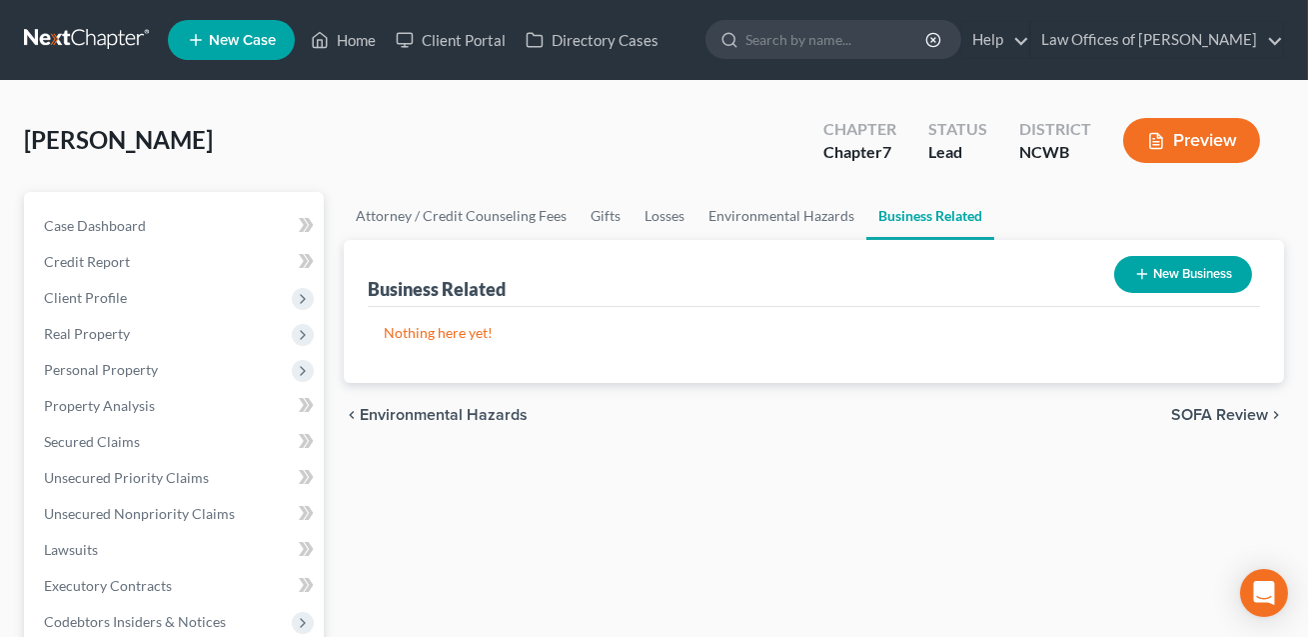
click at [1184, 284] on button "New Business" at bounding box center [1183, 274] width 138 height 37
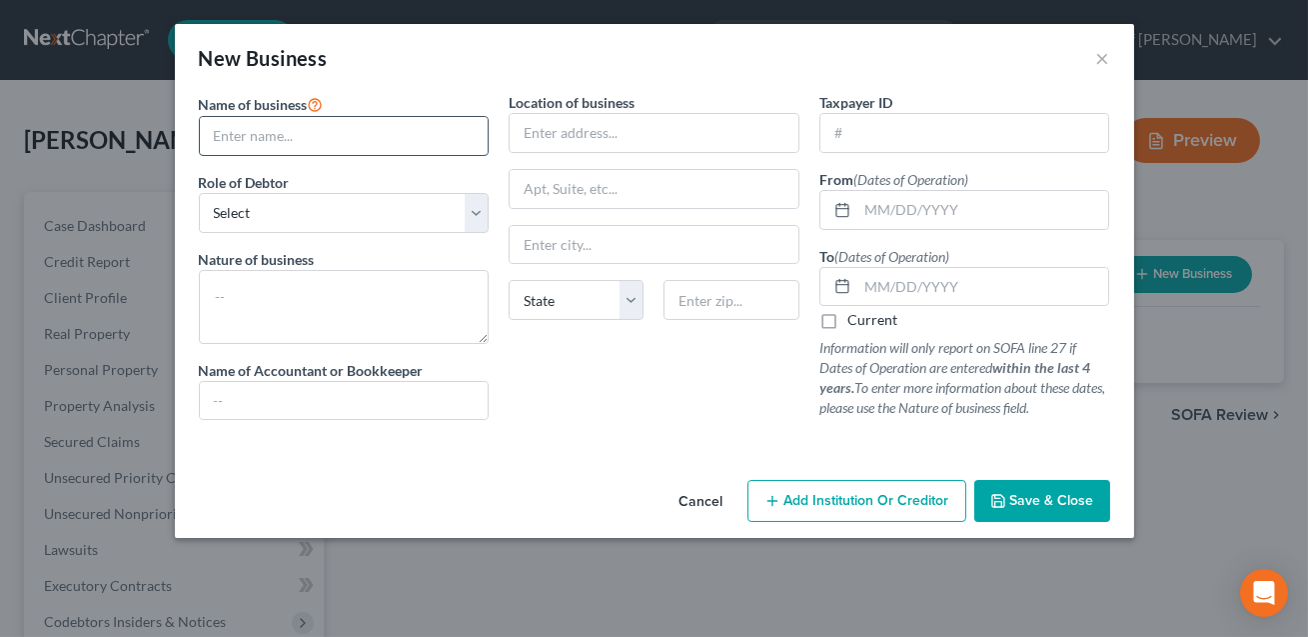
click at [298, 140] on input "text" at bounding box center [344, 136] width 289 height 38
type input "dba Babe & Co."
click at [288, 207] on select "Select A member of a limited liability company (LLC) or limited liability partn…" at bounding box center [344, 213] width 291 height 40
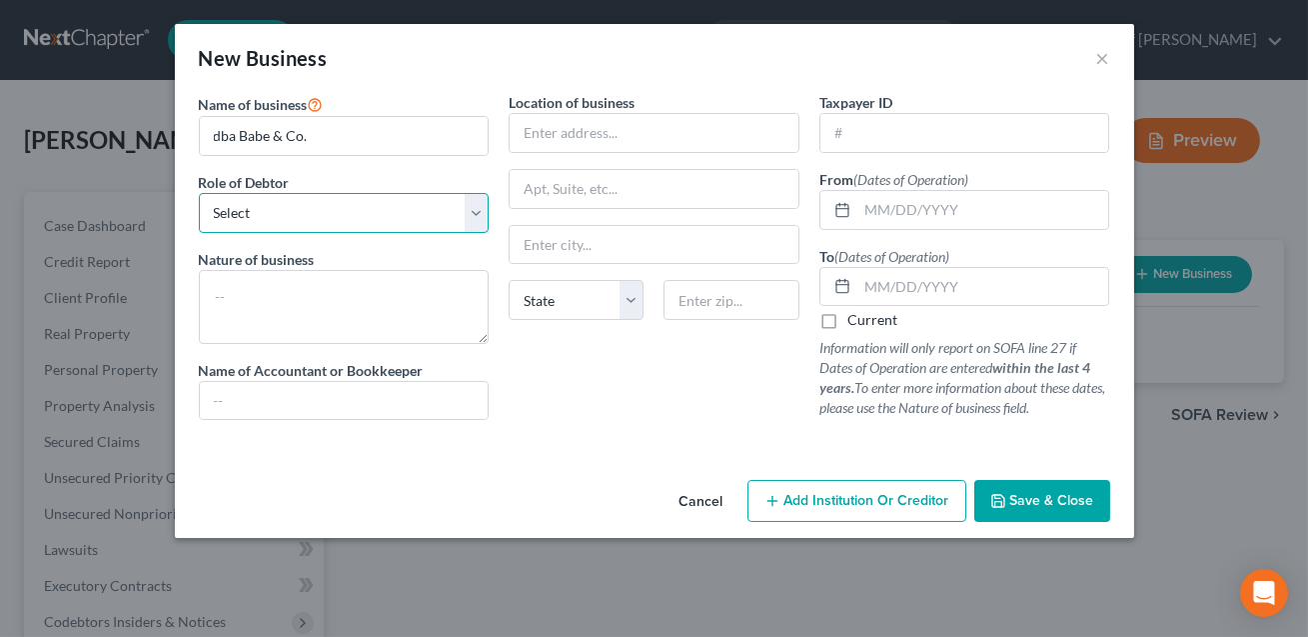
select select "sole_proprietor"
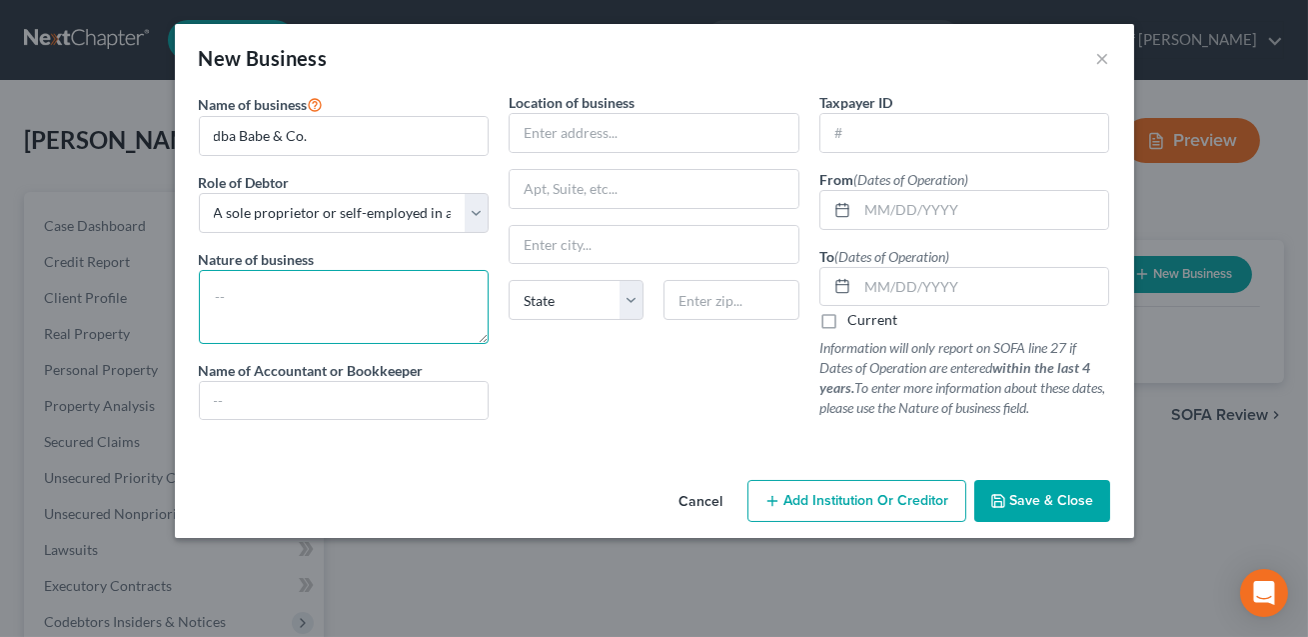
click at [256, 301] on textarea at bounding box center [344, 307] width 291 height 74
type textarea "Cosmetology"
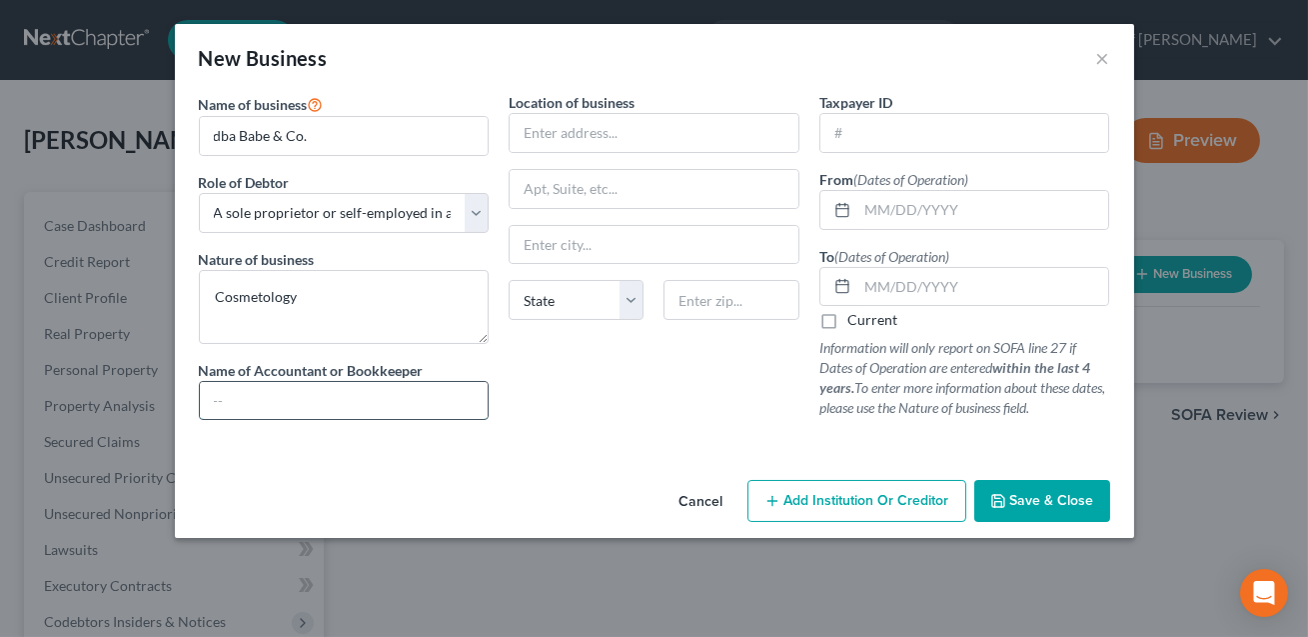
click at [239, 392] on input "text" at bounding box center [344, 401] width 289 height 38
type input "self"
click at [555, 143] on input "text" at bounding box center [654, 133] width 289 height 38
type input "CONFIRM"
click at [847, 324] on label "Current" at bounding box center [872, 320] width 50 height 20
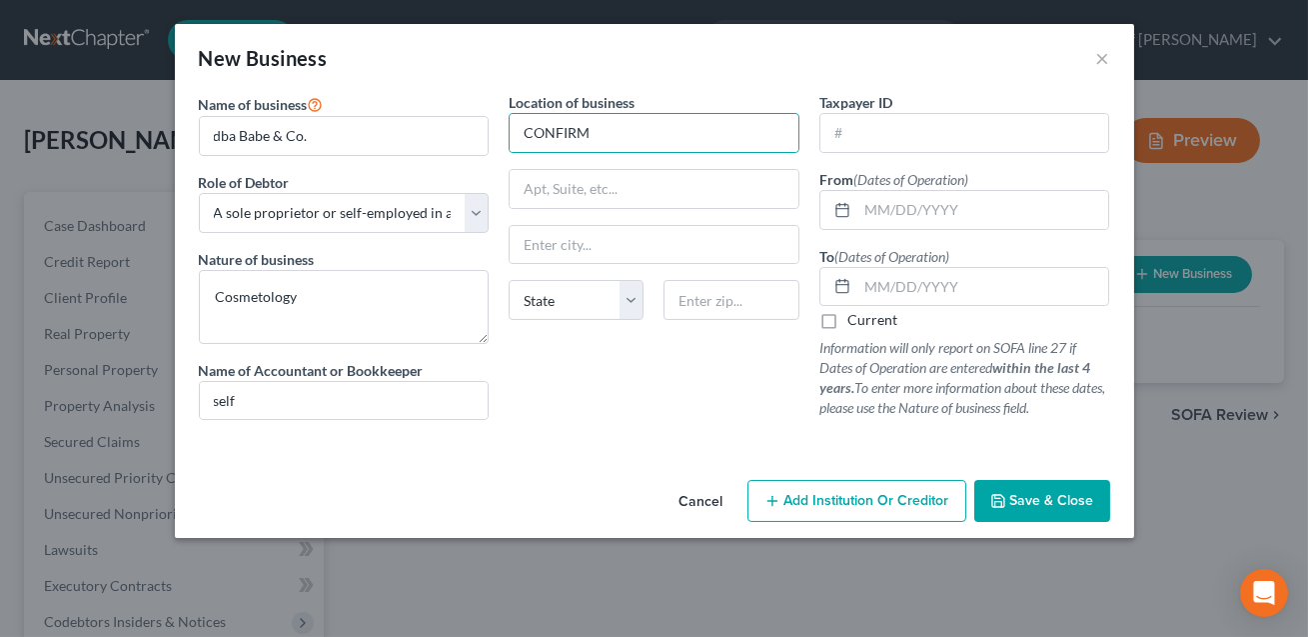
click at [855, 323] on input "Current" at bounding box center [861, 316] width 13 height 13
checkbox input "true"
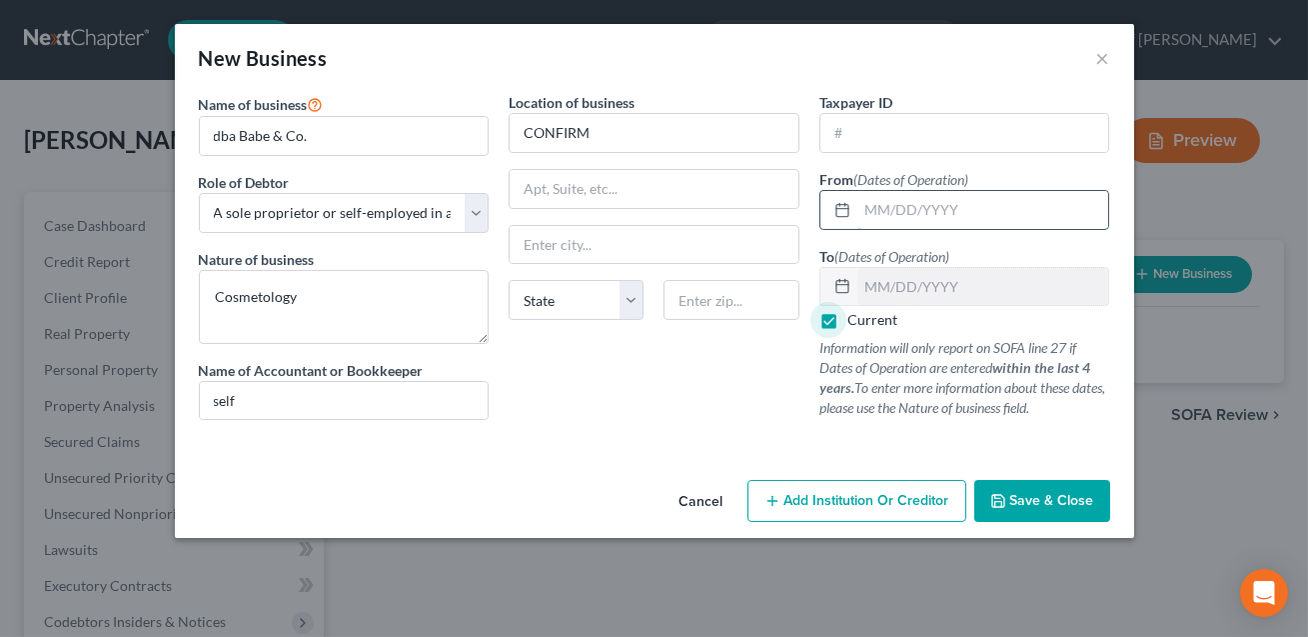
click at [887, 210] on input "text" at bounding box center [983, 210] width 252 height 38
type input "[DATE]"
click at [1013, 492] on span "Save & Close" at bounding box center [1052, 500] width 84 height 17
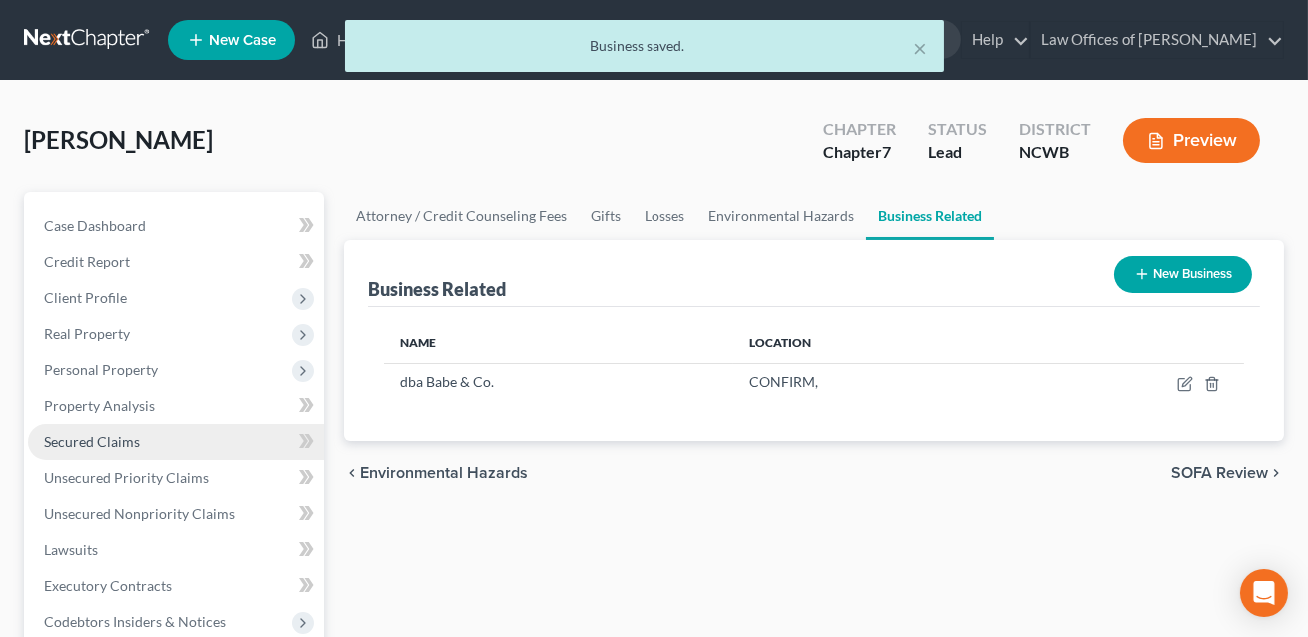
scroll to position [603, 0]
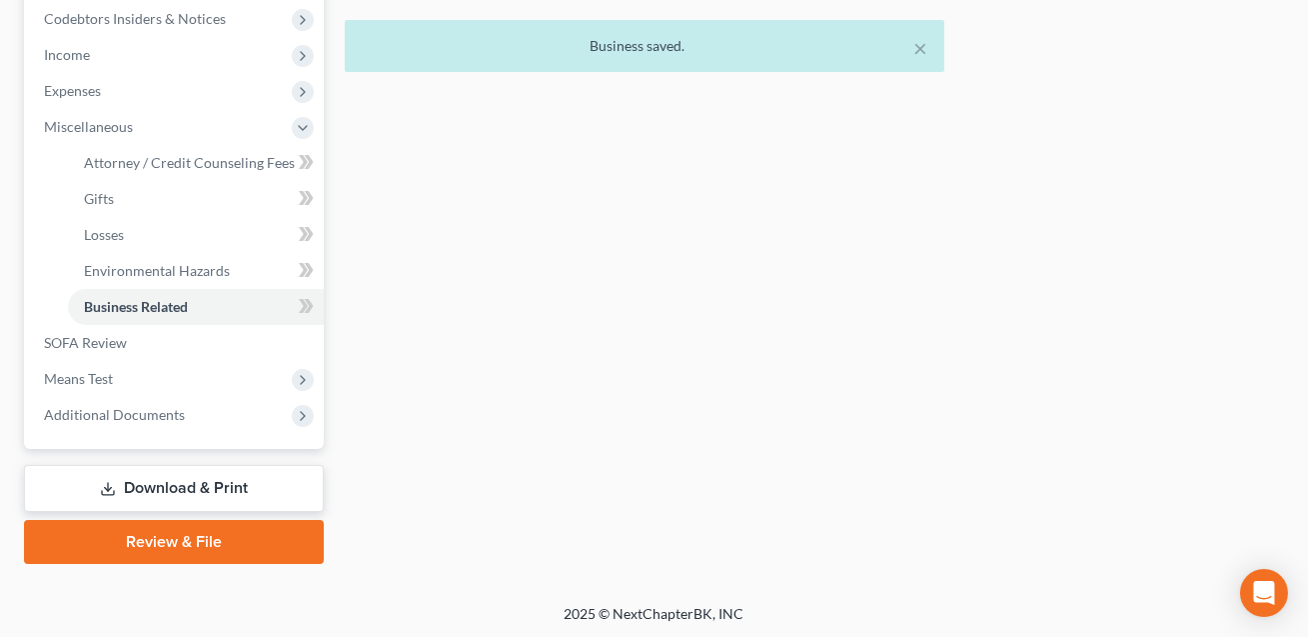
click at [166, 492] on link "Download & Print" at bounding box center [174, 488] width 300 height 47
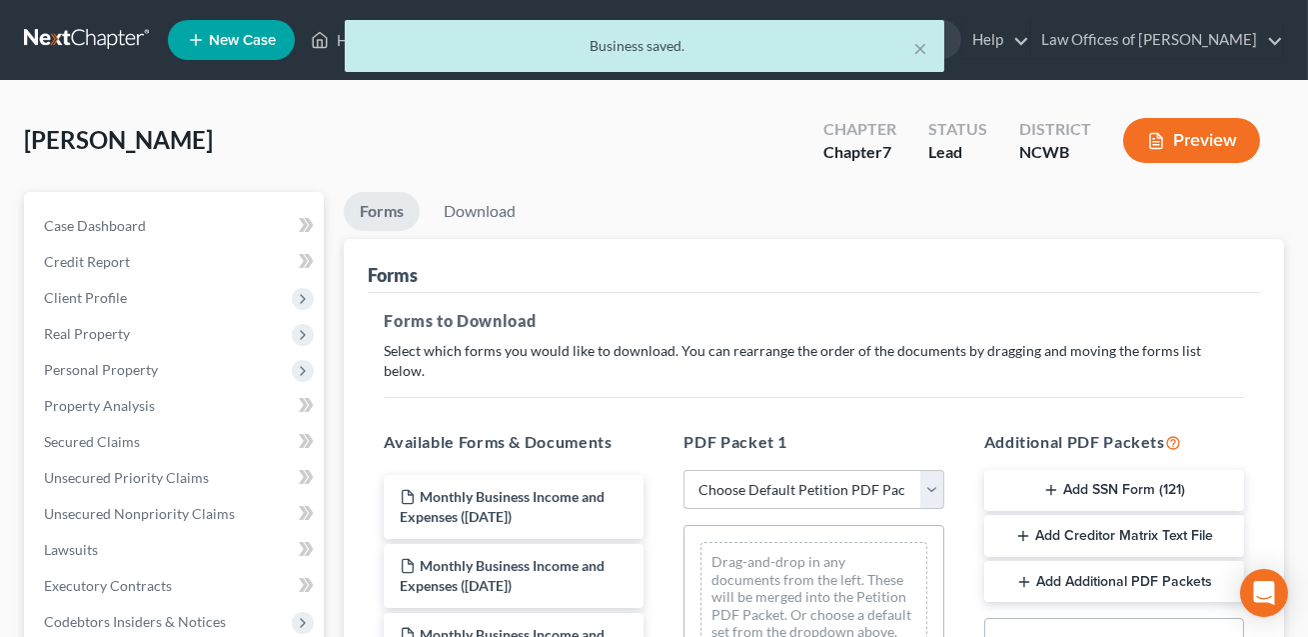
click at [777, 470] on select "Choose Default Petition PDF Packet Complete Bankruptcy Petition (all forms and …" at bounding box center [814, 490] width 260 height 40
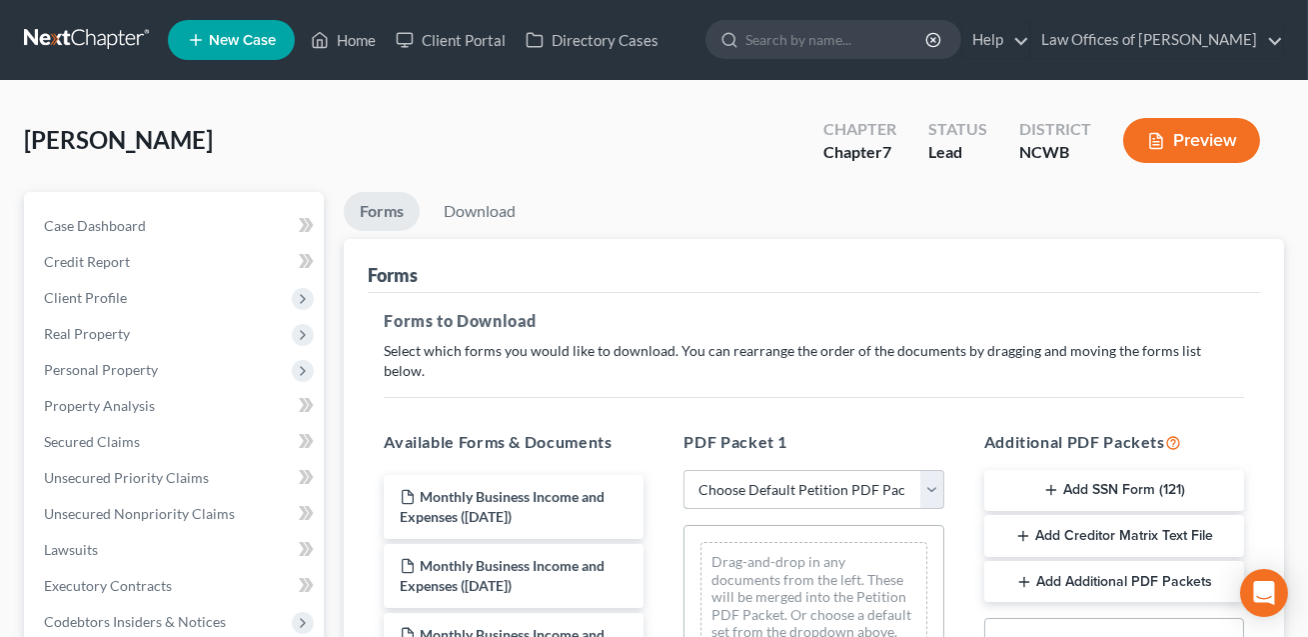
scroll to position [386, 0]
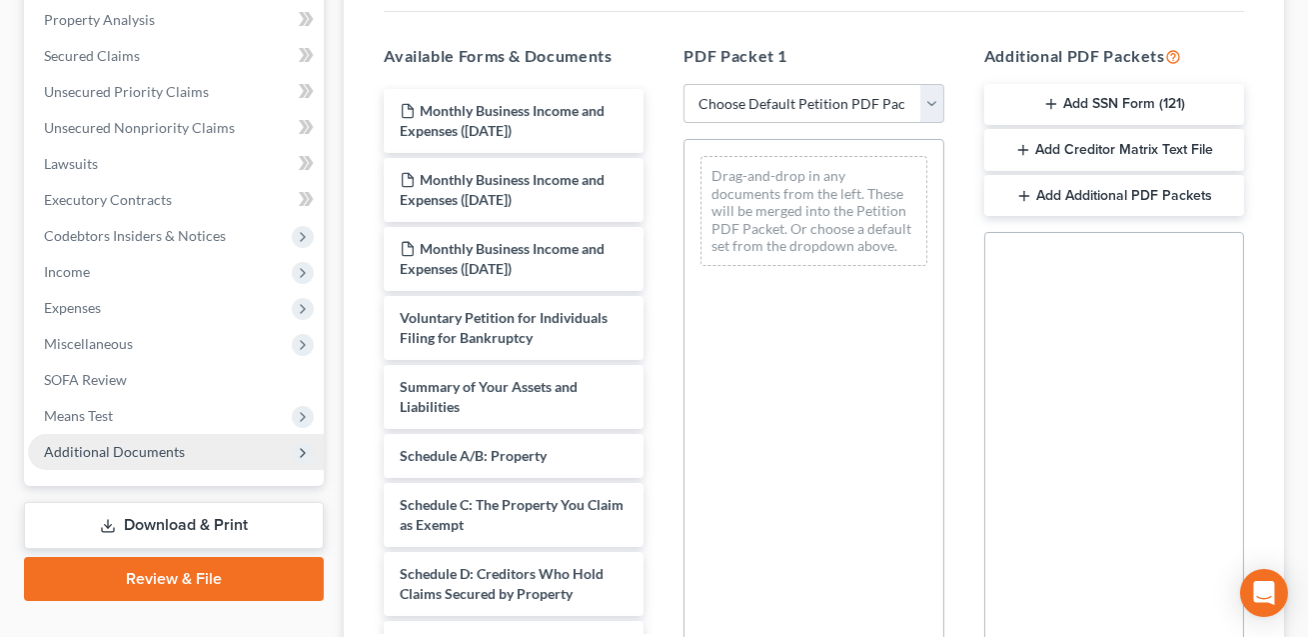
click at [156, 457] on span "Additional Documents" at bounding box center [114, 451] width 141 height 17
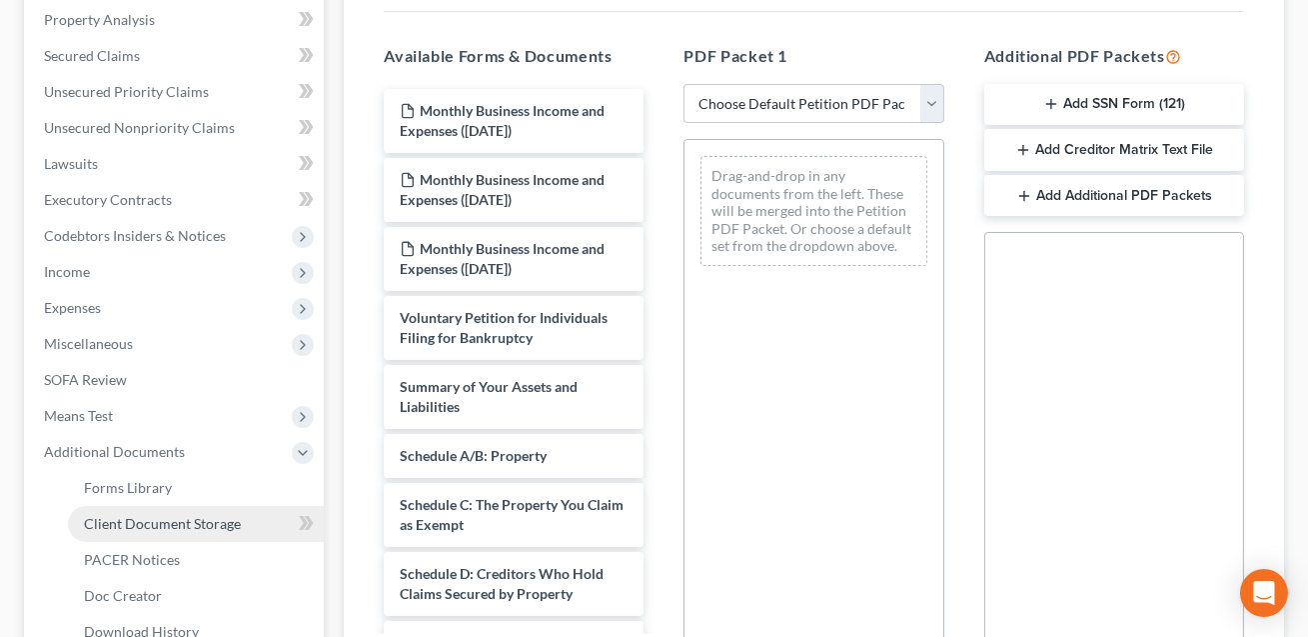
click at [149, 522] on span "Client Document Storage" at bounding box center [162, 523] width 157 height 17
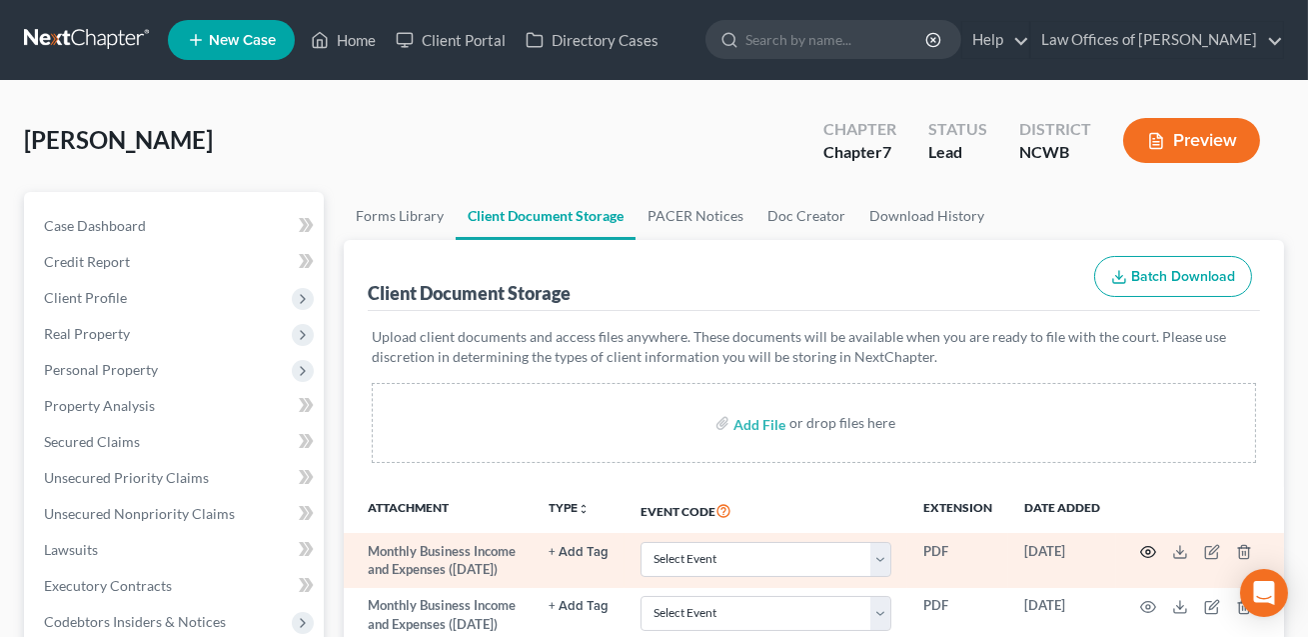
click at [1146, 546] on icon "button" at bounding box center [1148, 552] width 16 height 16
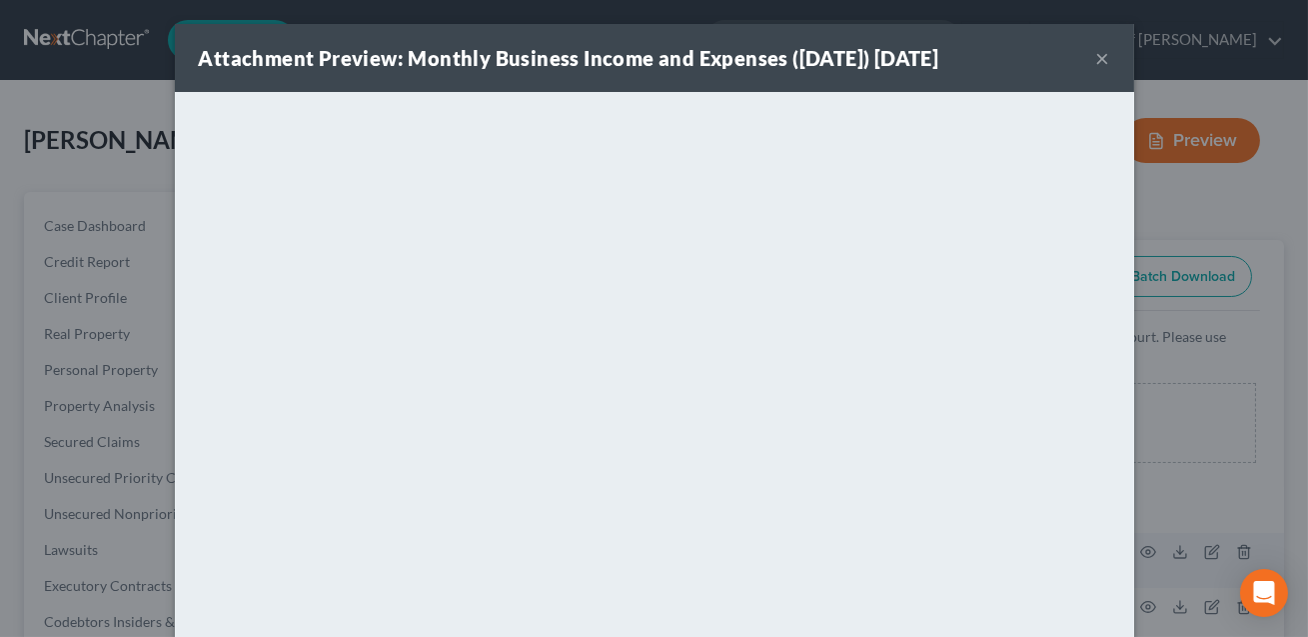
click at [1103, 58] on button "×" at bounding box center [1103, 58] width 14 height 24
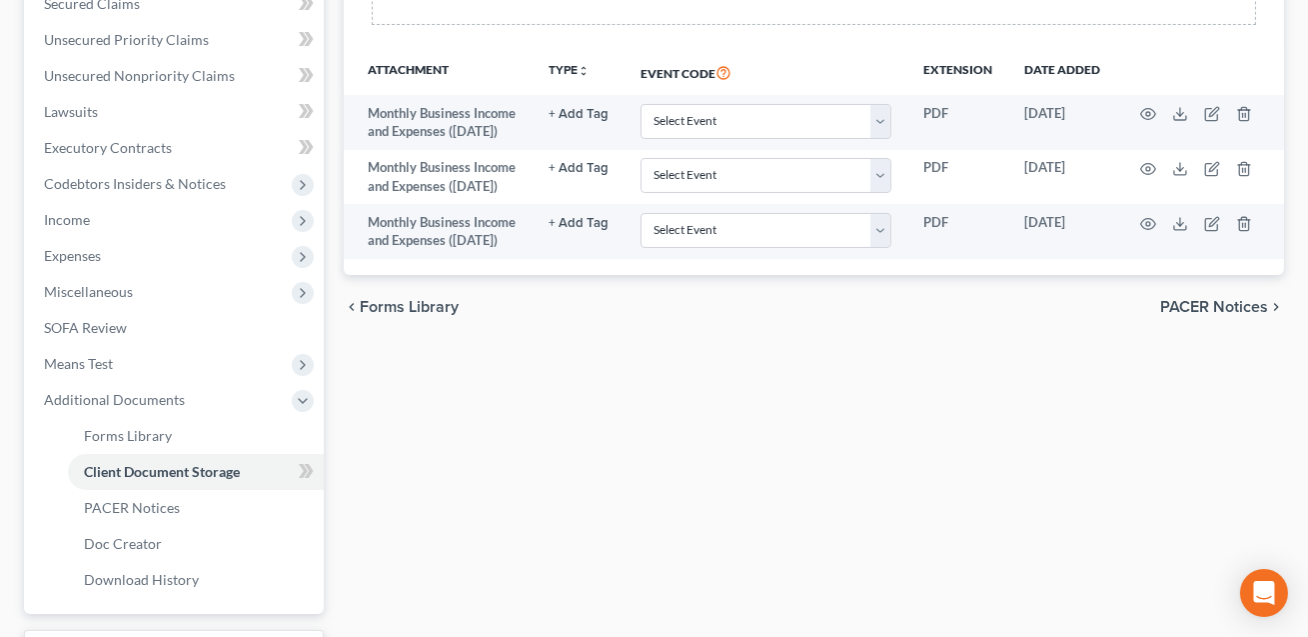
scroll to position [500, 0]
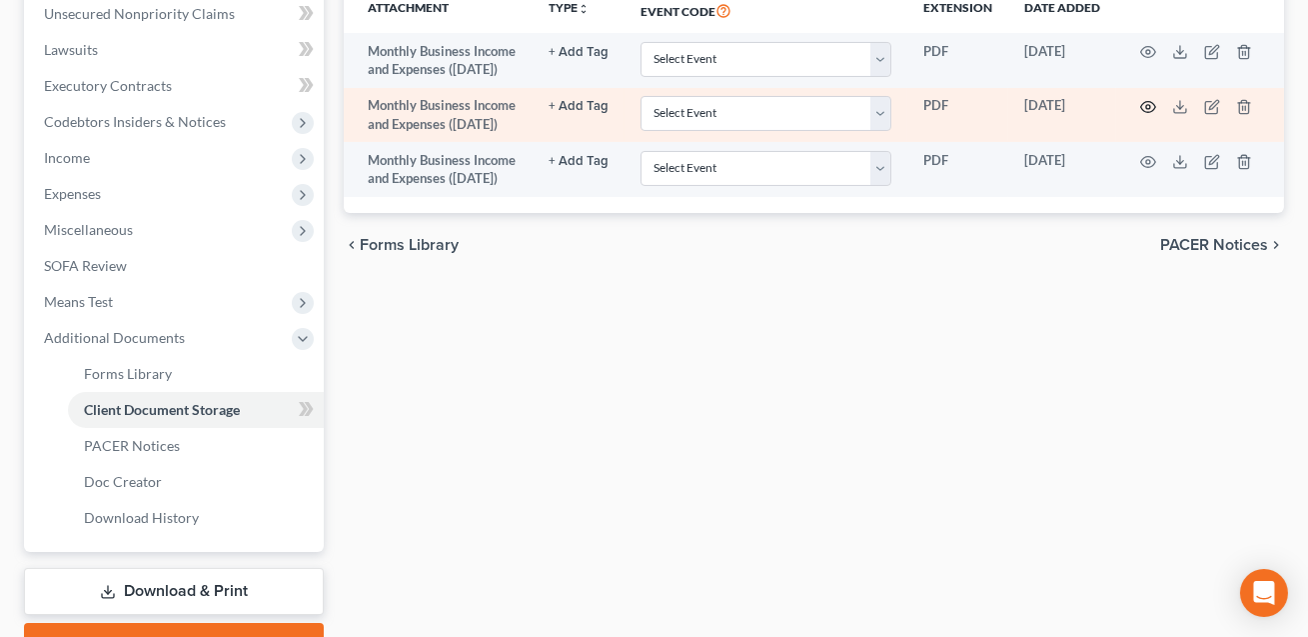
click at [1142, 115] on icon "button" at bounding box center [1148, 107] width 16 height 16
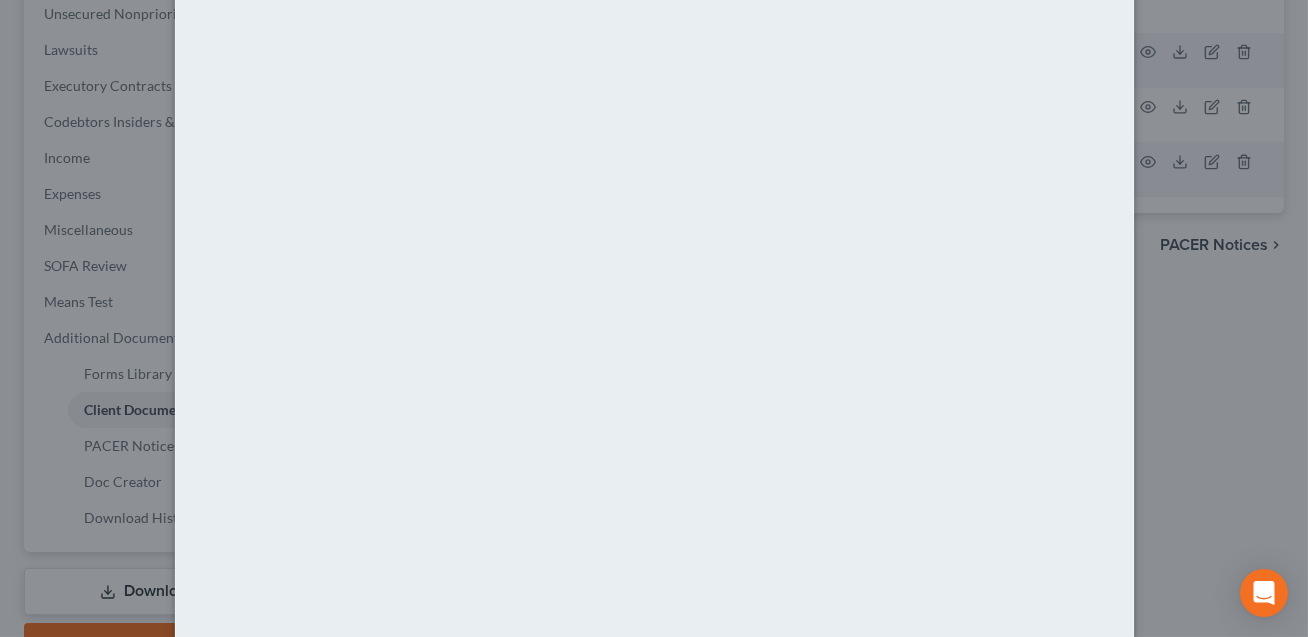
scroll to position [0, 0]
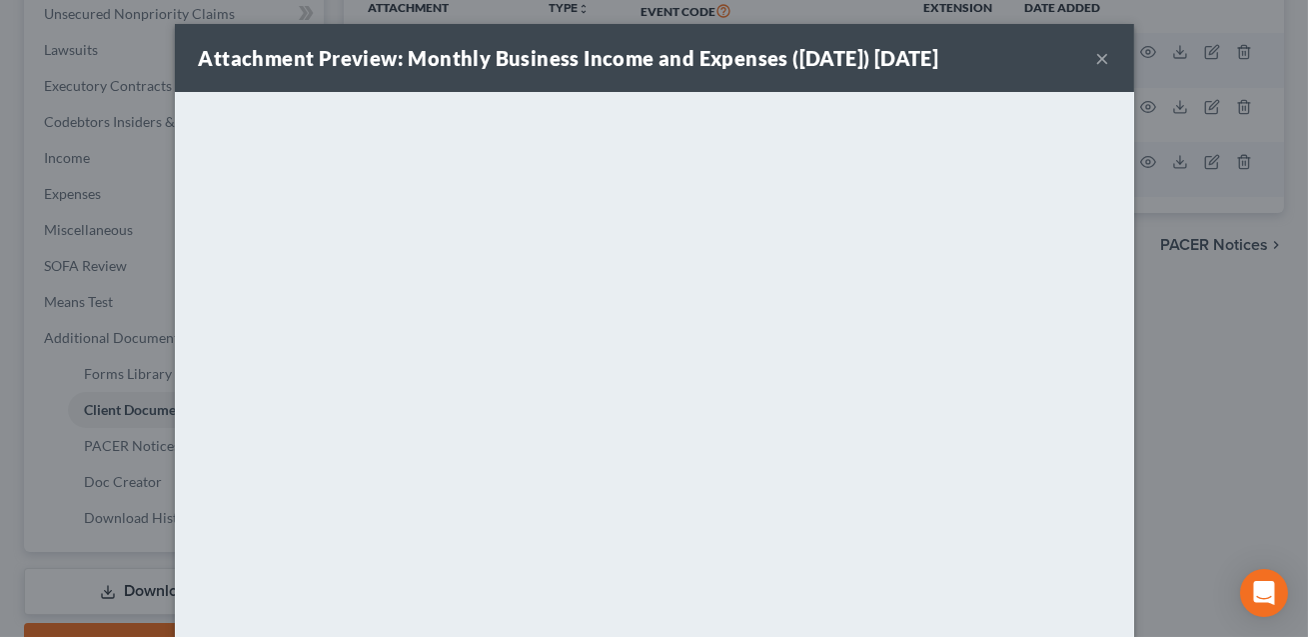
click at [1105, 51] on button "×" at bounding box center [1103, 58] width 14 height 24
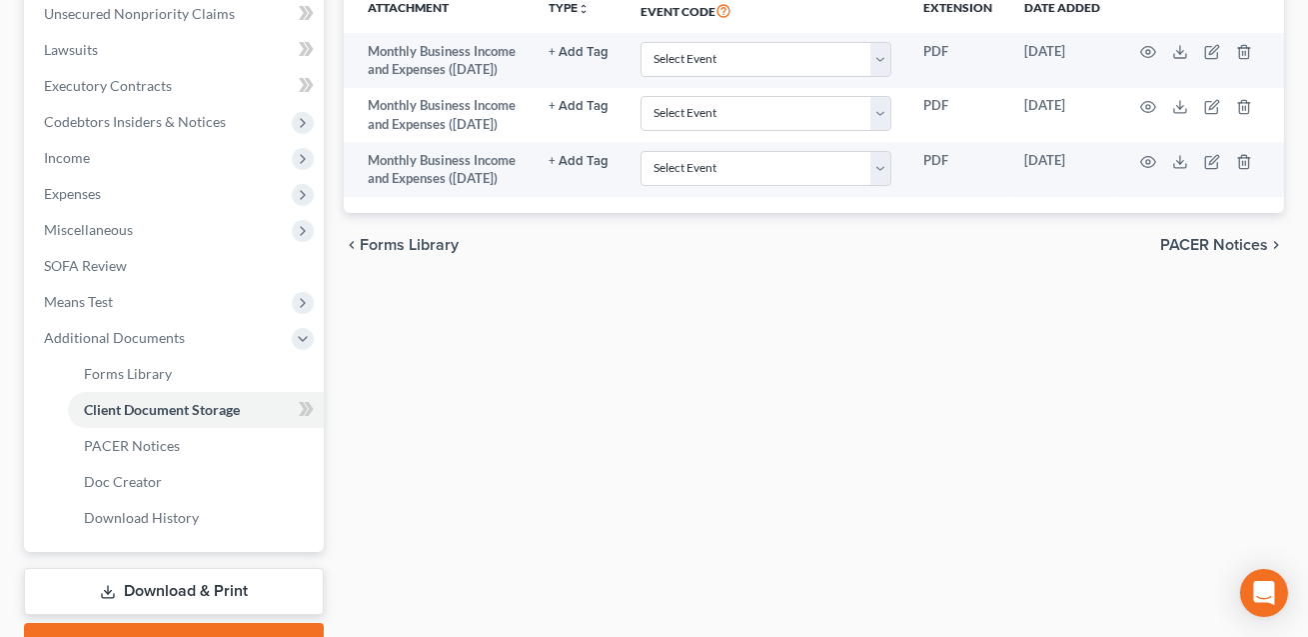
scroll to position [603, 0]
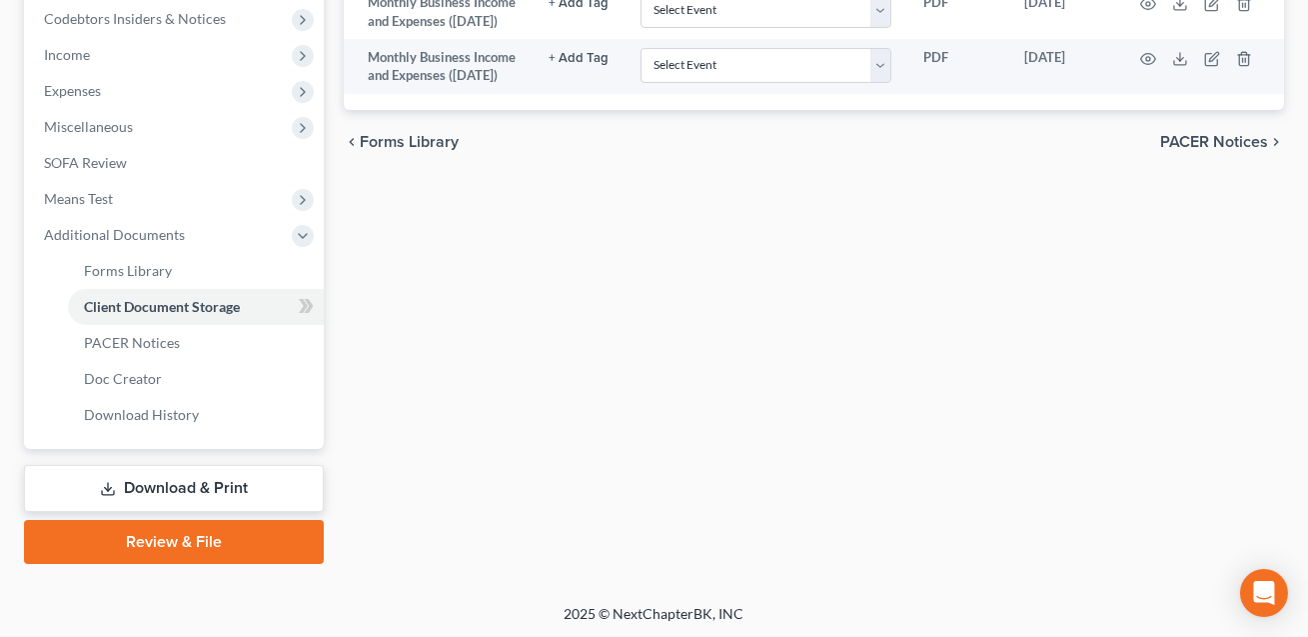
click at [184, 491] on link "Download & Print" at bounding box center [174, 488] width 300 height 47
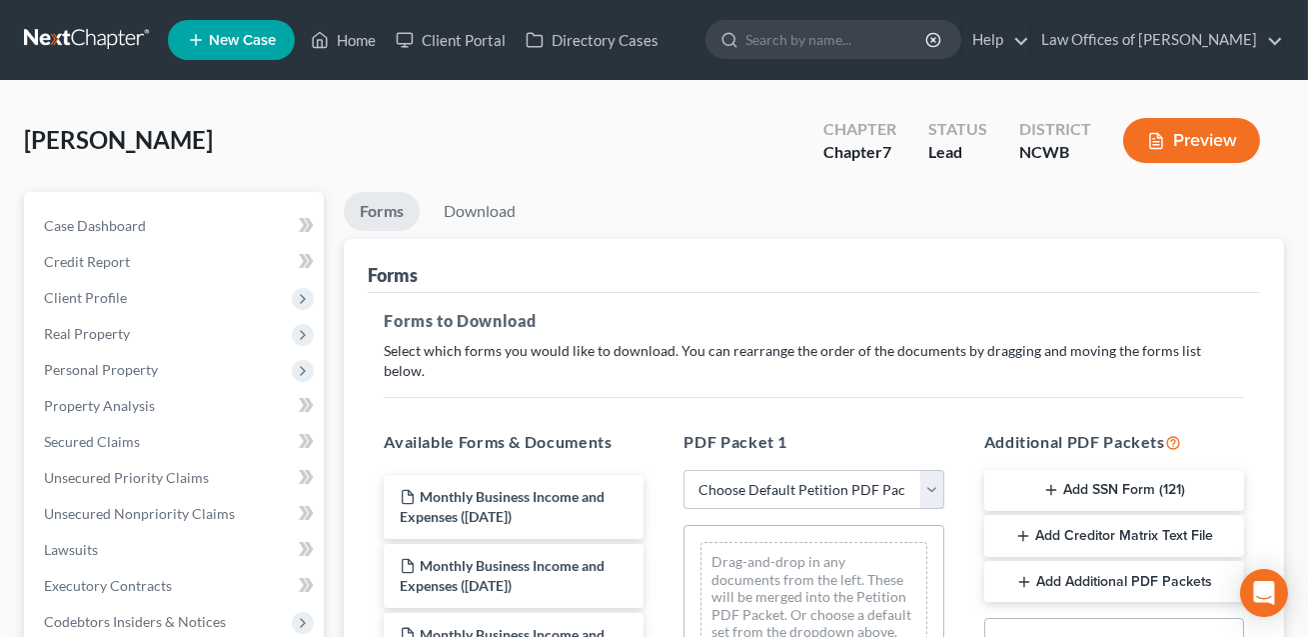
click at [784, 471] on select "Choose Default Petition PDF Packet Complete Bankruptcy Petition (all forms and …" at bounding box center [814, 490] width 260 height 40
select select "0"
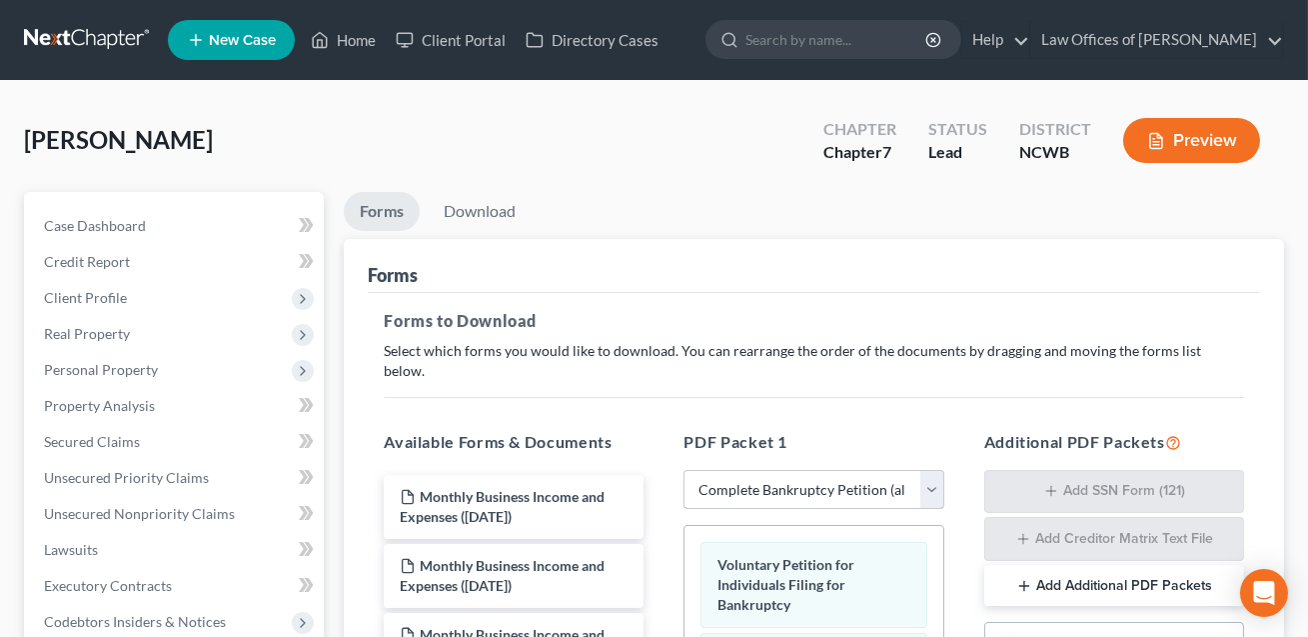
scroll to position [406, 0]
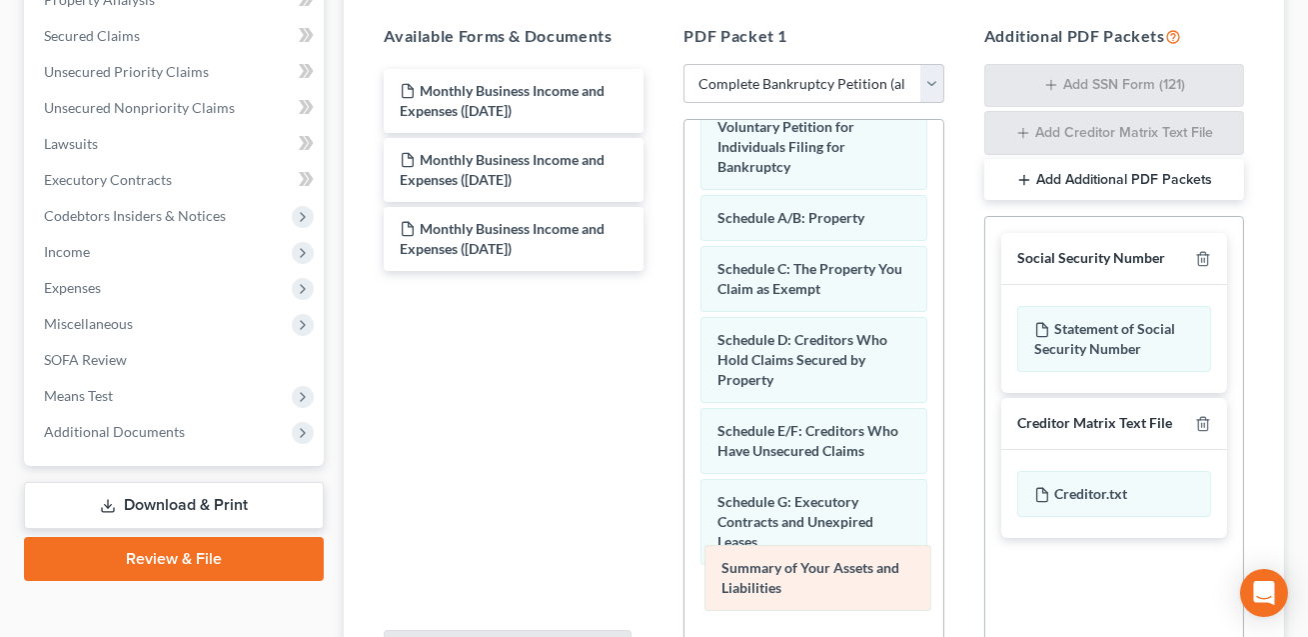
drag, startPoint x: 788, startPoint y: 142, endPoint x: 792, endPoint y: 586, distance: 443.7
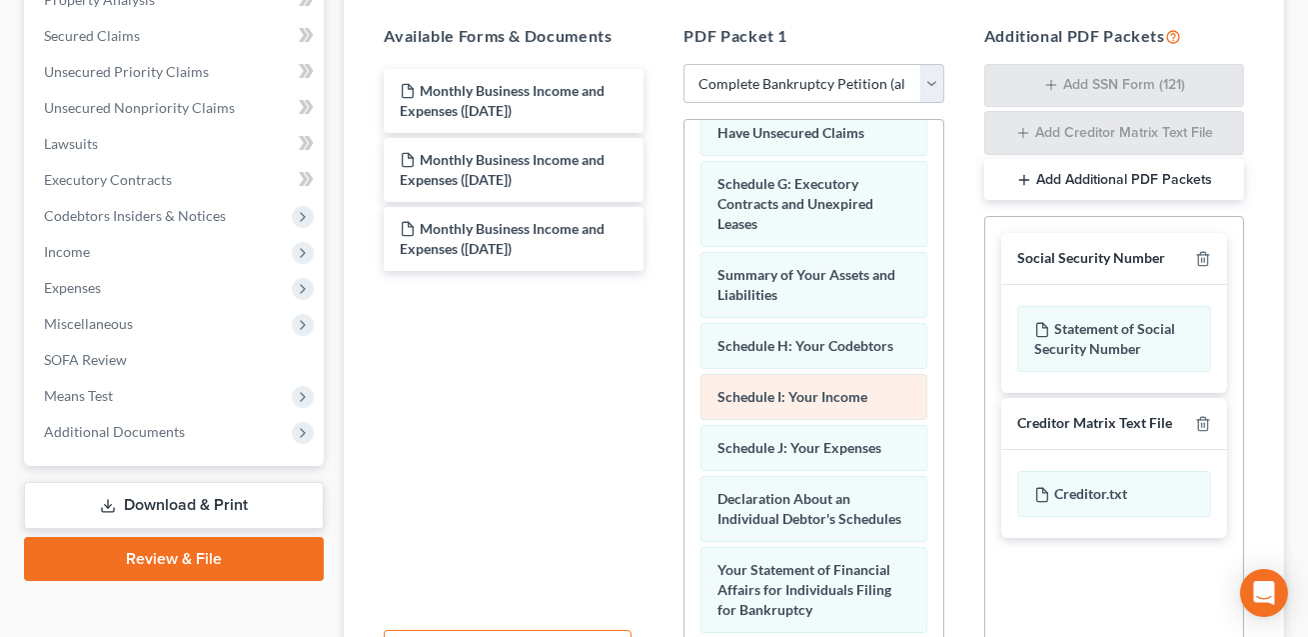
scroll to position [356, 0]
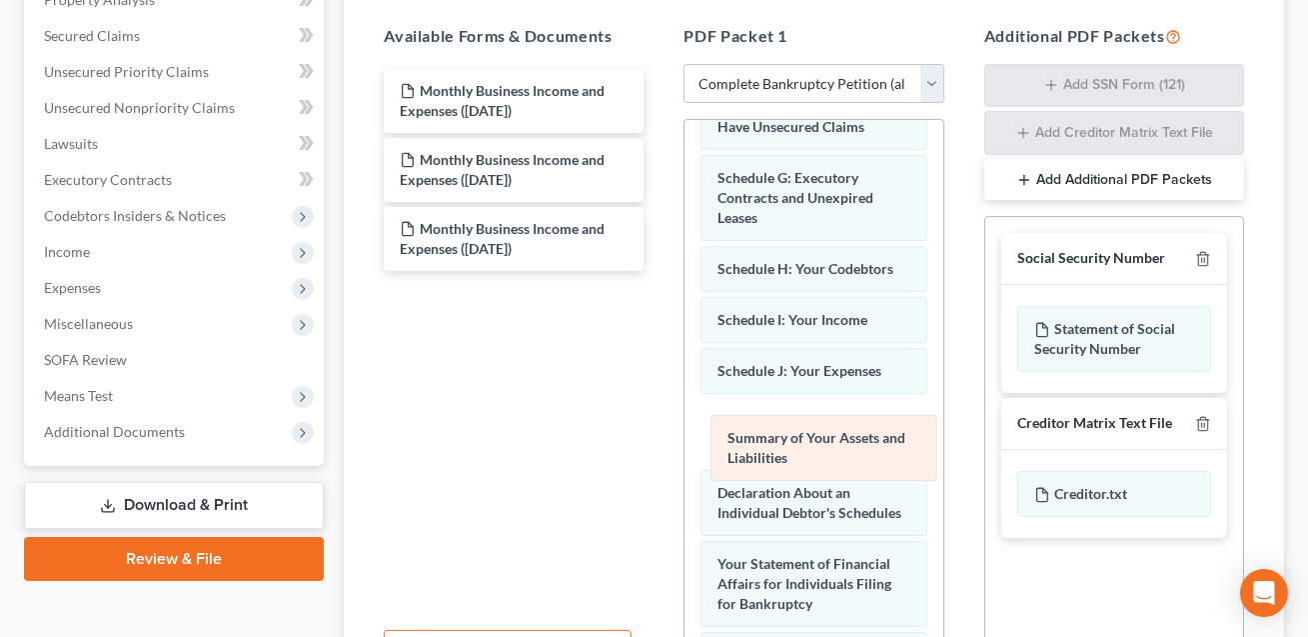
drag, startPoint x: 783, startPoint y: 259, endPoint x: 793, endPoint y: 452, distance: 193.1
click at [793, 452] on div "Summary of Your Assets and Liabilities Voluntary Petition for Individuals Filin…" at bounding box center [814, 518] width 258 height 1509
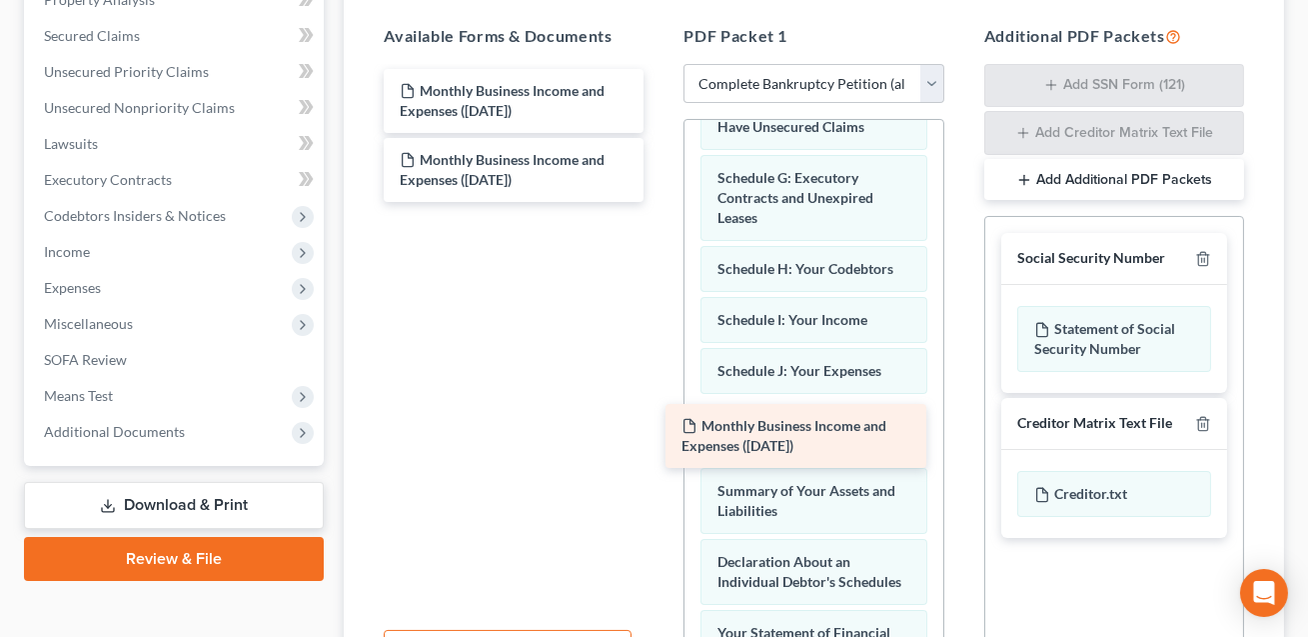
drag, startPoint x: 513, startPoint y: 87, endPoint x: 797, endPoint y: 444, distance: 456.5
click at [660, 202] on div "Monthly Business Income and Expenses ([DATE]) Monthly Business Income and Expen…" at bounding box center [514, 135] width 292 height 133
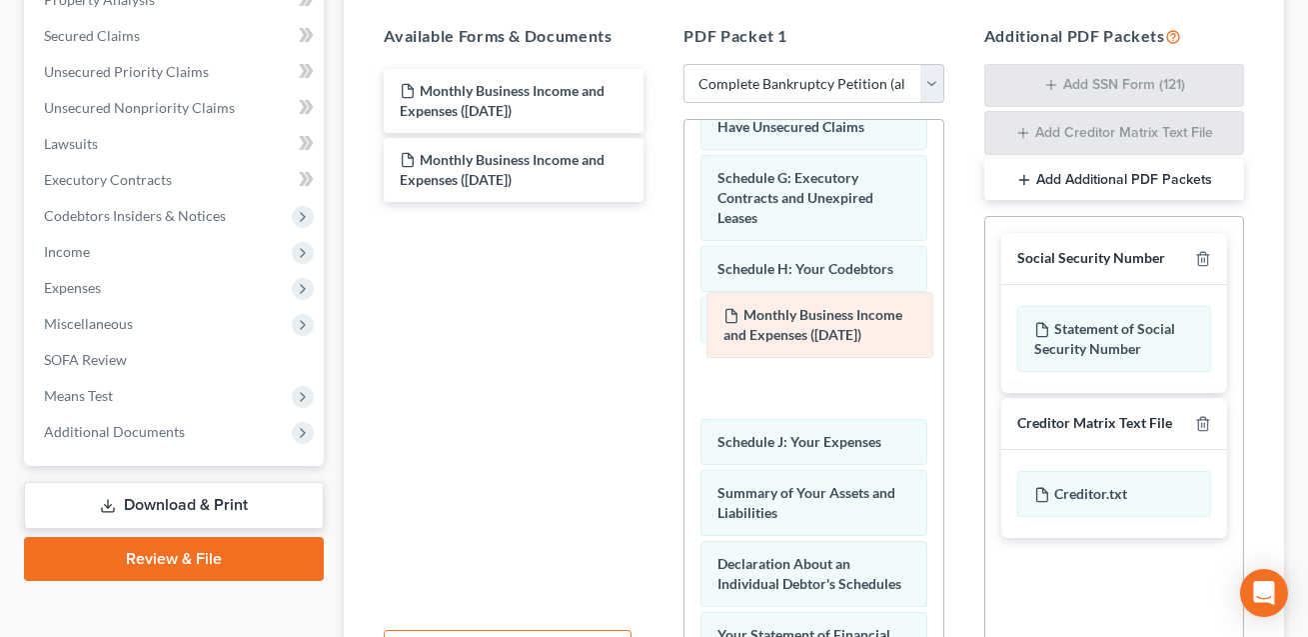
drag, startPoint x: 794, startPoint y: 410, endPoint x: 800, endPoint y: 357, distance: 53.3
click at [800, 357] on div "Monthly Business Income and Expenses ([DATE]) Voluntary Petition for Individual…" at bounding box center [814, 554] width 258 height 1580
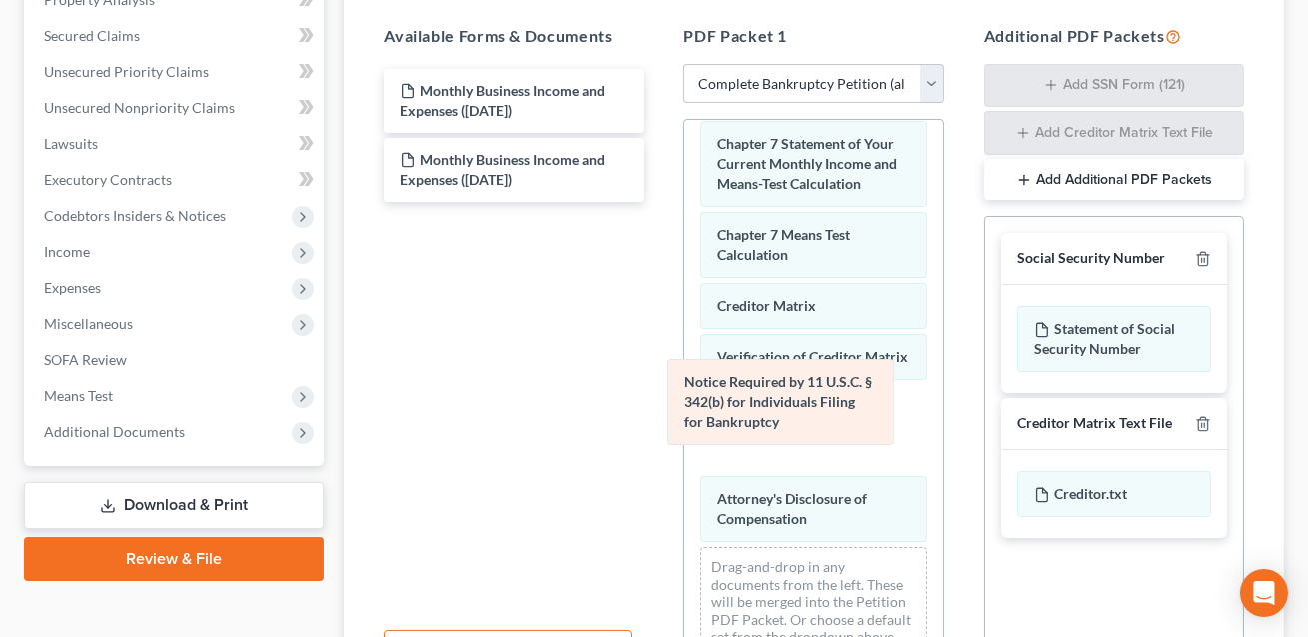
scroll to position [937, 0]
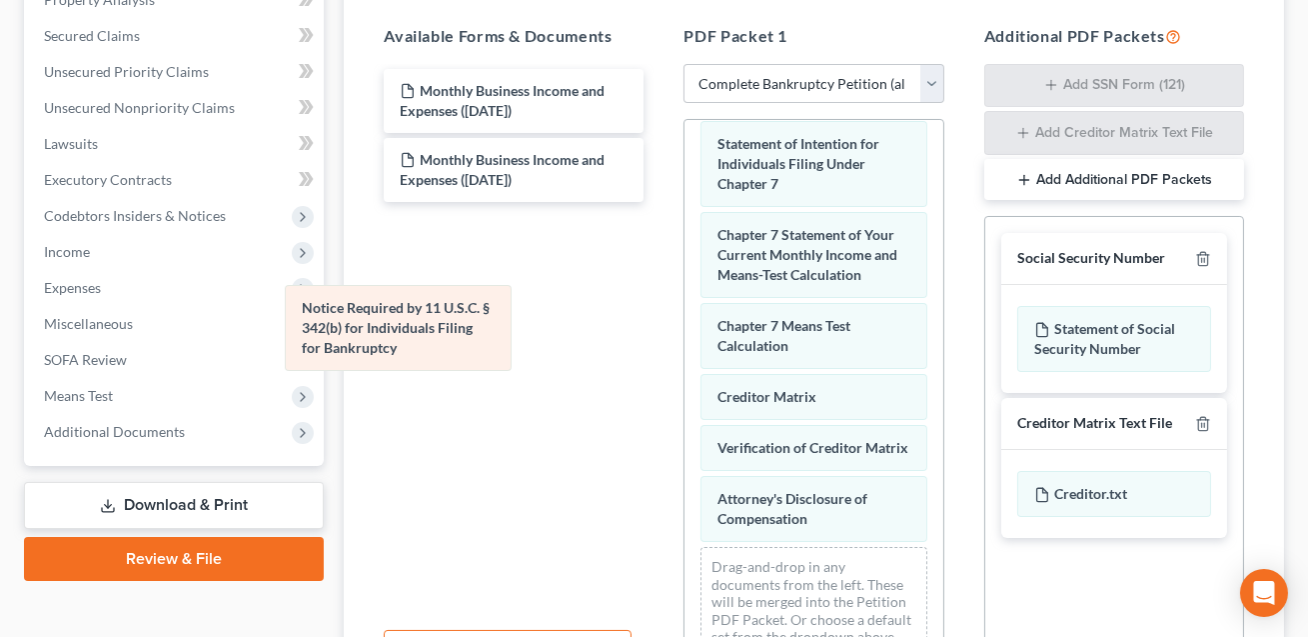
drag, startPoint x: 819, startPoint y: 395, endPoint x: 404, endPoint y: 319, distance: 422.6
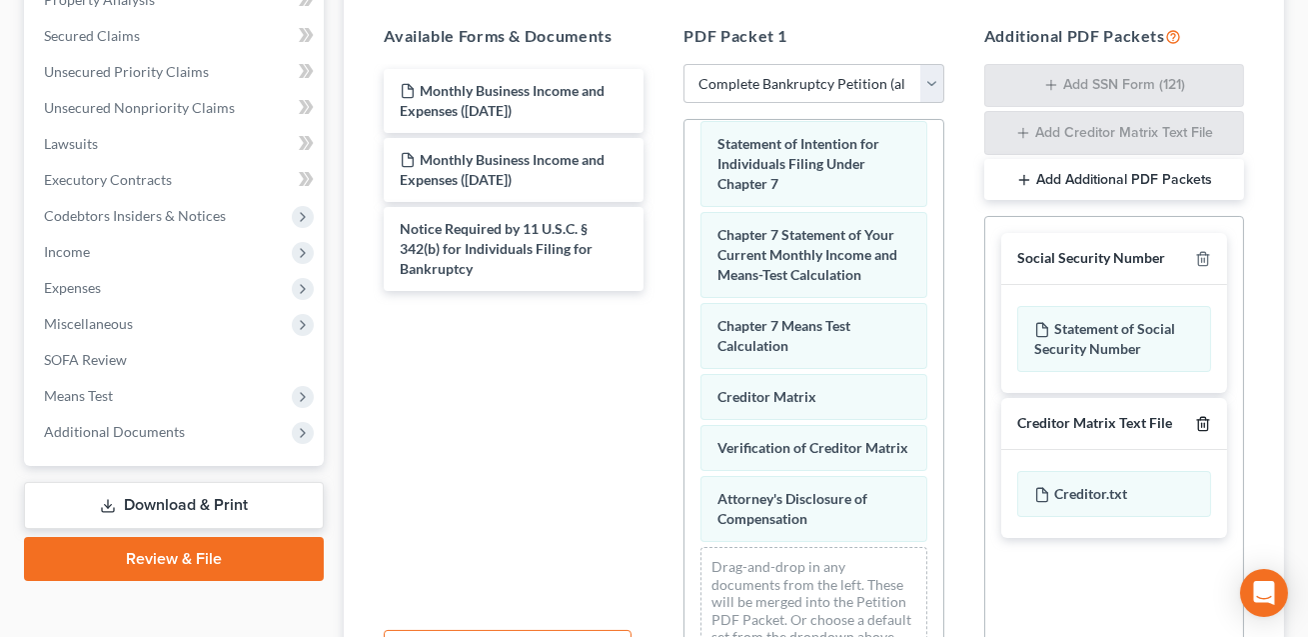
click at [1205, 416] on icon "button" at bounding box center [1203, 424] width 16 height 16
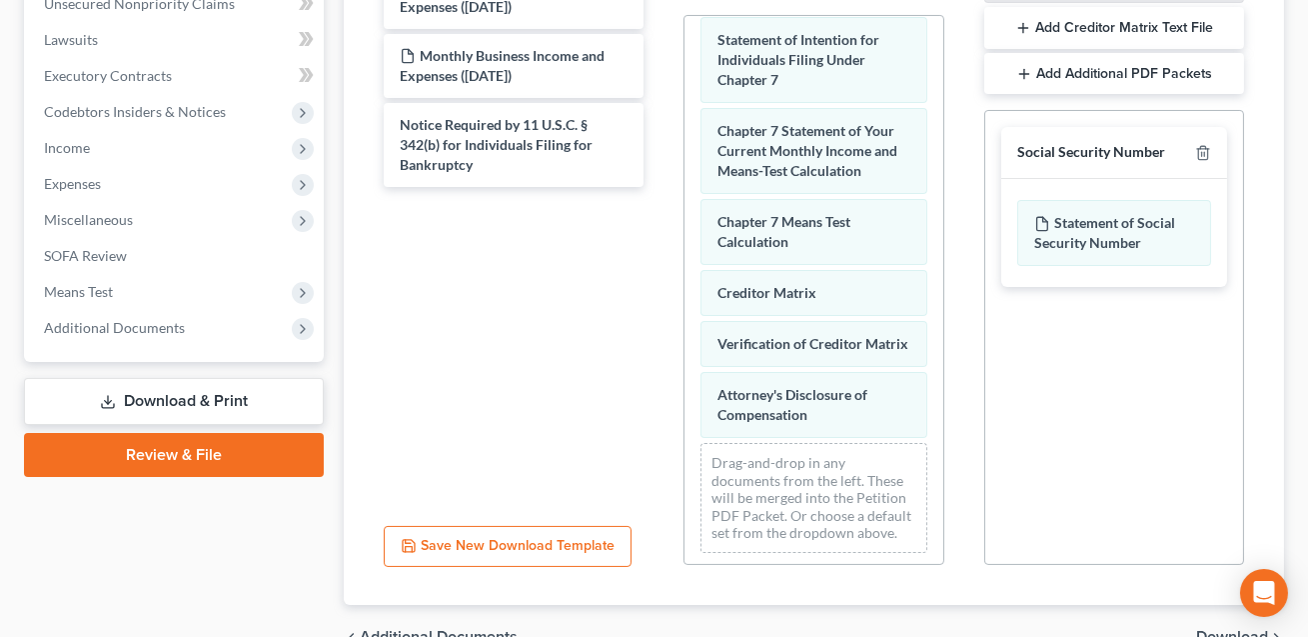
scroll to position [550, 0]
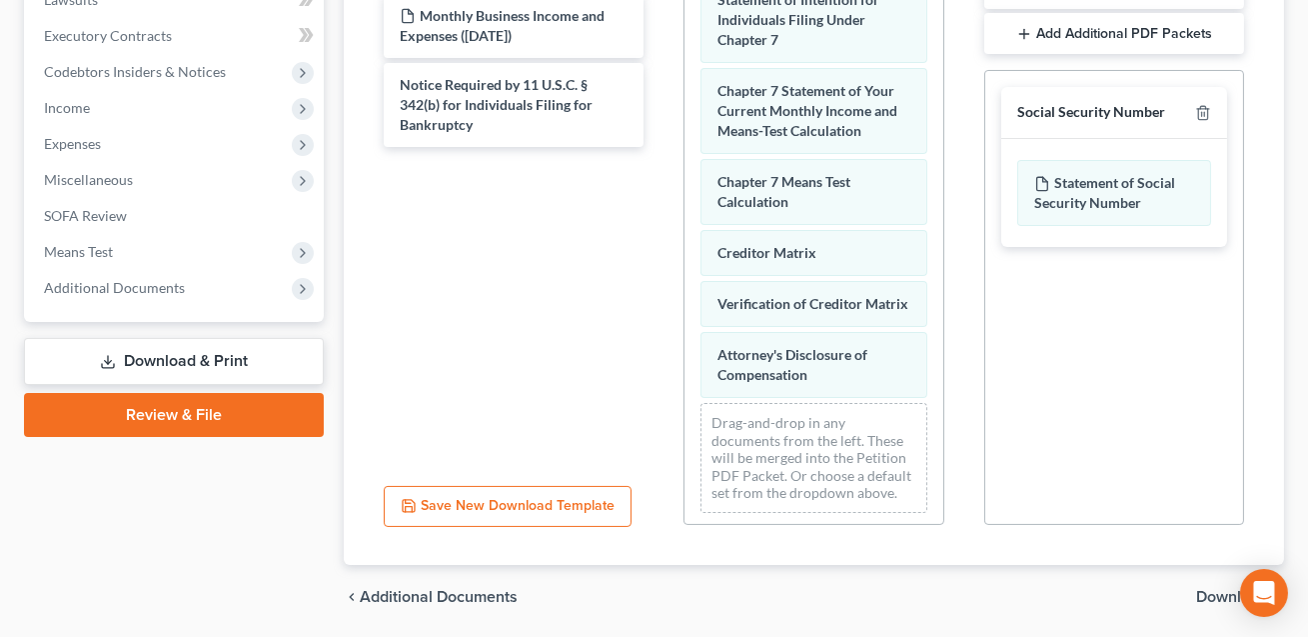
click at [1208, 589] on span "Download" at bounding box center [1232, 597] width 72 height 16
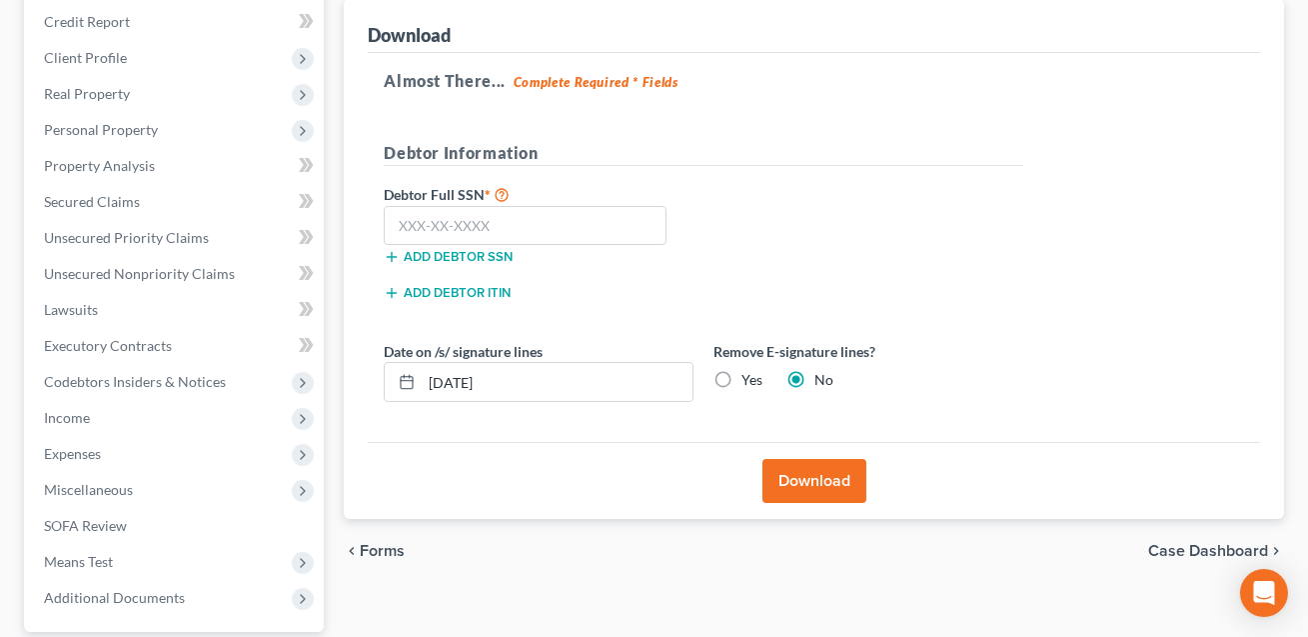
scroll to position [186, 0]
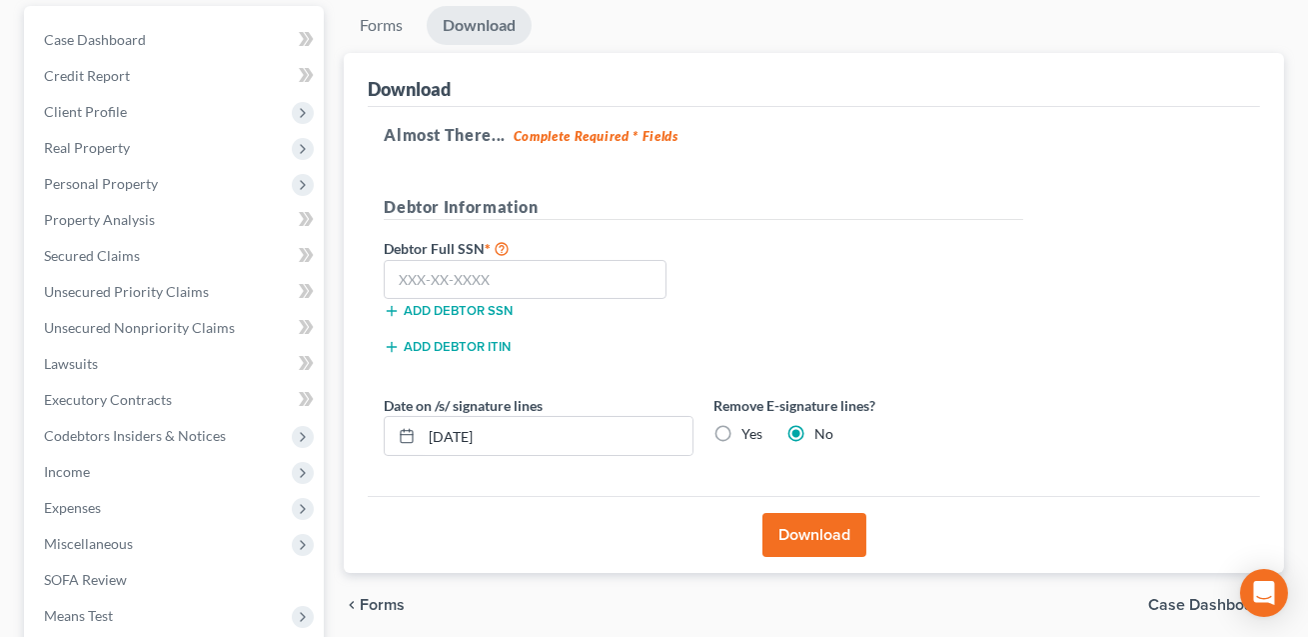
click at [741, 431] on label "Yes" at bounding box center [751, 434] width 21 height 20
click at [749, 431] on input "Yes" at bounding box center [755, 430] width 13 height 13
radio input "true"
radio input "false"
drag, startPoint x: 543, startPoint y: 434, endPoint x: 386, endPoint y: 432, distance: 156.9
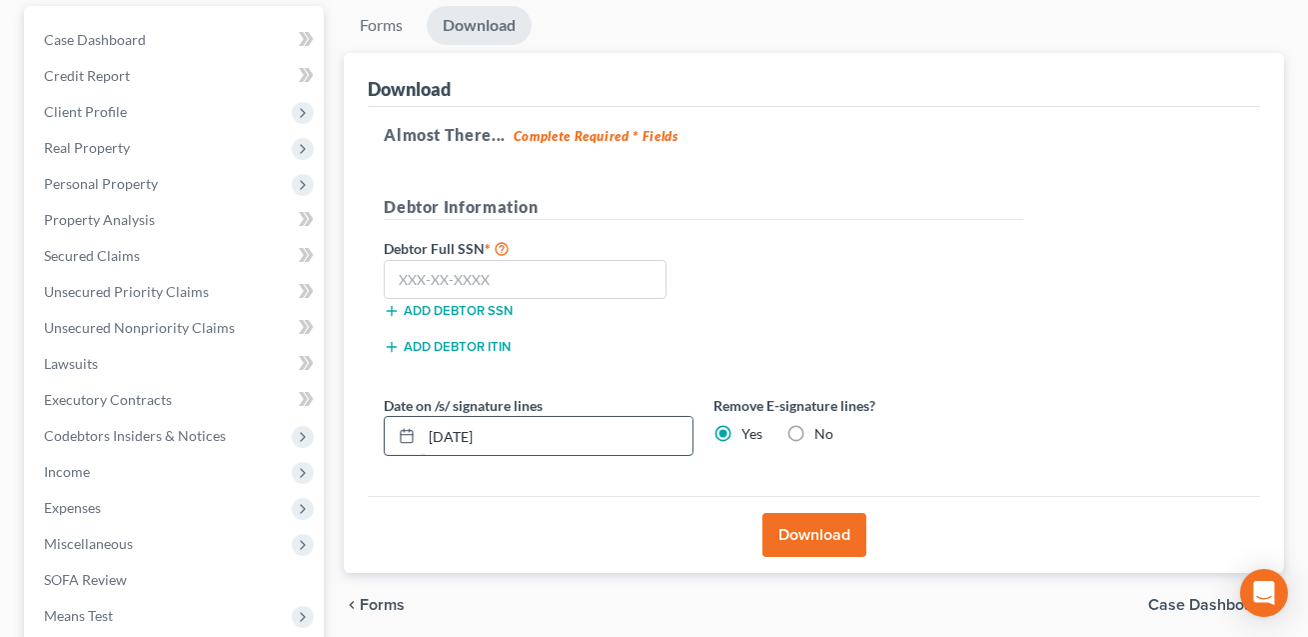
click at [386, 432] on div "[DATE]" at bounding box center [539, 436] width 310 height 40
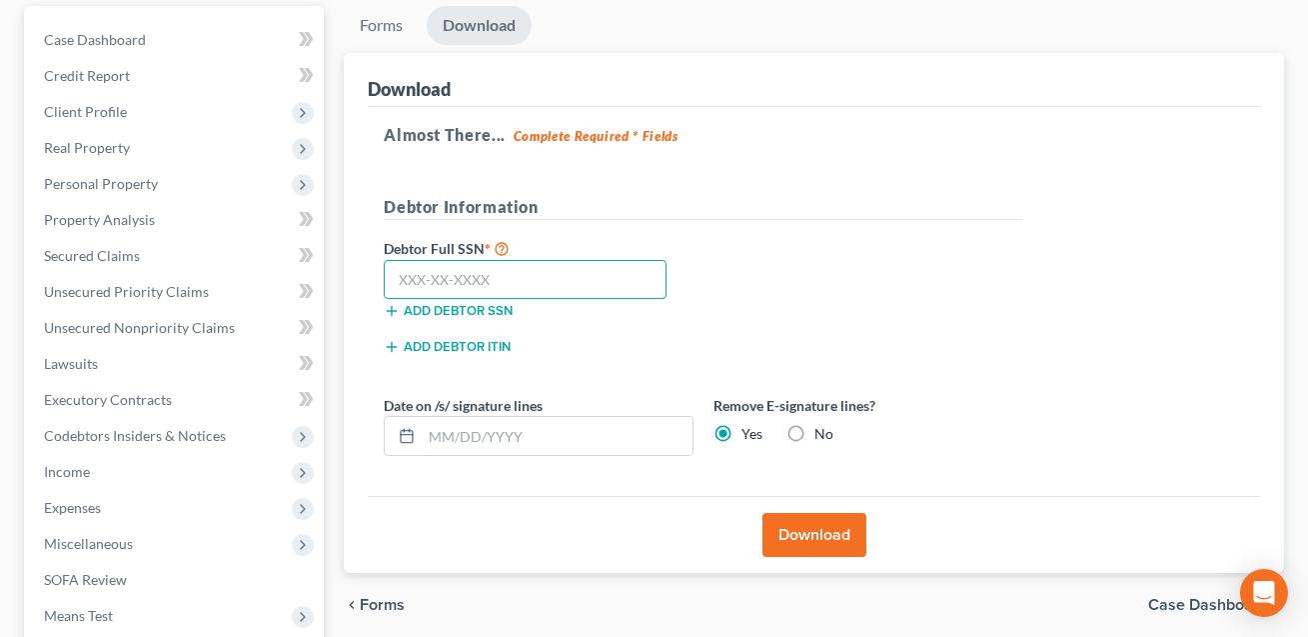
click at [413, 281] on input "text" at bounding box center [525, 280] width 283 height 40
type input "142-94-3618"
click at [802, 521] on button "Download" at bounding box center [814, 535] width 104 height 44
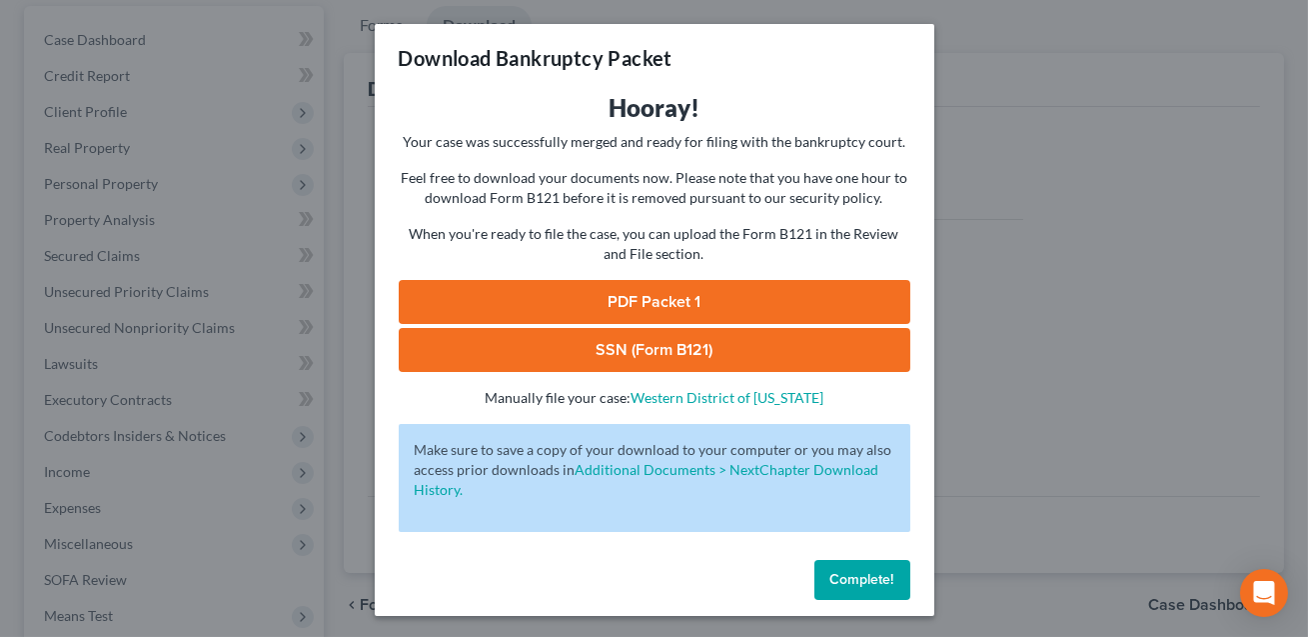
click at [647, 356] on link "SSN (Form B121)" at bounding box center [655, 350] width 512 height 44
click at [620, 300] on link "PDF Packet 1" at bounding box center [655, 302] width 512 height 44
